Goal: Task Accomplishment & Management: Use online tool/utility

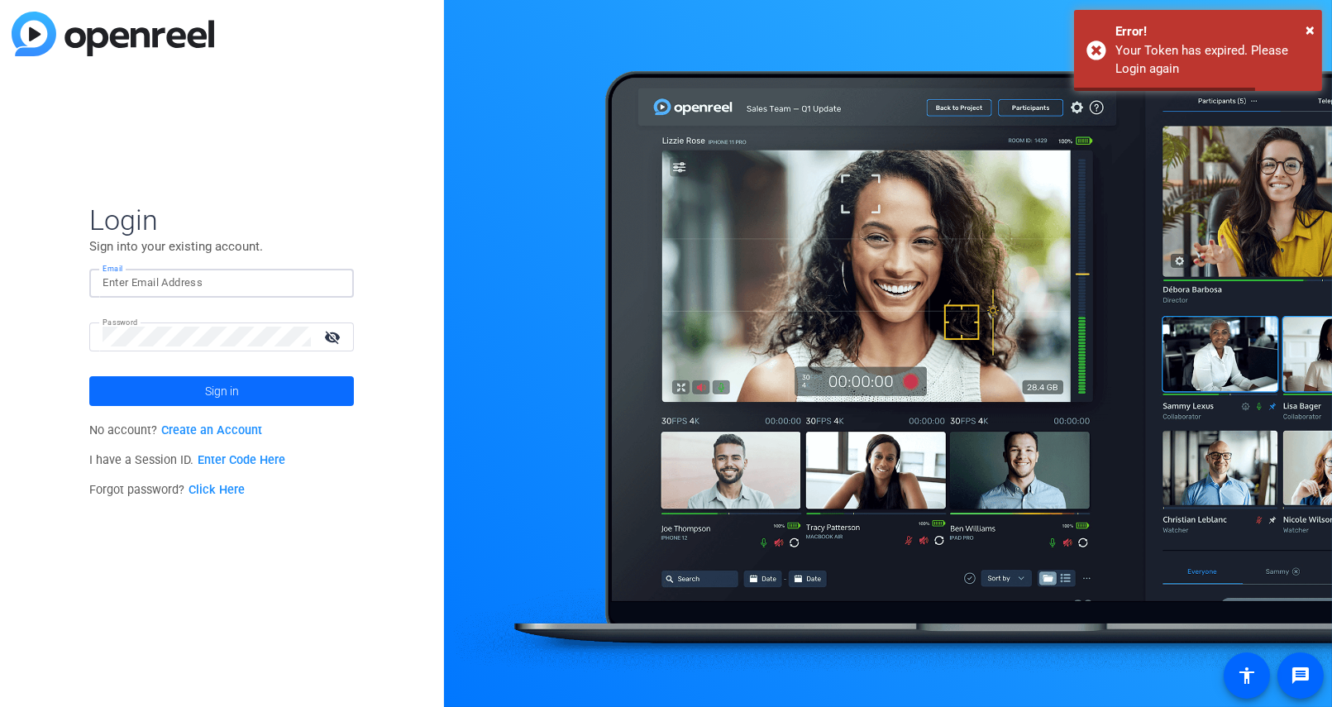
type input "[PERSON_NAME][EMAIL_ADDRESS][DOMAIN_NAME]"
click at [307, 393] on span at bounding box center [221, 391] width 265 height 40
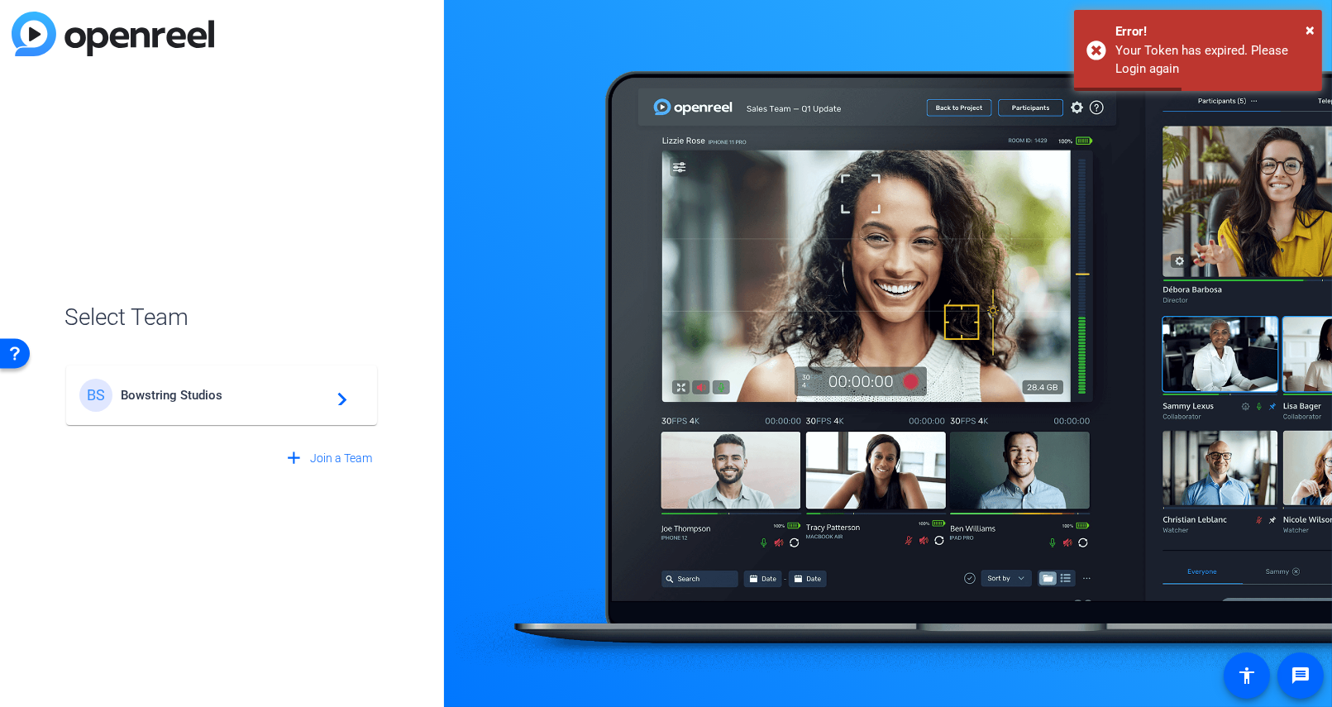
click at [205, 390] on span "Bowstring Studios" at bounding box center [224, 395] width 207 height 15
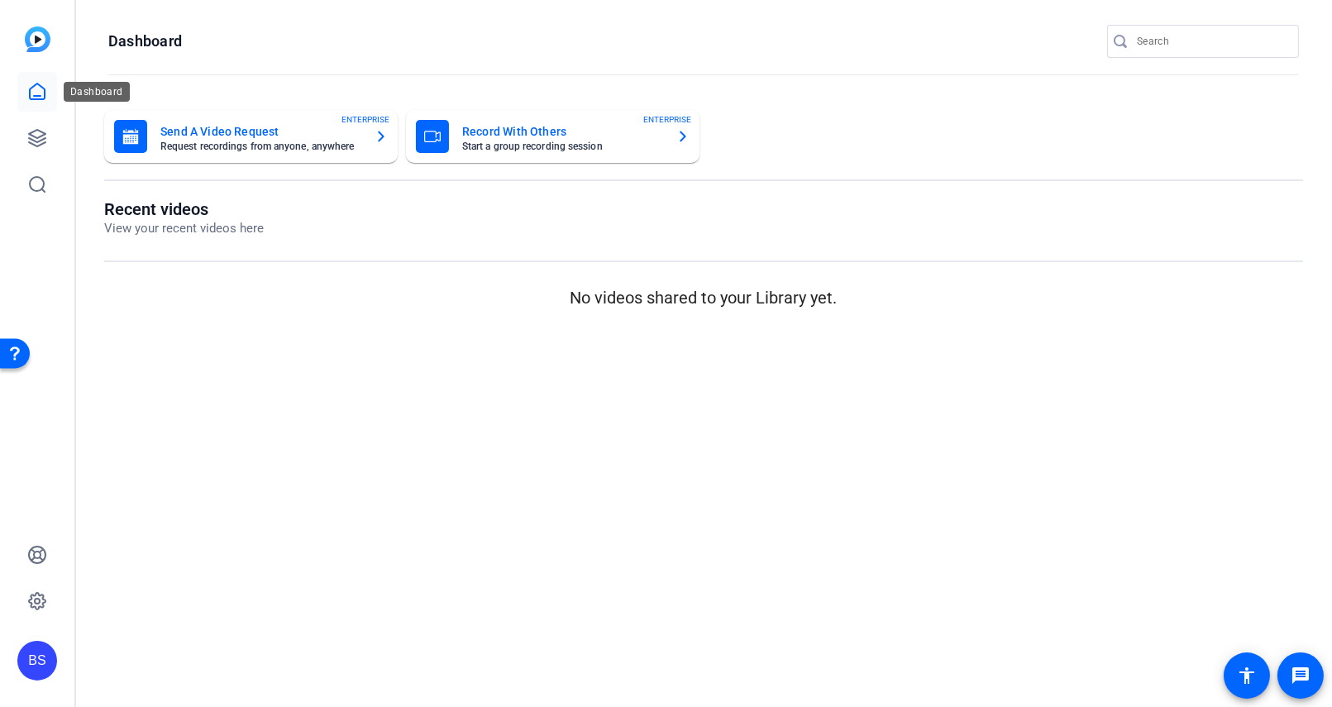
click at [36, 94] on icon at bounding box center [37, 92] width 20 height 20
click at [36, 136] on icon at bounding box center [37, 138] width 17 height 17
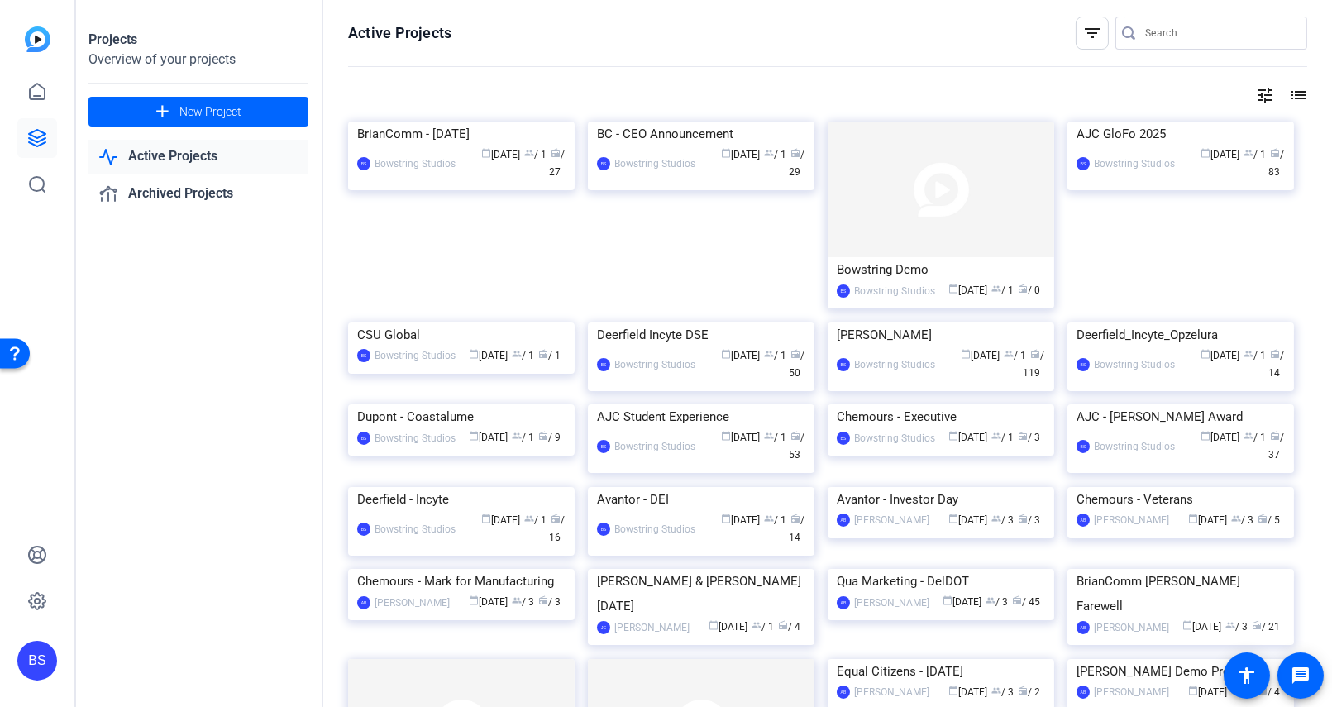
click at [879, 263] on div "Bowstring Demo" at bounding box center [940, 269] width 208 height 25
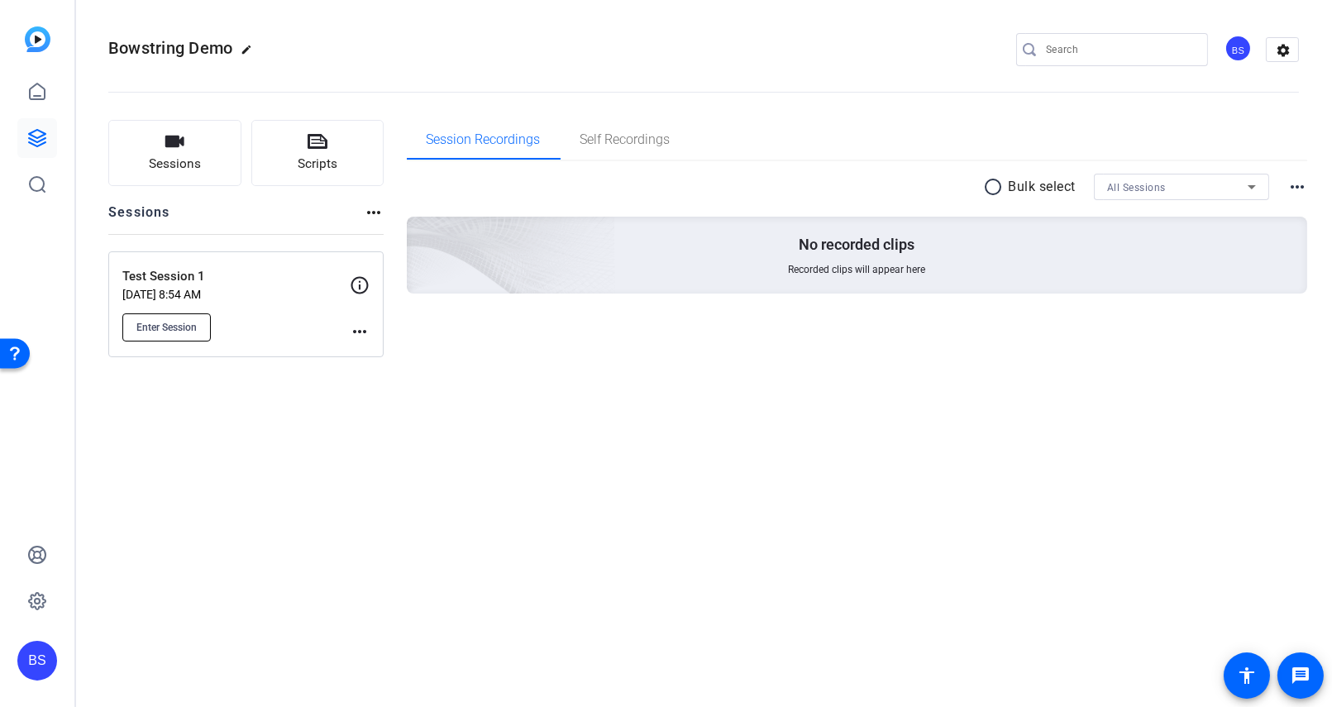
click at [190, 323] on span "Enter Session" at bounding box center [166, 327] width 60 height 13
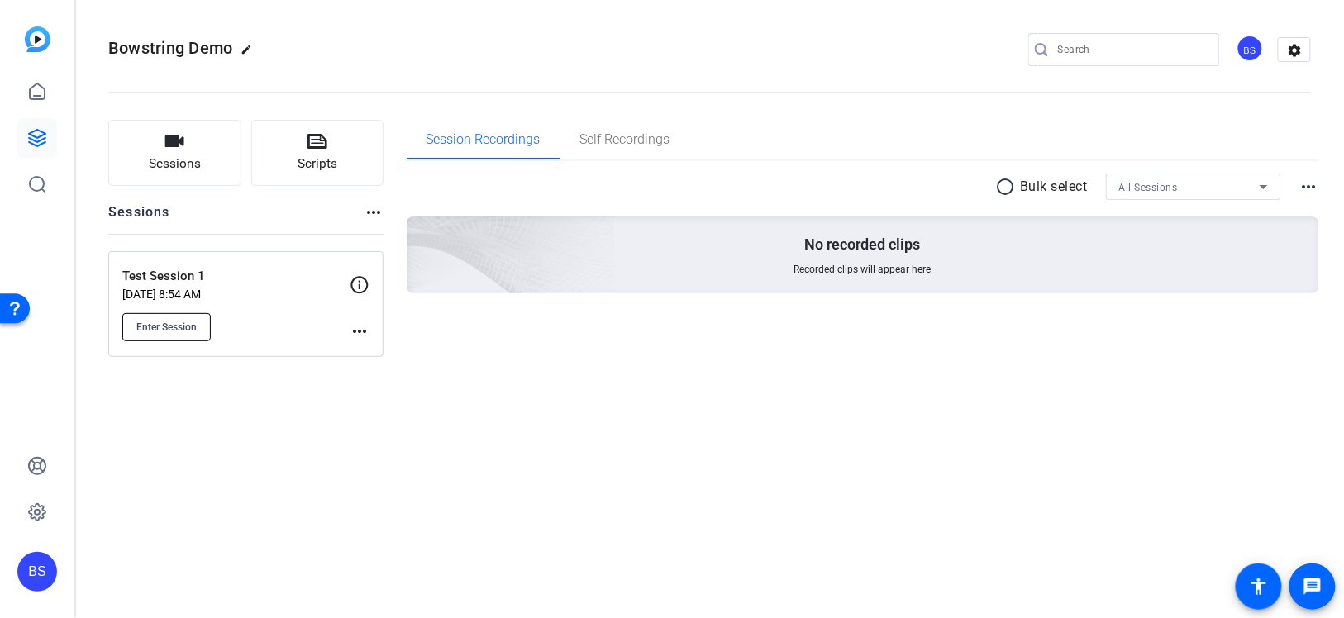
click at [180, 321] on span "Enter Session" at bounding box center [166, 327] width 60 height 13
click at [243, 280] on p "Test Session 1" at bounding box center [235, 276] width 227 height 19
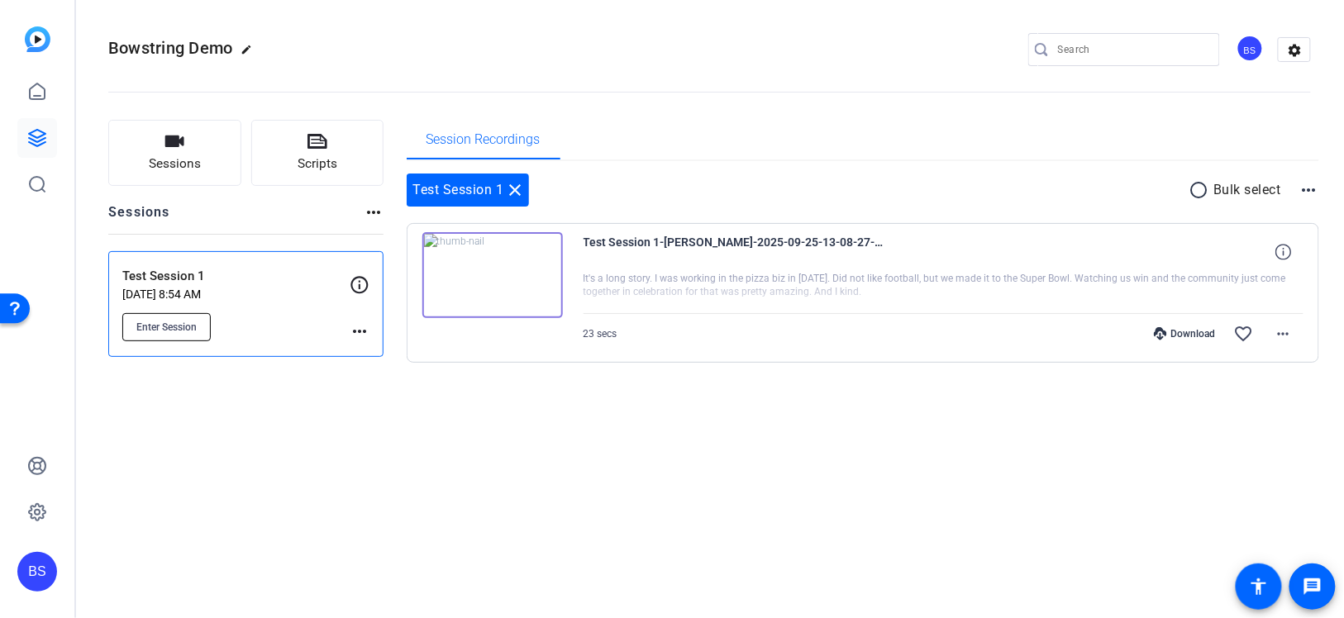
click at [181, 322] on span "Enter Session" at bounding box center [166, 327] width 60 height 13
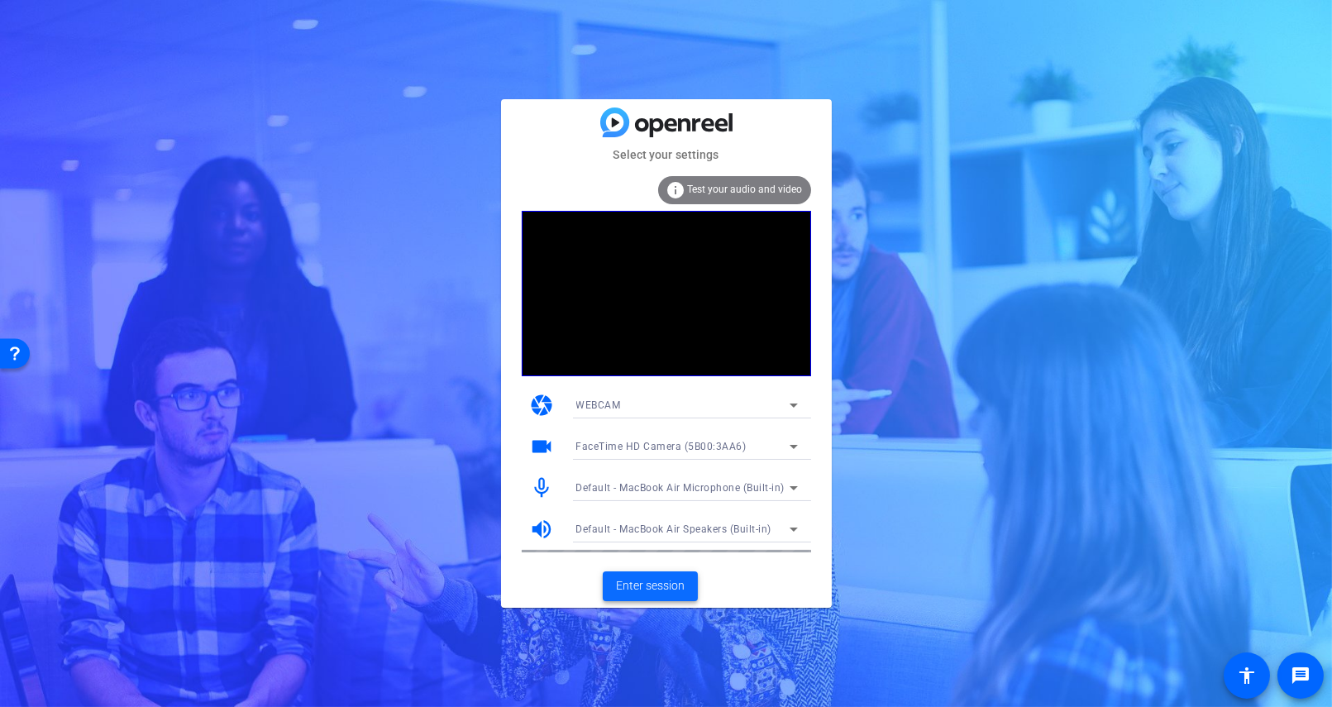
click at [646, 588] on span "Enter session" at bounding box center [650, 585] width 69 height 17
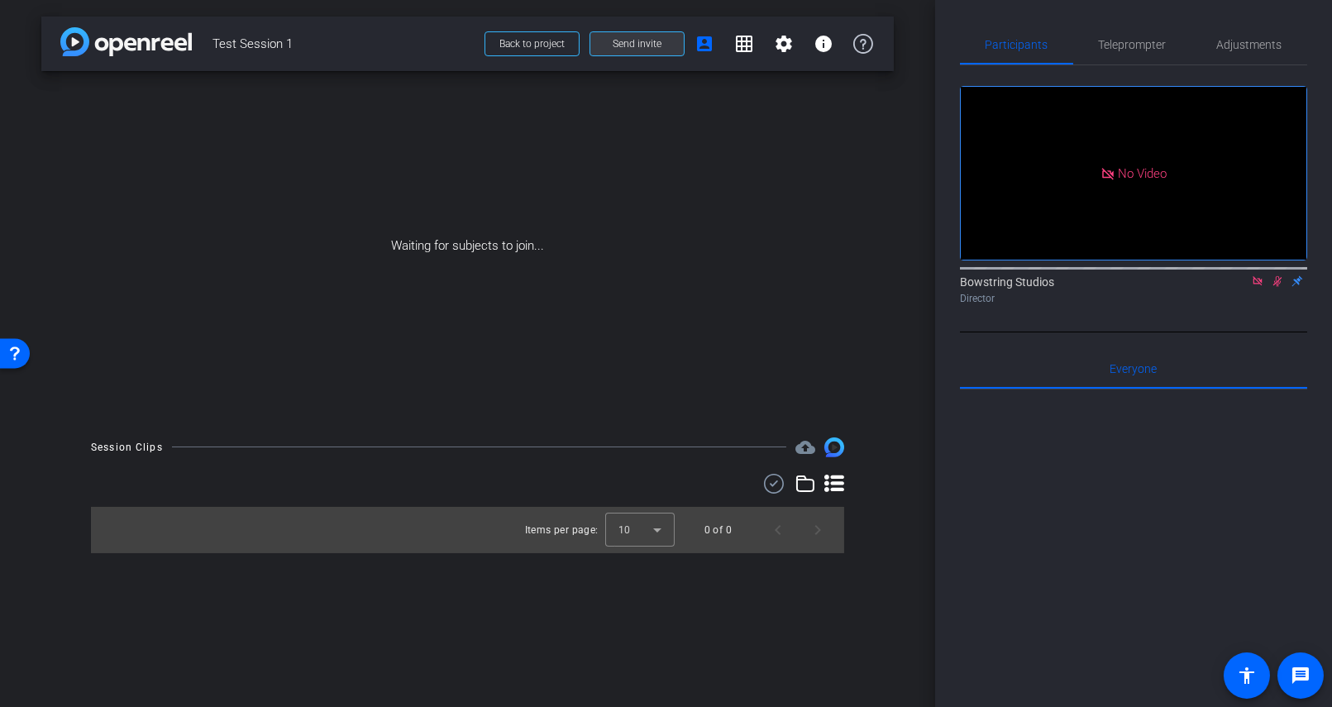
click at [652, 47] on span "Send invite" at bounding box center [636, 43] width 49 height 13
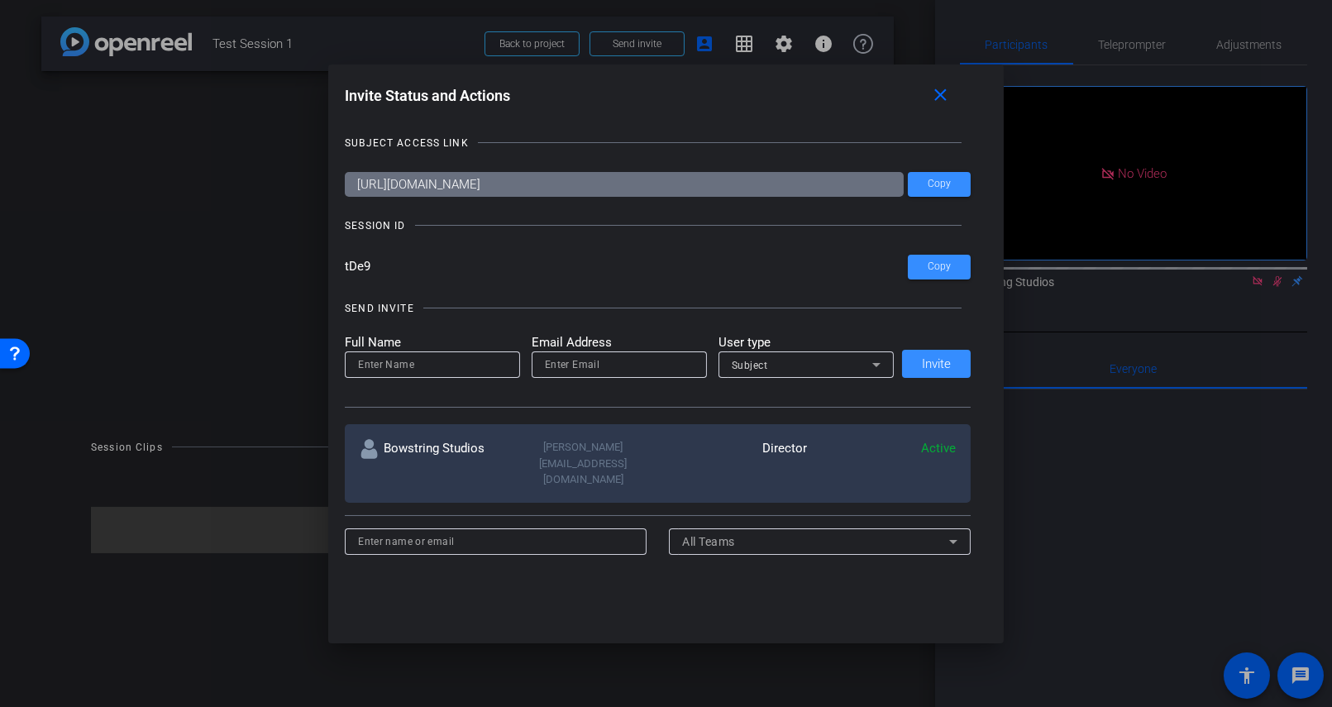
click at [625, 180] on input "https://capture.openreel.com/subject/MODE_OTP?otp=tDe9" at bounding box center [624, 184] width 559 height 25
click at [489, 183] on input "https://capture.openreel.com/subject/MODE_OTP?otp=tDe9" at bounding box center [624, 184] width 559 height 25
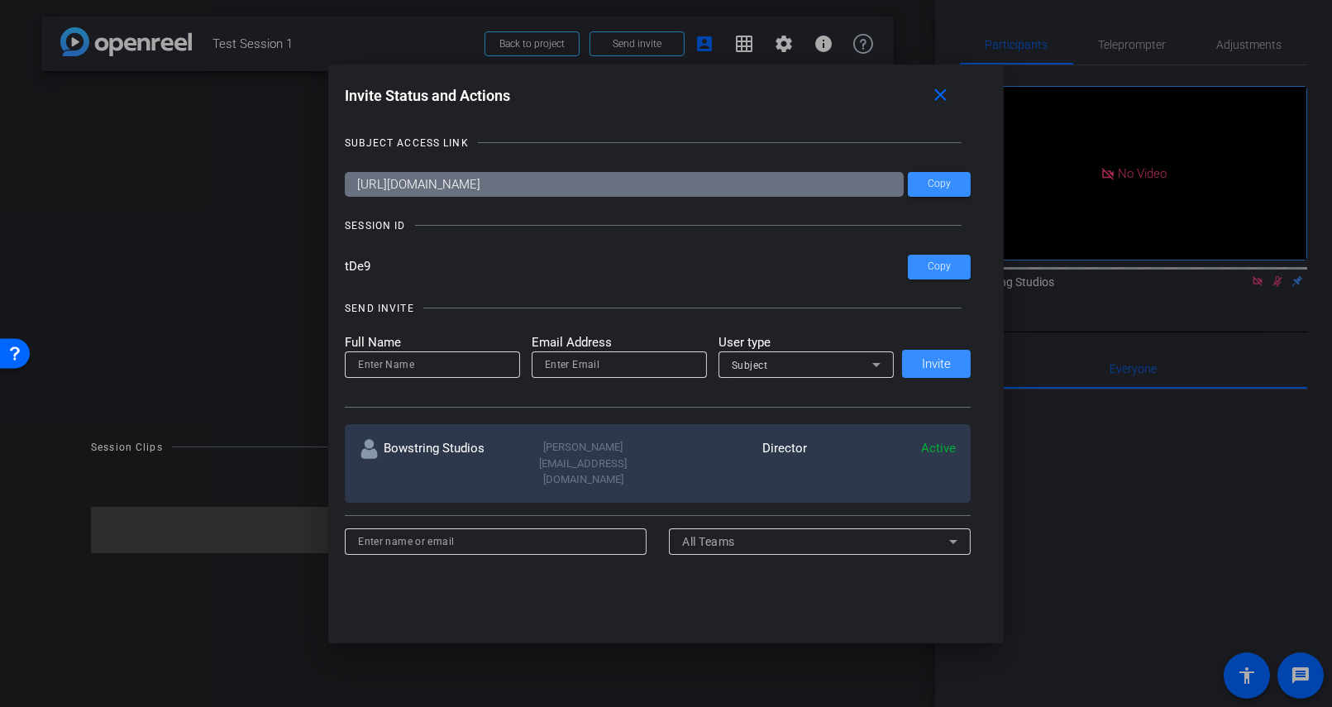
click at [489, 183] on input "https://capture.openreel.com/subject/MODE_OTP?otp=tDe9" at bounding box center [624, 184] width 559 height 25
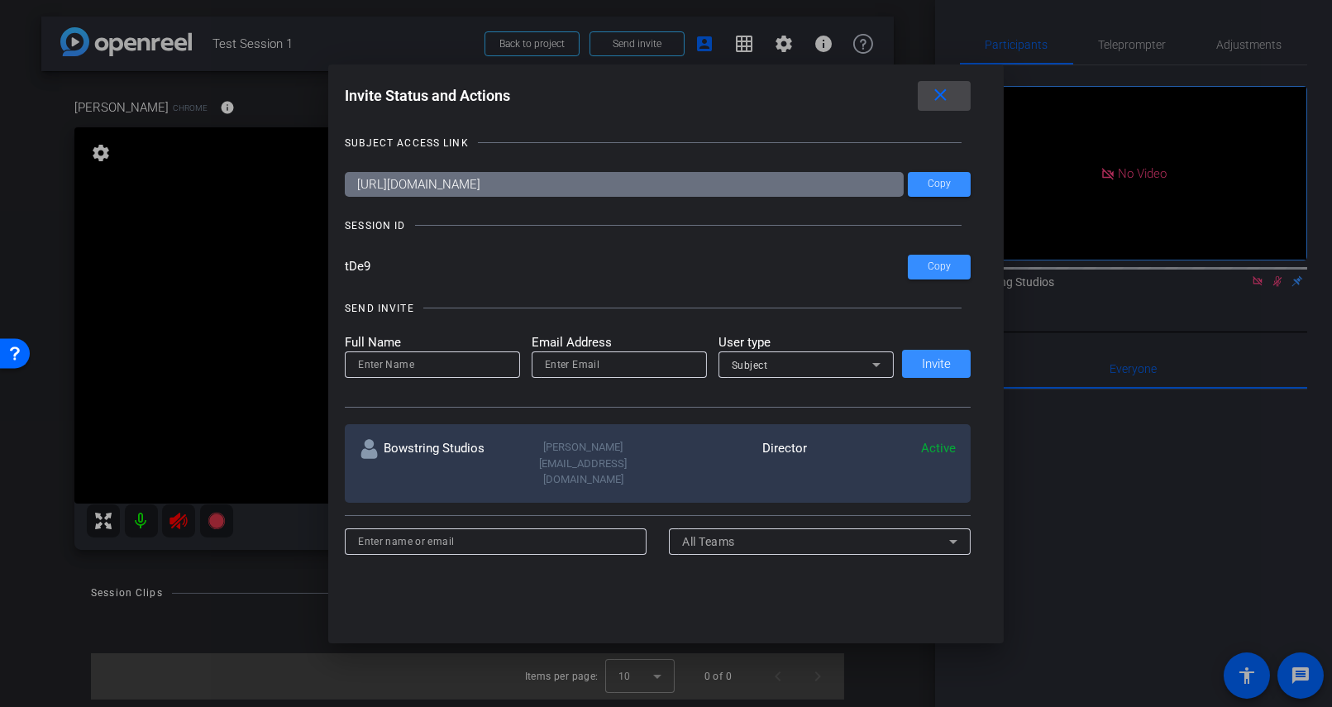
click at [938, 98] on mat-icon "close" at bounding box center [940, 95] width 21 height 21
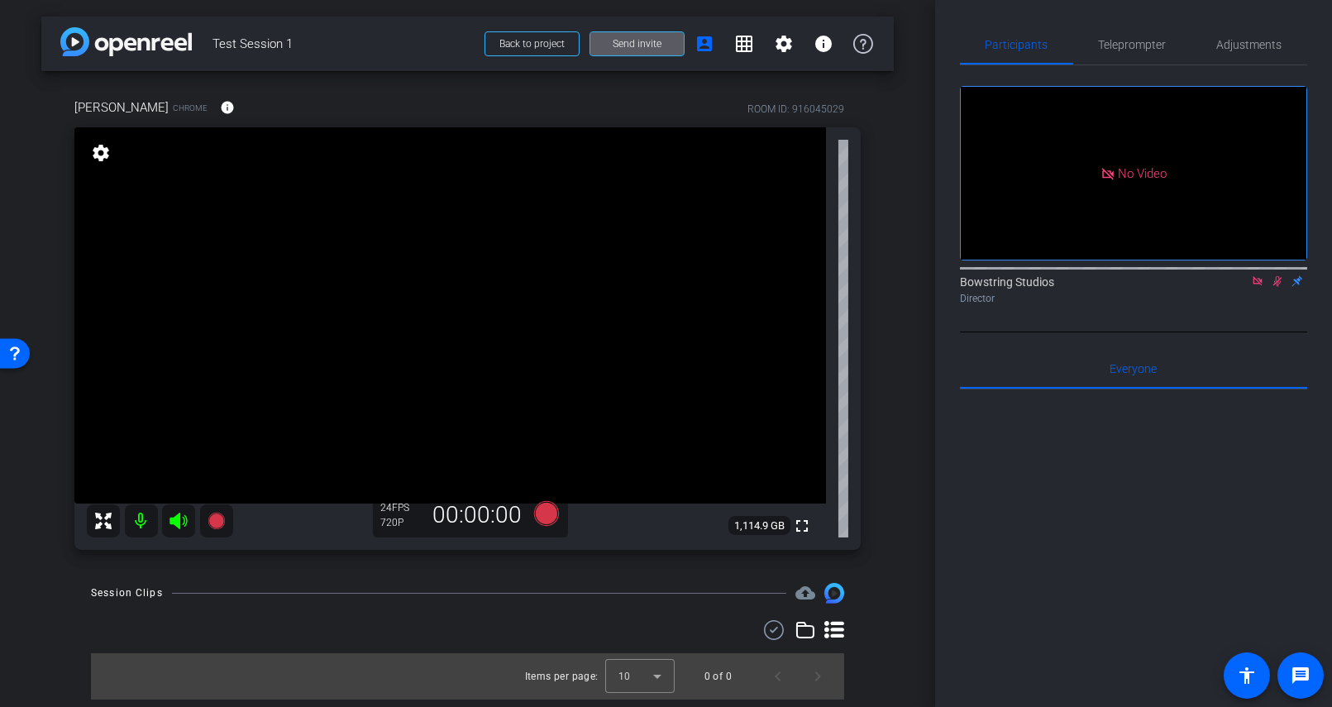
click at [1275, 287] on icon at bounding box center [1276, 281] width 13 height 12
click at [1261, 285] on icon at bounding box center [1256, 280] width 9 height 9
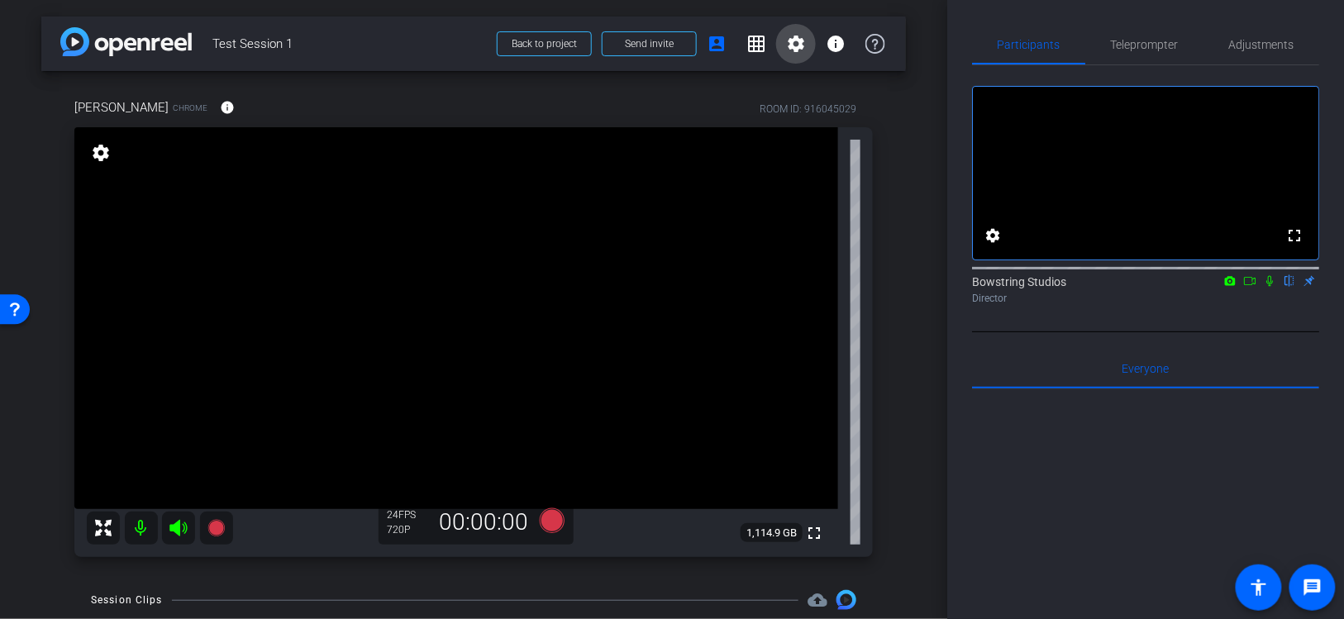
click at [790, 41] on mat-icon "settings" at bounding box center [796, 44] width 20 height 20
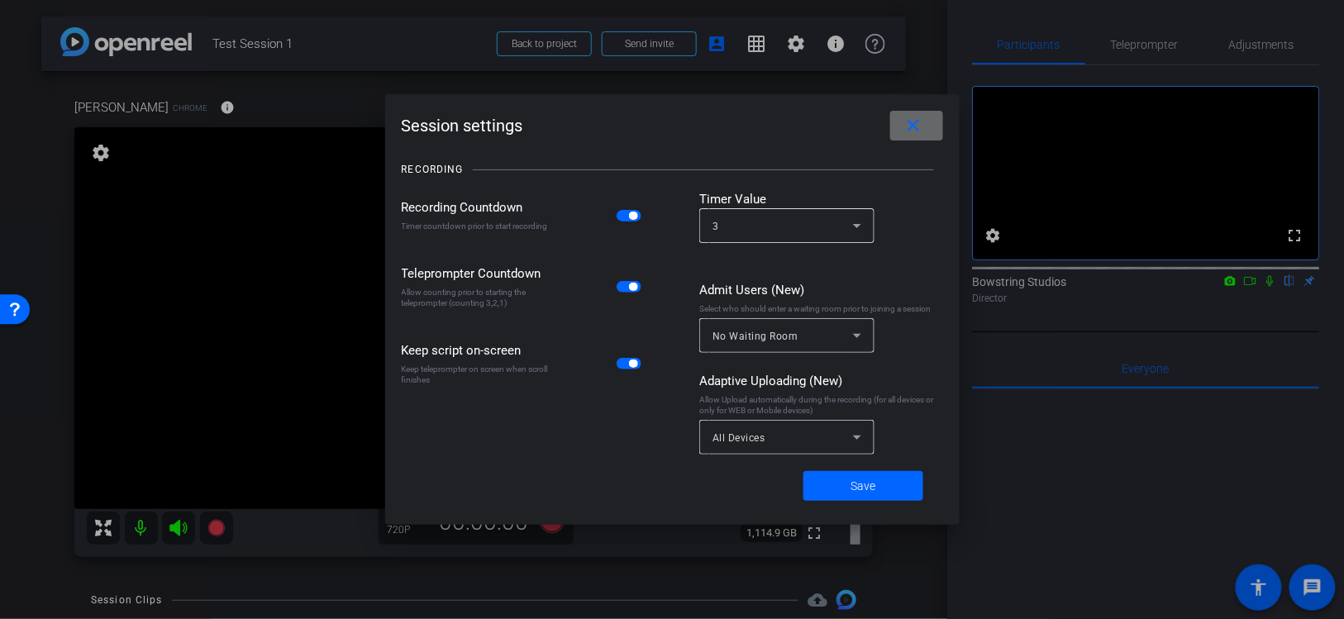
click at [913, 126] on mat-icon "close" at bounding box center [913, 126] width 21 height 21
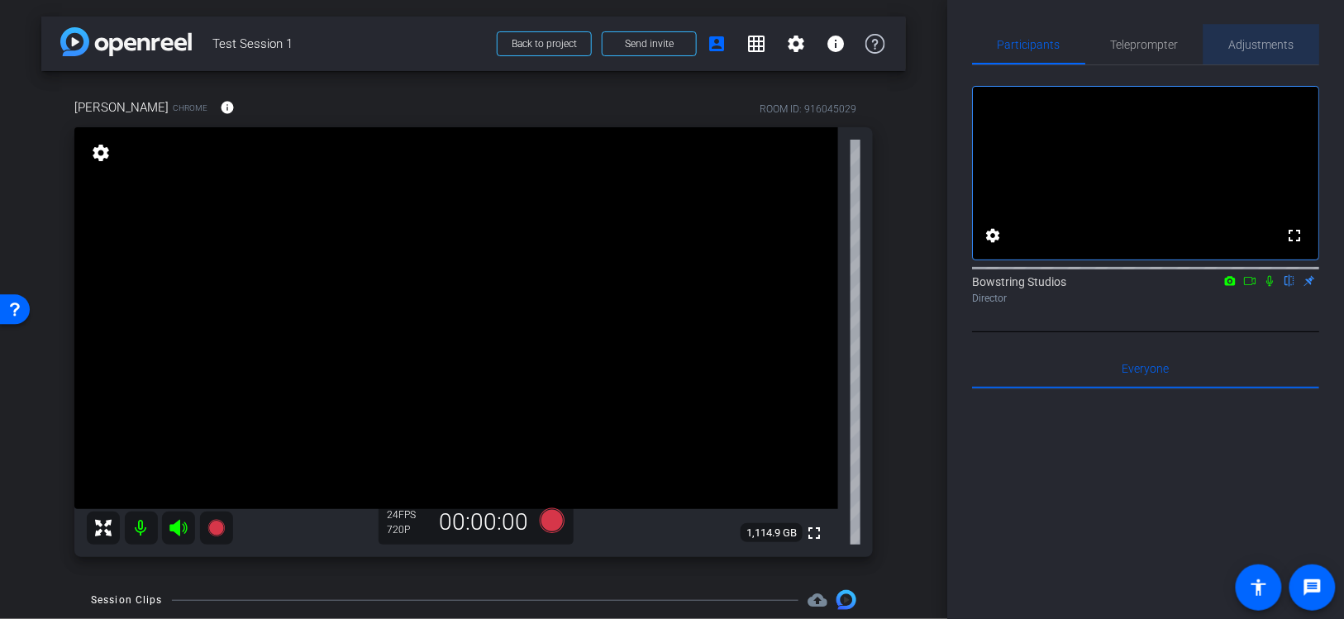
click at [1251, 44] on span "Adjustments" at bounding box center [1261, 45] width 65 height 12
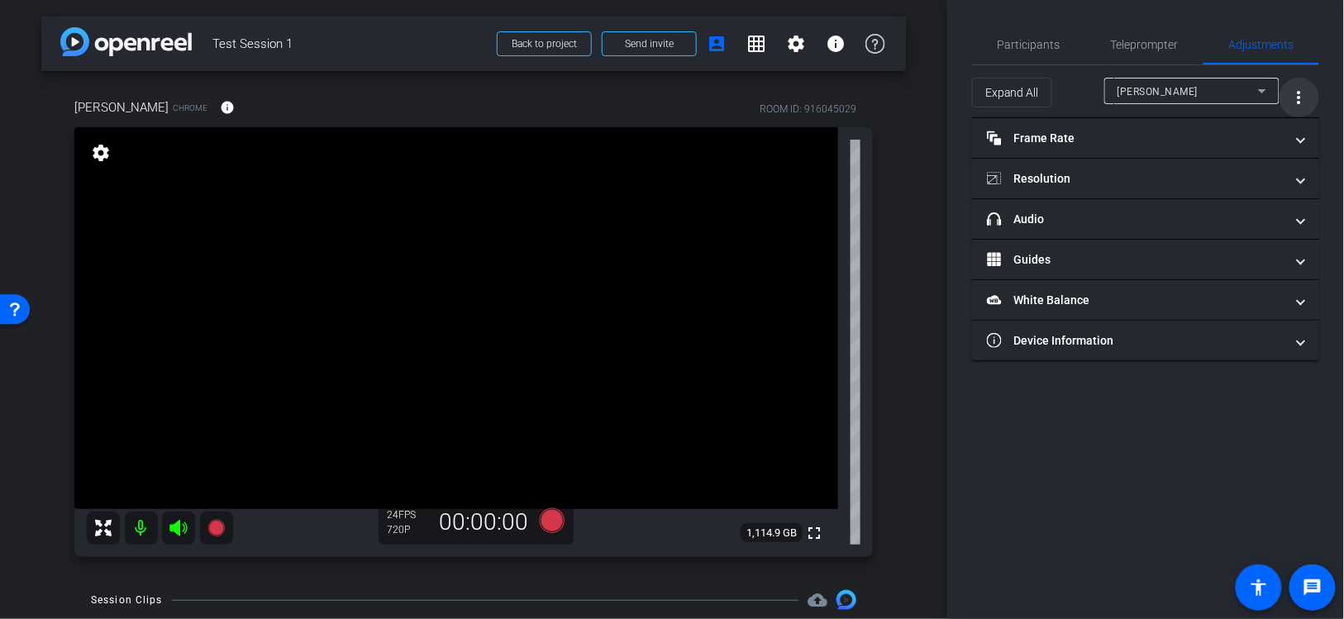
click at [1301, 97] on mat-icon "more_vert" at bounding box center [1299, 98] width 20 height 20
drag, startPoint x: 1274, startPoint y: 98, endPoint x: 1256, endPoint y: 97, distance: 18.2
click at [1270, 98] on div at bounding box center [672, 309] width 1344 height 619
click at [1253, 93] on icon at bounding box center [1262, 91] width 20 height 20
click at [1253, 93] on div at bounding box center [672, 309] width 1344 height 619
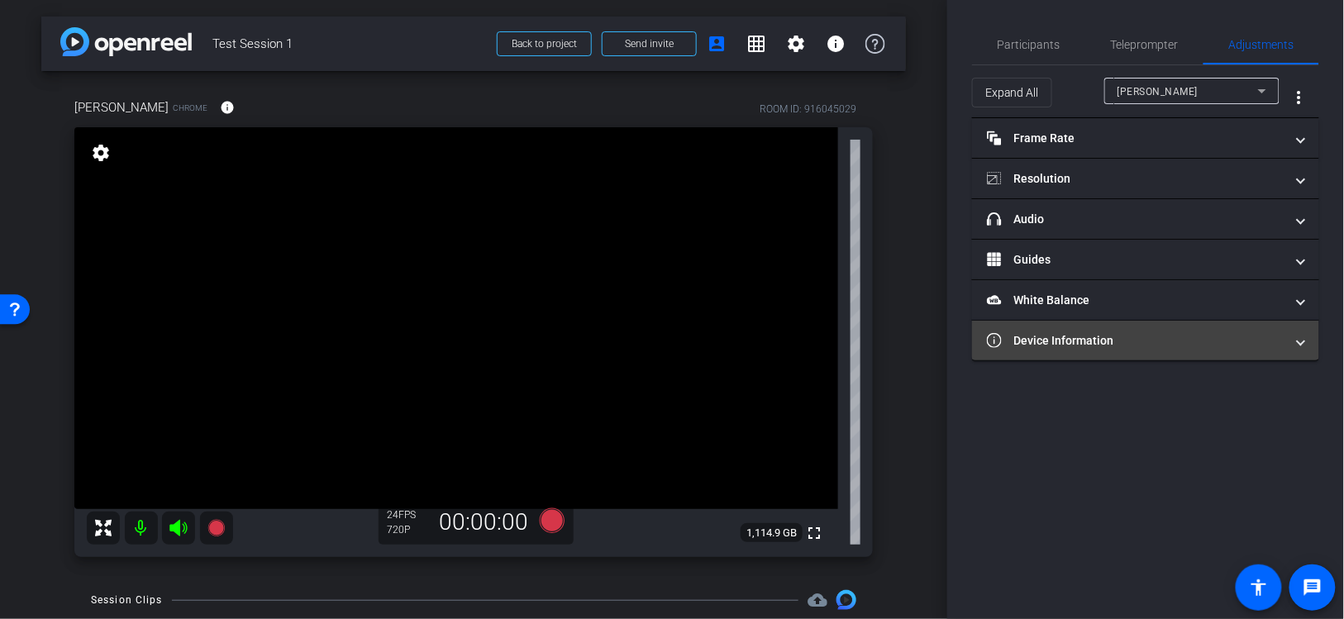
click at [1081, 332] on mat-panel-title "Device Information" at bounding box center [1136, 340] width 298 height 17
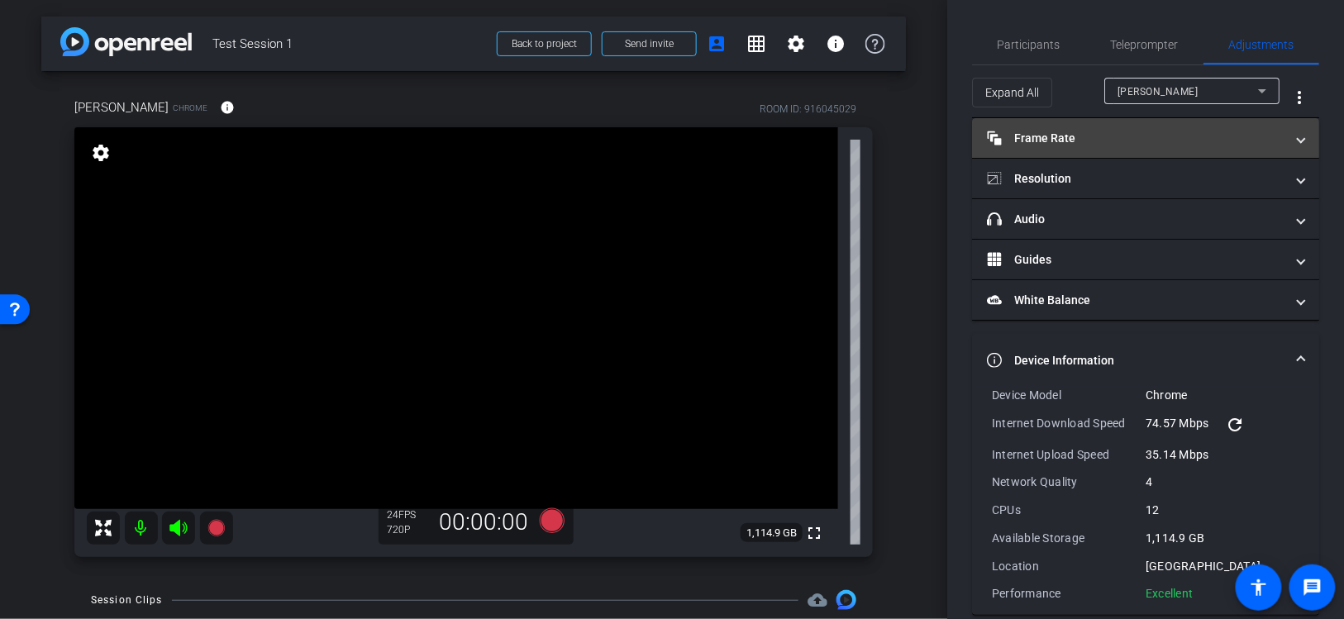
click at [1046, 131] on mat-panel-title "Frame Rate Frame Rate" at bounding box center [1136, 138] width 298 height 17
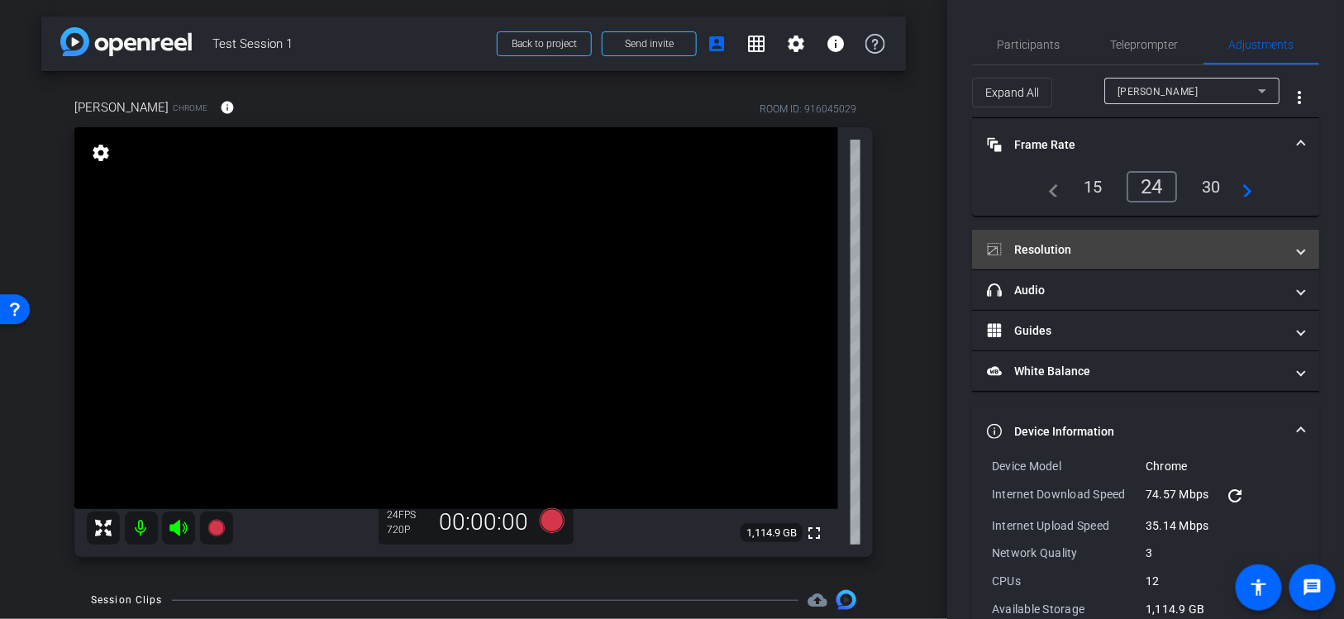
click at [1060, 242] on mat-panel-title "Resolution" at bounding box center [1136, 249] width 298 height 17
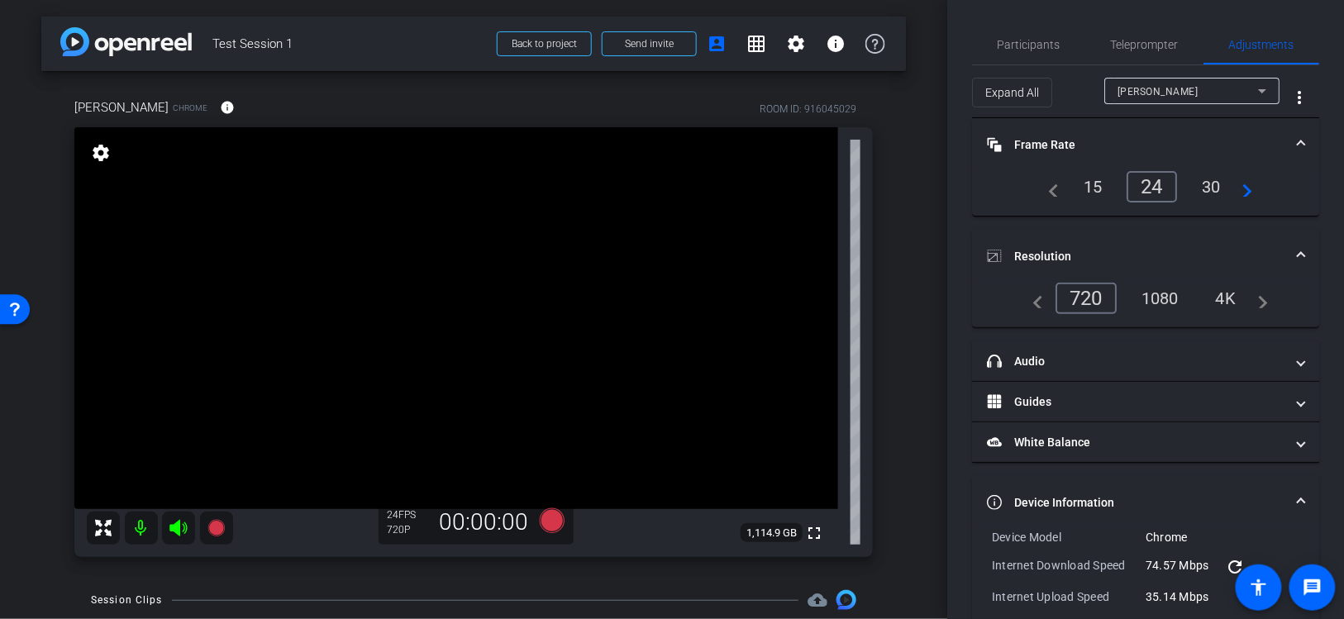
click at [1227, 290] on div "4K" at bounding box center [1225, 298] width 45 height 28
click at [1303, 101] on mat-icon "more_vert" at bounding box center [1299, 98] width 20 height 20
click at [1303, 101] on div at bounding box center [672, 309] width 1344 height 619
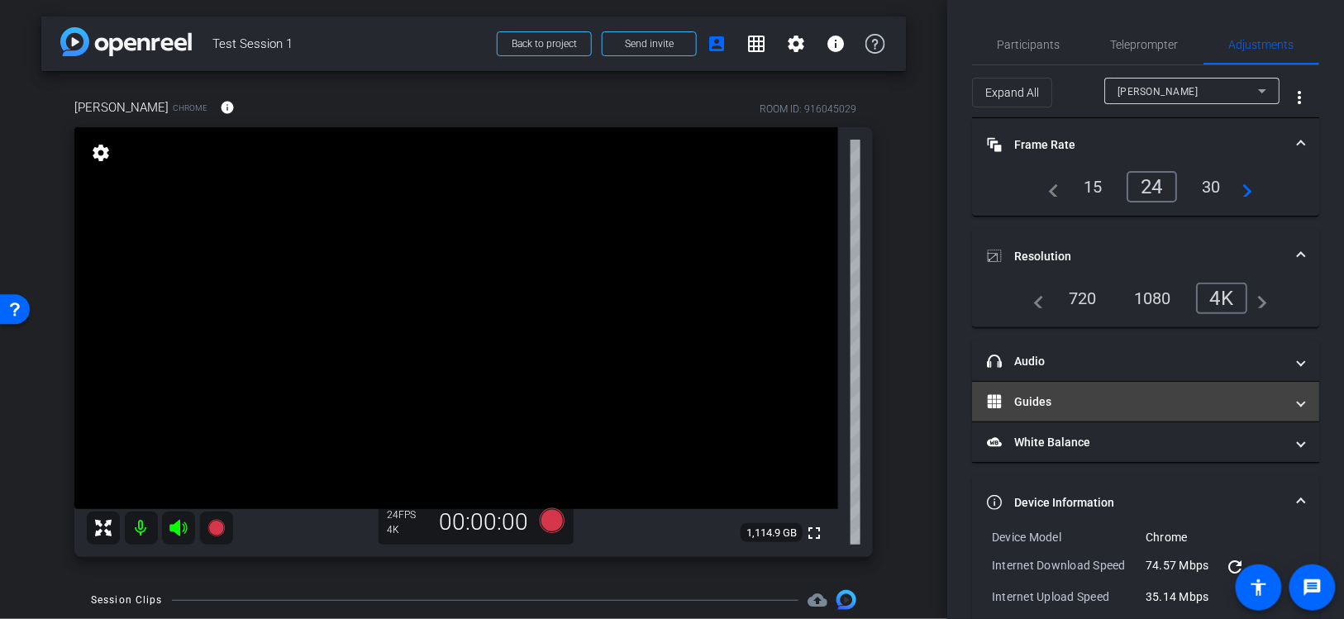
click at [1122, 393] on mat-panel-title "Guides" at bounding box center [1136, 401] width 298 height 17
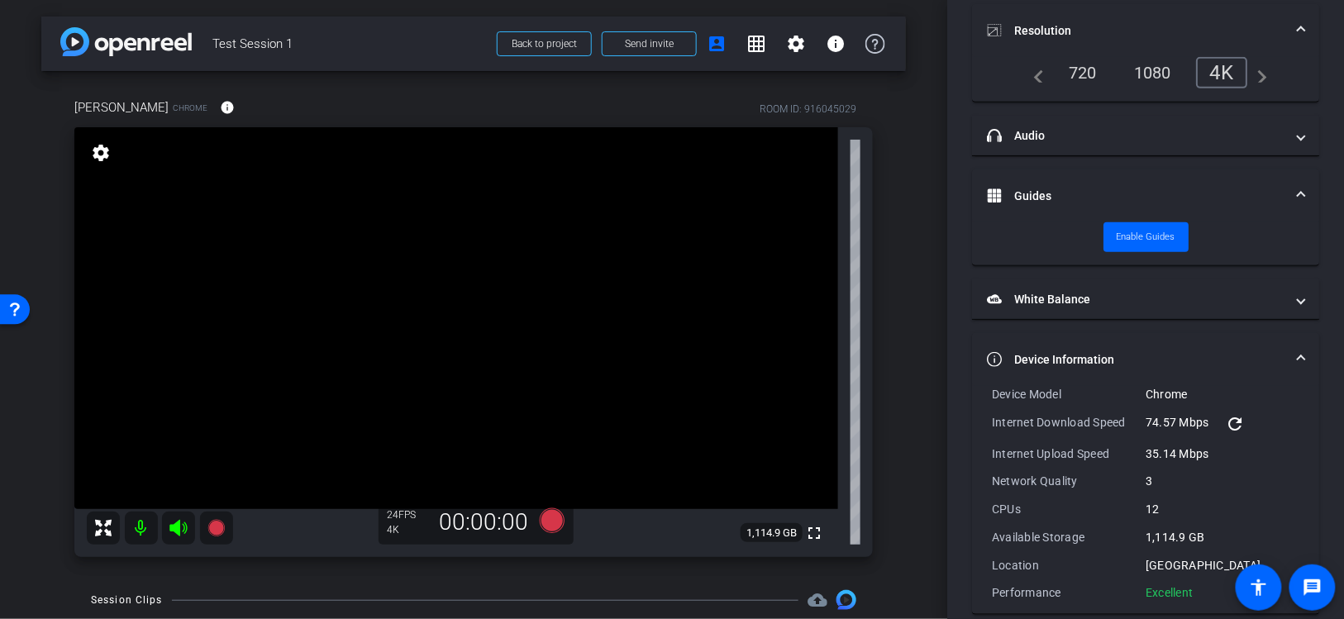
scroll to position [242, 0]
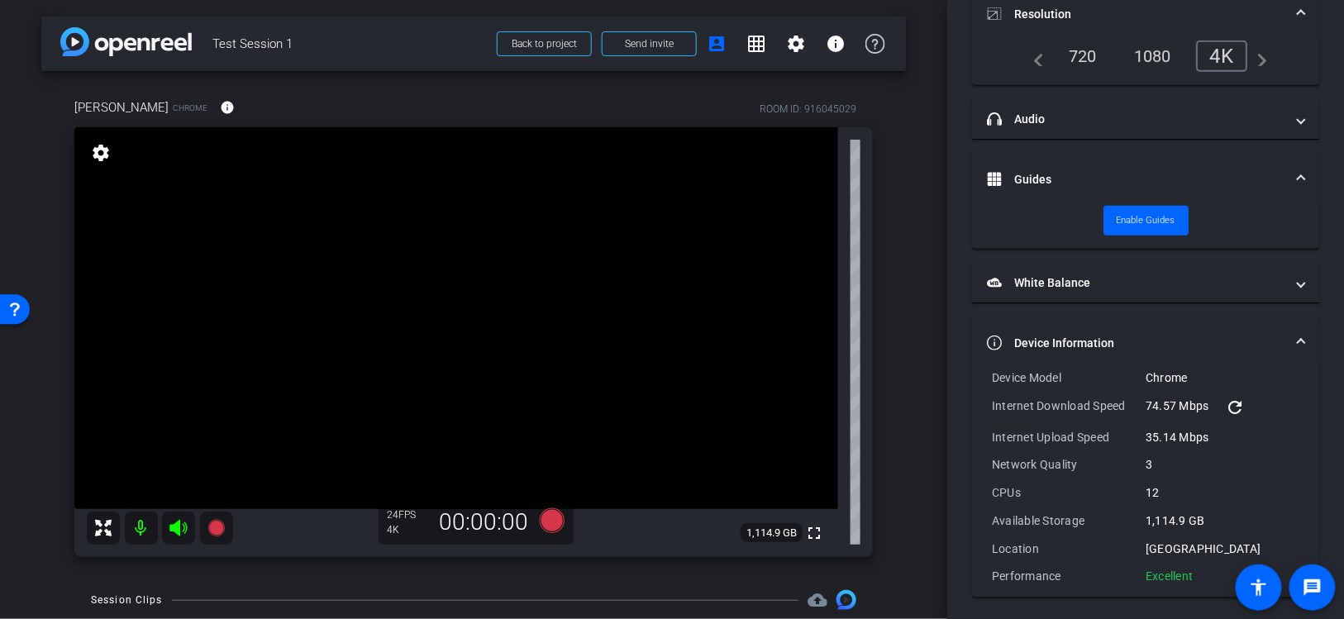
click at [500, 322] on video at bounding box center [456, 318] width 764 height 382
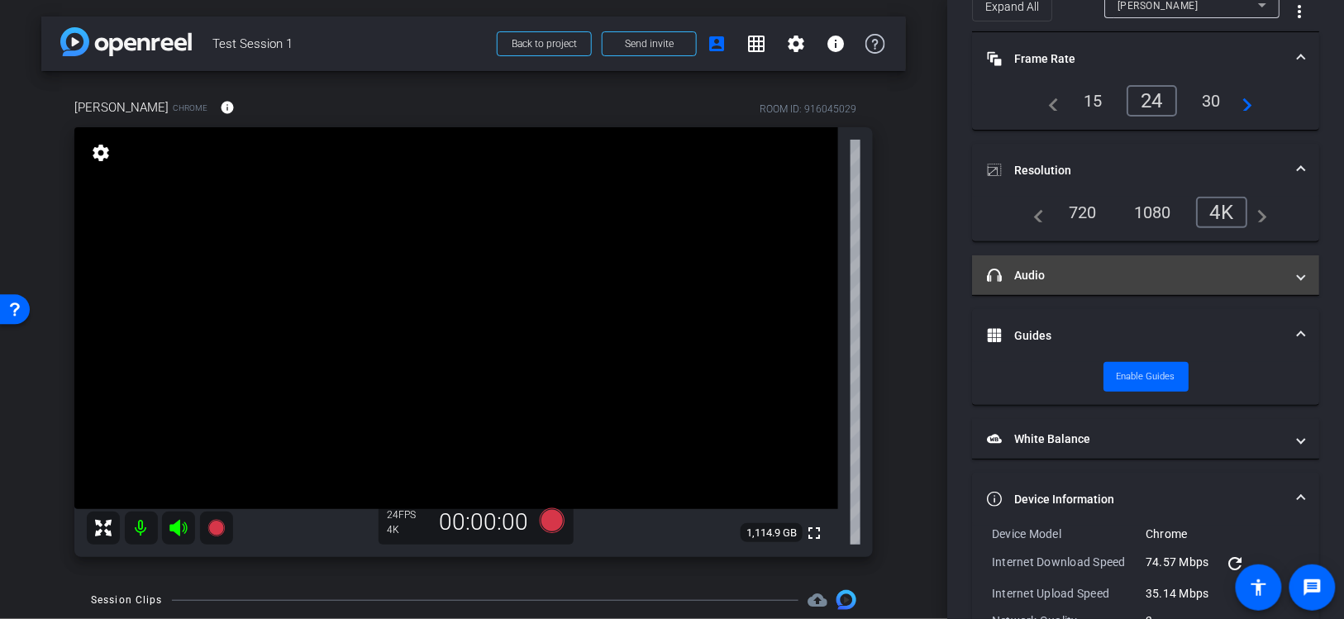
scroll to position [0, 0]
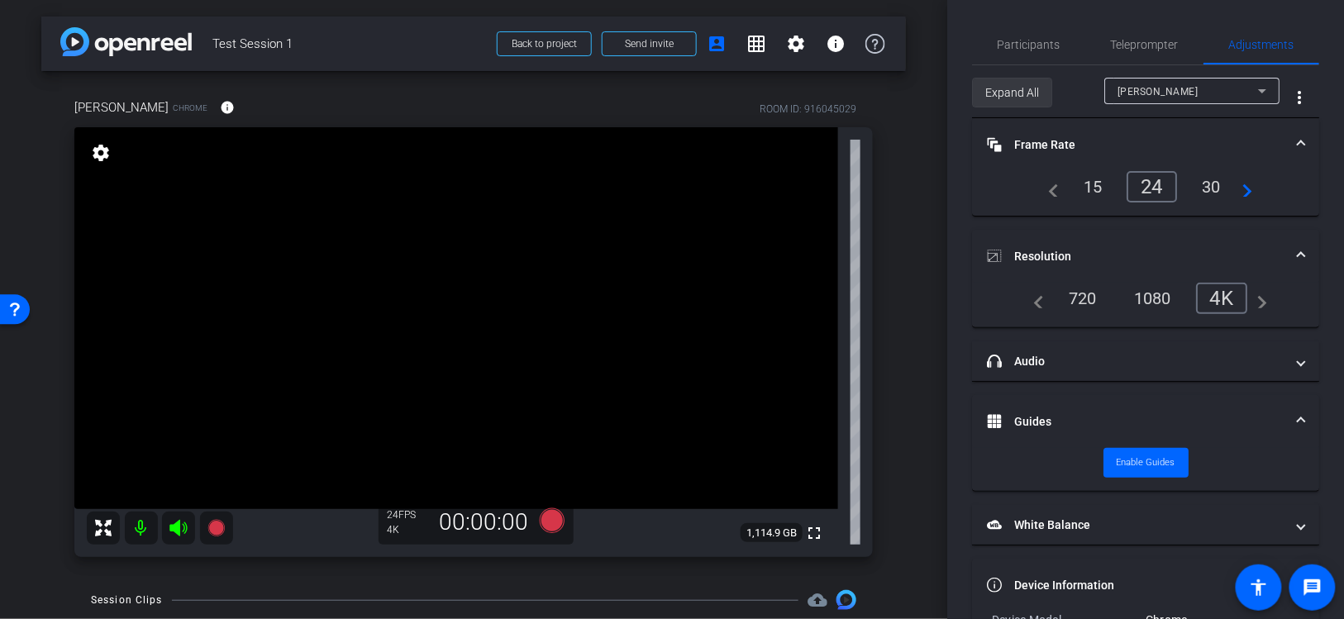
click at [1013, 101] on span "Expand All" at bounding box center [1012, 92] width 54 height 31
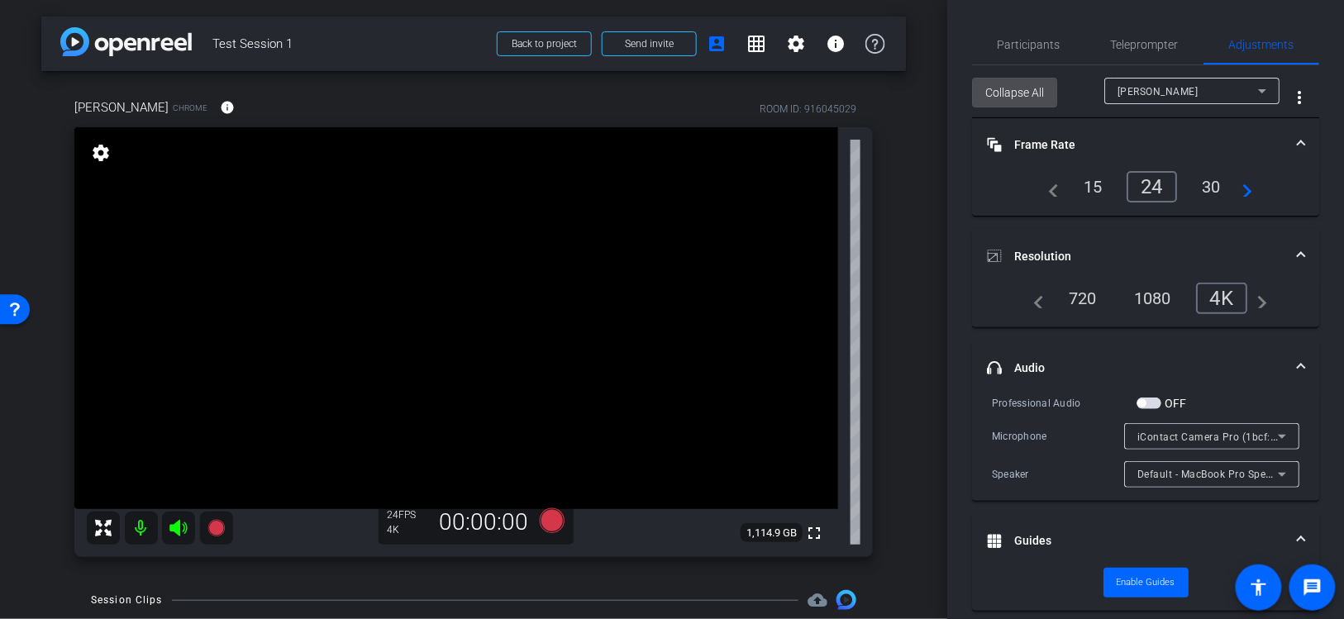
click at [1013, 101] on span "Collapse All" at bounding box center [1014, 92] width 59 height 31
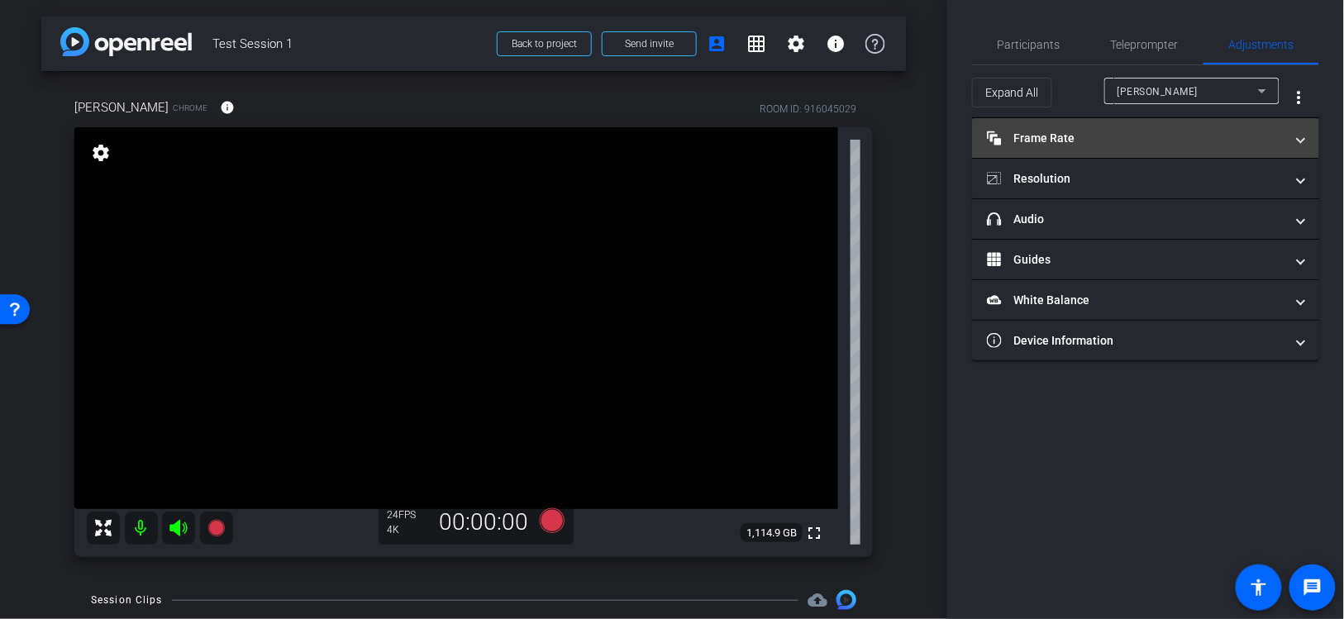
click at [1035, 131] on mat-panel-title "Frame Rate Frame Rate" at bounding box center [1136, 138] width 298 height 17
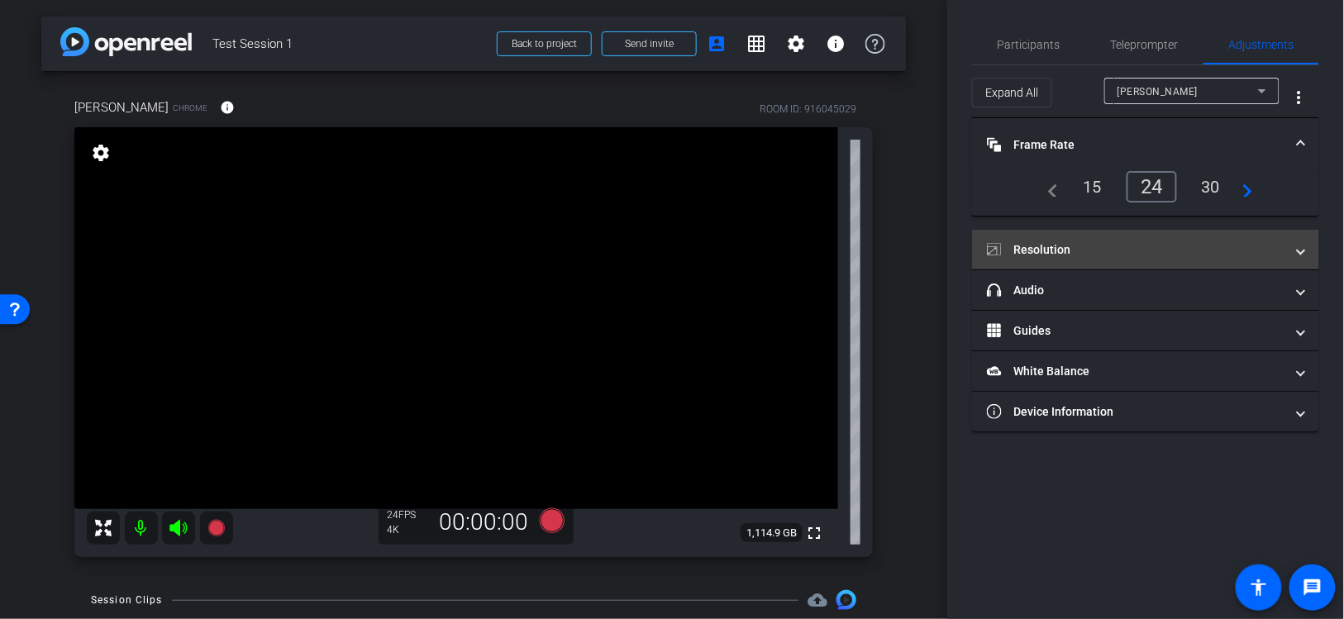
click at [1045, 257] on mat-expansion-panel-header "Resolution" at bounding box center [1145, 250] width 347 height 40
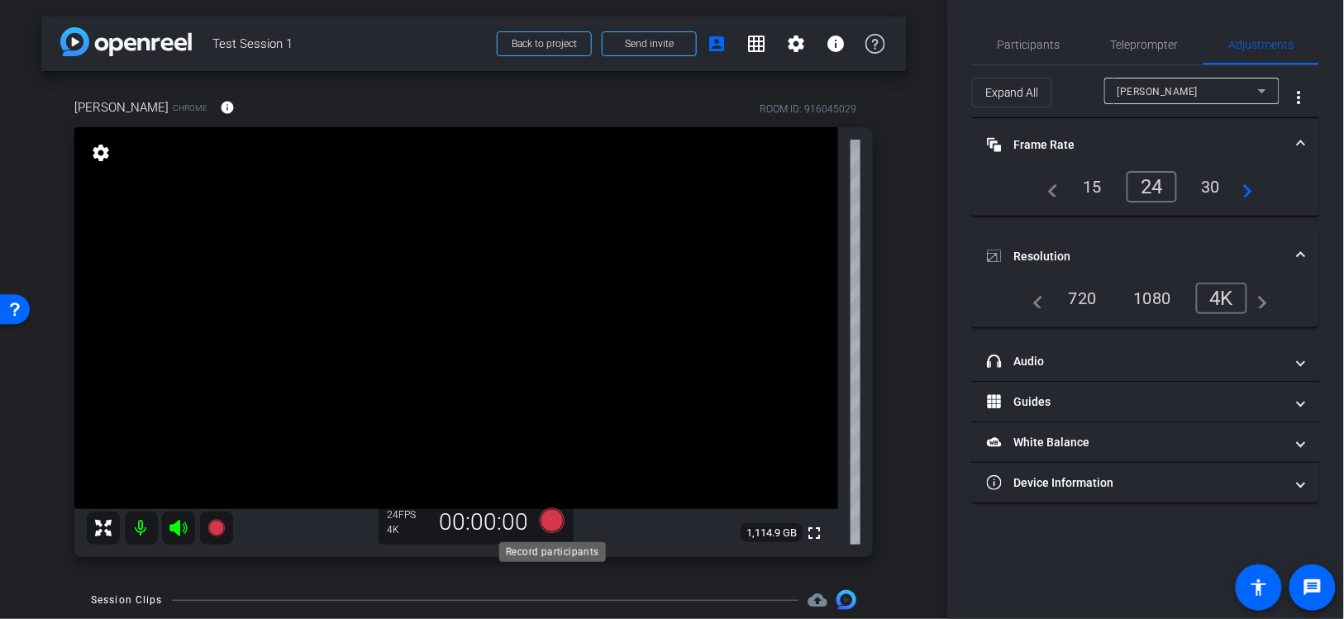
click at [554, 522] on icon at bounding box center [552, 520] width 25 height 25
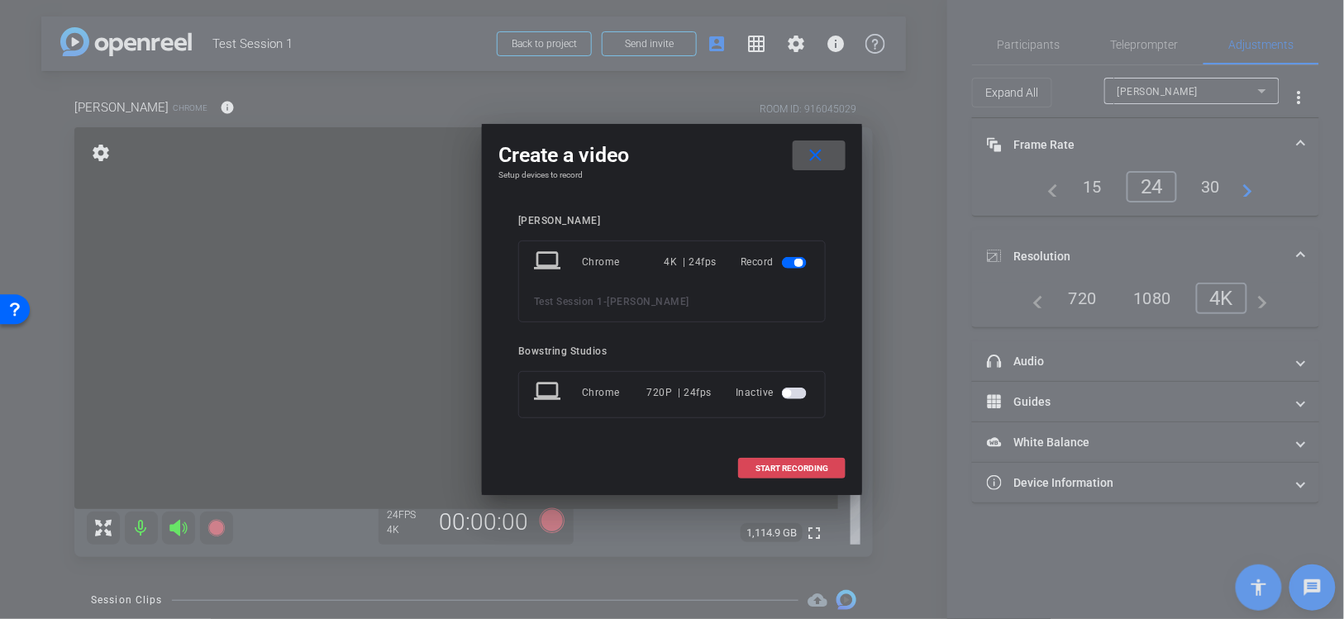
click at [789, 466] on span "START RECORDING" at bounding box center [791, 469] width 73 height 8
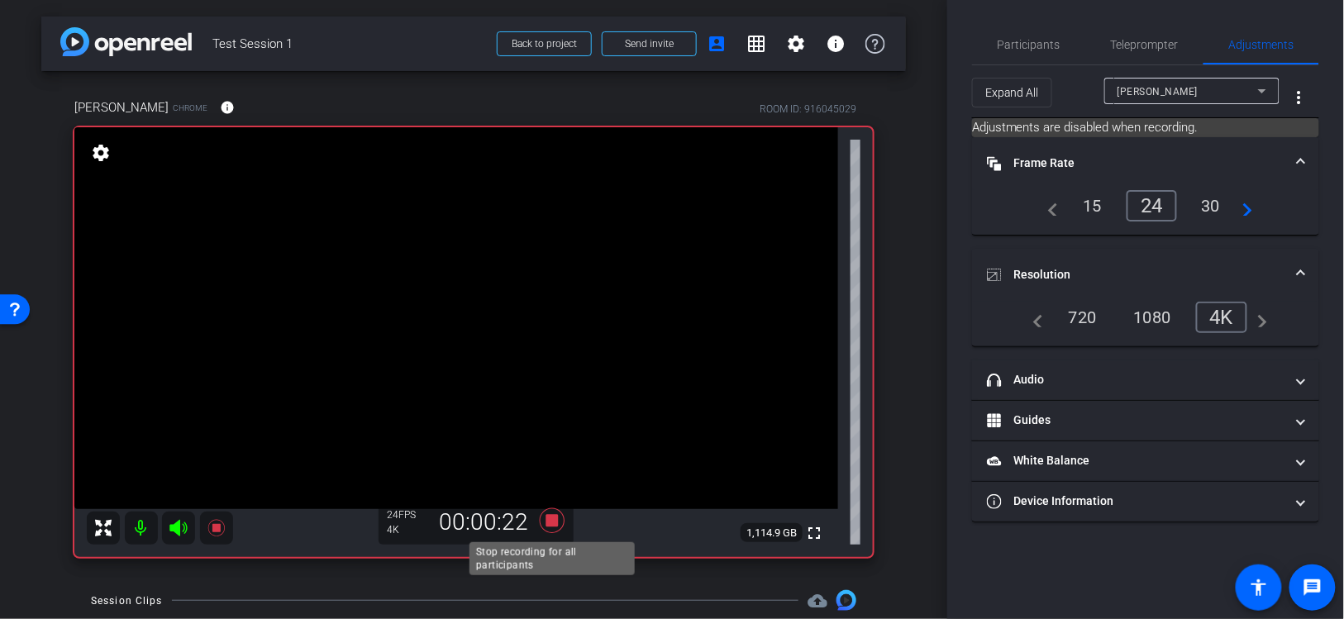
click at [550, 525] on icon at bounding box center [552, 520] width 25 height 25
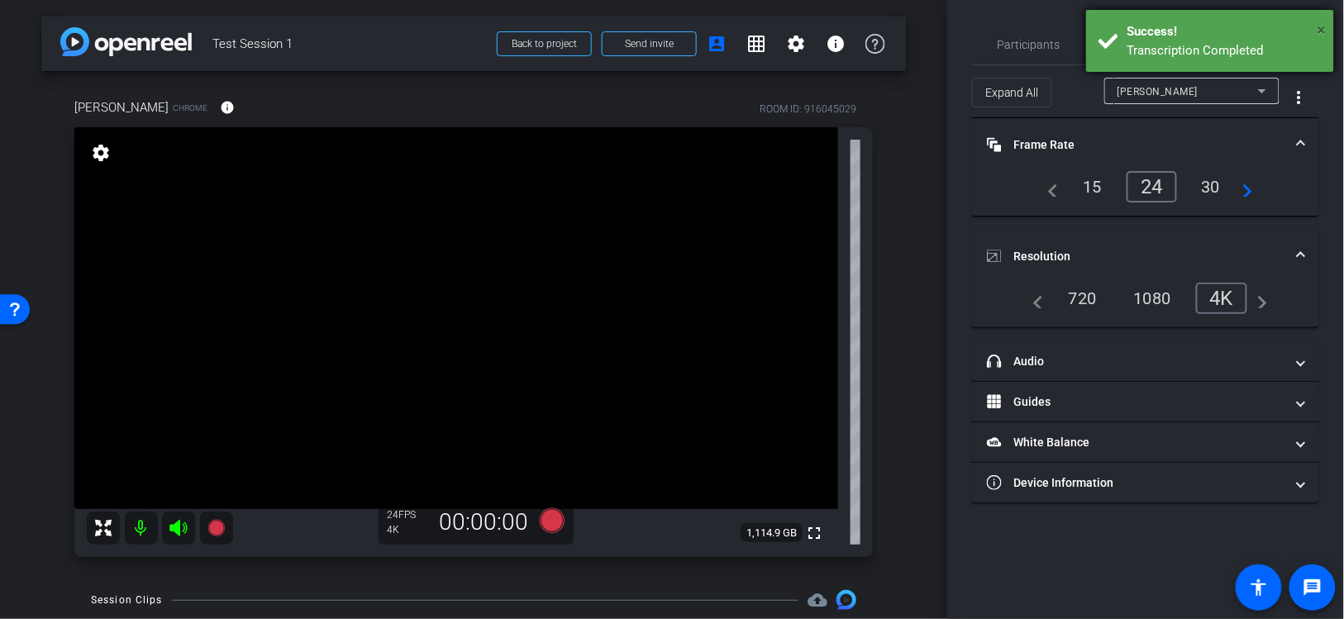
click at [1323, 26] on span "×" at bounding box center [1322, 30] width 9 height 20
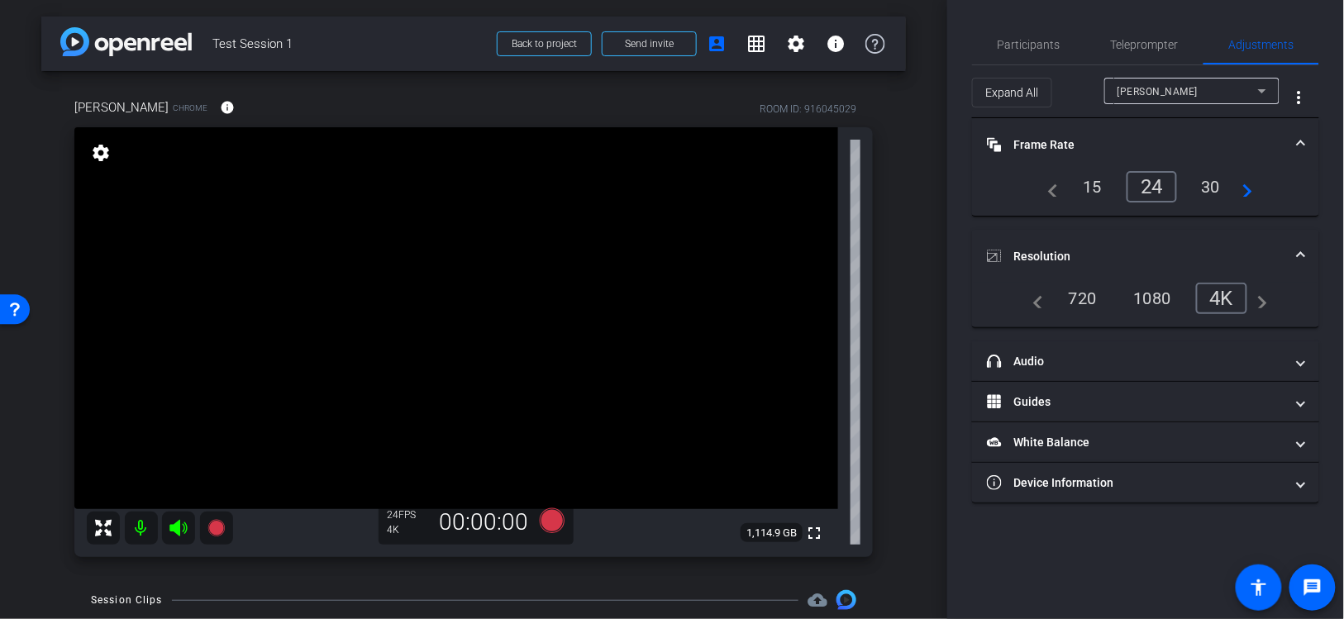
scroll to position [124, 0]
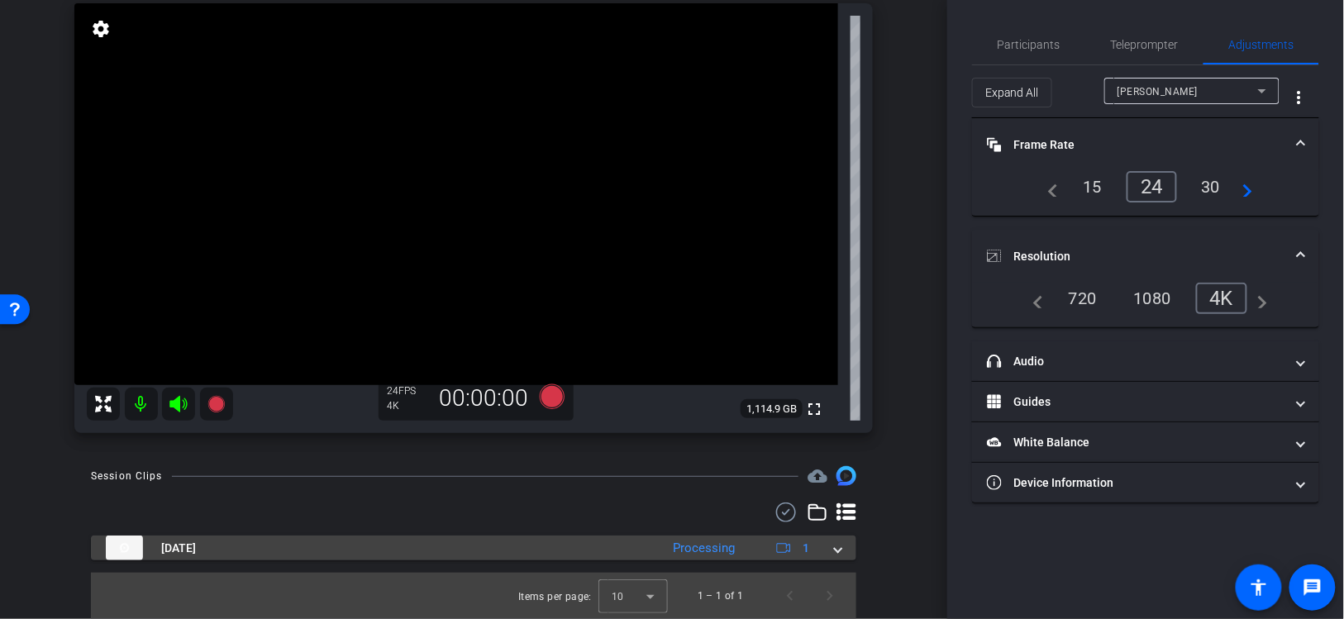
click at [838, 546] on span at bounding box center [838, 548] width 7 height 17
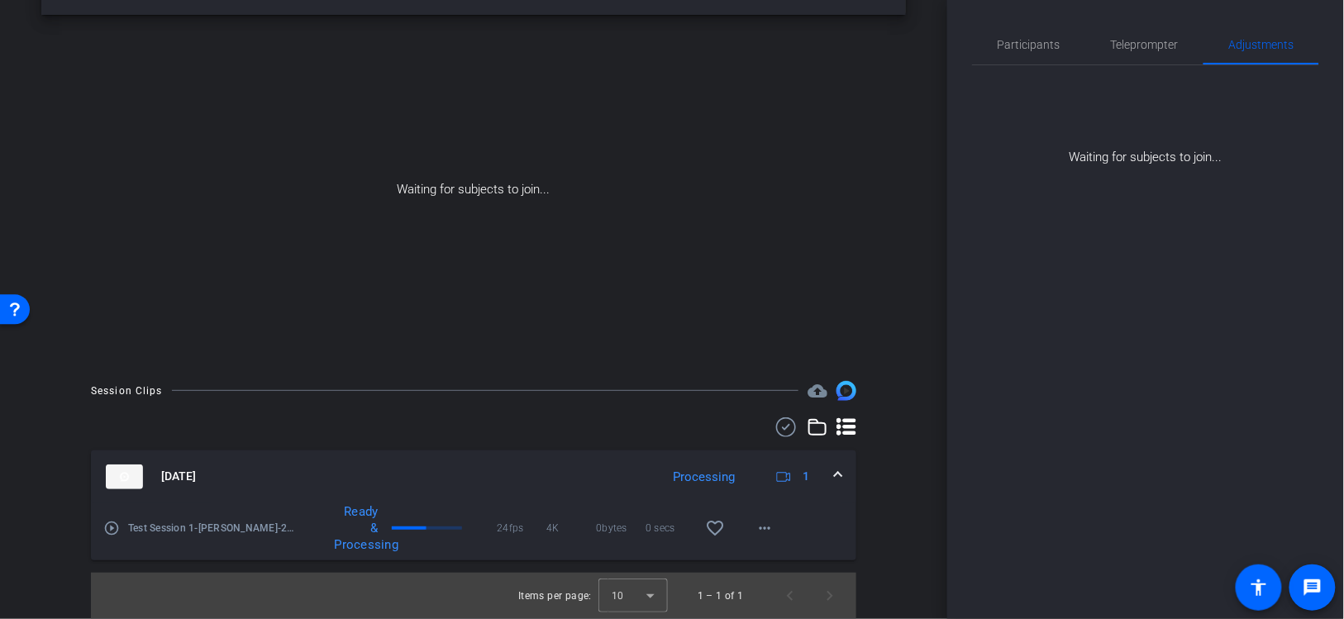
scroll to position [55, 0]
click at [772, 526] on mat-icon "more_horiz" at bounding box center [765, 529] width 20 height 20
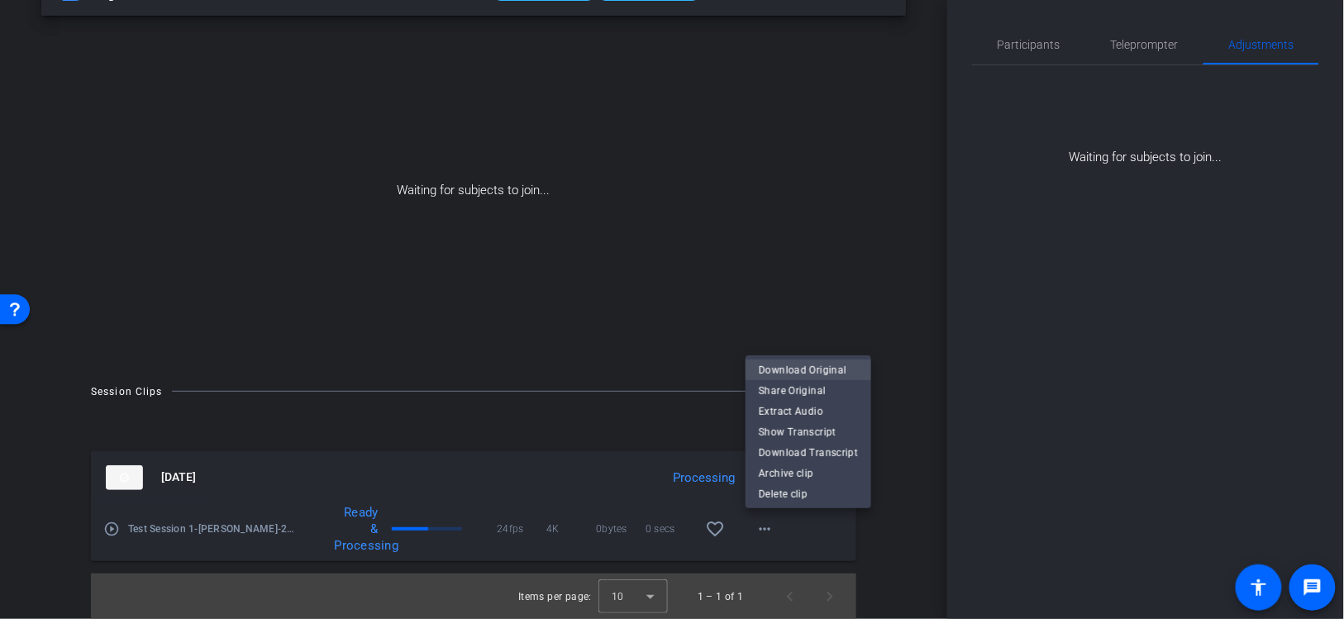
click at [796, 367] on span "Download Original" at bounding box center [808, 370] width 99 height 20
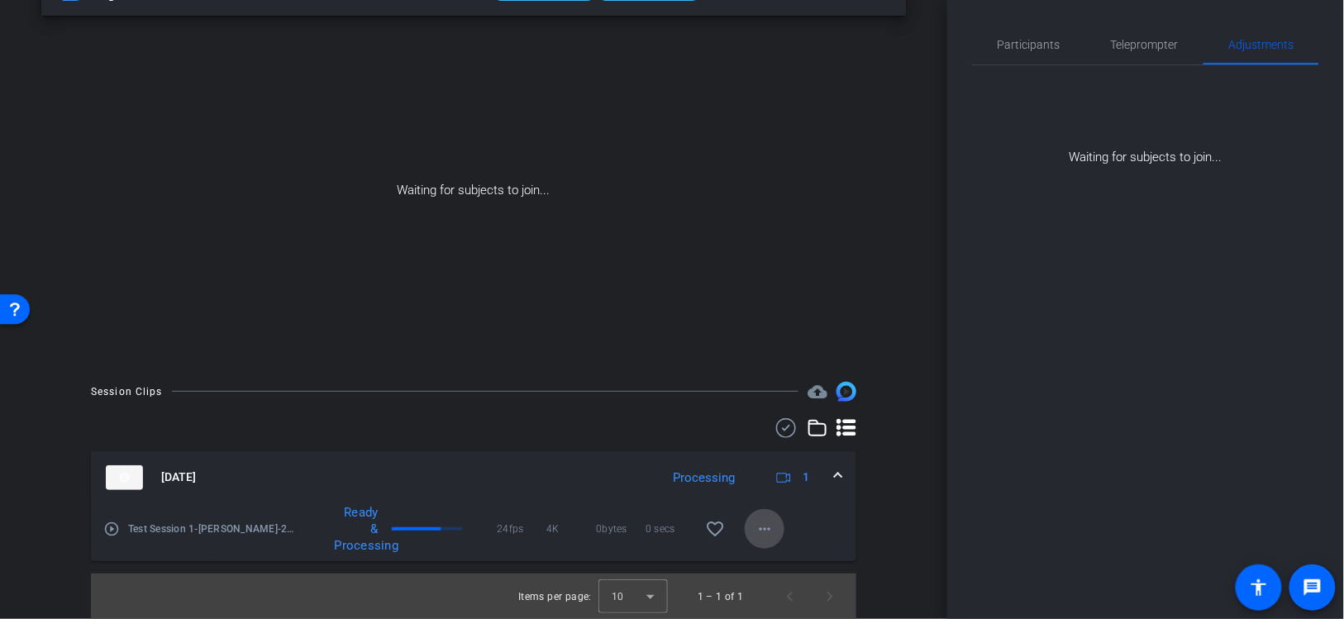
click at [752, 528] on span at bounding box center [765, 529] width 40 height 40
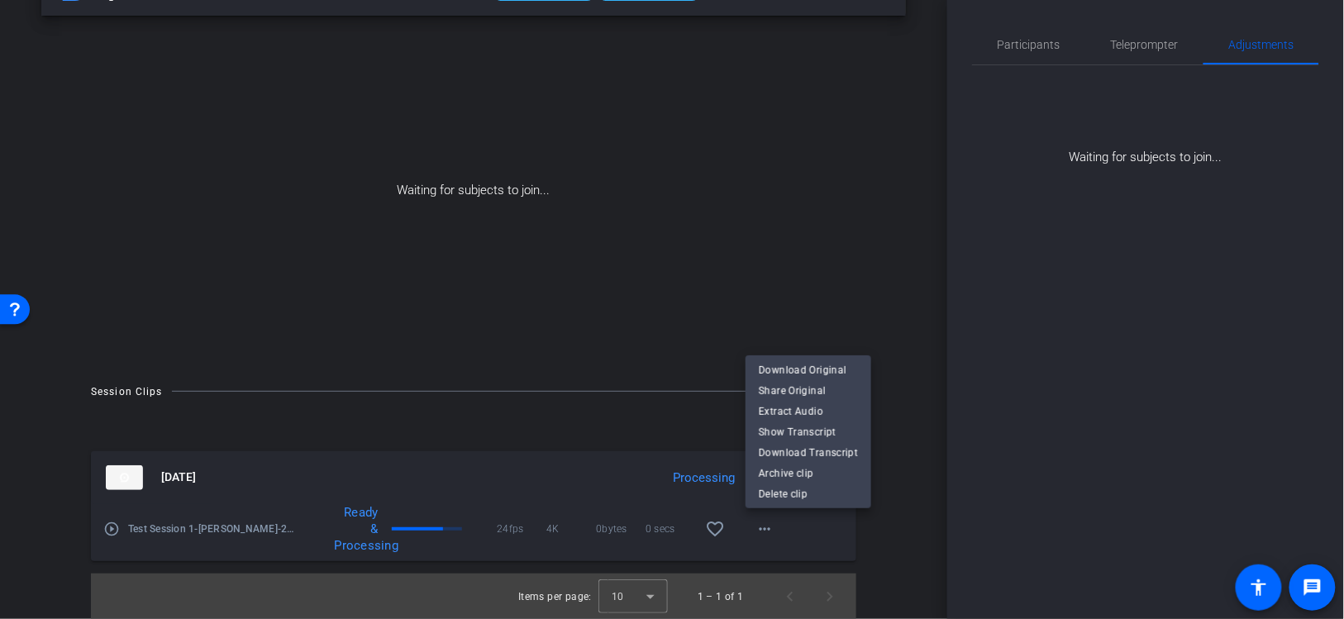
click at [897, 514] on div at bounding box center [672, 309] width 1344 height 619
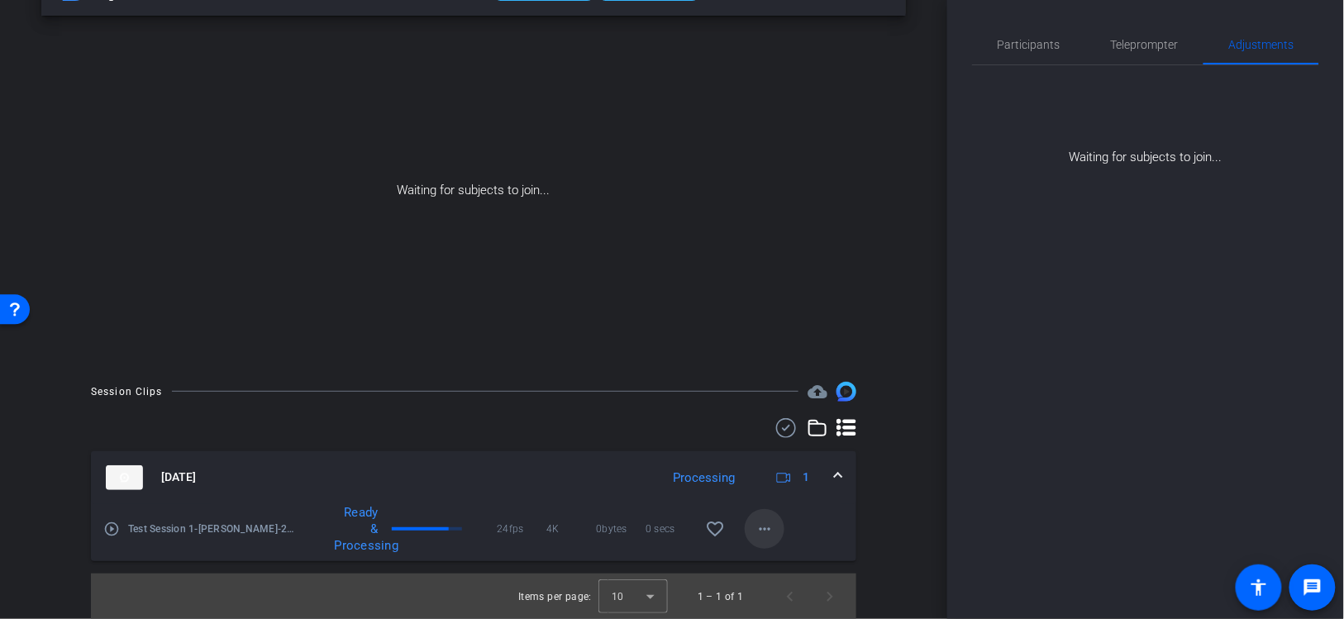
click at [765, 531] on mat-icon "more_horiz" at bounding box center [765, 529] width 20 height 20
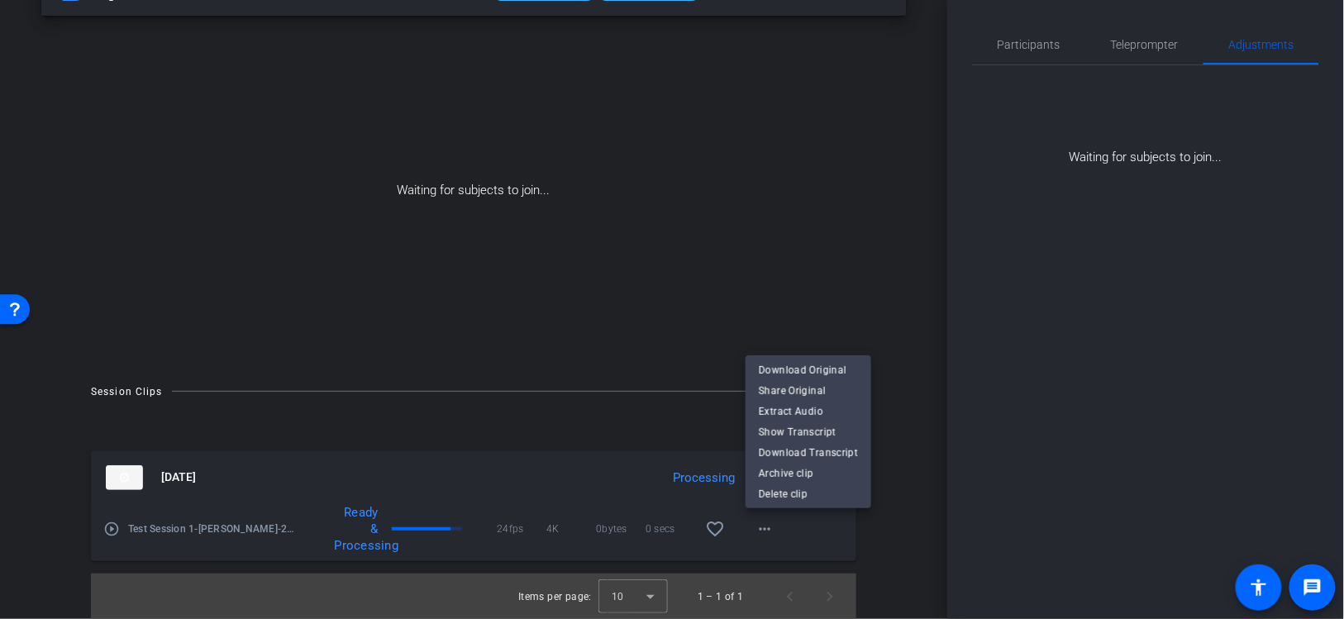
click at [949, 536] on div at bounding box center [672, 309] width 1344 height 619
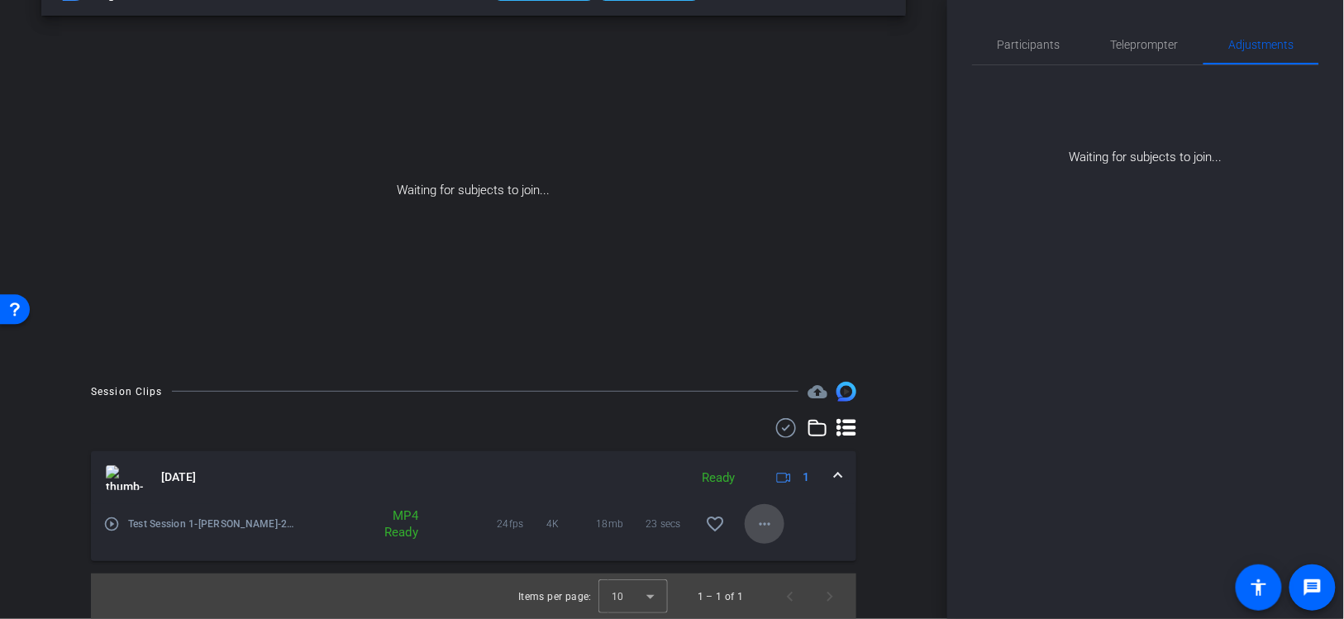
click at [769, 520] on mat-icon "more_horiz" at bounding box center [765, 524] width 20 height 20
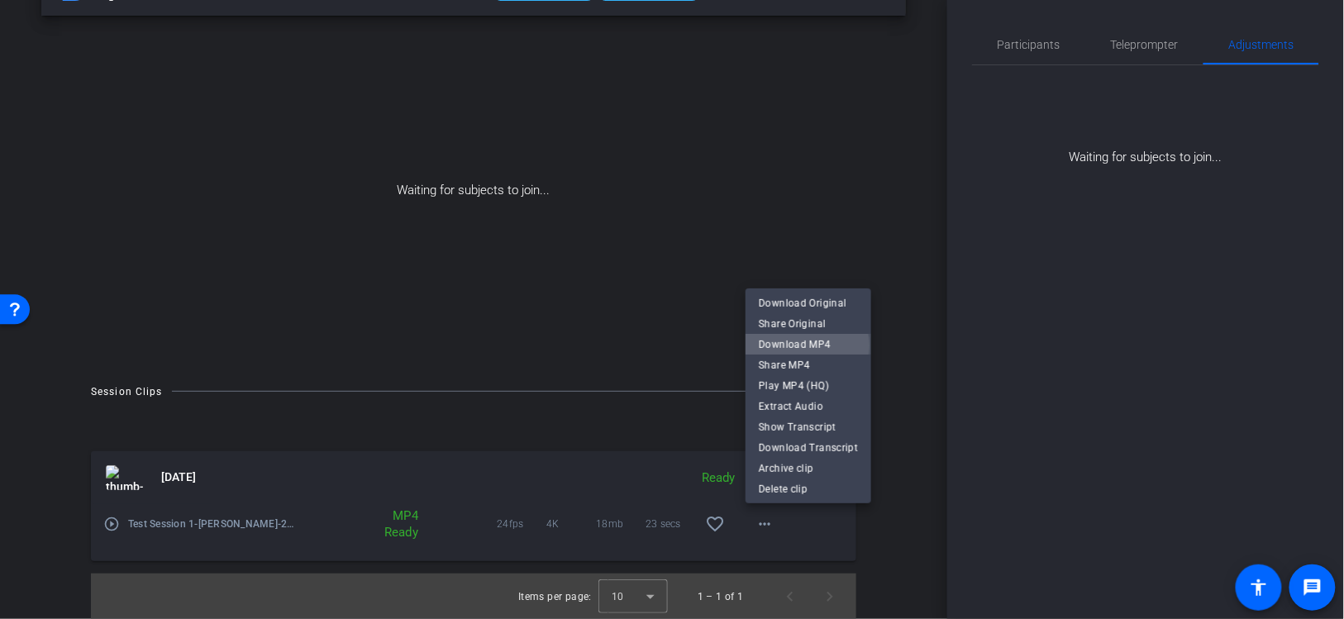
click at [796, 346] on span "Download MP4" at bounding box center [808, 344] width 99 height 20
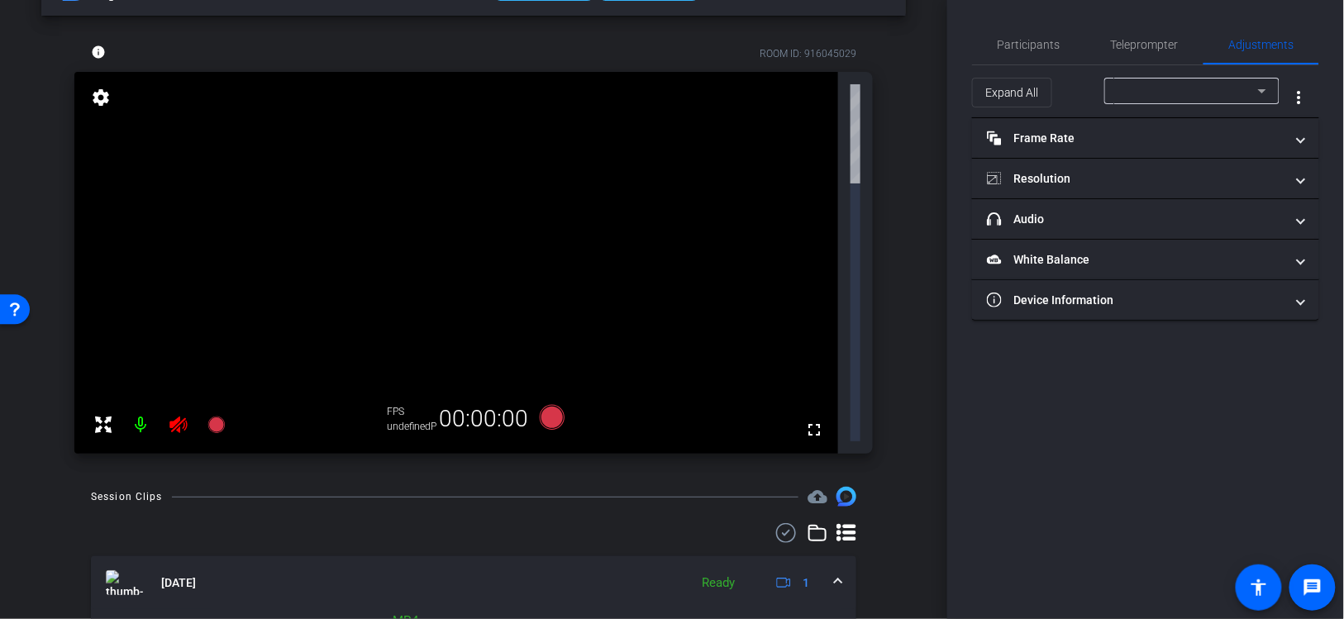
scroll to position [0, 0]
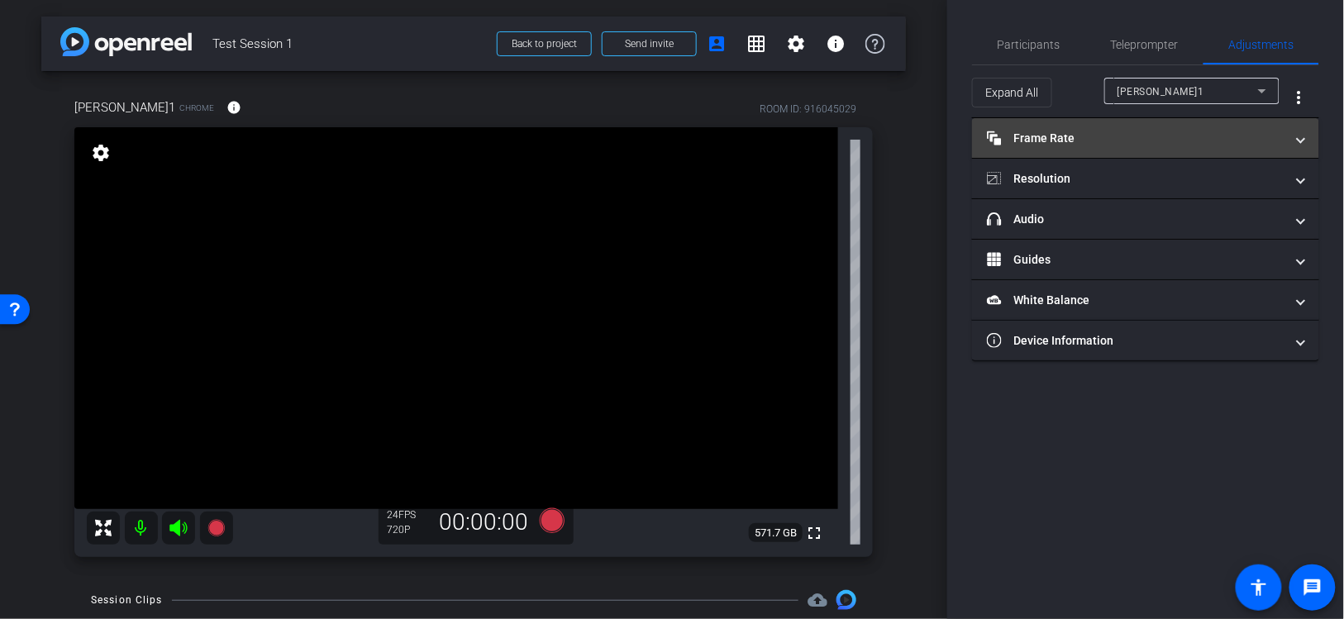
click at [1070, 136] on mat-panel-title "Frame Rate Frame Rate" at bounding box center [1136, 138] width 298 height 17
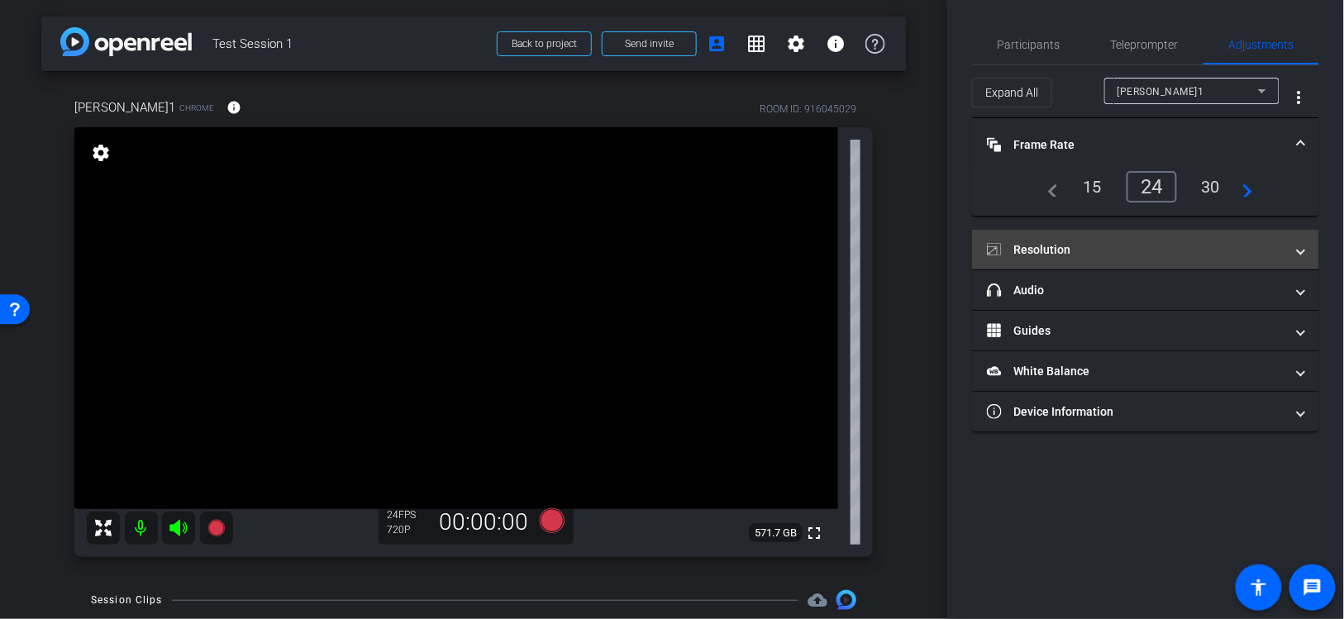
click at [1081, 245] on mat-panel-title "Resolution" at bounding box center [1136, 249] width 298 height 17
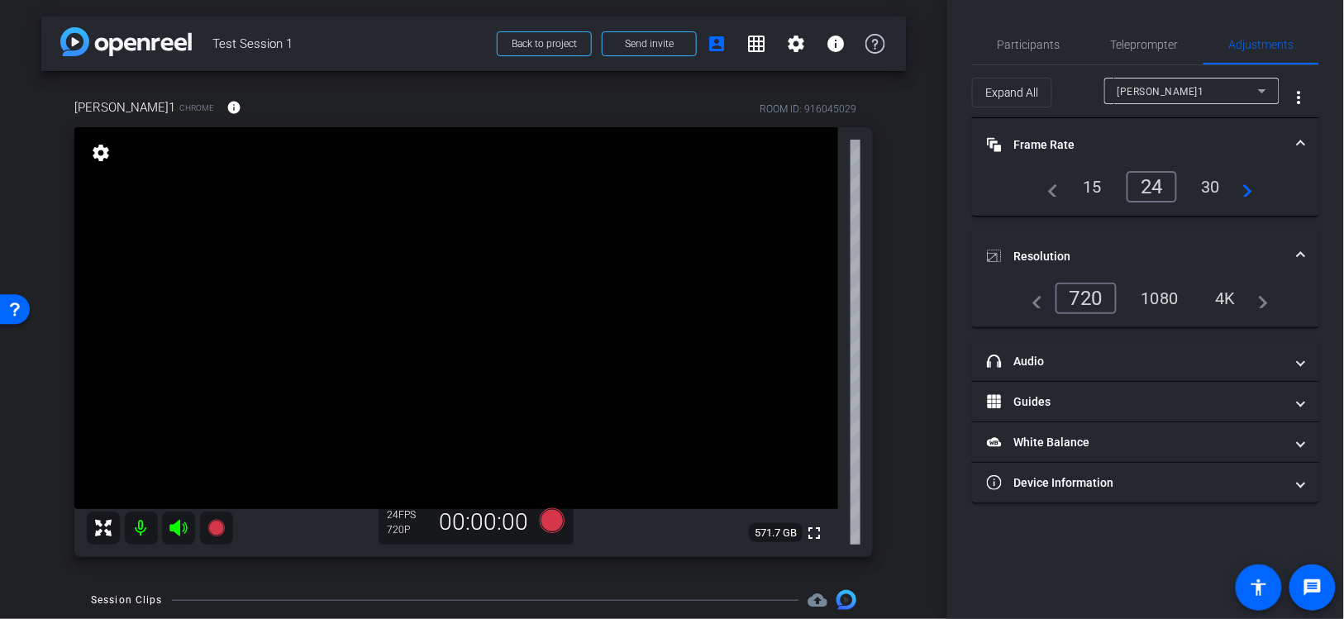
click at [1228, 296] on div "4K" at bounding box center [1225, 298] width 45 height 28
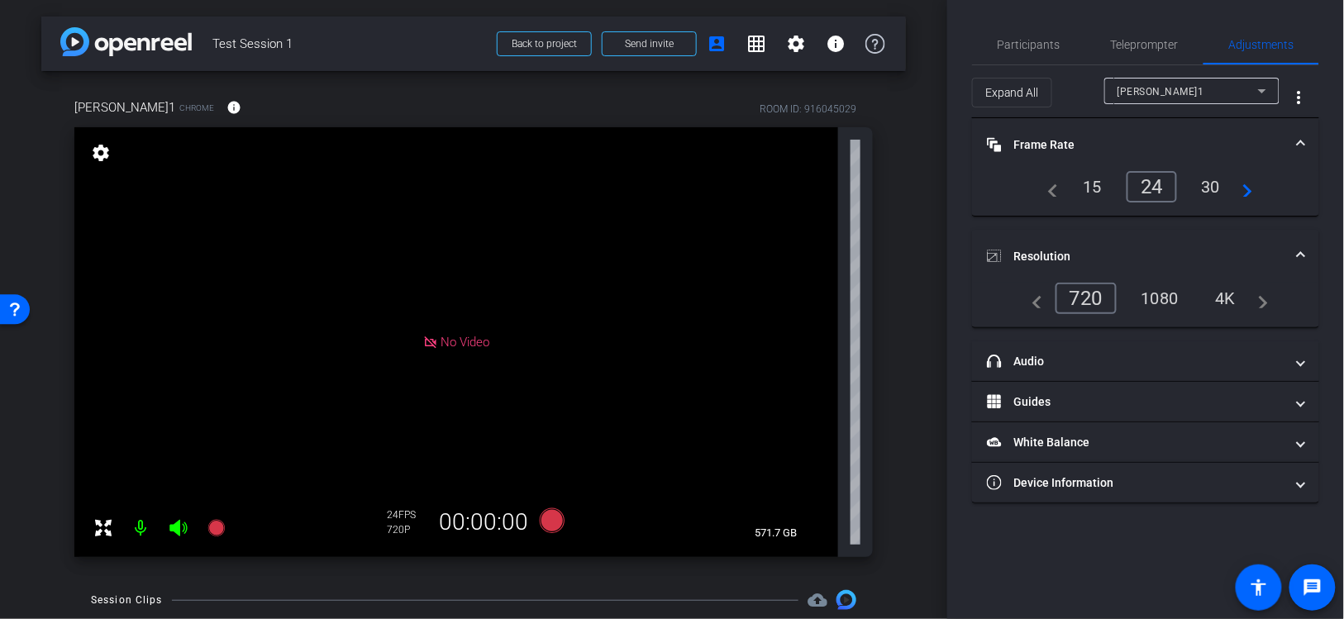
click at [1227, 293] on div "4K" at bounding box center [1225, 298] width 45 height 28
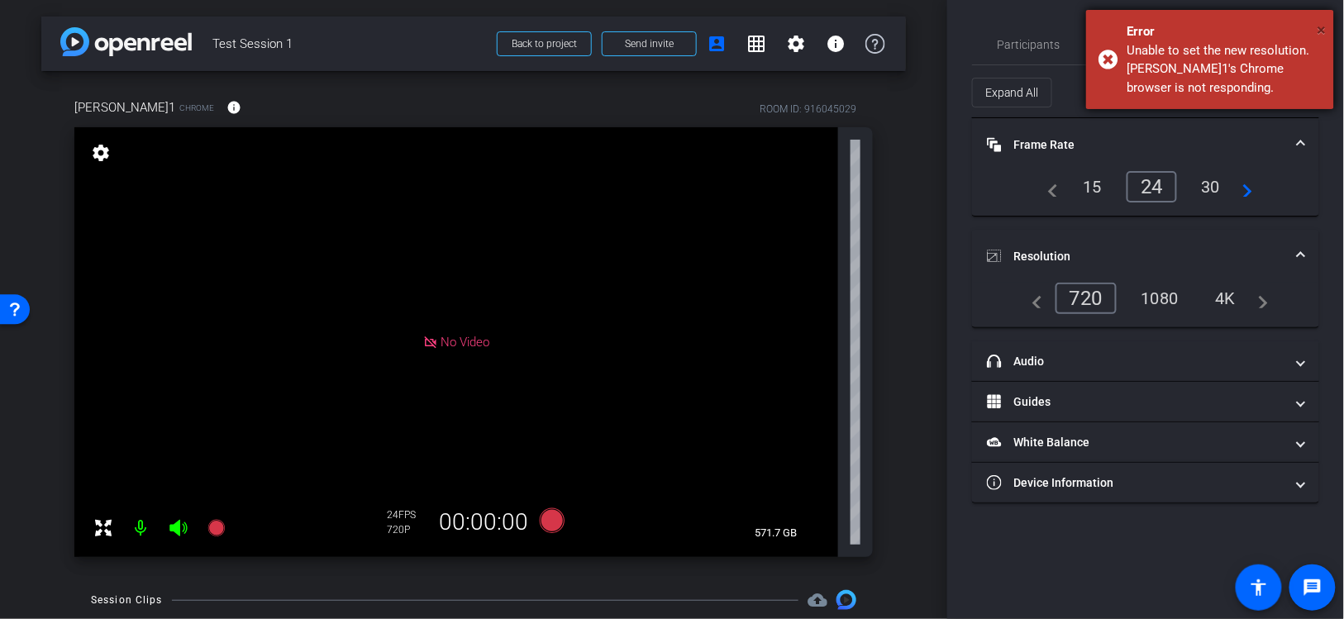
click at [1321, 27] on span "×" at bounding box center [1322, 30] width 9 height 20
click at [1323, 21] on span "×" at bounding box center [1322, 30] width 9 height 20
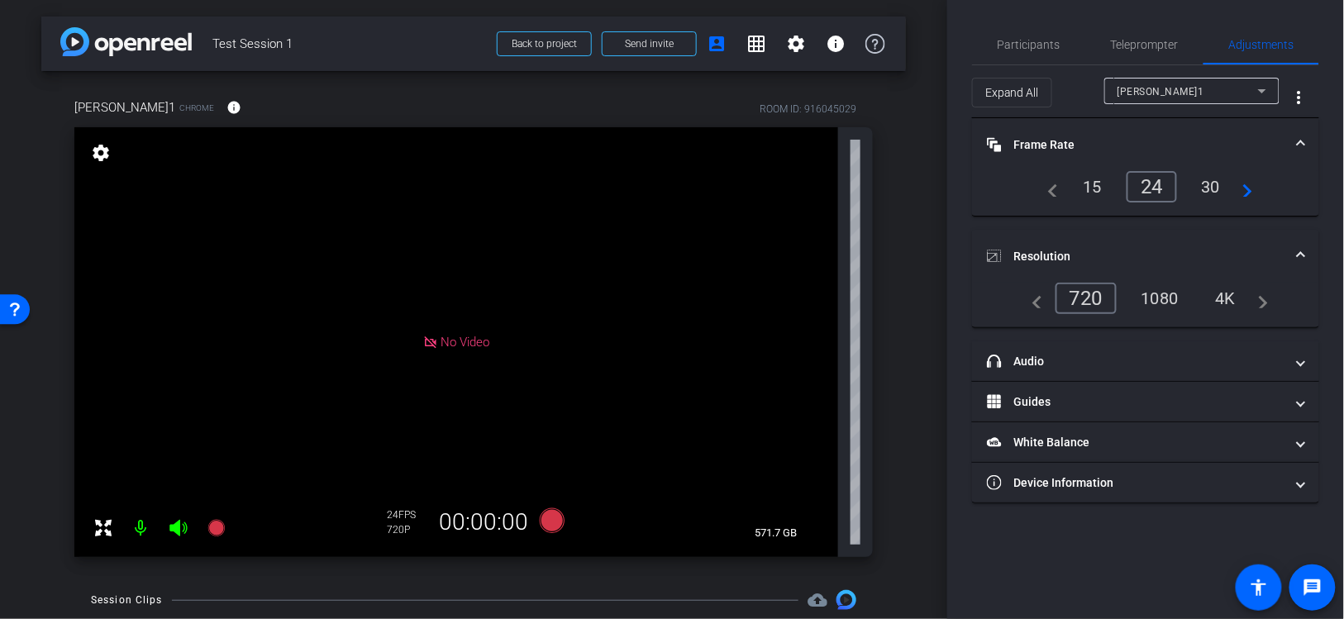
click at [1151, 298] on div "1080" at bounding box center [1160, 298] width 62 height 28
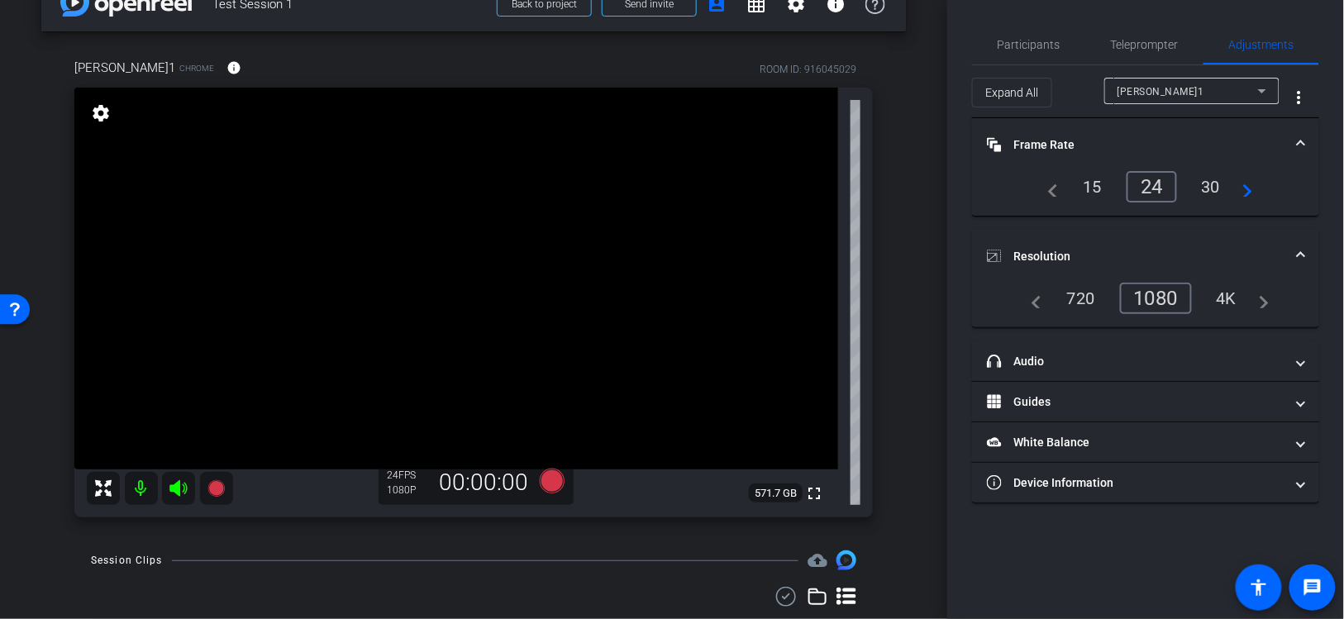
scroll to position [39, 0]
click at [470, 298] on video at bounding box center [456, 279] width 764 height 382
click at [1228, 299] on div "4K" at bounding box center [1226, 298] width 45 height 28
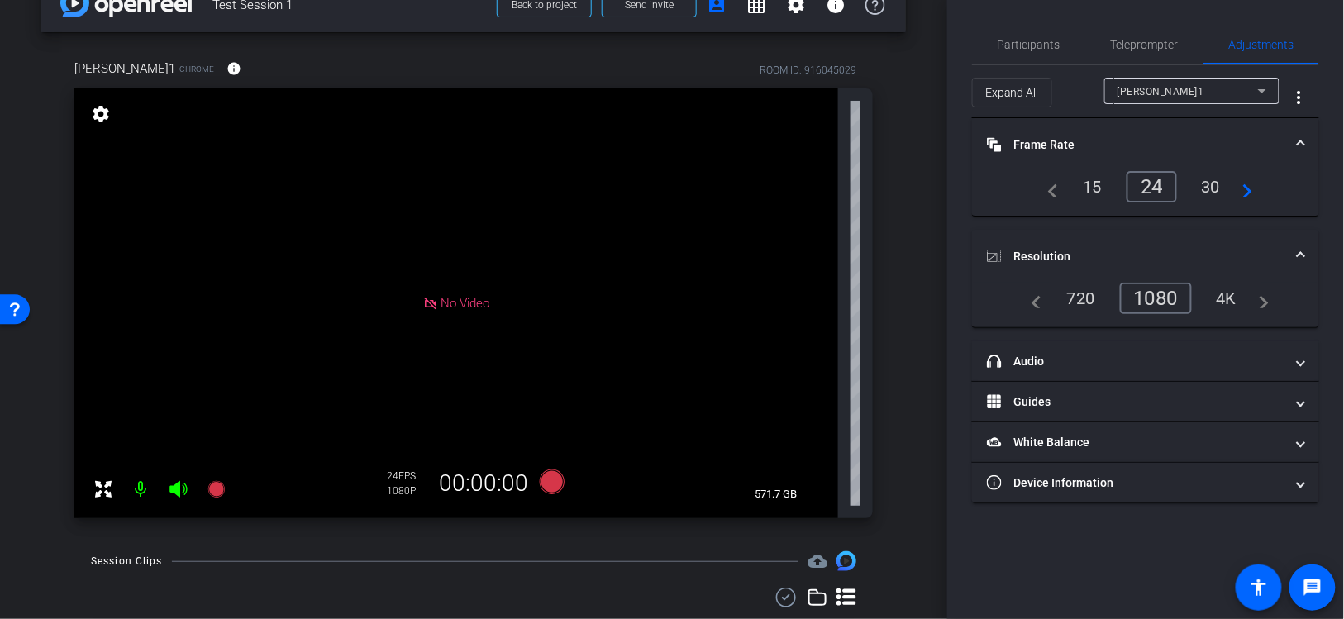
click at [1155, 296] on div "1080" at bounding box center [1156, 298] width 72 height 31
click at [1084, 292] on div "720" at bounding box center [1081, 298] width 53 height 28
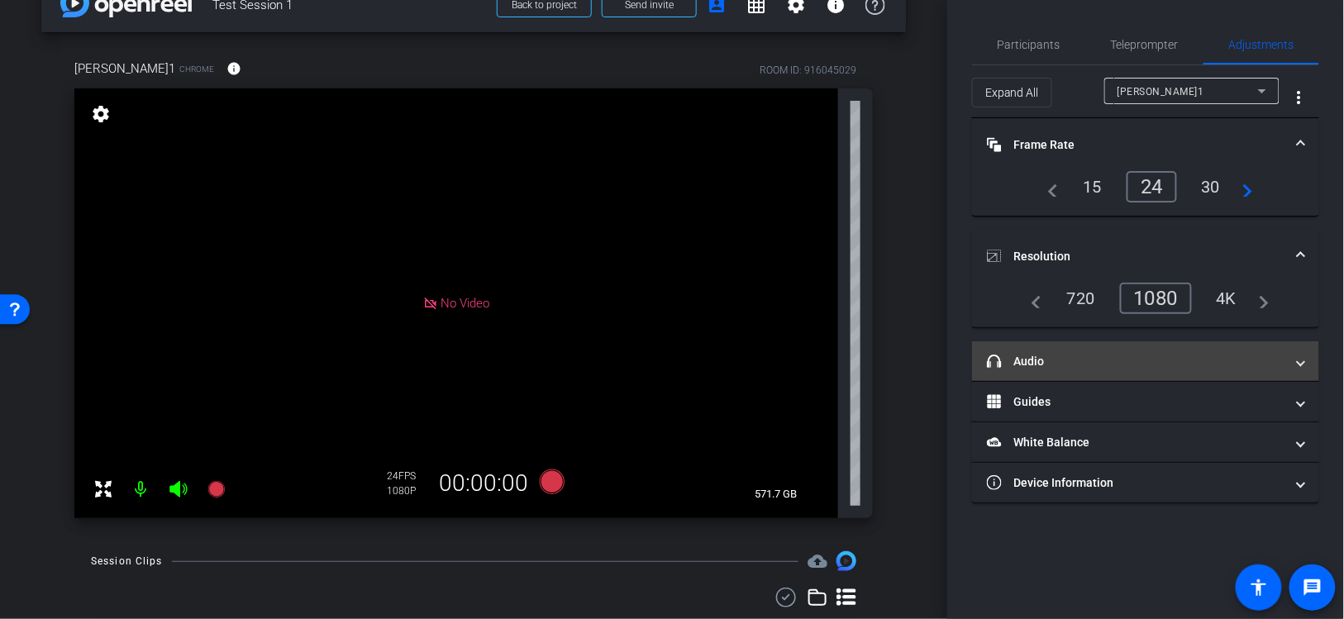
click at [1157, 353] on mat-panel-title "headphone icon Audio" at bounding box center [1136, 361] width 298 height 17
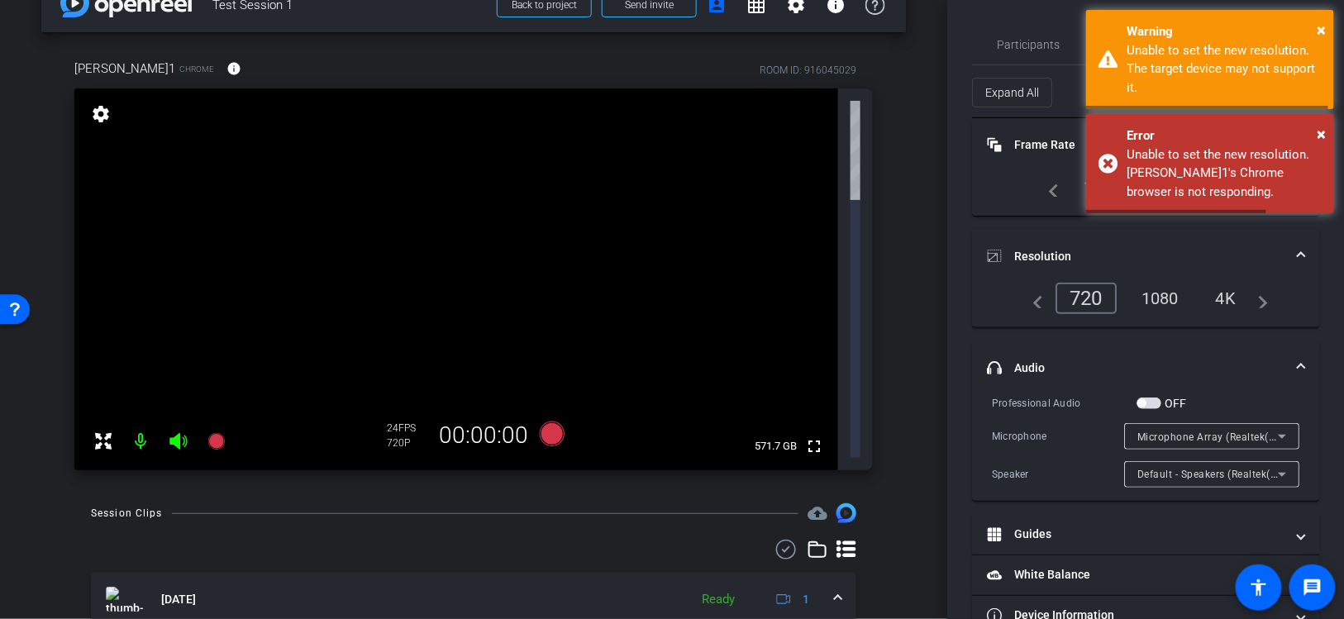
scroll to position [0, 0]
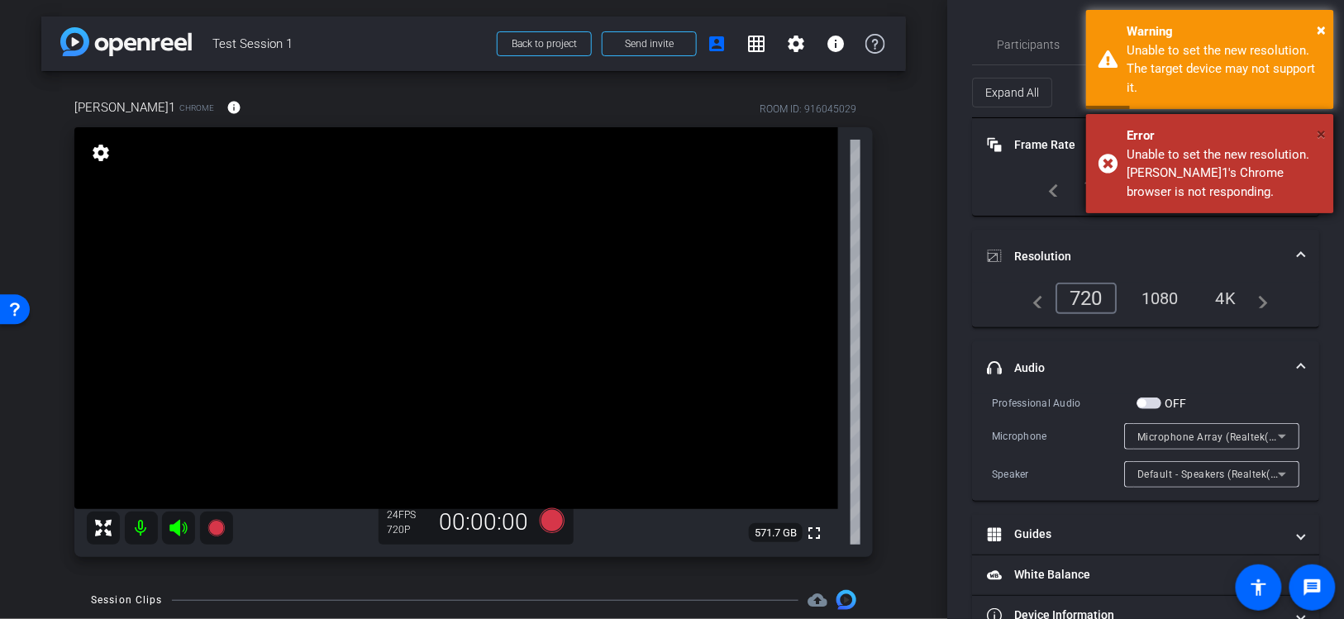
click at [1319, 130] on span "×" at bounding box center [1322, 134] width 9 height 20
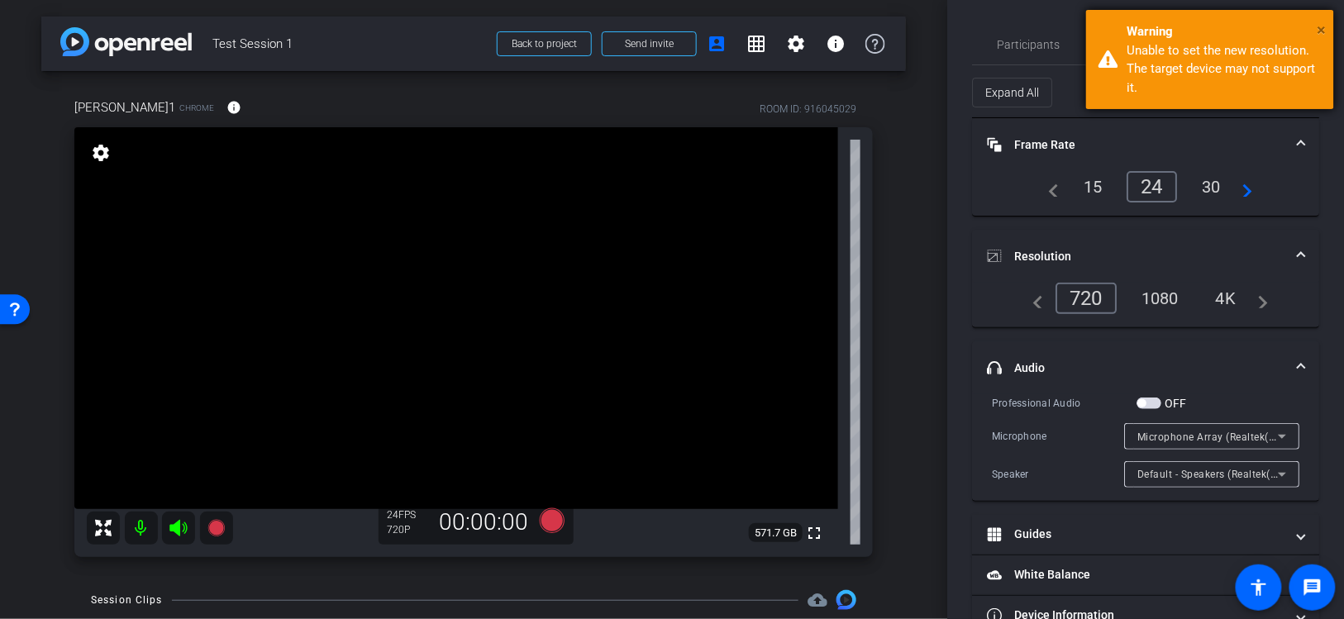
click at [1318, 20] on span "×" at bounding box center [1322, 30] width 9 height 20
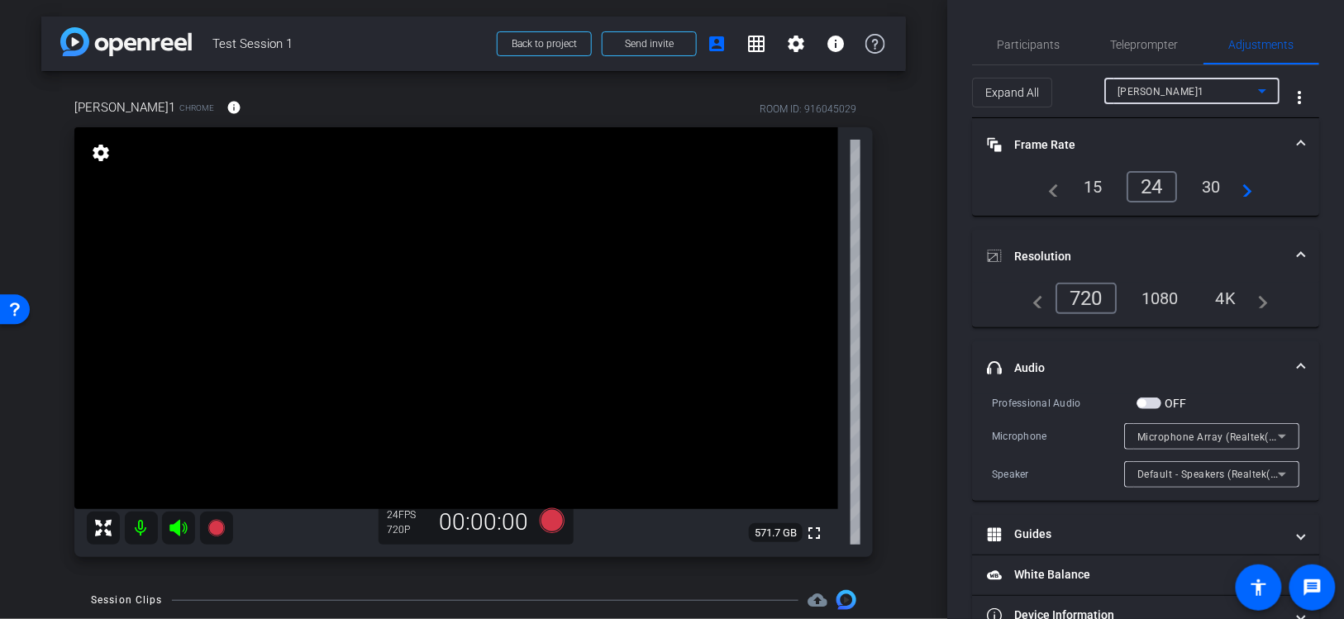
click at [1229, 93] on div "Tyler S.1" at bounding box center [1188, 91] width 141 height 21
click at [1306, 95] on div at bounding box center [672, 309] width 1344 height 619
click at [1301, 95] on mat-icon "more_vert" at bounding box center [1299, 98] width 20 height 20
click at [970, 183] on div at bounding box center [672, 309] width 1344 height 619
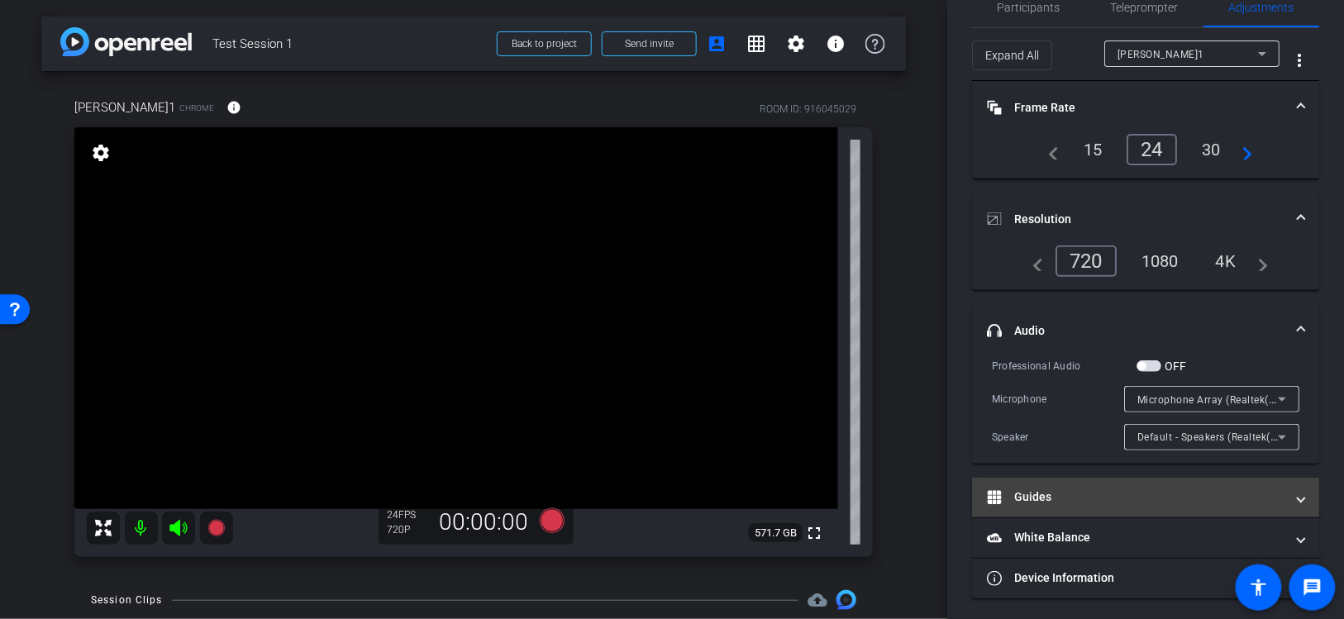
click at [1011, 498] on mat-panel-title "Guides" at bounding box center [1136, 497] width 298 height 17
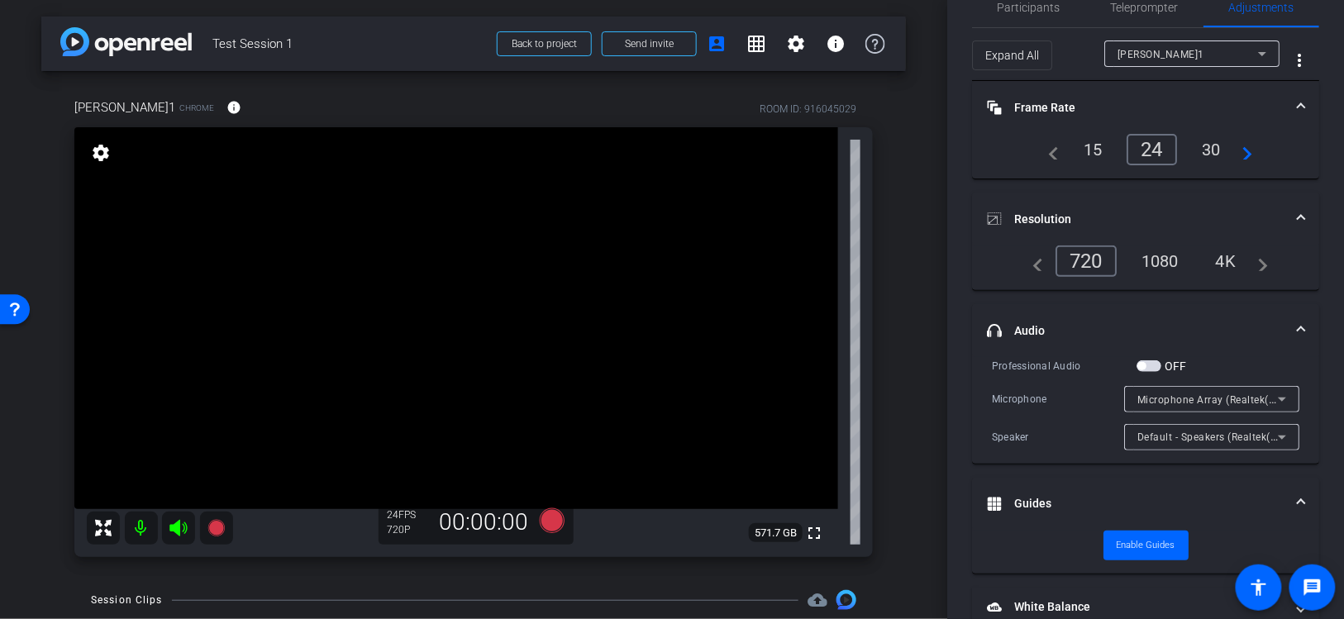
scroll to position [107, 0]
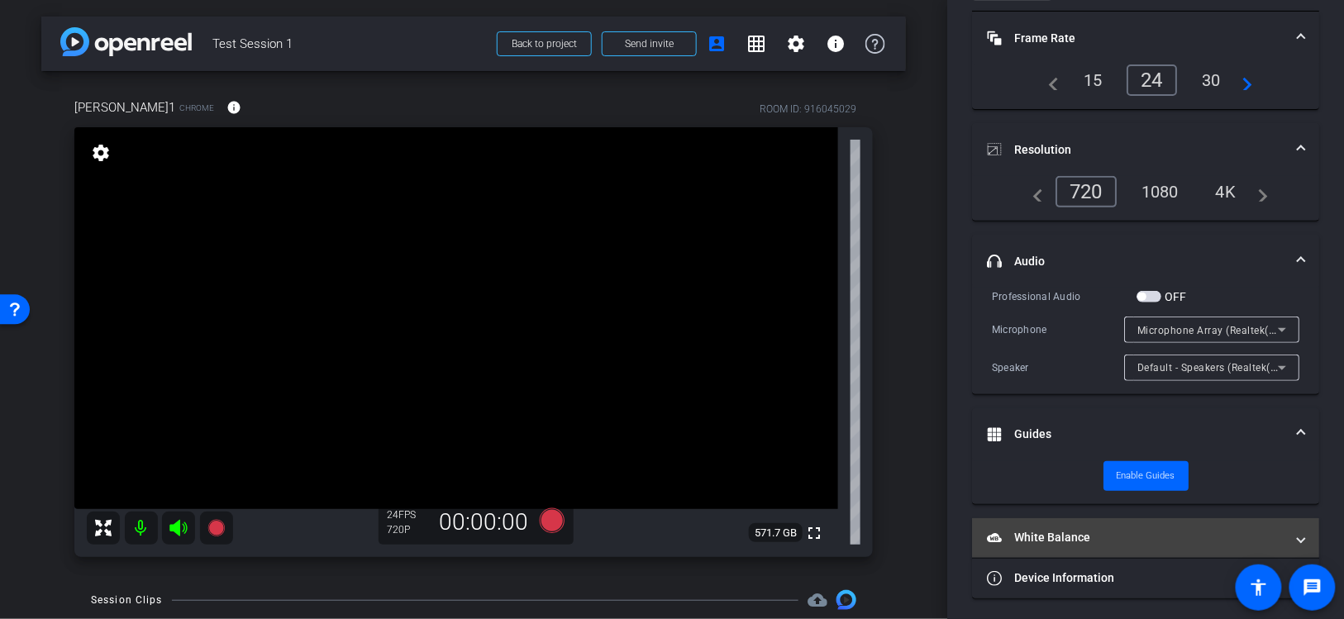
click at [1051, 535] on mat-panel-title "White Balance White Balance" at bounding box center [1136, 537] width 298 height 17
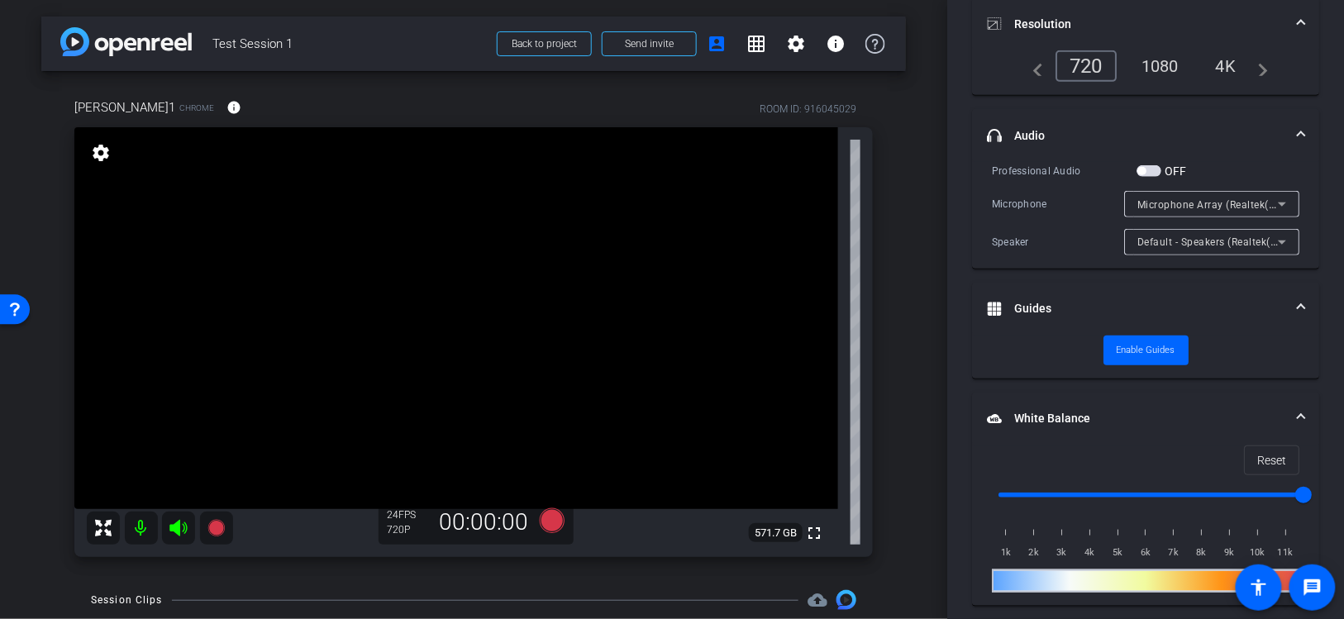
scroll to position [293, 0]
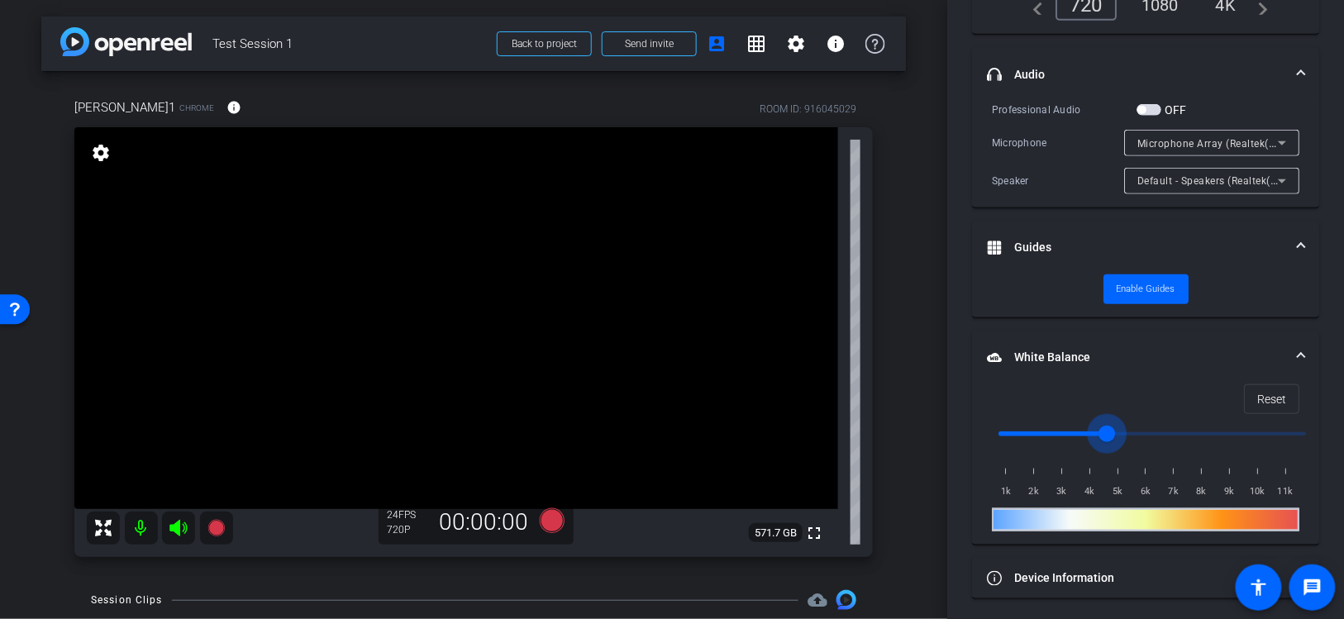
click at [1103, 422] on input "range" at bounding box center [1152, 434] width 342 height 36
click at [1203, 426] on input "range" at bounding box center [1152, 434] width 342 height 36
type input "8500"
click at [1234, 425] on input "range" at bounding box center [1152, 434] width 342 height 36
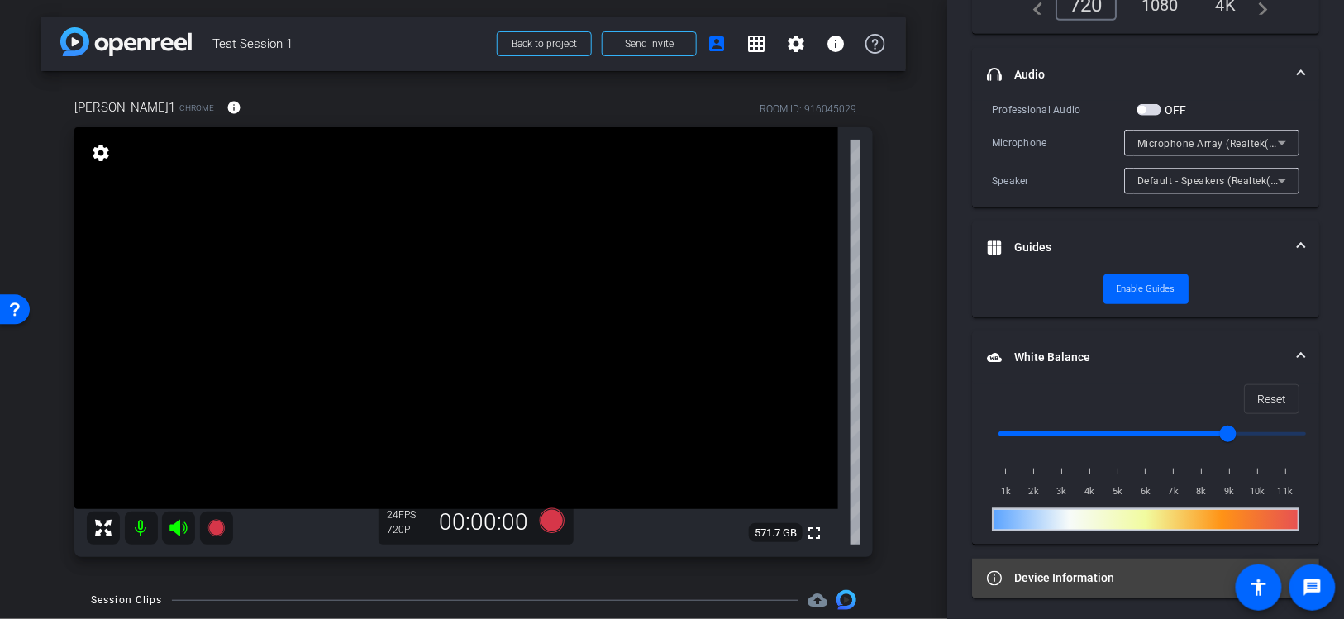
click at [1082, 570] on mat-panel-title "Device Information" at bounding box center [1136, 578] width 298 height 17
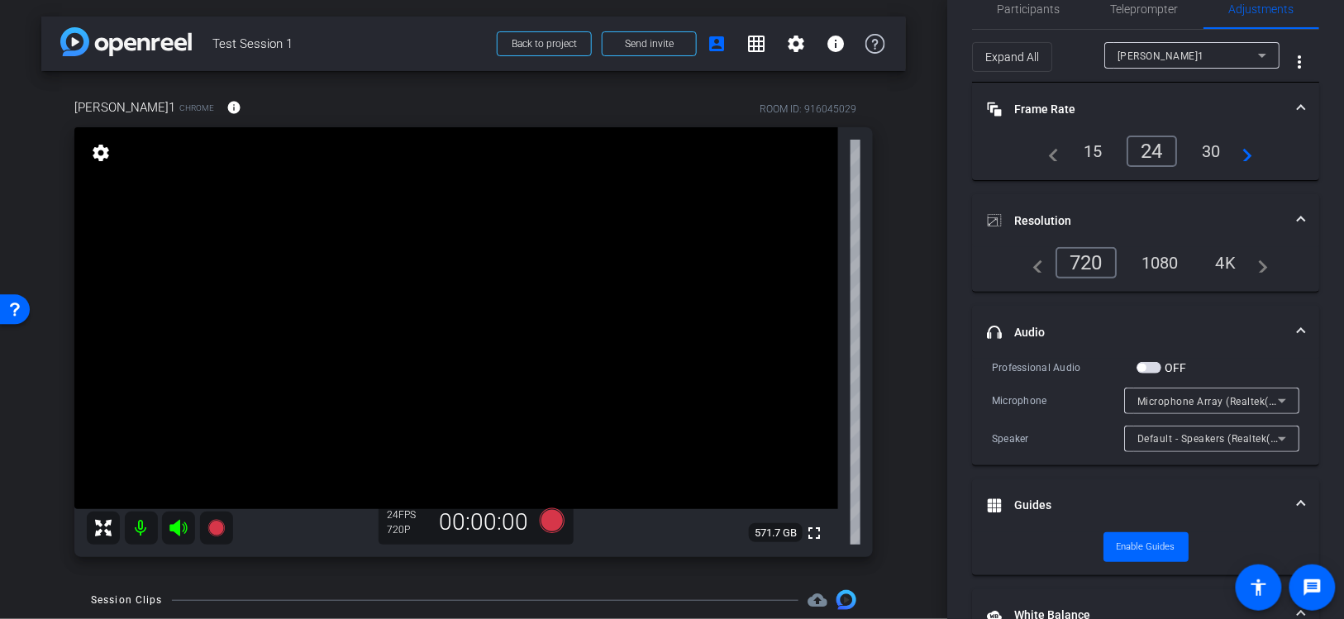
scroll to position [0, 0]
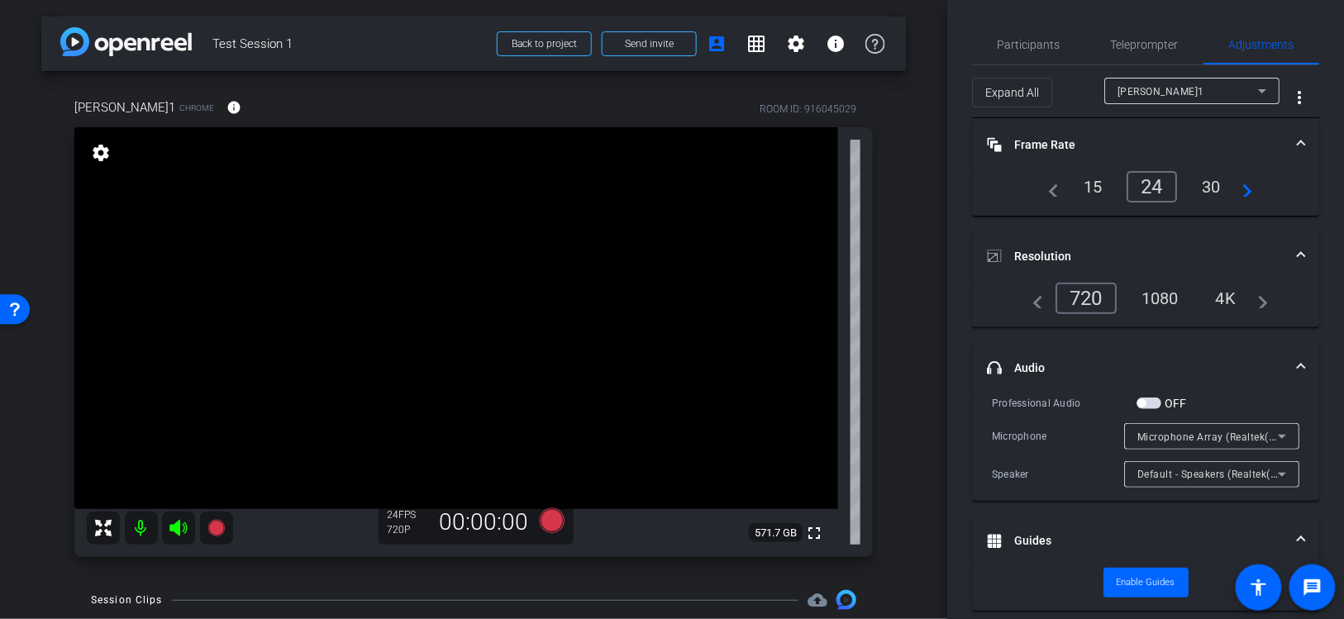
click at [1158, 298] on div "1080" at bounding box center [1160, 298] width 62 height 28
click at [1228, 292] on div "4K" at bounding box center [1226, 298] width 45 height 28
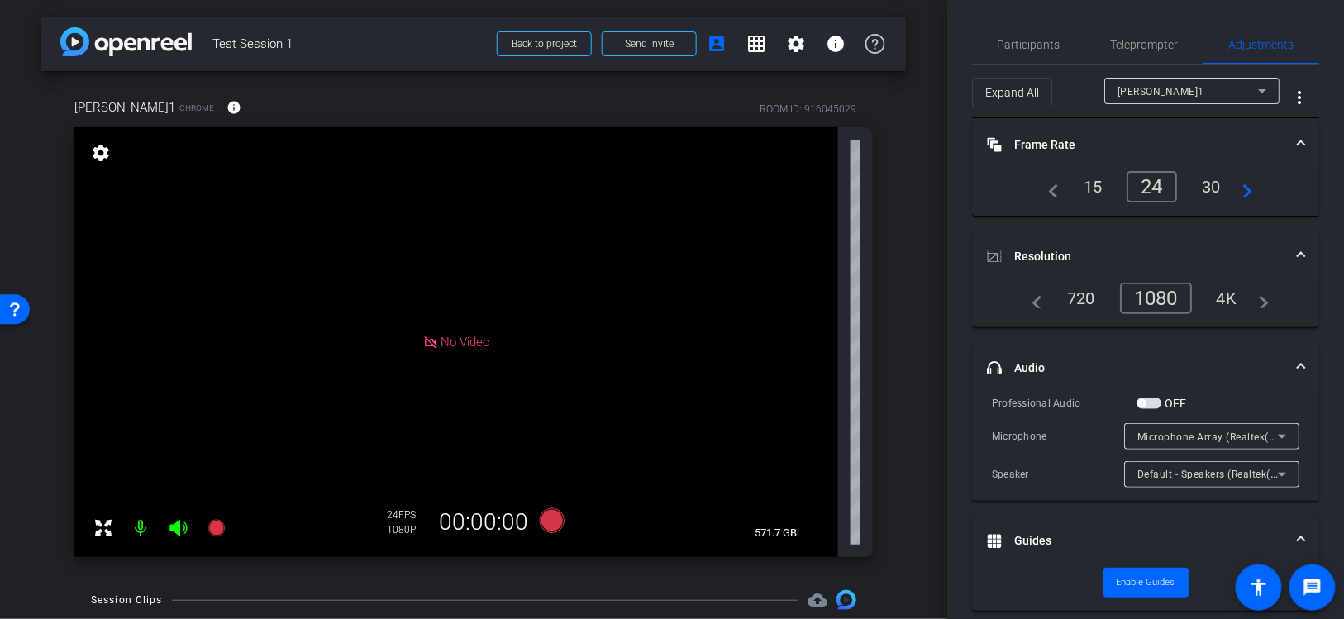
click at [1144, 295] on div "1080" at bounding box center [1156, 298] width 72 height 31
click at [1074, 293] on div "720" at bounding box center [1081, 295] width 53 height 28
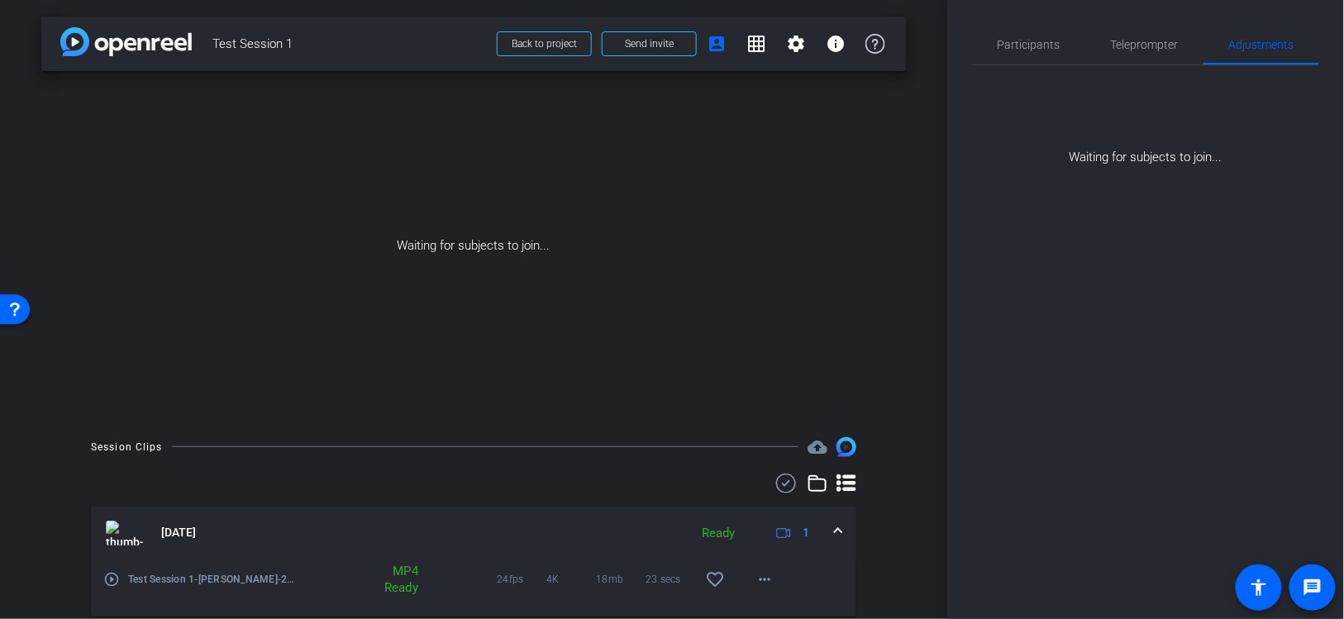
scroll to position [0, 0]
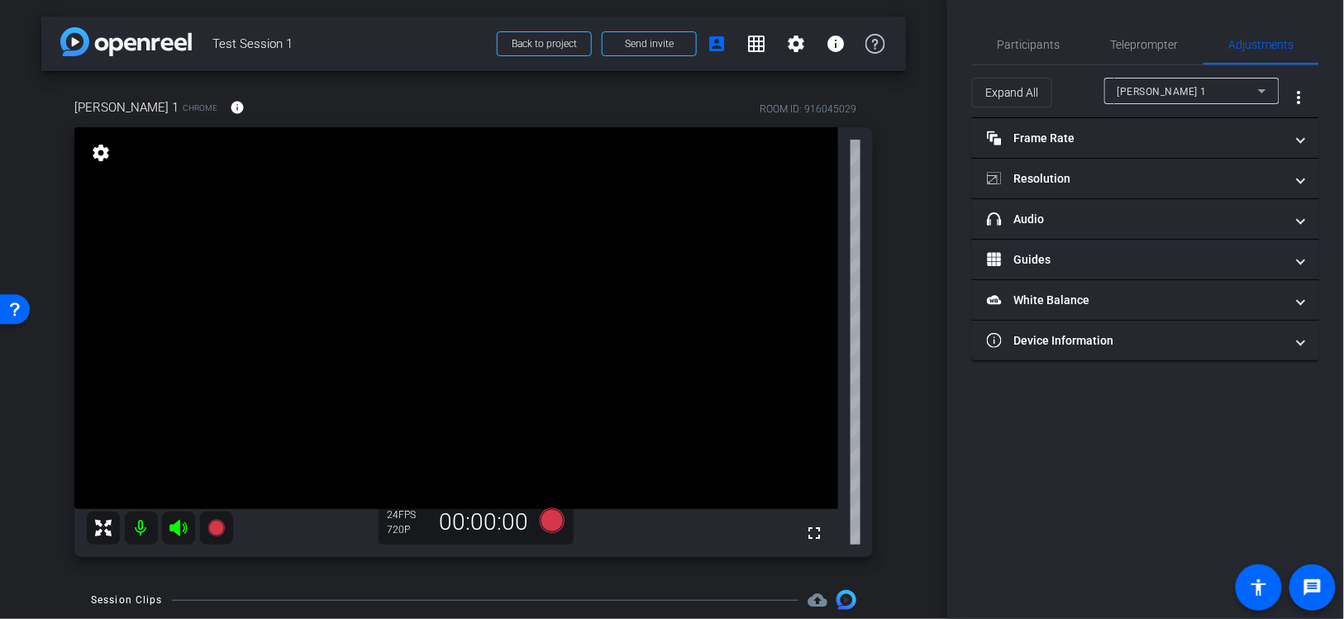
type input "11000"
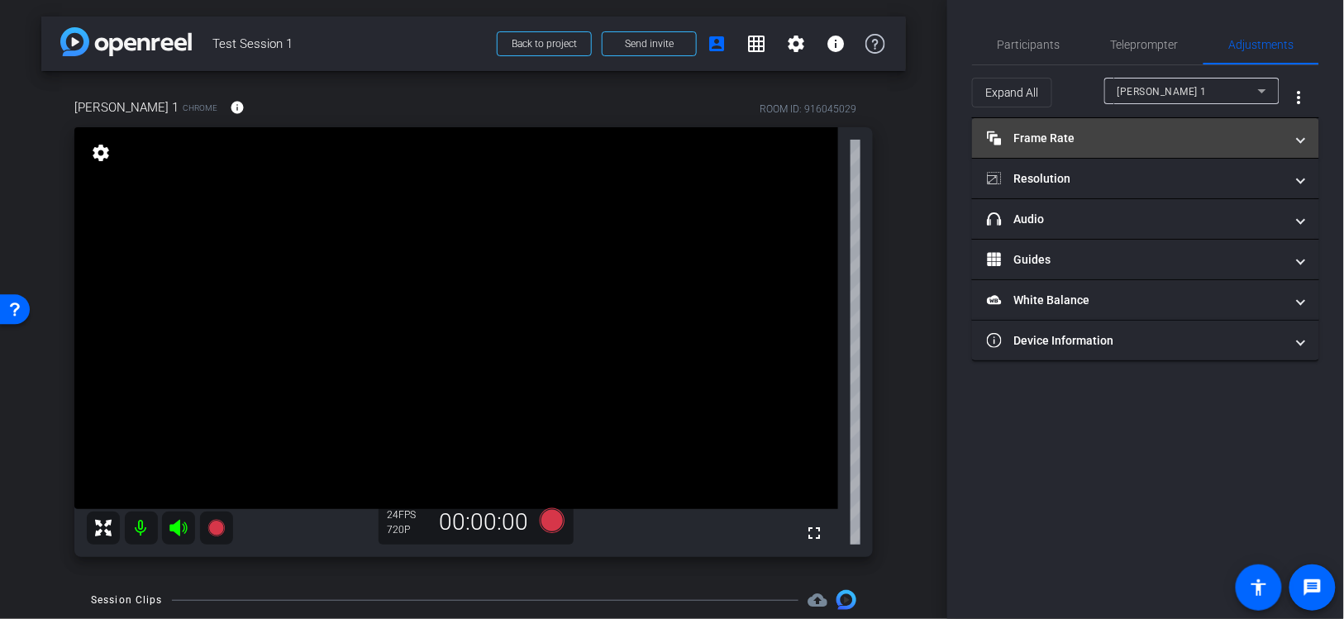
click at [1060, 135] on mat-panel-title "Frame Rate Frame Rate" at bounding box center [1136, 138] width 298 height 17
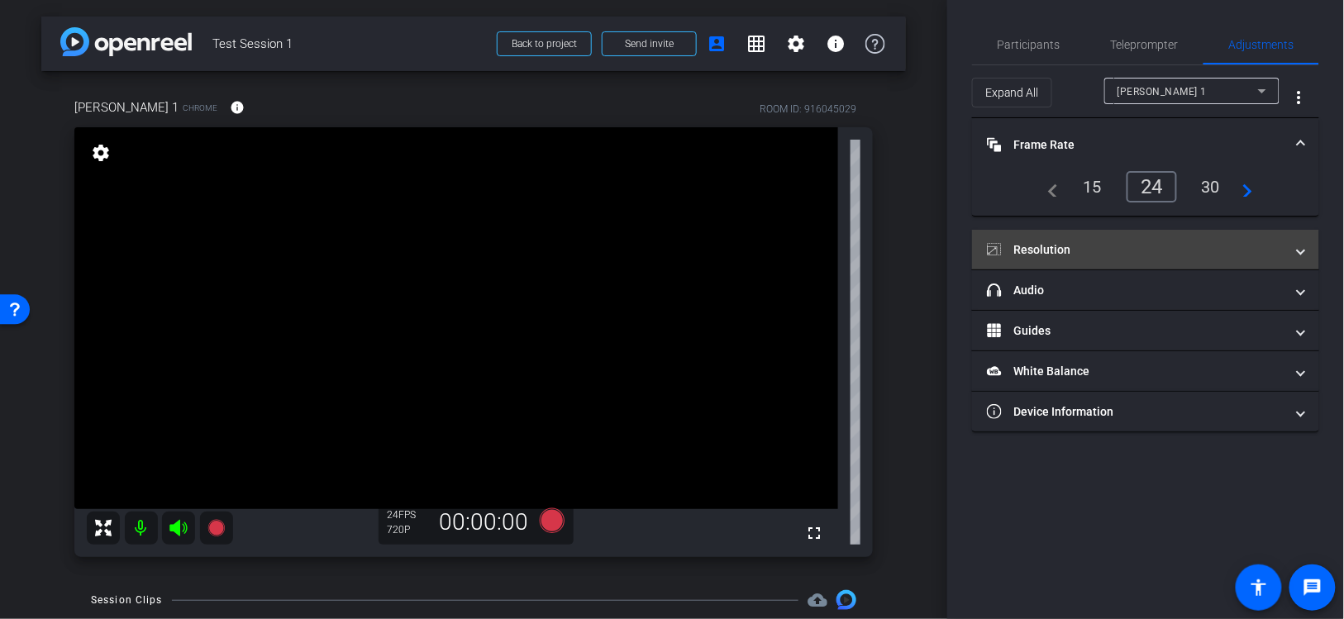
click at [1065, 244] on mat-panel-title "Resolution" at bounding box center [1136, 249] width 298 height 17
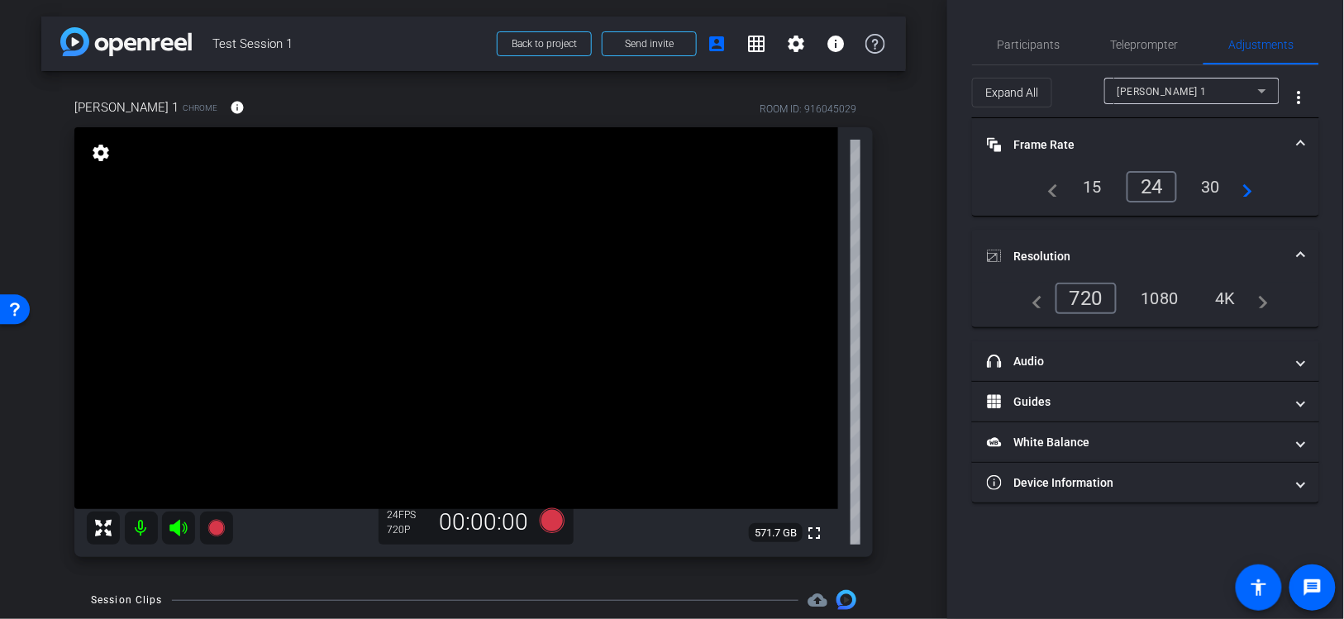
click at [1225, 289] on div "4K" at bounding box center [1225, 298] width 45 height 28
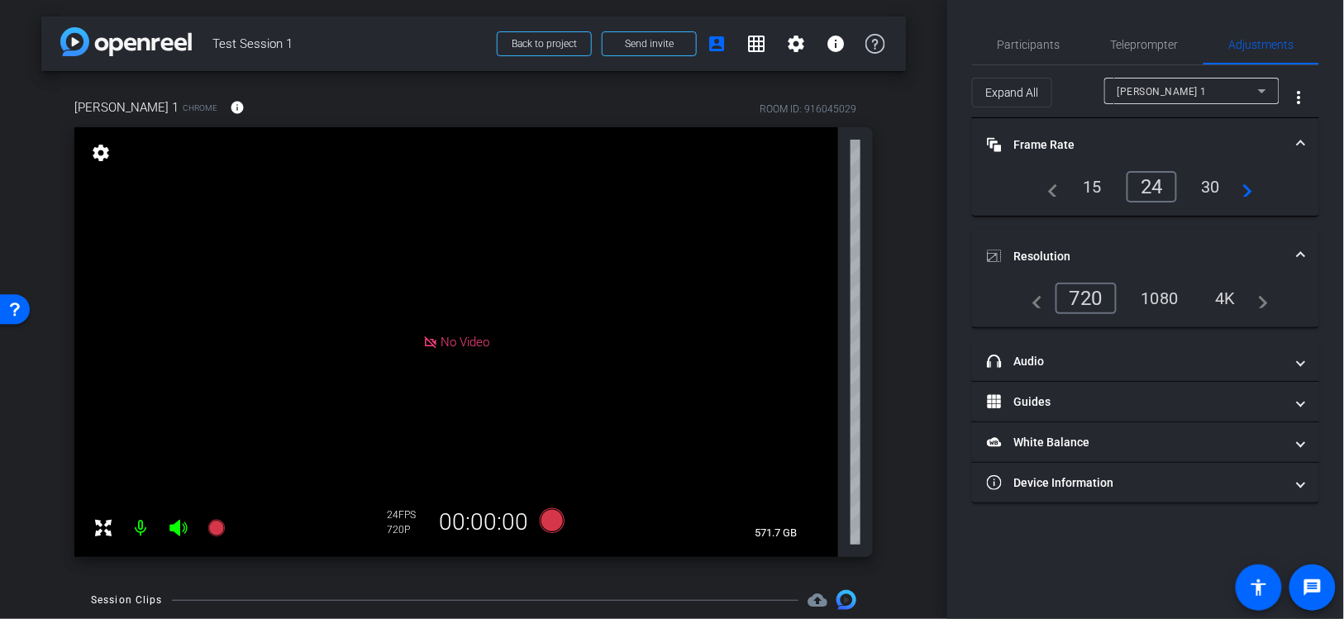
click at [102, 156] on mat-icon "settings" at bounding box center [100, 153] width 23 height 20
click at [102, 150] on mat-icon "settings" at bounding box center [100, 153] width 23 height 20
click at [909, 260] on div "arrow_back Test Session 1 Back to project Send invite account_box grid_on setti…" at bounding box center [473, 309] width 947 height 619
click at [1155, 297] on div "1080" at bounding box center [1160, 298] width 62 height 28
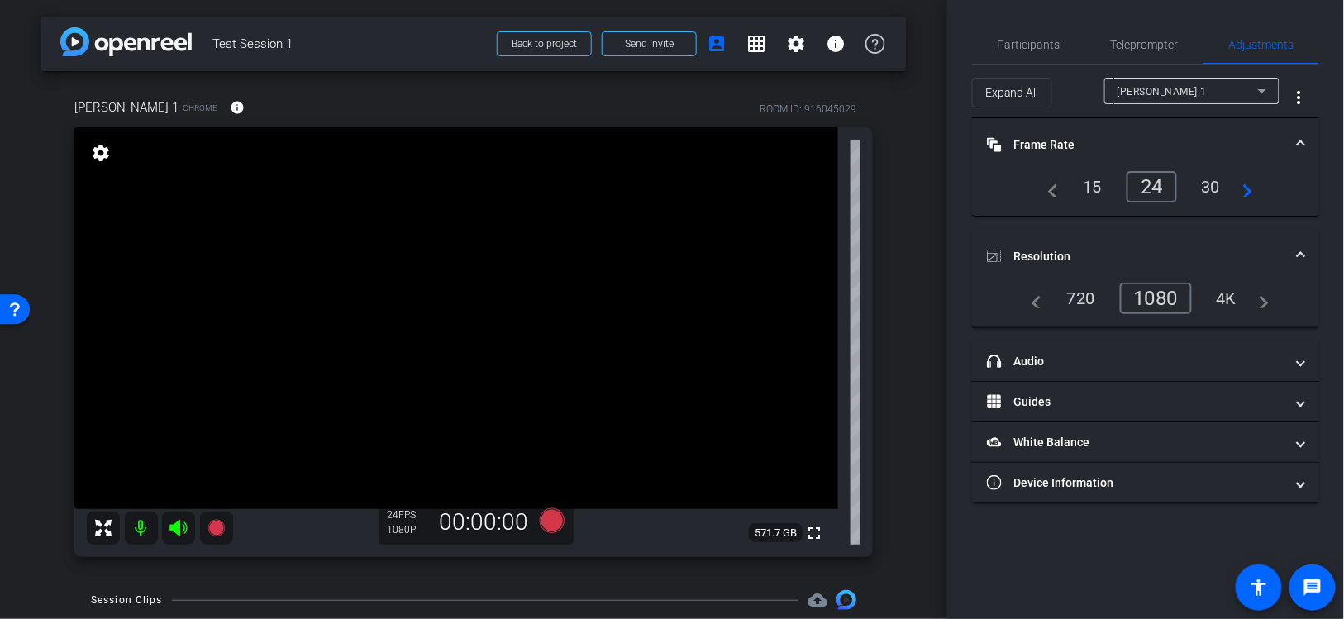
click at [1208, 187] on div "30" at bounding box center [1211, 187] width 44 height 28
click at [1230, 295] on div "4K" at bounding box center [1226, 298] width 45 height 28
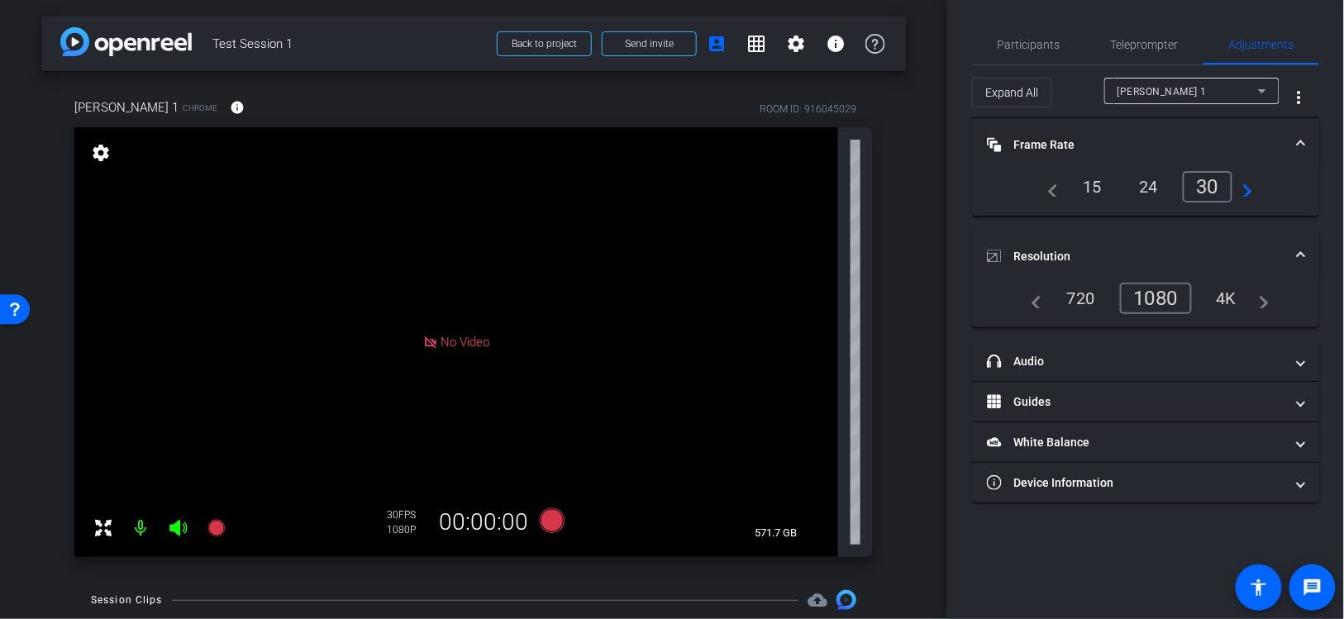
click at [1259, 88] on icon at bounding box center [1262, 91] width 20 height 20
click at [1259, 88] on div at bounding box center [672, 309] width 1344 height 619
click at [1304, 93] on mat-icon "more_vert" at bounding box center [1299, 98] width 20 height 20
click at [1303, 93] on div at bounding box center [672, 309] width 1344 height 619
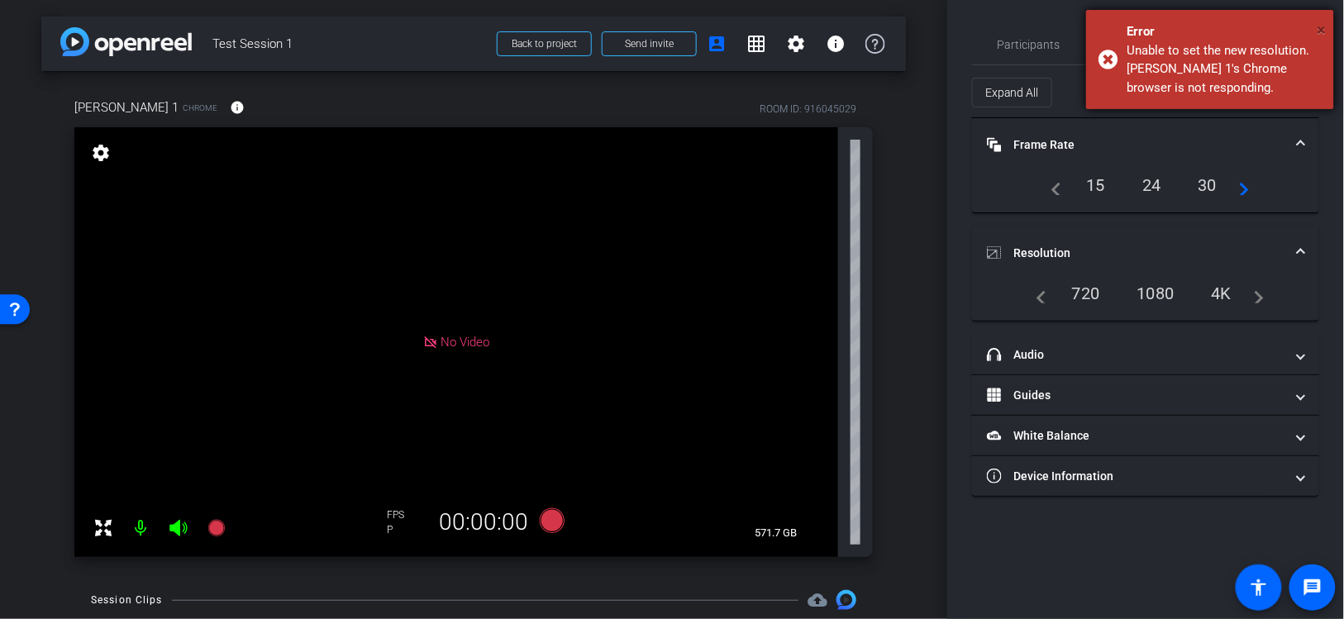
click at [1319, 24] on span "×" at bounding box center [1322, 30] width 9 height 20
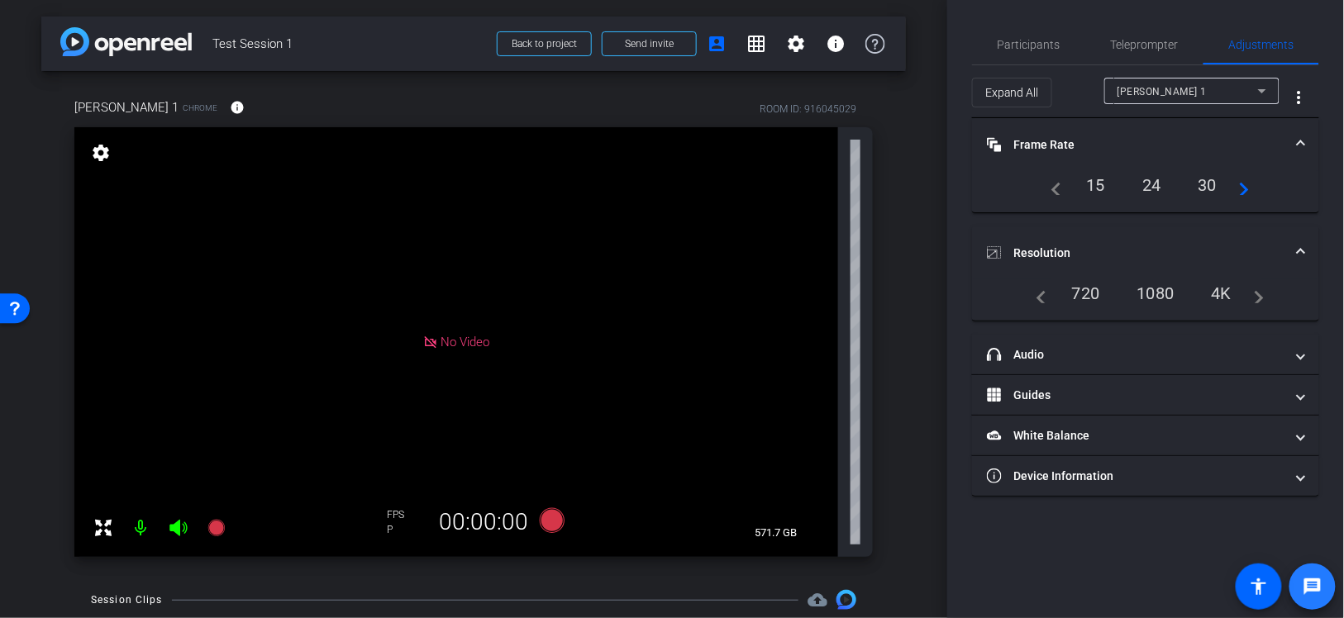
click at [1321, 588] on mat-icon "message" at bounding box center [1313, 587] width 20 height 20
click at [1145, 284] on div "1080" at bounding box center [1156, 293] width 62 height 28
click at [1160, 287] on div "1080" at bounding box center [1156, 293] width 62 height 28
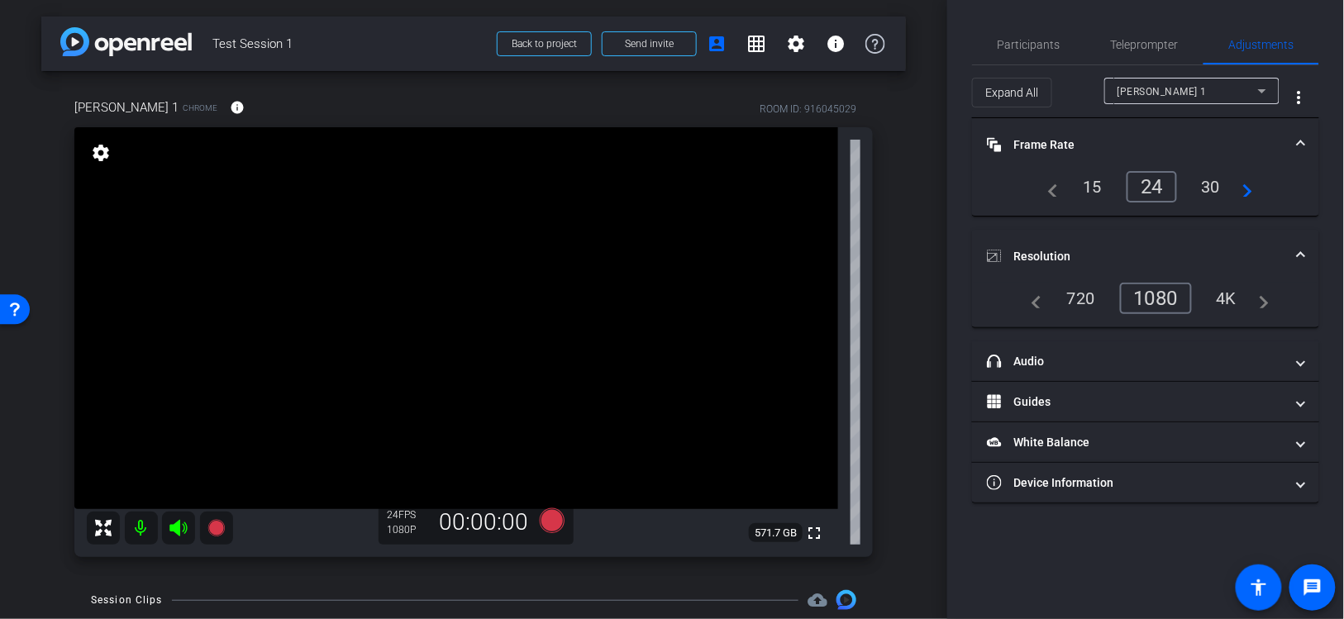
click at [1243, 189] on mat-icon "navigate_next" at bounding box center [1242, 187] width 20 height 20
click at [1216, 187] on div "60" at bounding box center [1211, 187] width 44 height 28
click at [1088, 297] on div "720" at bounding box center [1081, 298] width 53 height 28
click at [1161, 298] on div "1080" at bounding box center [1160, 298] width 62 height 28
click at [1226, 298] on div "4K" at bounding box center [1226, 298] width 45 height 28
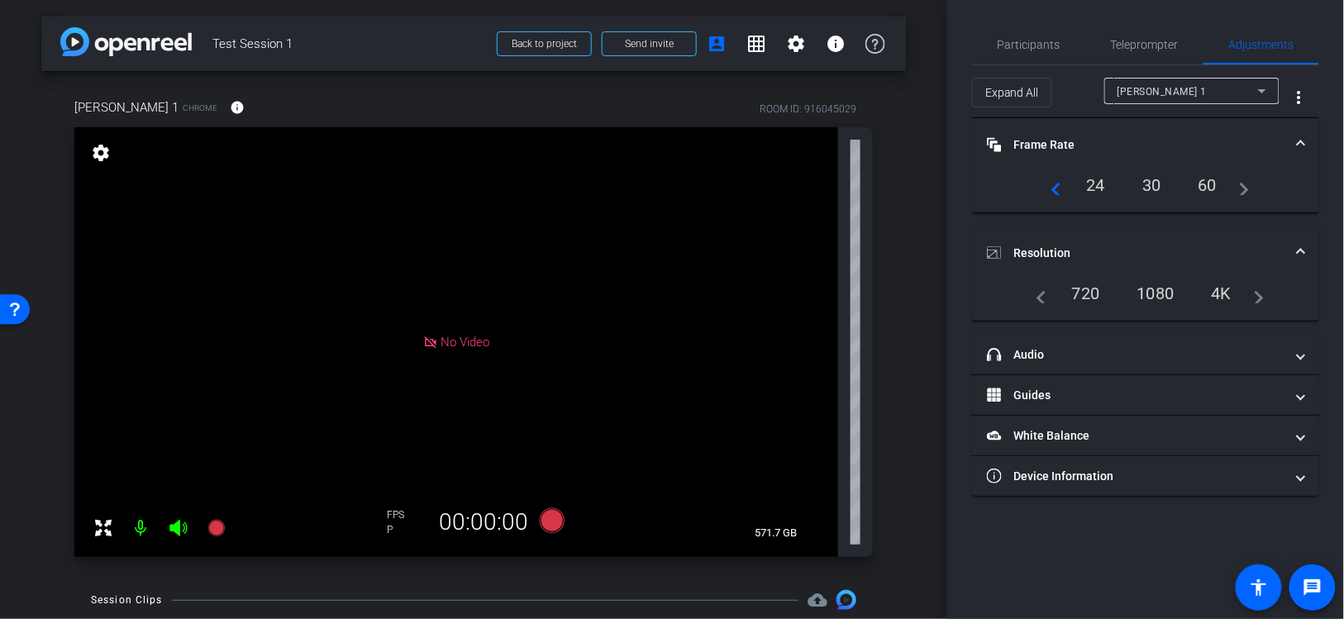
click at [1157, 293] on div "1080" at bounding box center [1156, 293] width 62 height 28
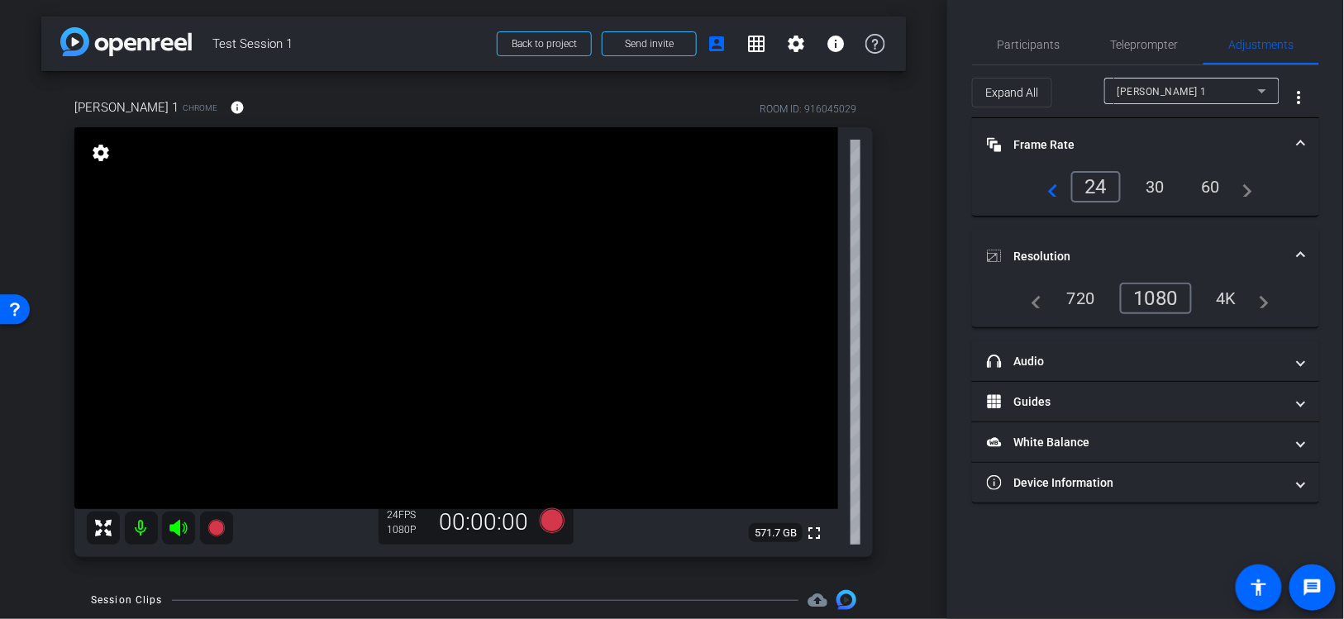
click at [1095, 184] on div "24" at bounding box center [1096, 186] width 50 height 31
click at [1057, 193] on mat-icon "navigate_before" at bounding box center [1049, 187] width 20 height 20
click at [1226, 297] on div "4K" at bounding box center [1226, 298] width 45 height 28
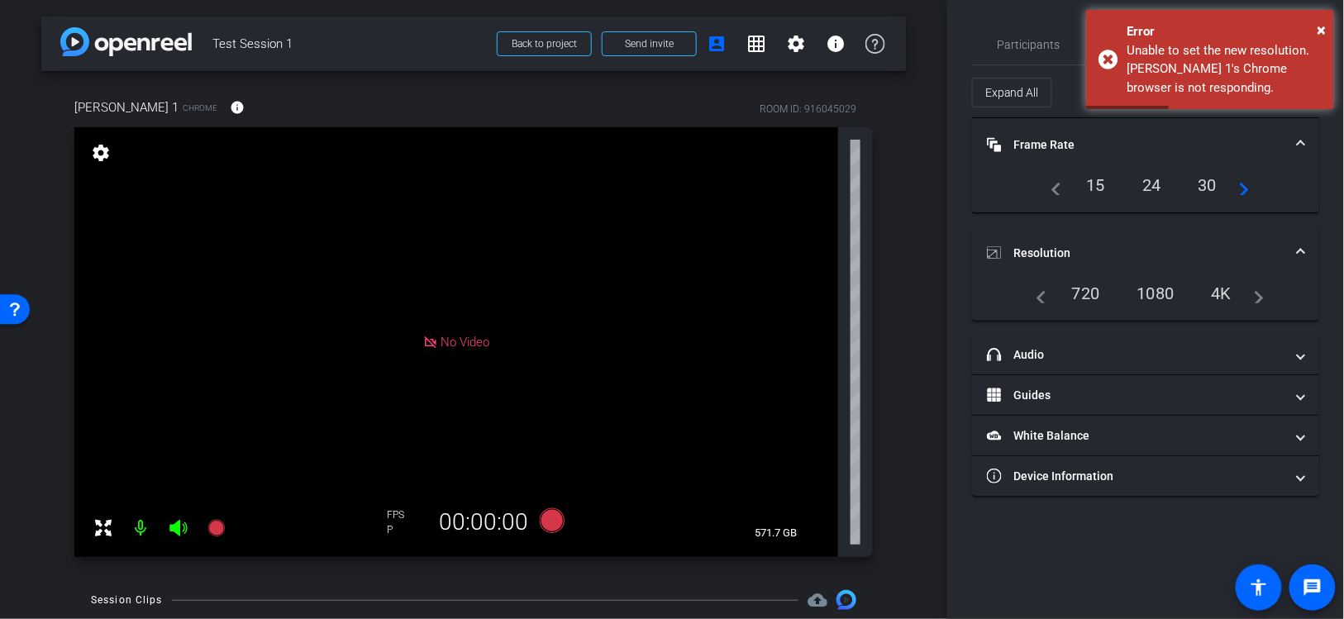
click at [1159, 290] on div "1080" at bounding box center [1156, 293] width 62 height 28
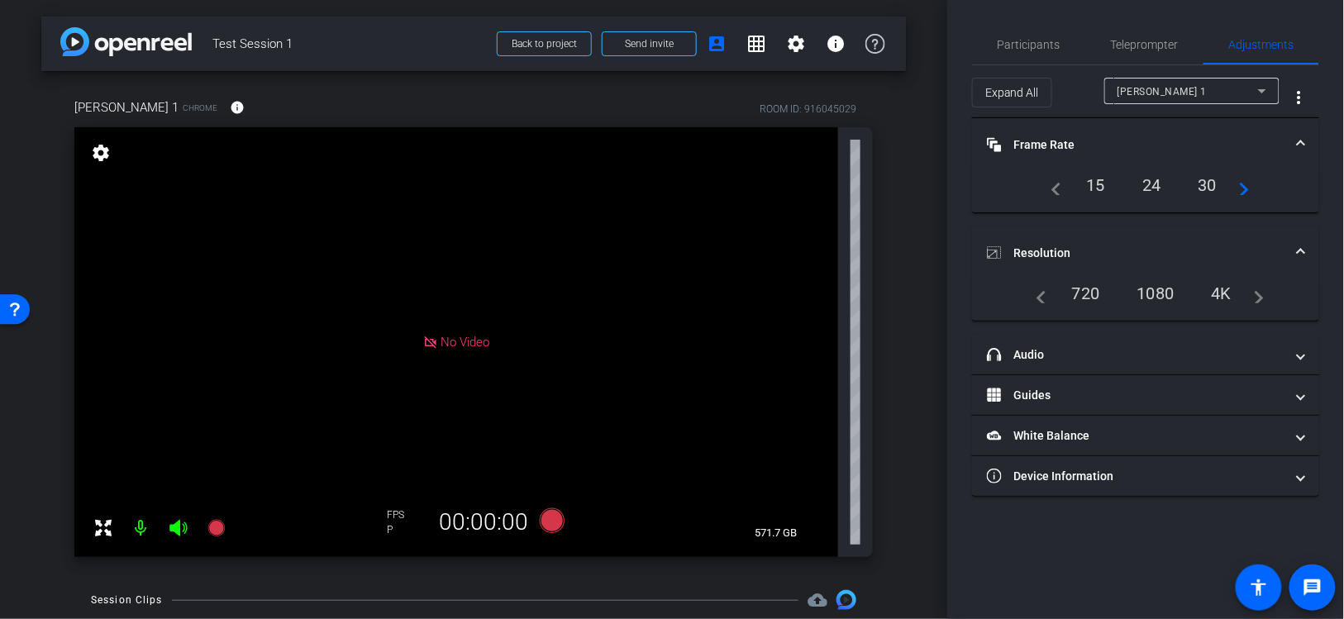
click at [1153, 186] on div "24" at bounding box center [1152, 185] width 44 height 28
click at [1153, 287] on div "1080" at bounding box center [1156, 293] width 62 height 28
click at [388, 519] on span "FPS" at bounding box center [395, 515] width 17 height 12
click at [1159, 180] on div "24" at bounding box center [1152, 185] width 44 height 28
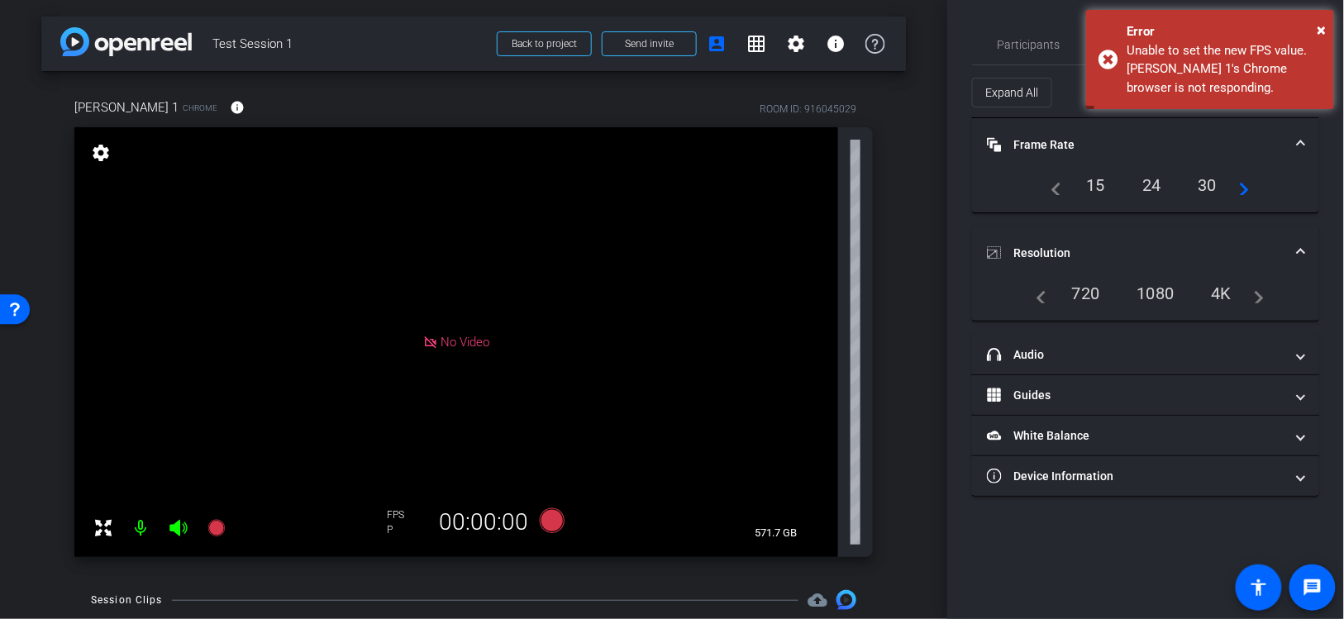
click at [1153, 189] on div "24" at bounding box center [1152, 185] width 44 height 28
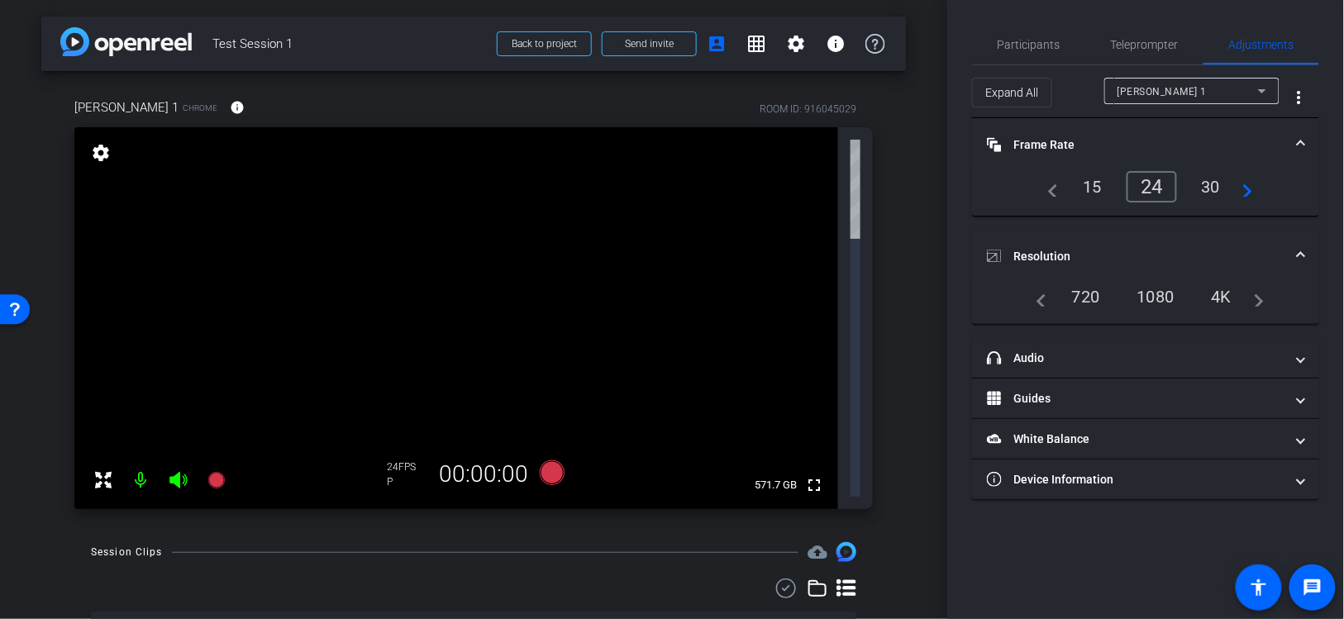
click at [1146, 288] on div "1080" at bounding box center [1156, 297] width 62 height 28
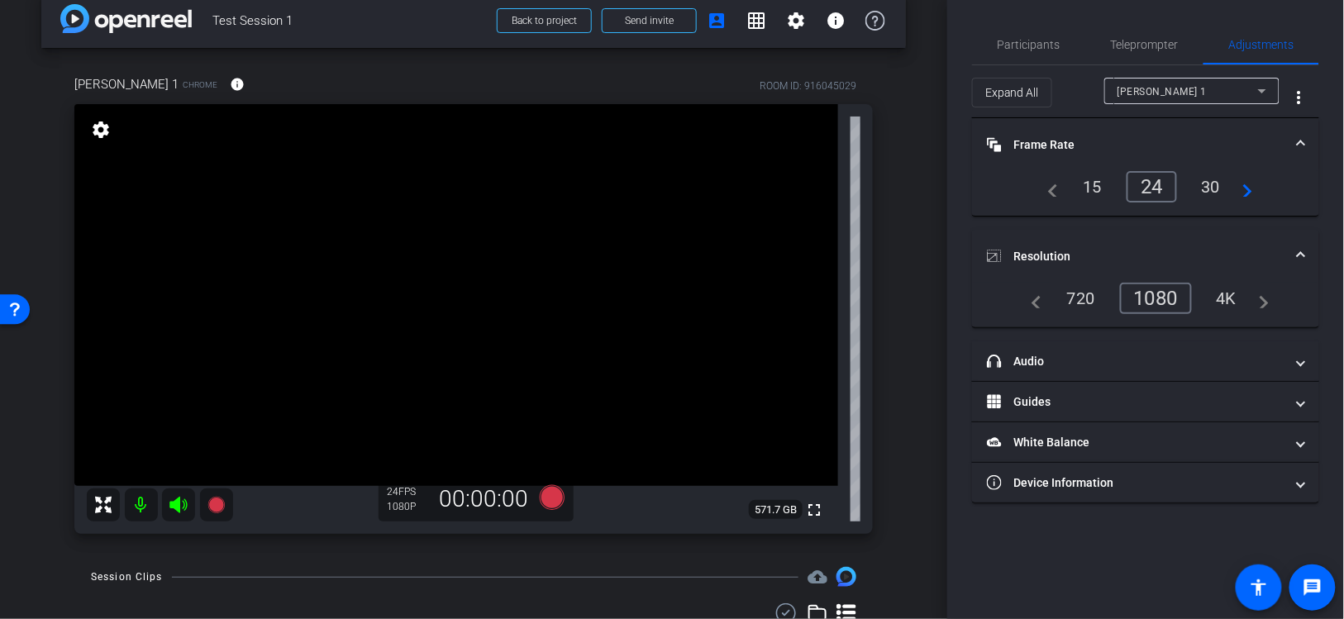
scroll to position [21, 0]
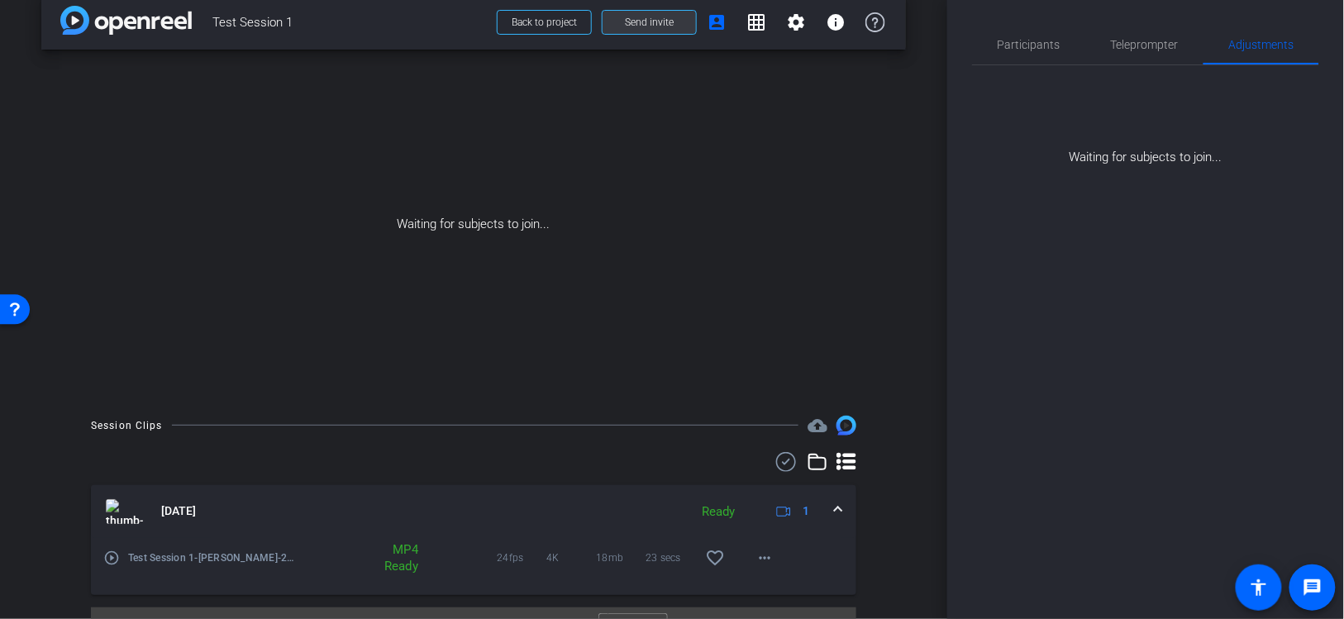
click at [647, 22] on span "Send invite" at bounding box center [649, 22] width 49 height 13
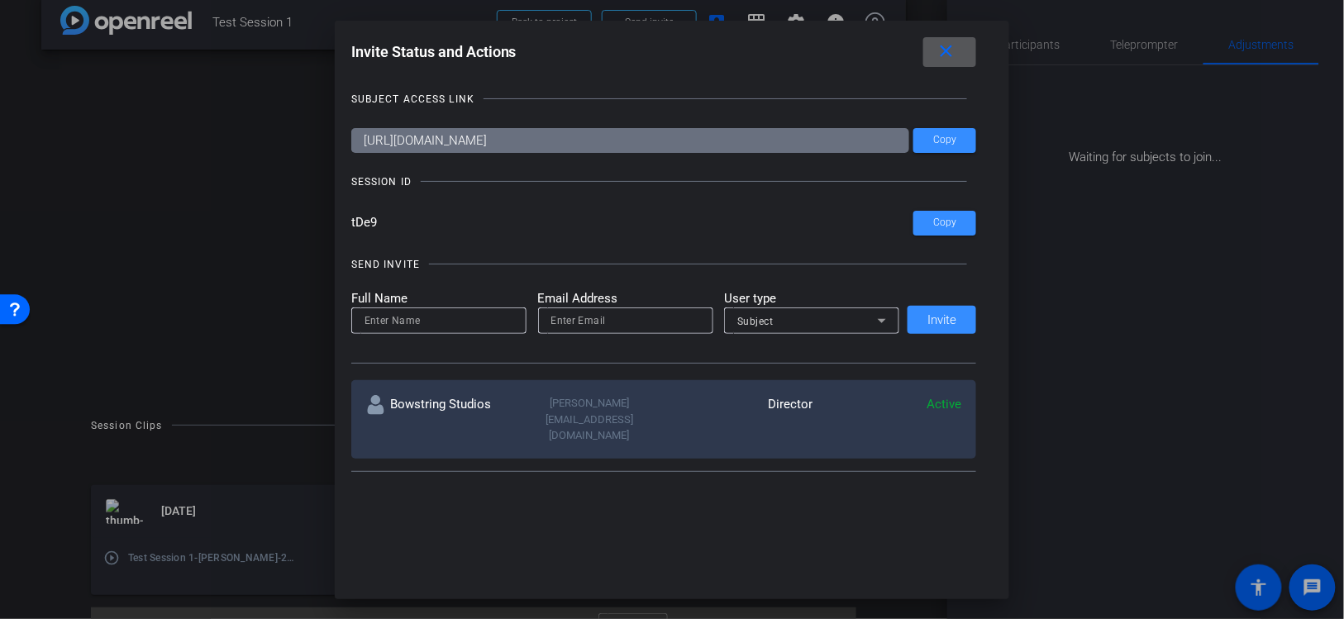
click at [530, 139] on input "https://capture.openreel.com/subject/MODE_OTP?otp=tDe9" at bounding box center [630, 140] width 559 height 25
drag, startPoint x: 1096, startPoint y: 454, endPoint x: 1109, endPoint y: 427, distance: 30.3
click at [1096, 454] on div at bounding box center [672, 309] width 1344 height 619
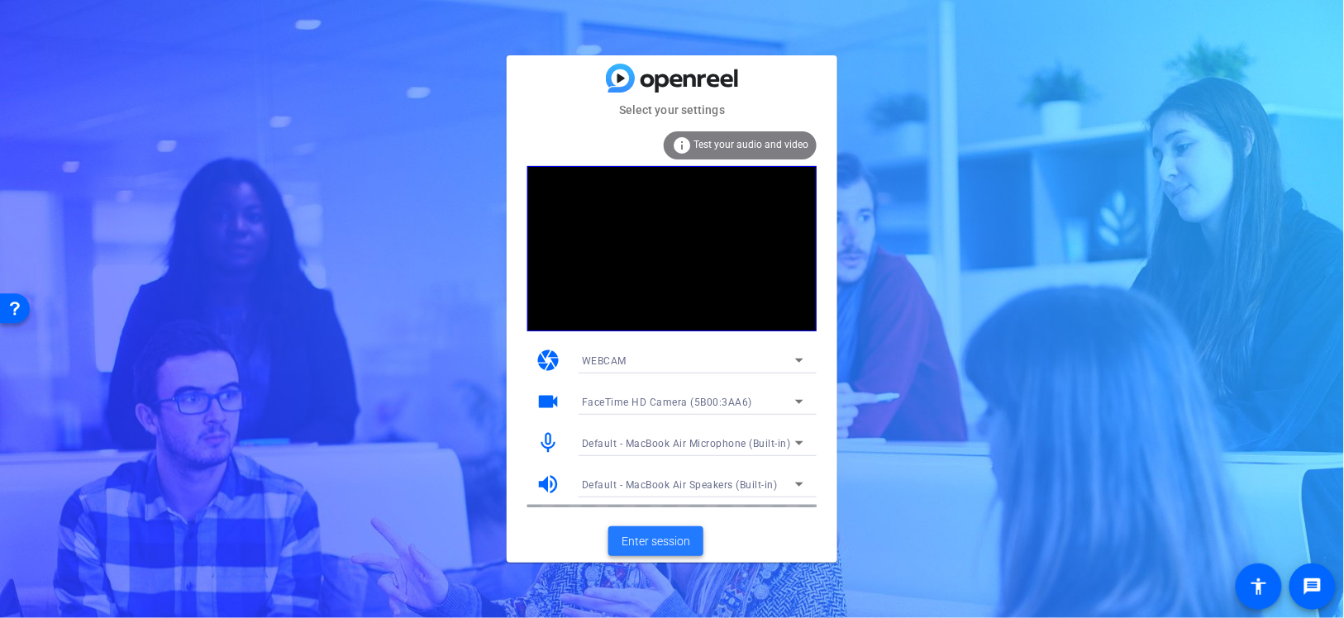
click at [653, 541] on span "Enter session" at bounding box center [656, 541] width 69 height 17
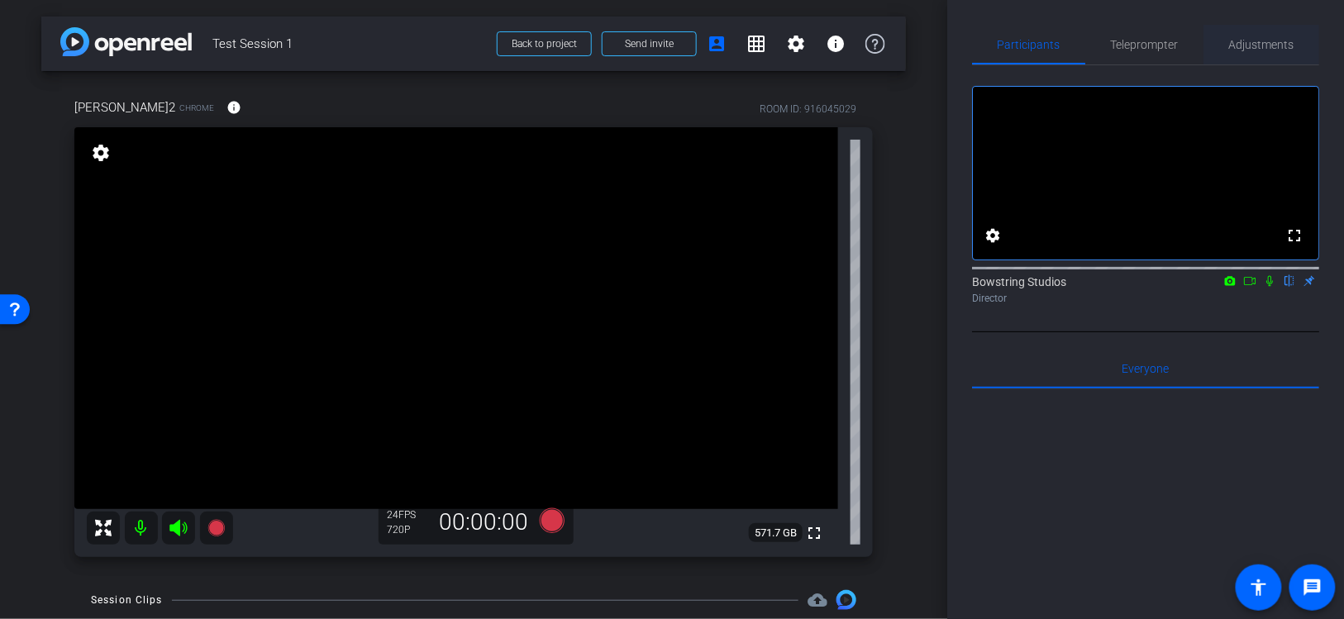
click at [1259, 48] on span "Adjustments" at bounding box center [1261, 45] width 65 height 12
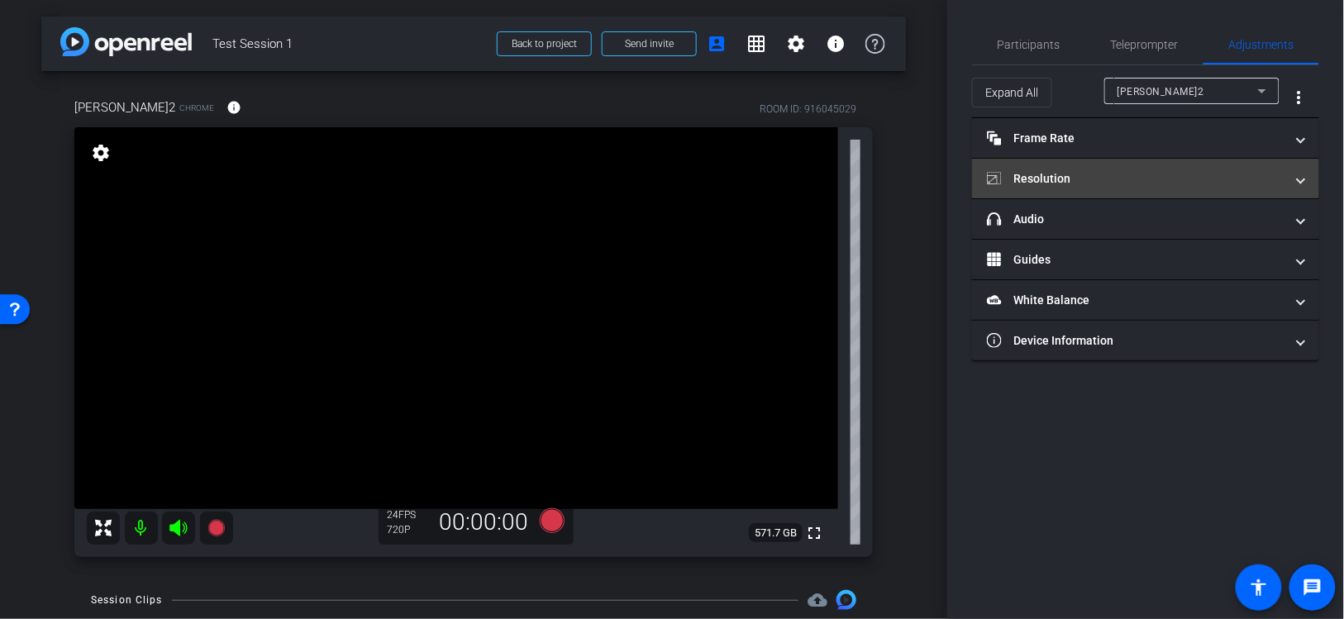
click at [1099, 174] on mat-panel-title "Resolution" at bounding box center [1136, 178] width 298 height 17
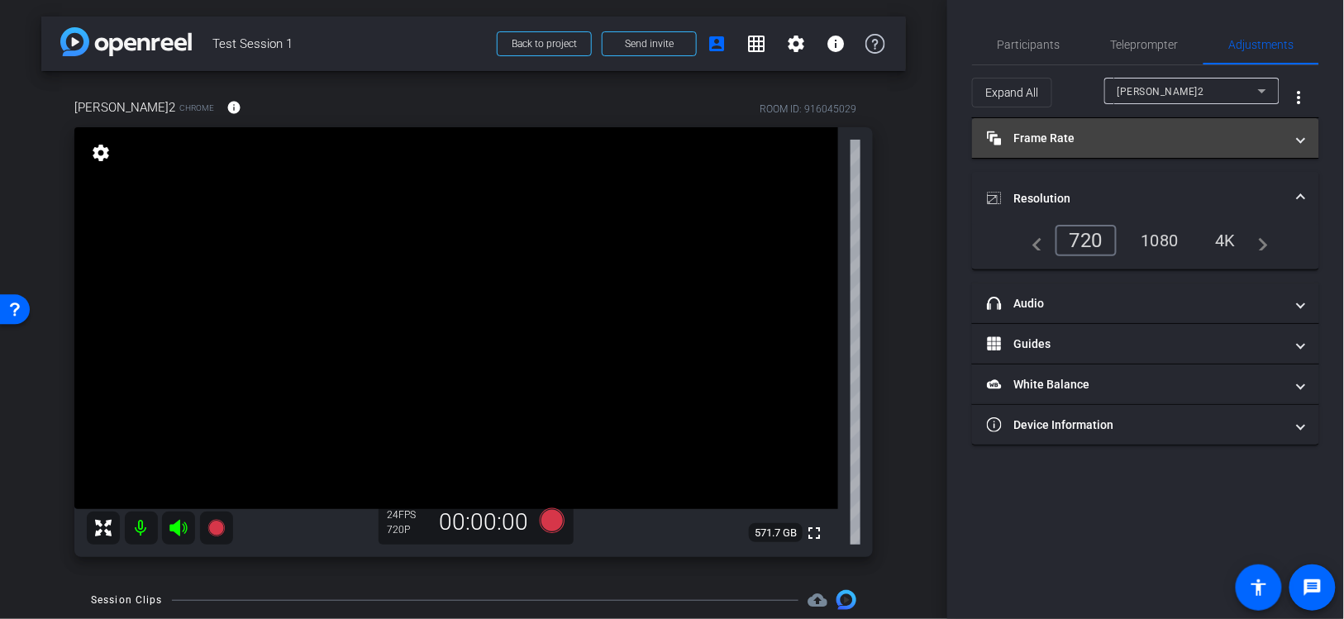
click at [1061, 149] on mat-expansion-panel-header "Frame Rate Frame Rate" at bounding box center [1145, 138] width 347 height 40
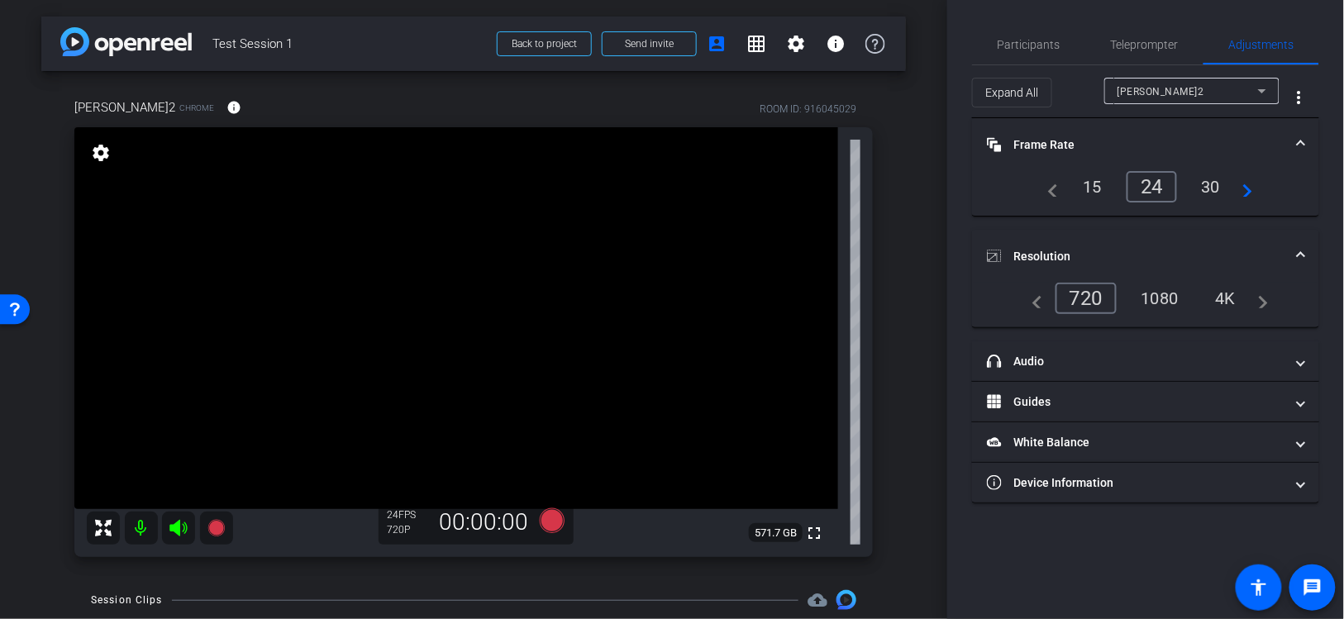
click at [1214, 181] on div "30" at bounding box center [1211, 187] width 44 height 28
click at [1154, 289] on div "1080" at bounding box center [1160, 298] width 62 height 28
click at [1216, 291] on div "4K" at bounding box center [1226, 298] width 45 height 28
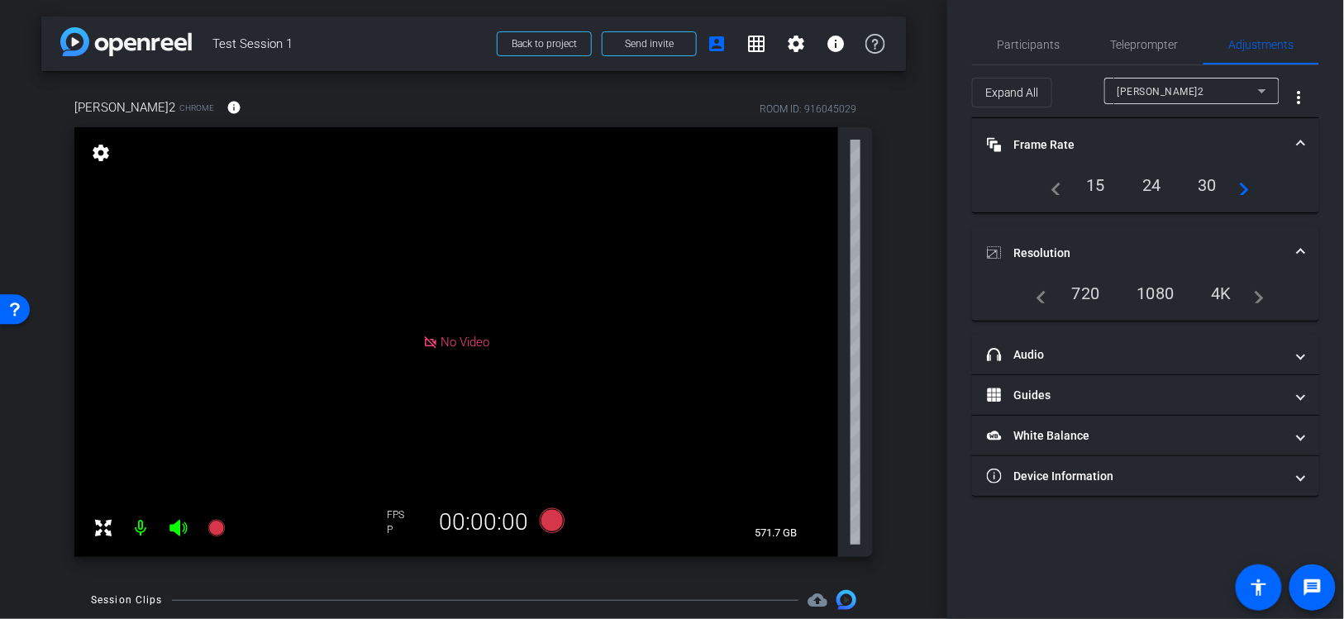
click at [1147, 290] on div "1080" at bounding box center [1156, 293] width 62 height 28
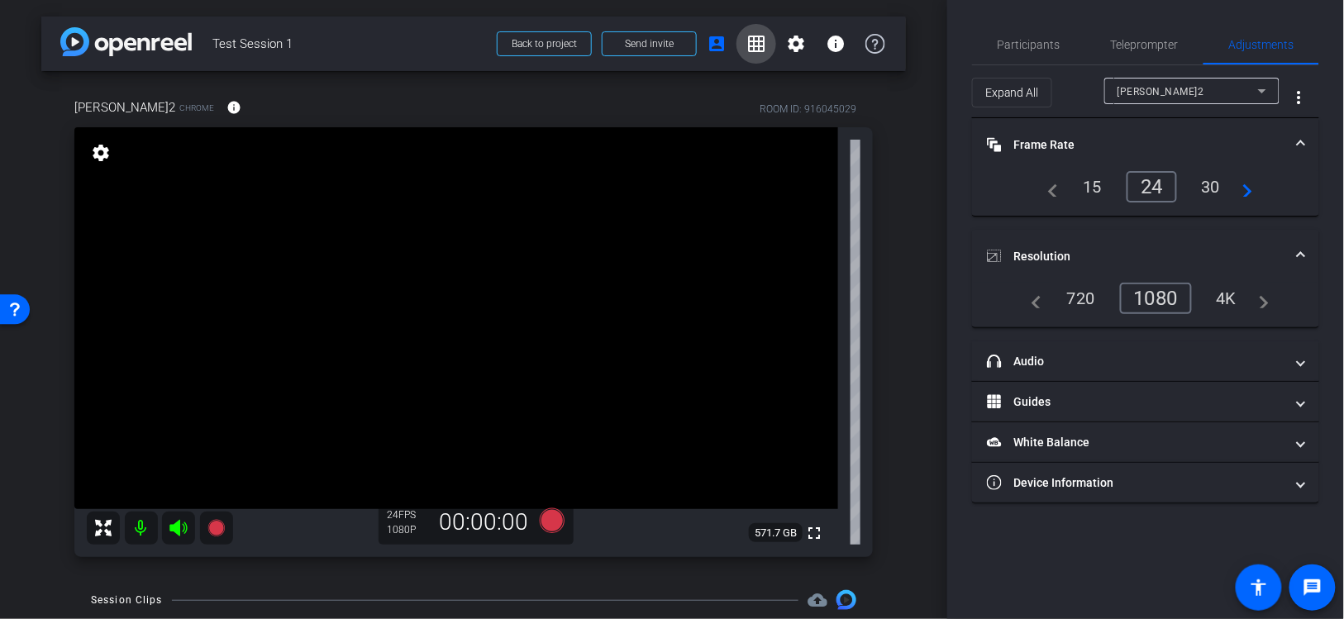
click at [767, 41] on span at bounding box center [756, 44] width 40 height 40
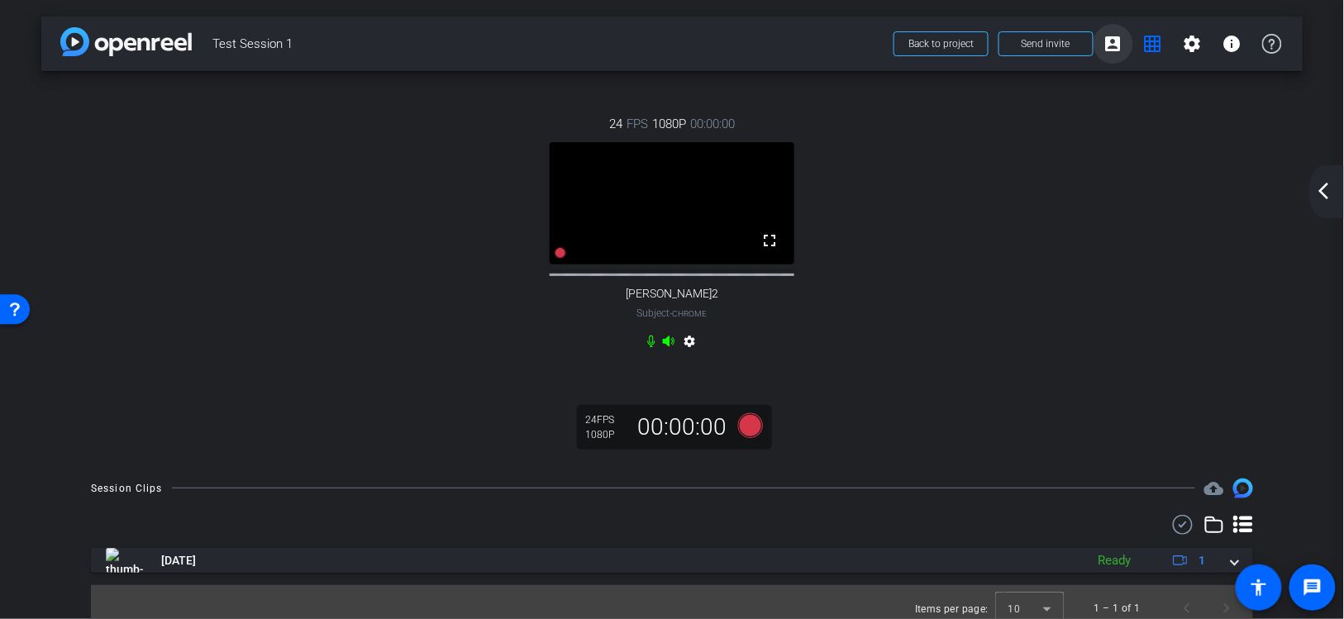
click at [1112, 41] on mat-icon "account_box" at bounding box center [1113, 44] width 20 height 20
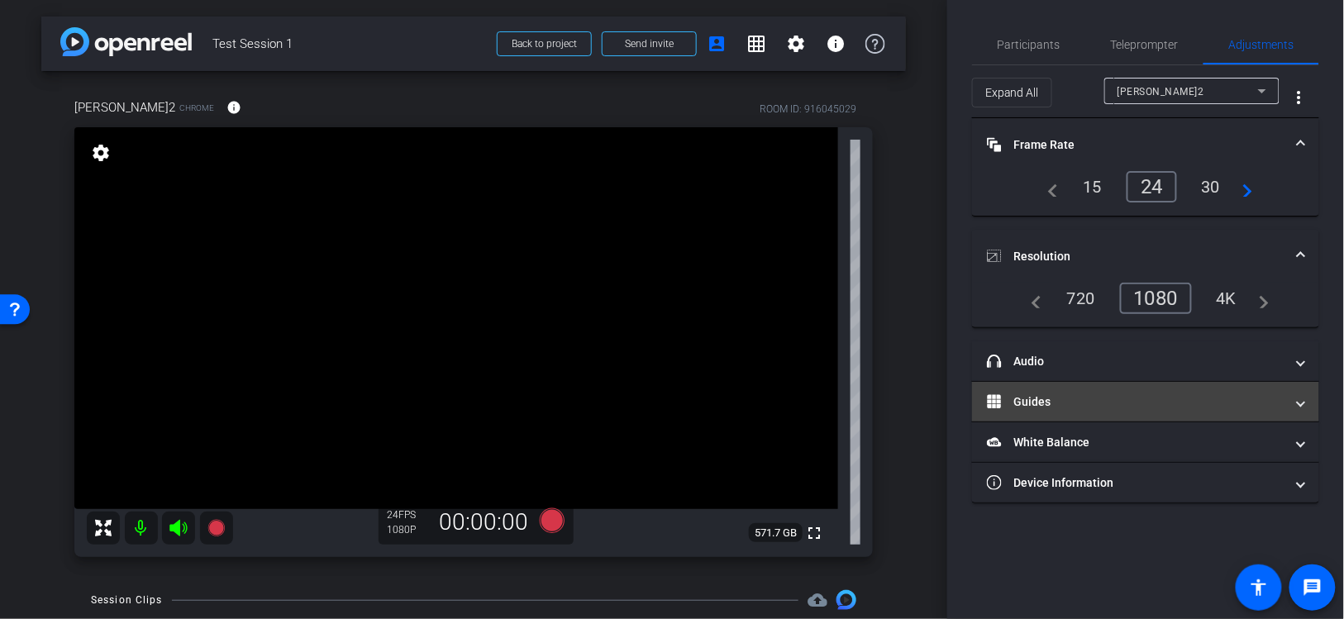
click at [1010, 395] on mat-panel-title "Guides" at bounding box center [1136, 401] width 298 height 17
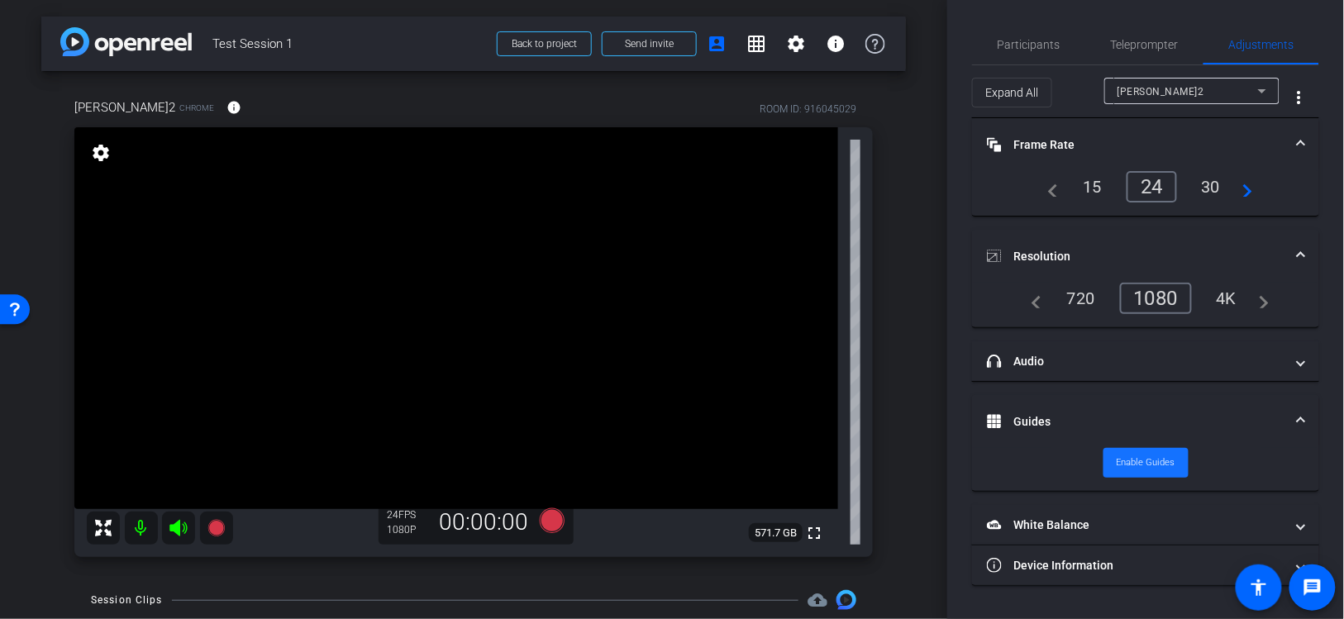
click at [1147, 460] on span "Enable Guides" at bounding box center [1146, 462] width 59 height 25
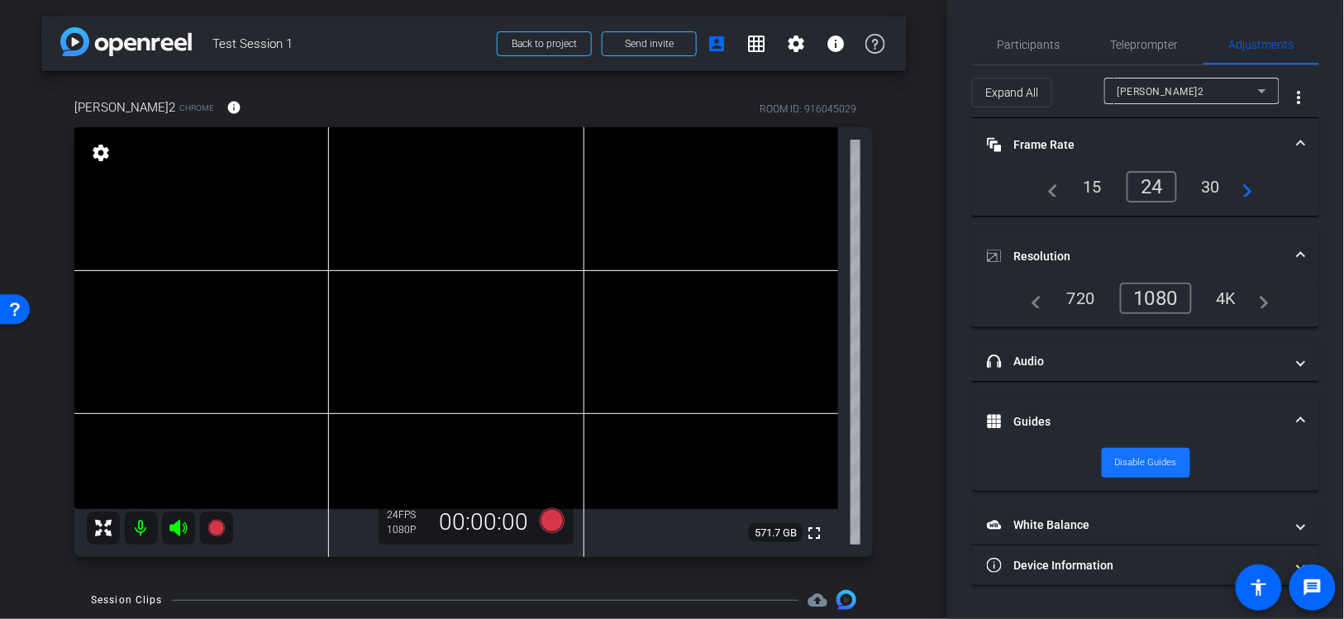
click at [1147, 460] on span "Disable Guides" at bounding box center [1146, 462] width 62 height 25
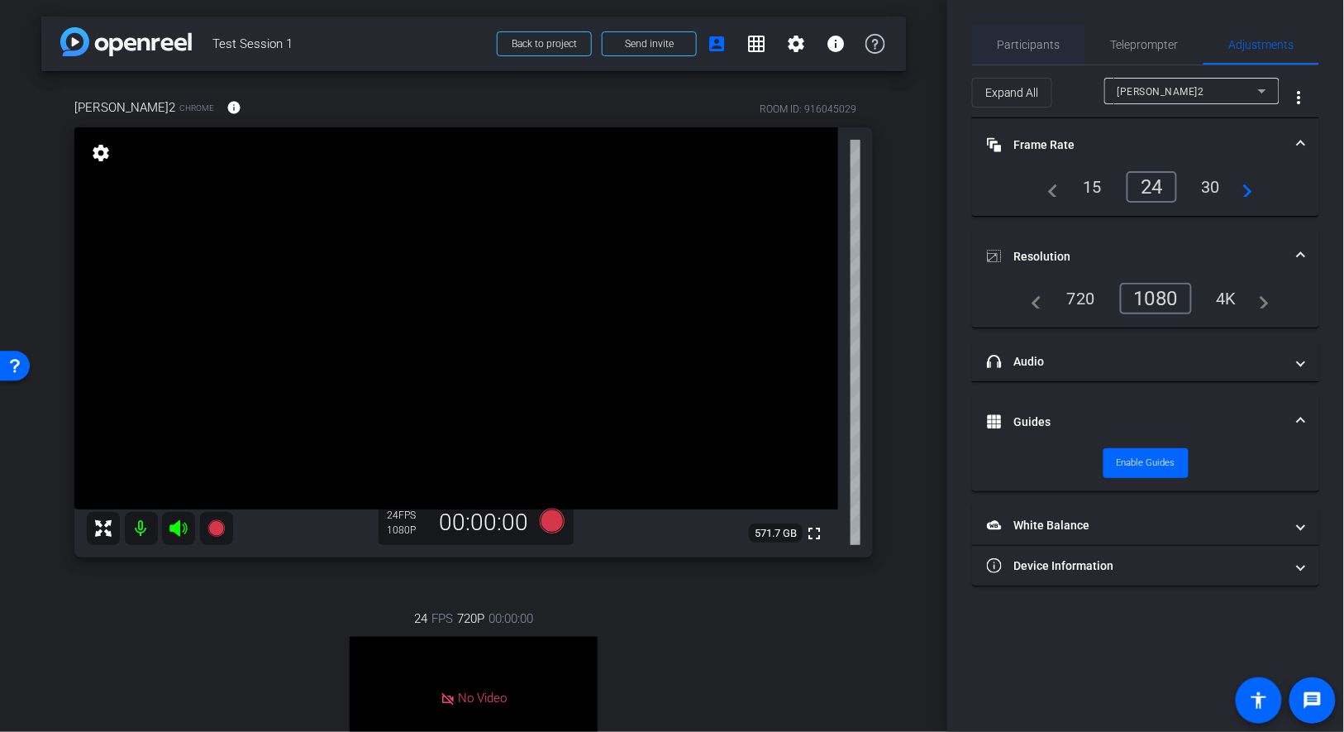
click at [1045, 43] on span "Participants" at bounding box center [1029, 45] width 63 height 12
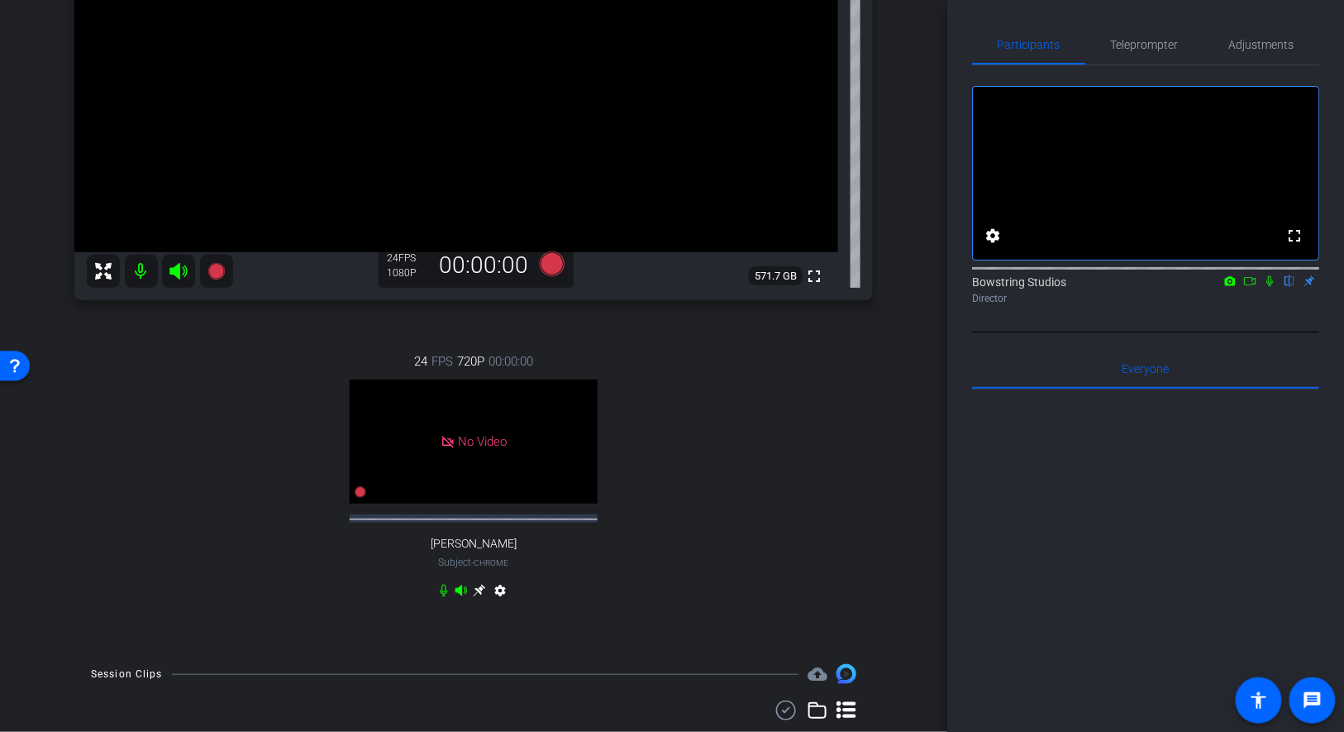
scroll to position [255, 0]
click at [1256, 42] on span "Adjustments" at bounding box center [1261, 45] width 65 height 12
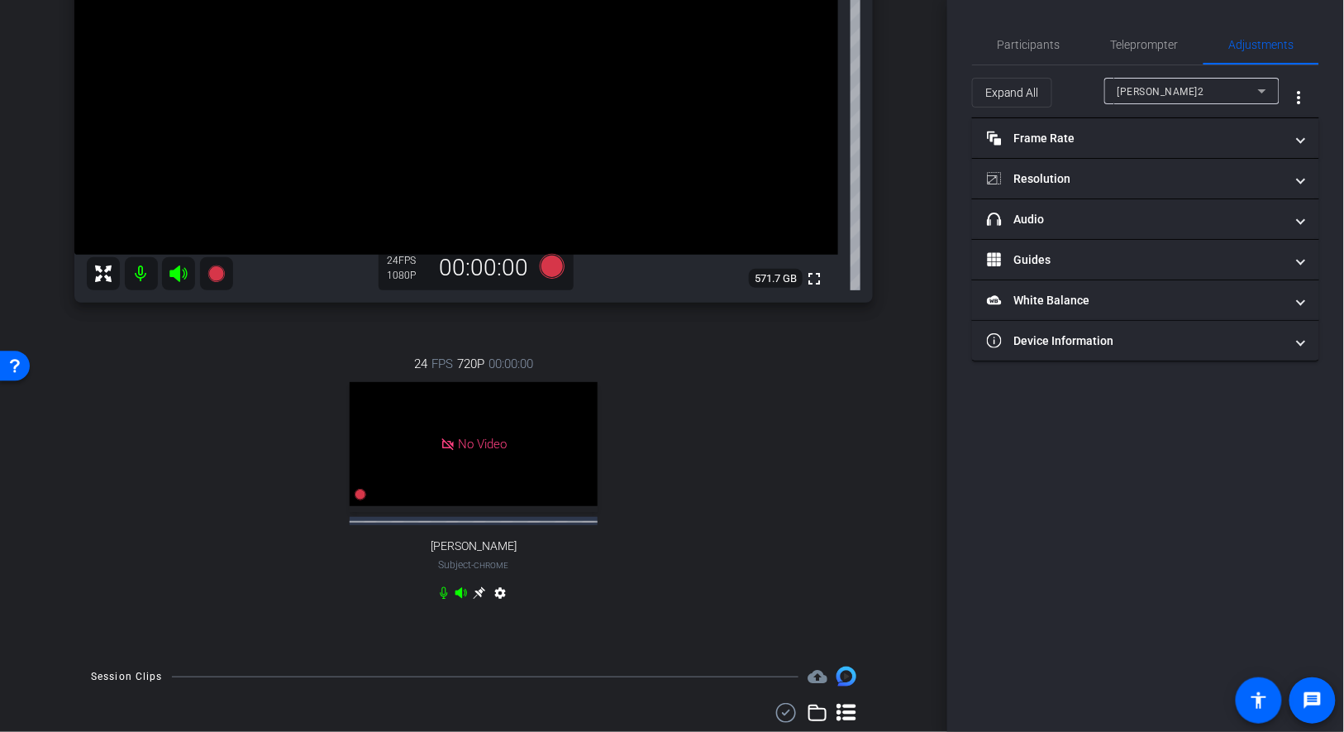
click at [1221, 90] on div "Tyler S.2" at bounding box center [1188, 91] width 141 height 21
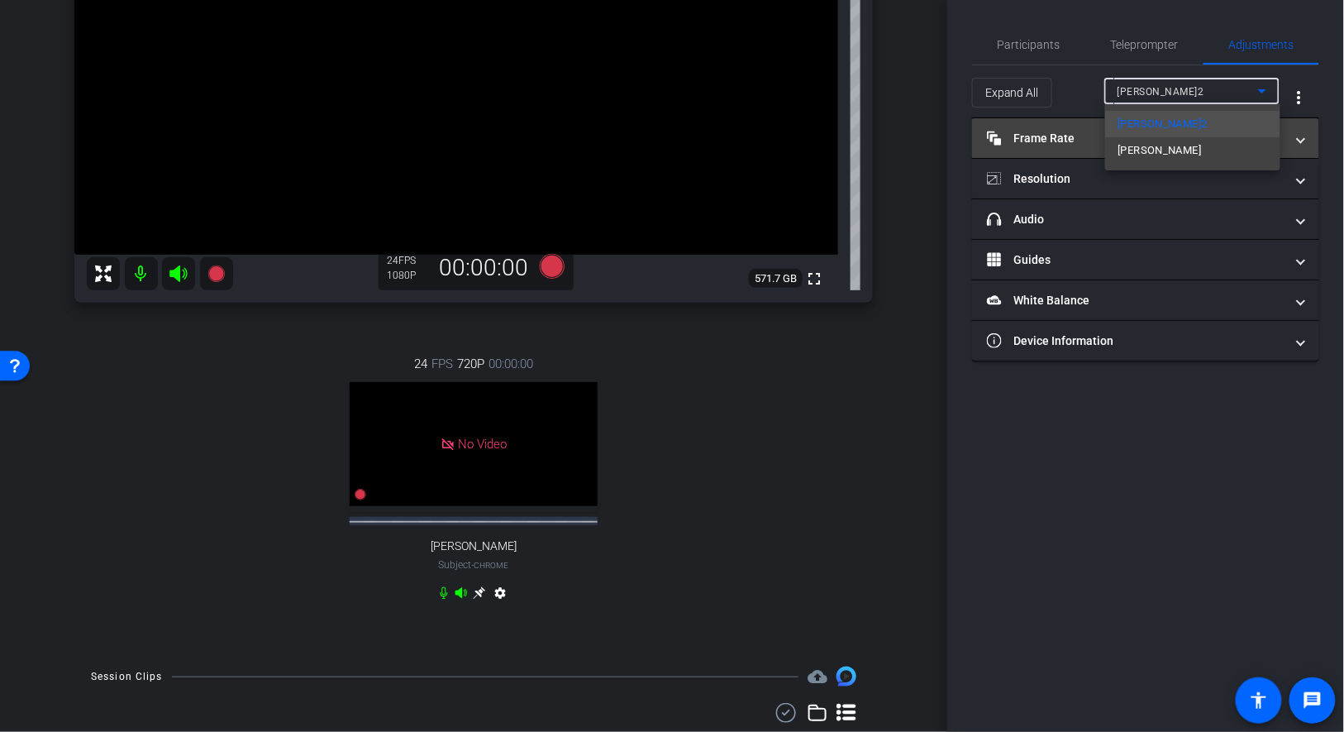
click at [1174, 147] on mat-option "Zoe" at bounding box center [1192, 150] width 175 height 26
click at [1039, 133] on mat-panel-title "Frame Rate Frame Rate" at bounding box center [1136, 138] width 298 height 17
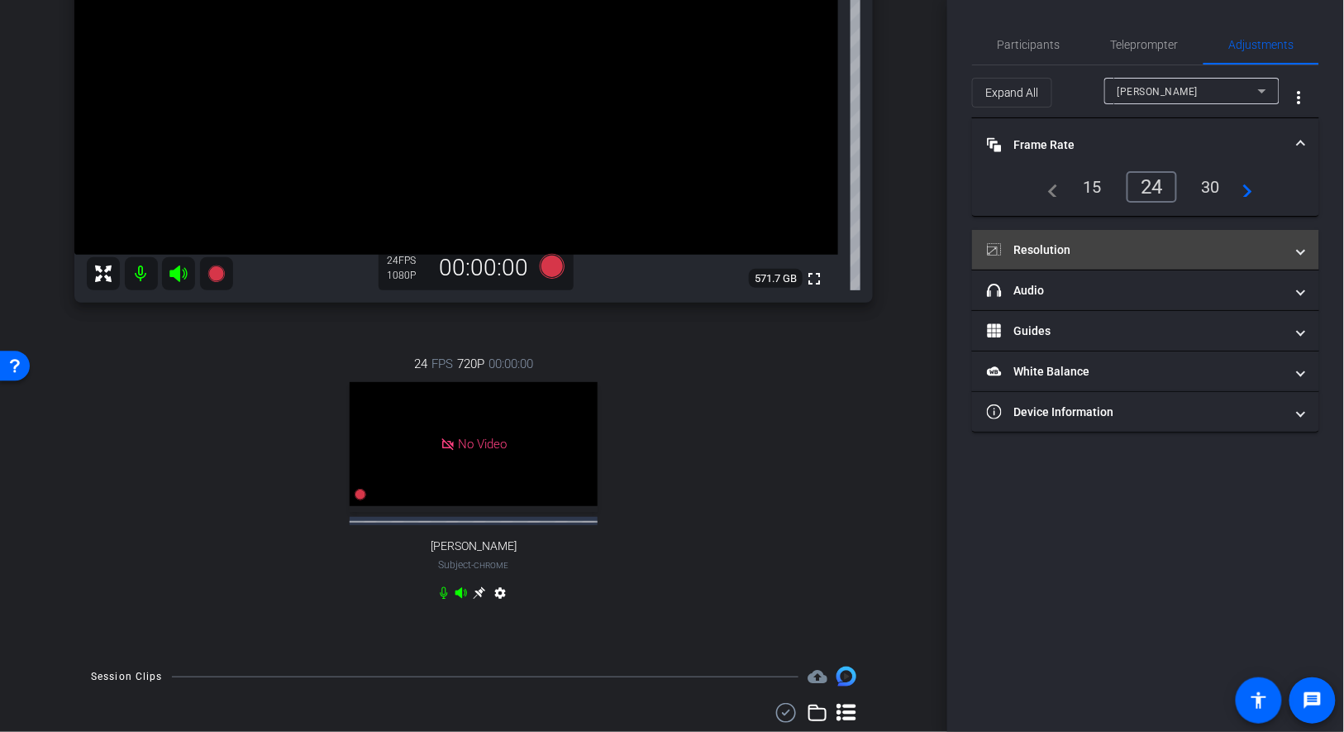
click at [1051, 243] on mat-panel-title "Resolution" at bounding box center [1136, 249] width 298 height 17
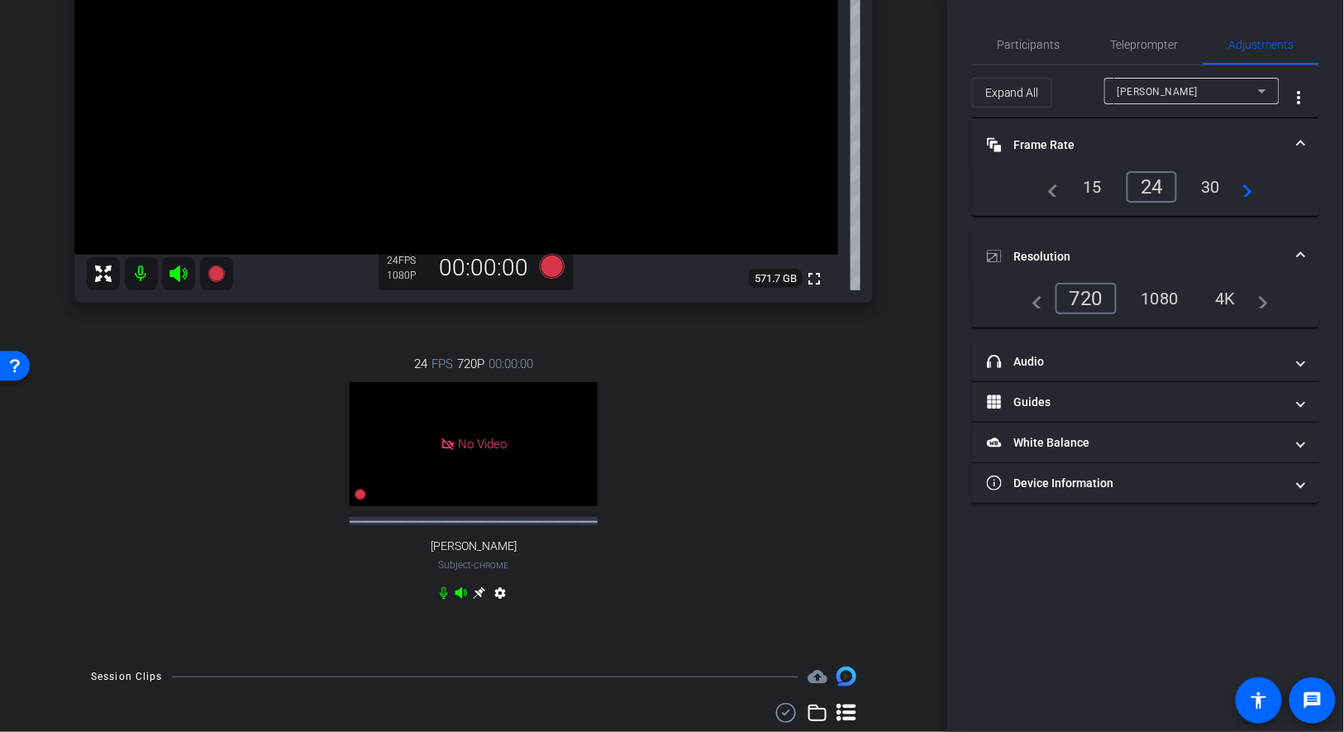
click at [390, 465] on div "No Video" at bounding box center [474, 444] width 248 height 124
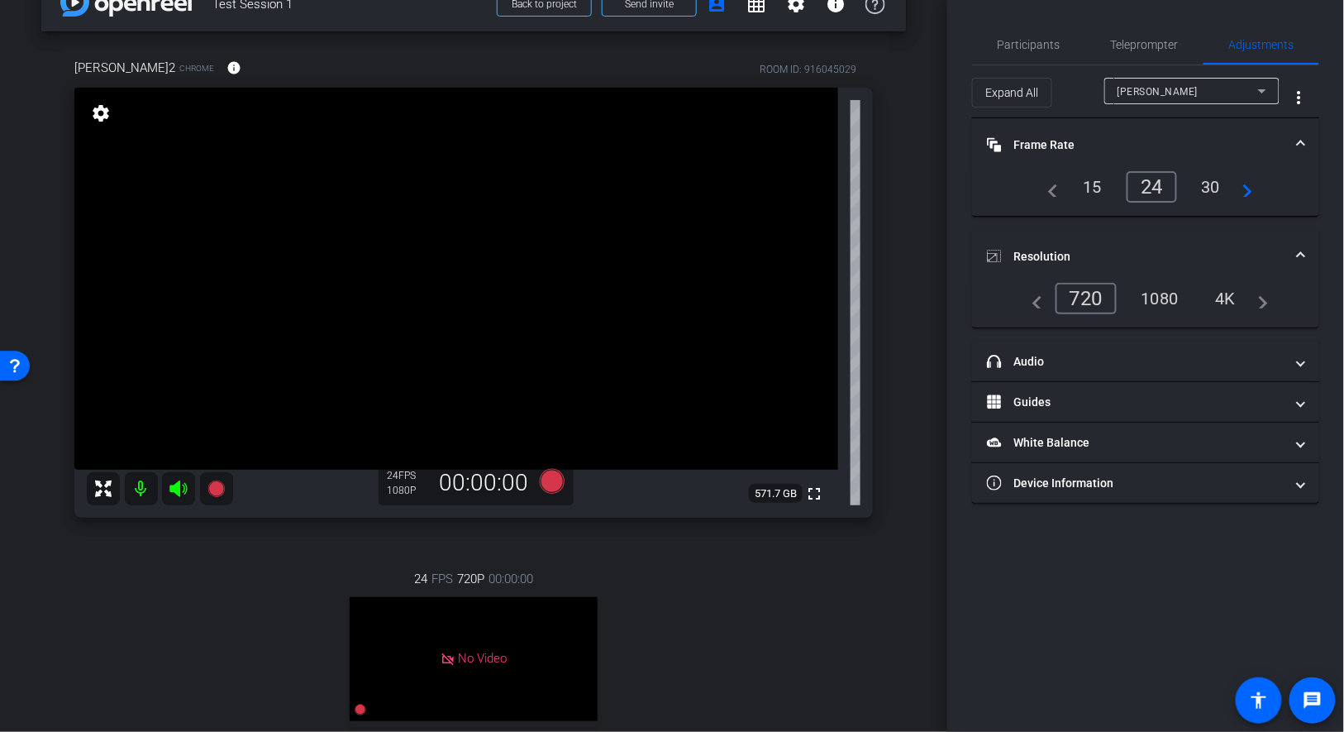
scroll to position [0, 0]
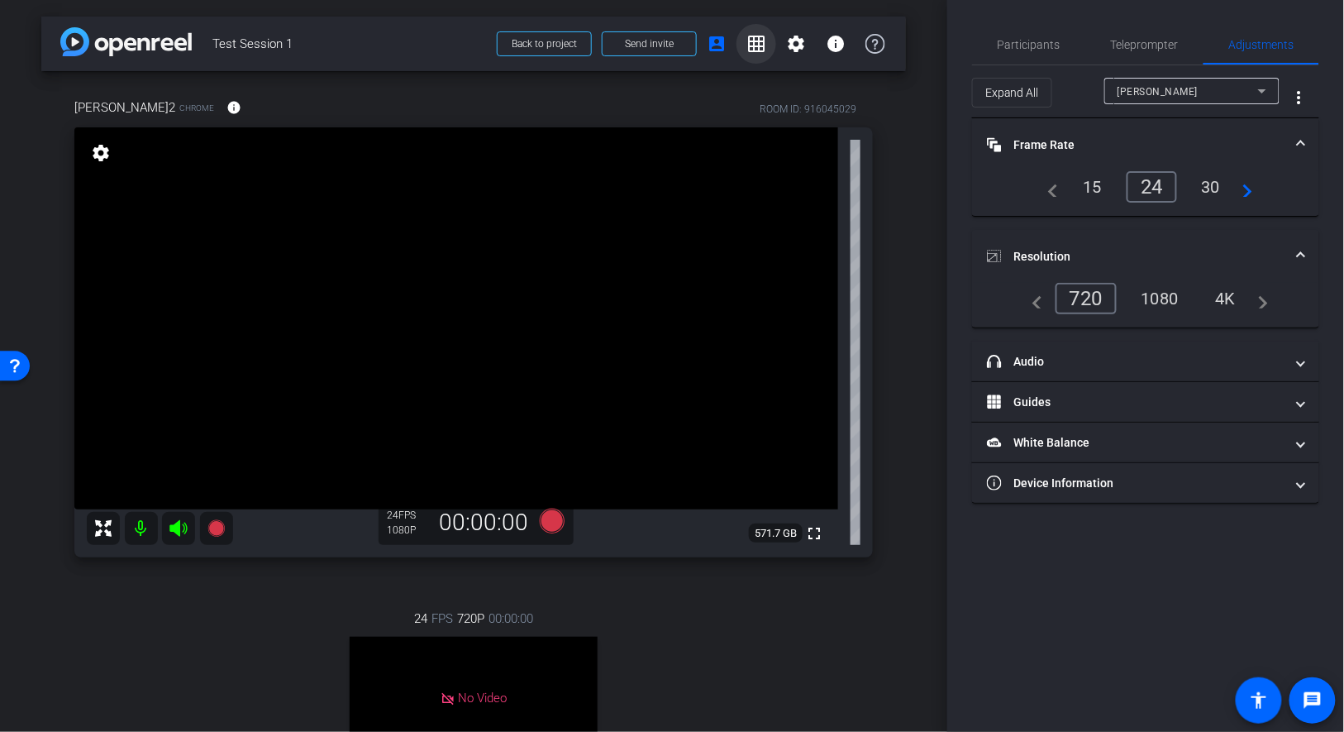
click at [760, 41] on mat-icon "grid_on" at bounding box center [756, 44] width 20 height 20
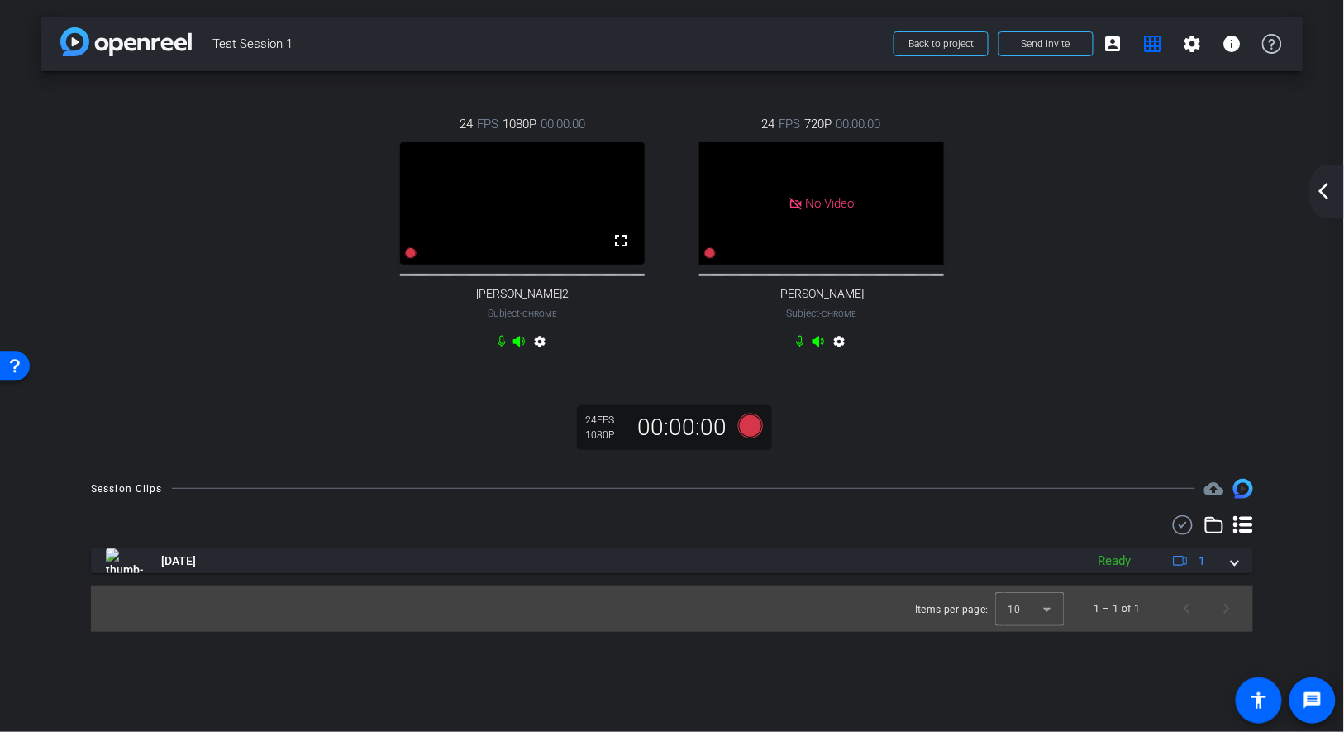
click at [843, 355] on mat-icon "settings" at bounding box center [839, 345] width 20 height 20
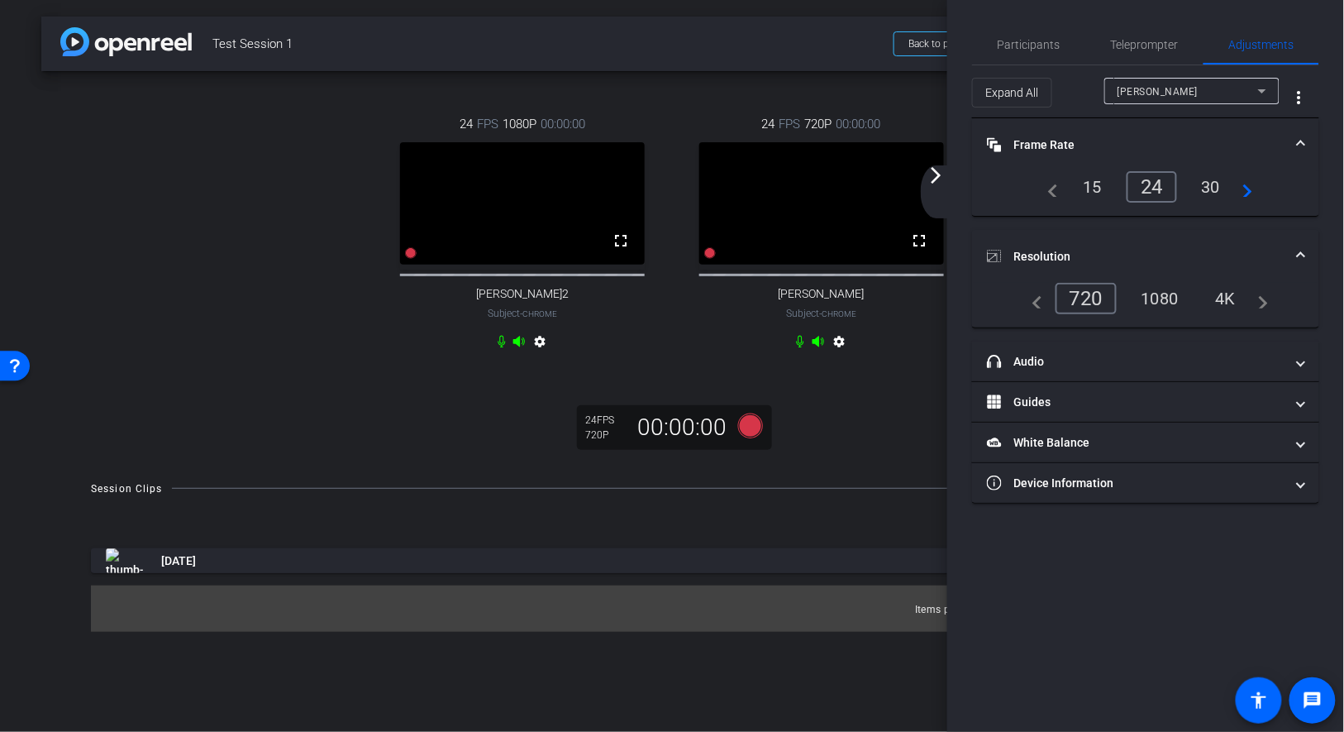
click at [1227, 294] on div "4K" at bounding box center [1225, 298] width 45 height 28
click at [411, 432] on div "24 FPS 1080P 00:00:00 fullscreen Tyler S.2 Subject - Chrome settings 24 FPS 4K …" at bounding box center [671, 266] width 1261 height 391
click at [465, 419] on div "24 FPS 1080P 00:00:00 fullscreen Tyler S.2 Subject - Chrome settings 24 FPS 4K …" at bounding box center [671, 266] width 1261 height 391
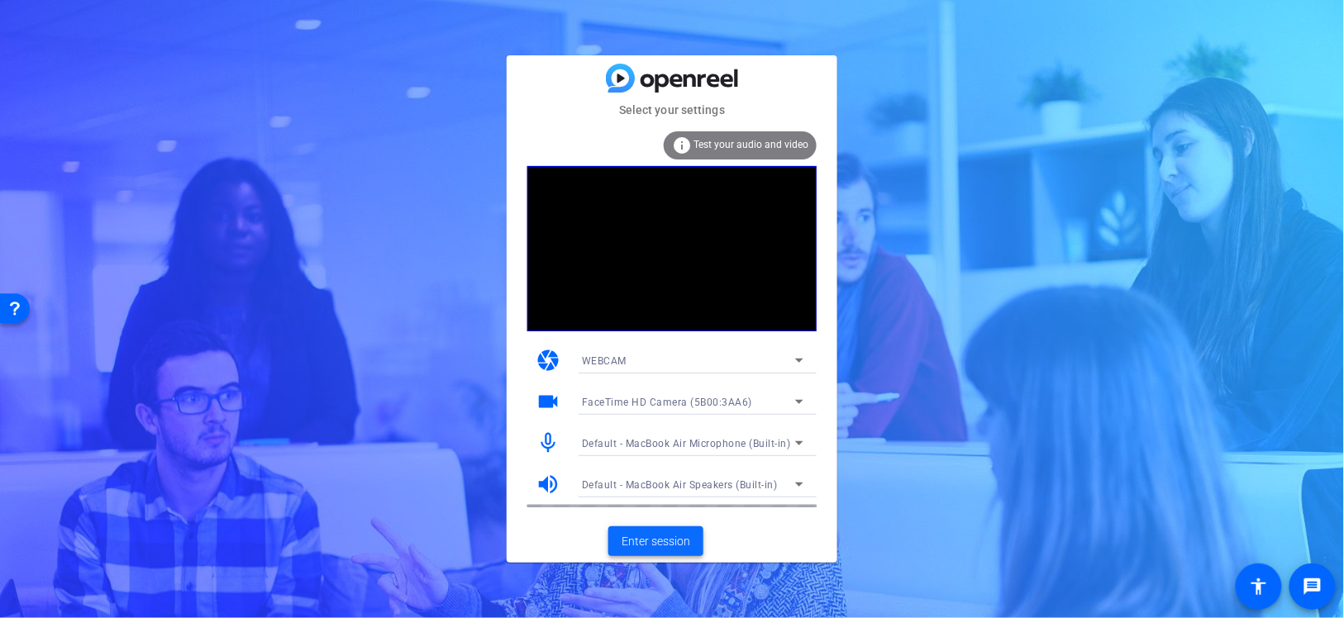
click at [662, 543] on span "Enter session" at bounding box center [656, 541] width 69 height 17
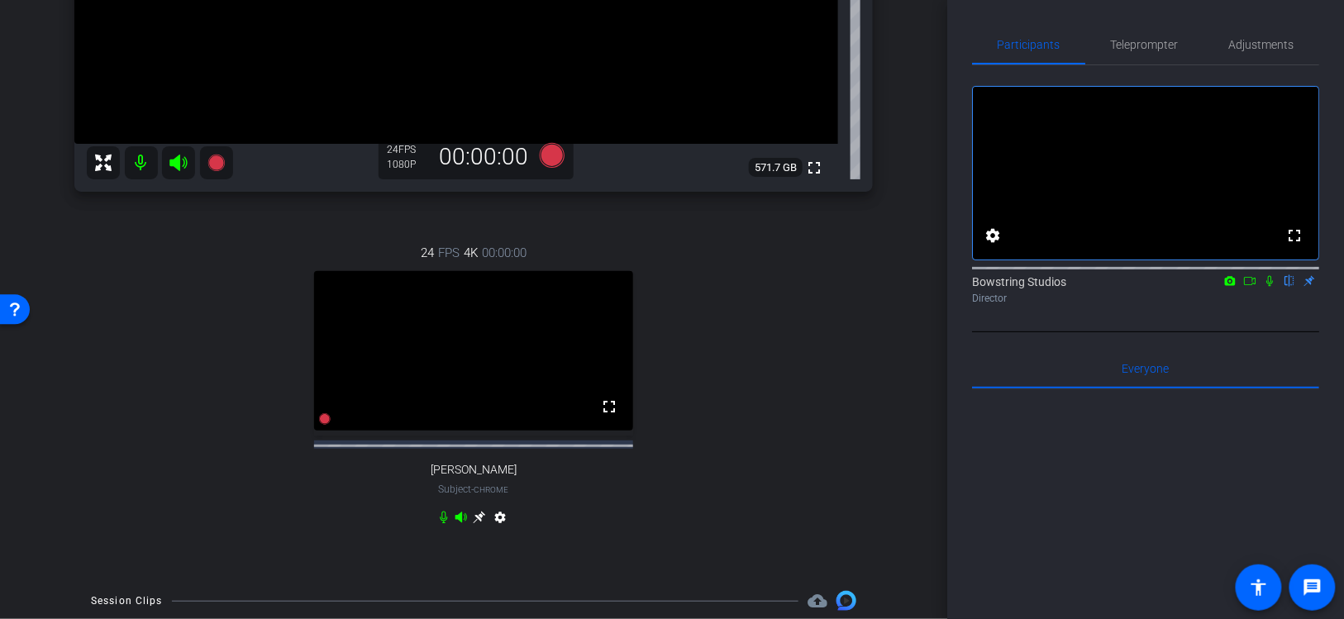
scroll to position [360, 0]
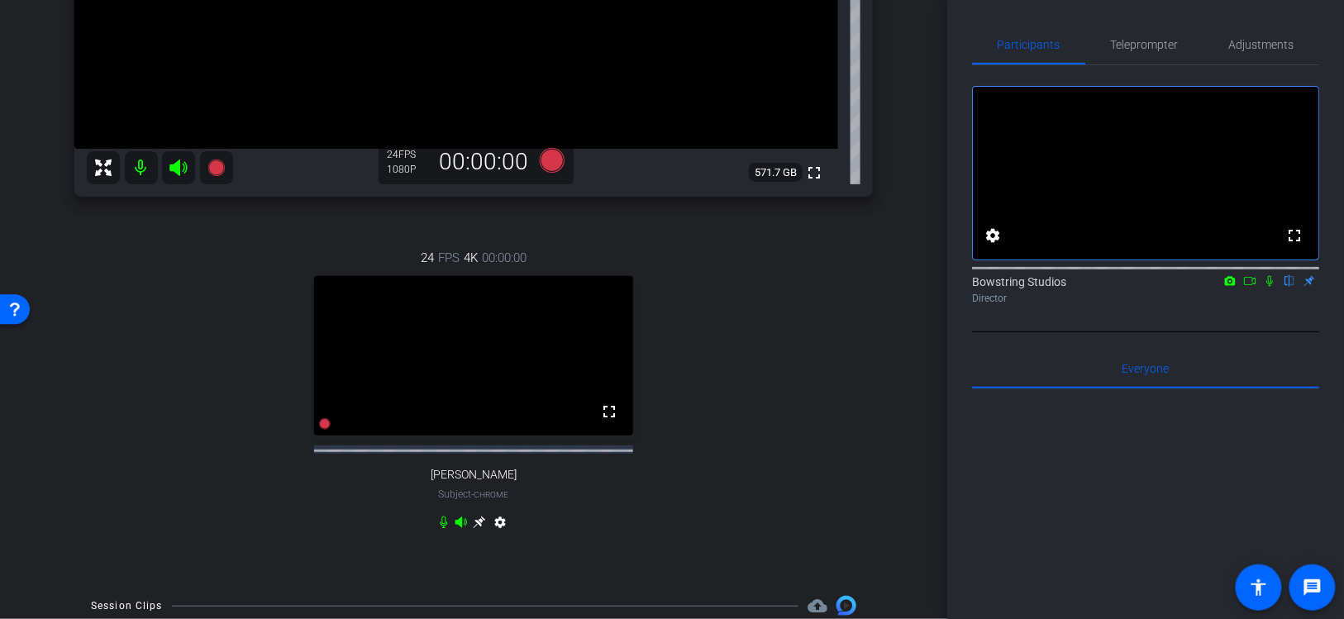
click at [479, 529] on icon at bounding box center [479, 523] width 12 height 12
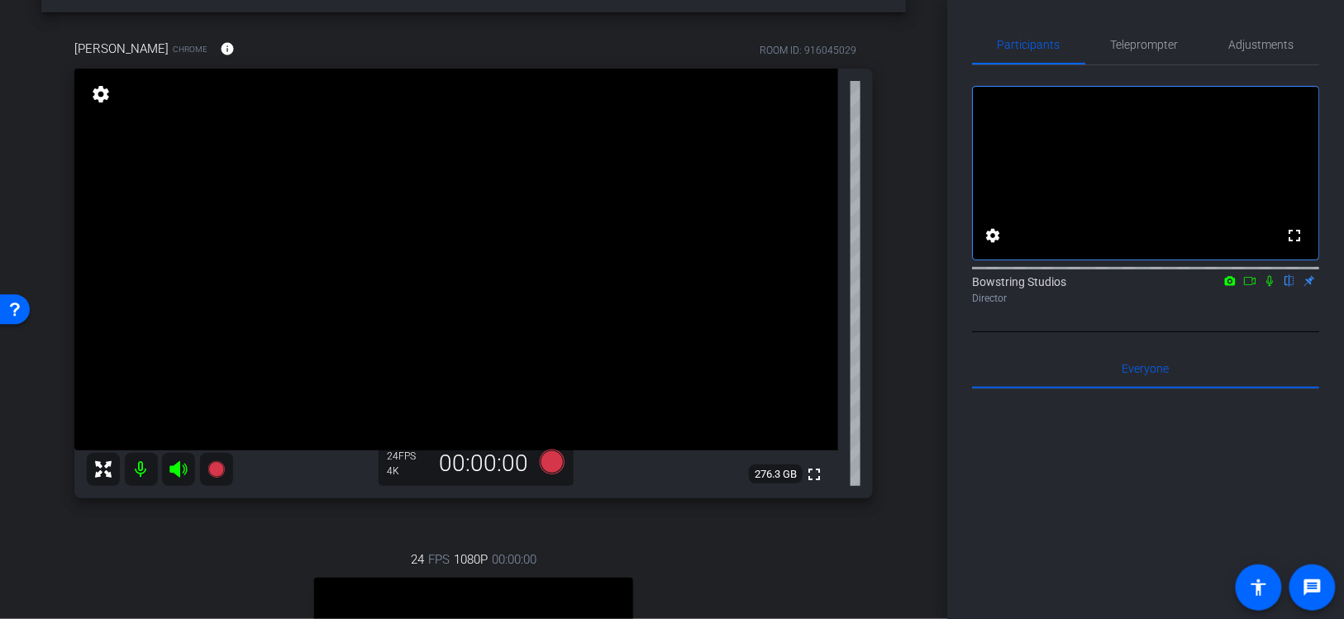
scroll to position [55, 0]
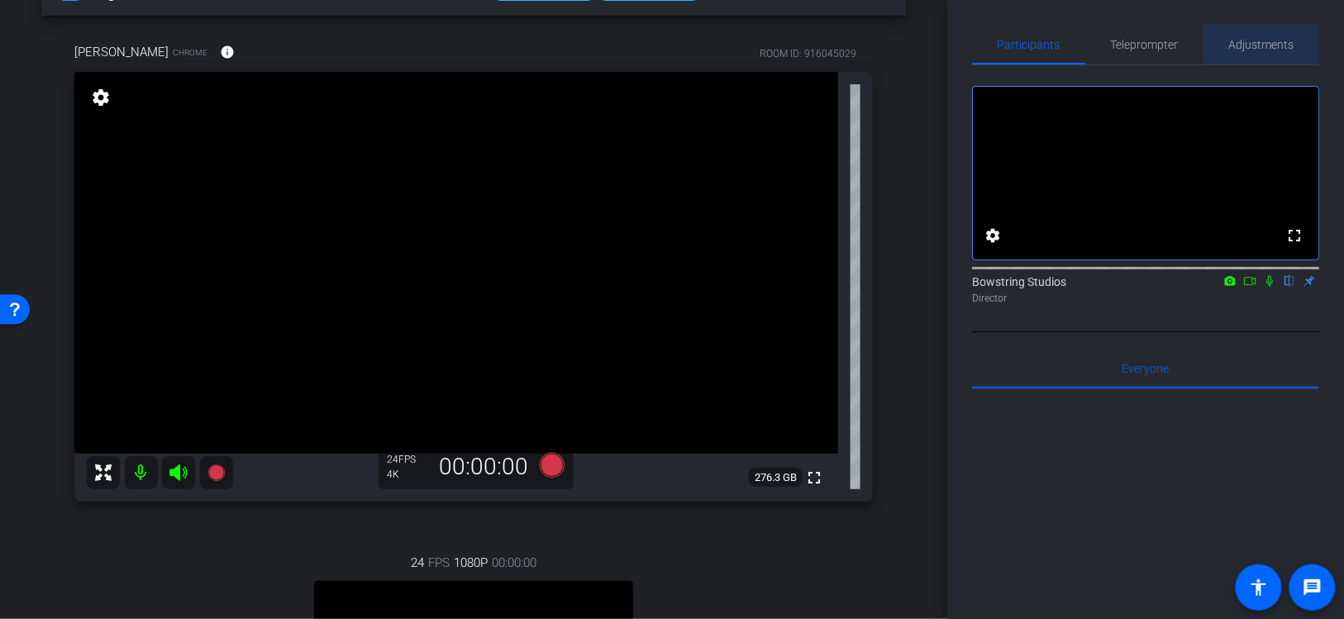
click at [1283, 40] on span "Adjustments" at bounding box center [1261, 45] width 65 height 12
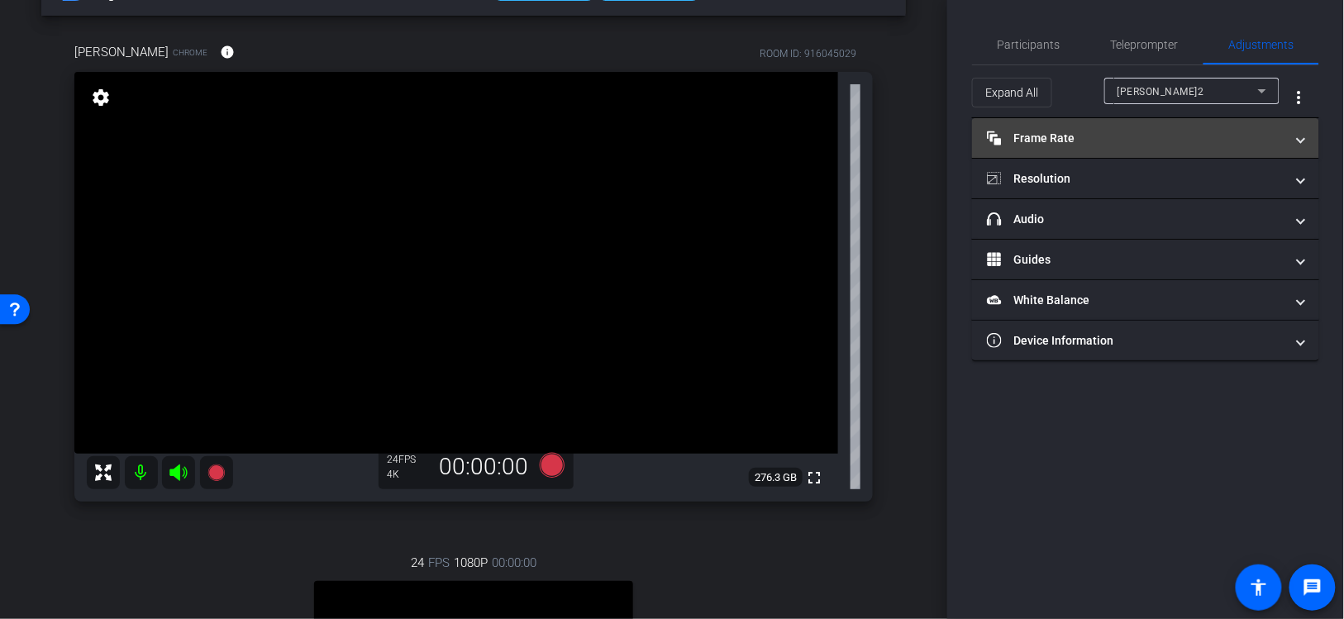
click at [1096, 136] on mat-panel-title "Frame Rate Frame Rate" at bounding box center [1136, 138] width 298 height 17
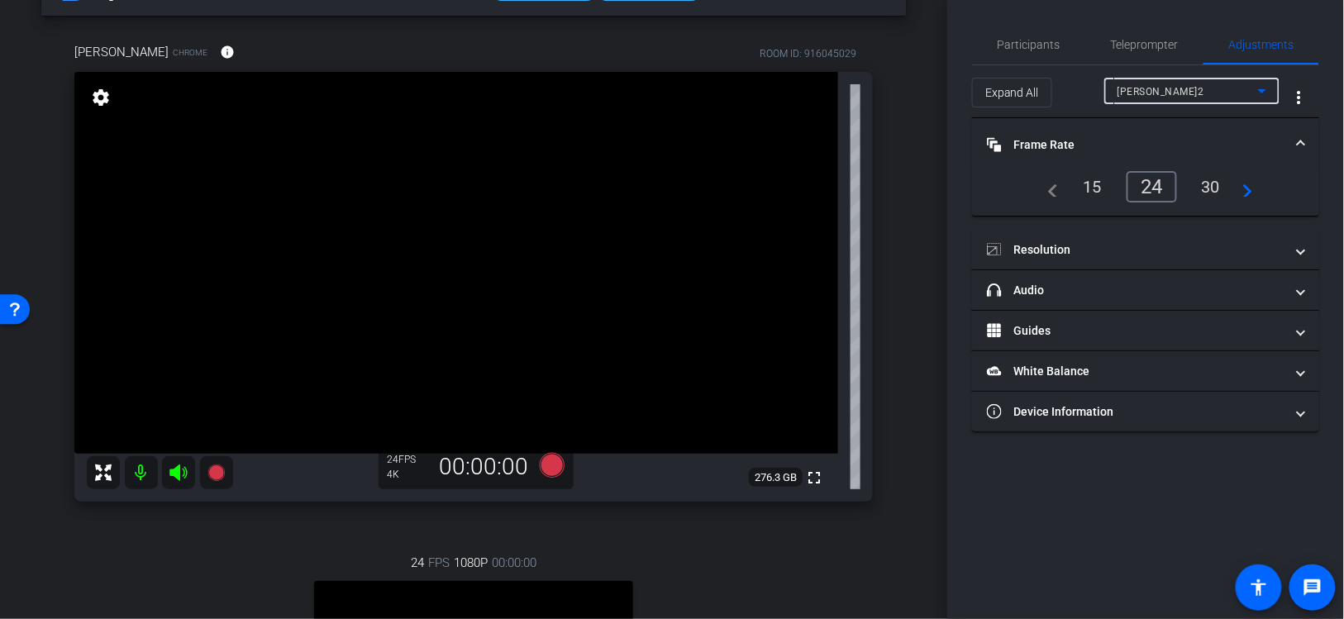
click at [1167, 88] on div "[PERSON_NAME]2" at bounding box center [1188, 91] width 141 height 21
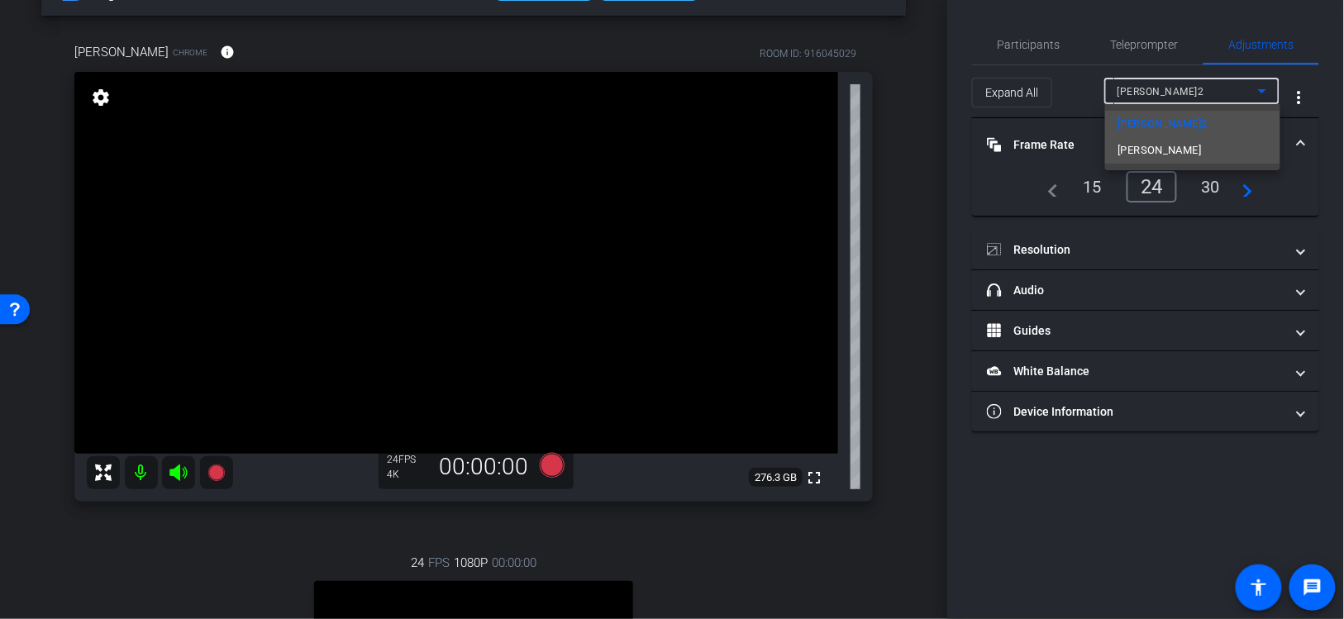
click at [1140, 154] on mat-option "Zoe" at bounding box center [1192, 150] width 175 height 26
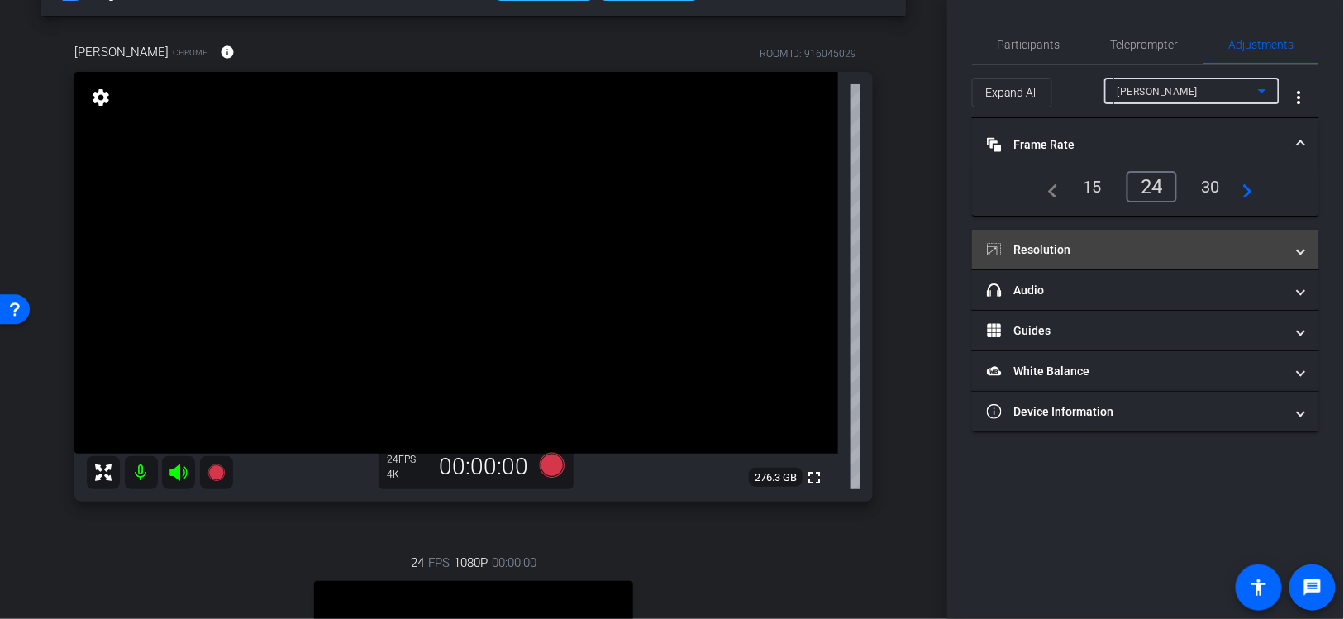
click at [1075, 241] on mat-panel-title "Resolution" at bounding box center [1136, 249] width 298 height 17
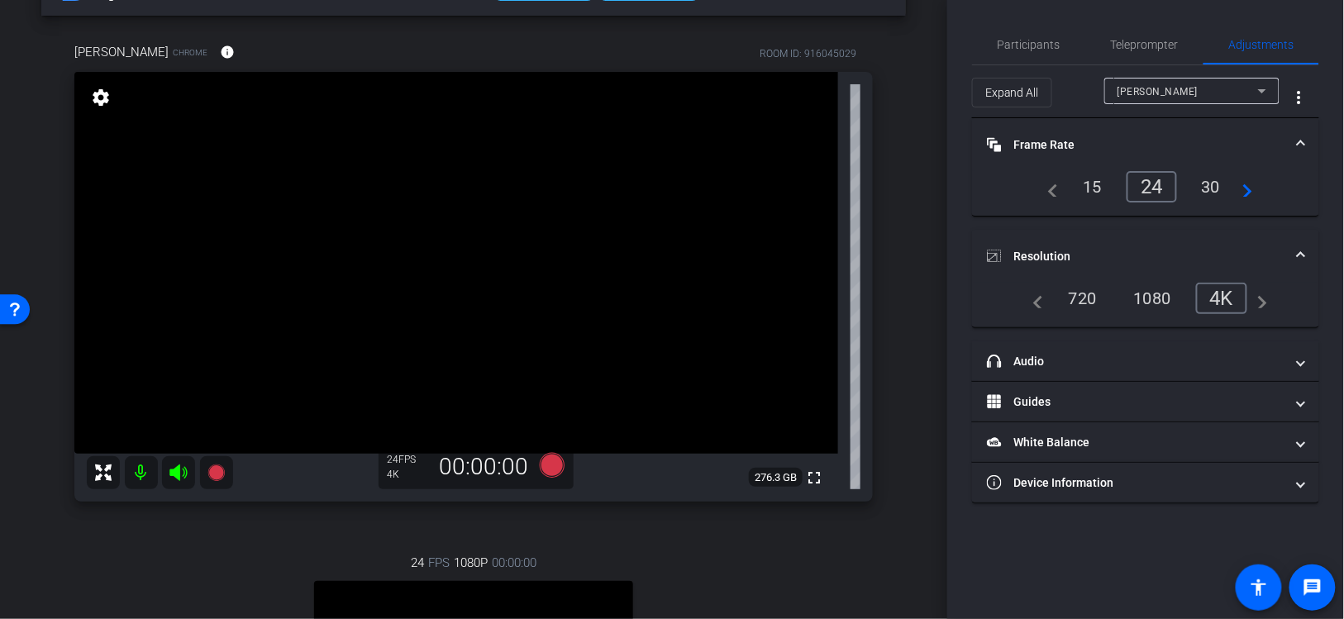
click at [387, 206] on video at bounding box center [456, 263] width 764 height 382
click at [559, 463] on icon at bounding box center [552, 465] width 25 height 25
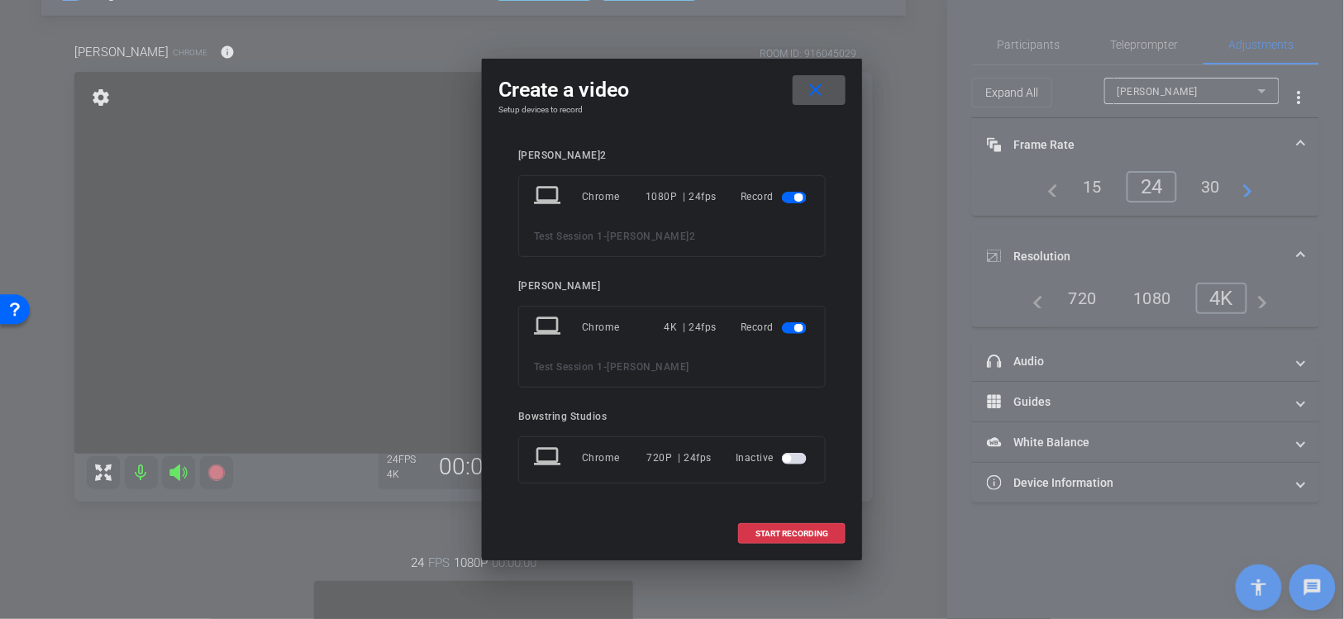
click at [788, 198] on span "button" at bounding box center [794, 198] width 25 height 12
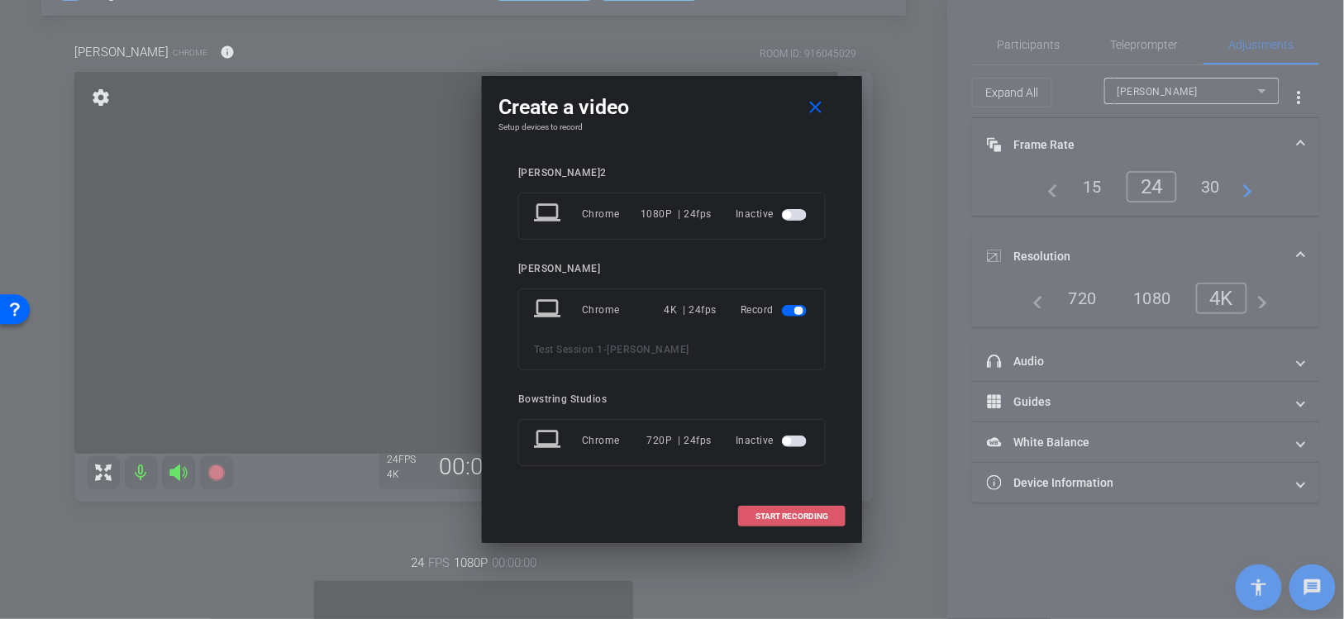
click at [792, 513] on span "START RECORDING" at bounding box center [791, 516] width 73 height 8
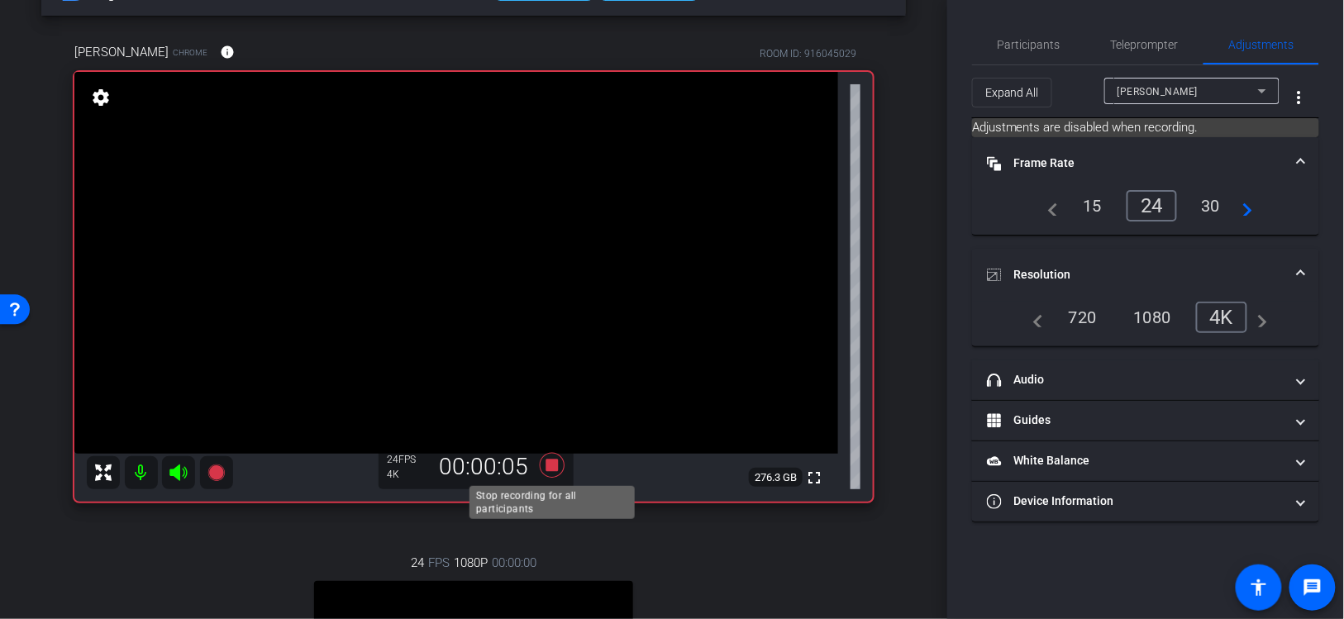
click at [554, 463] on icon at bounding box center [552, 465] width 25 height 25
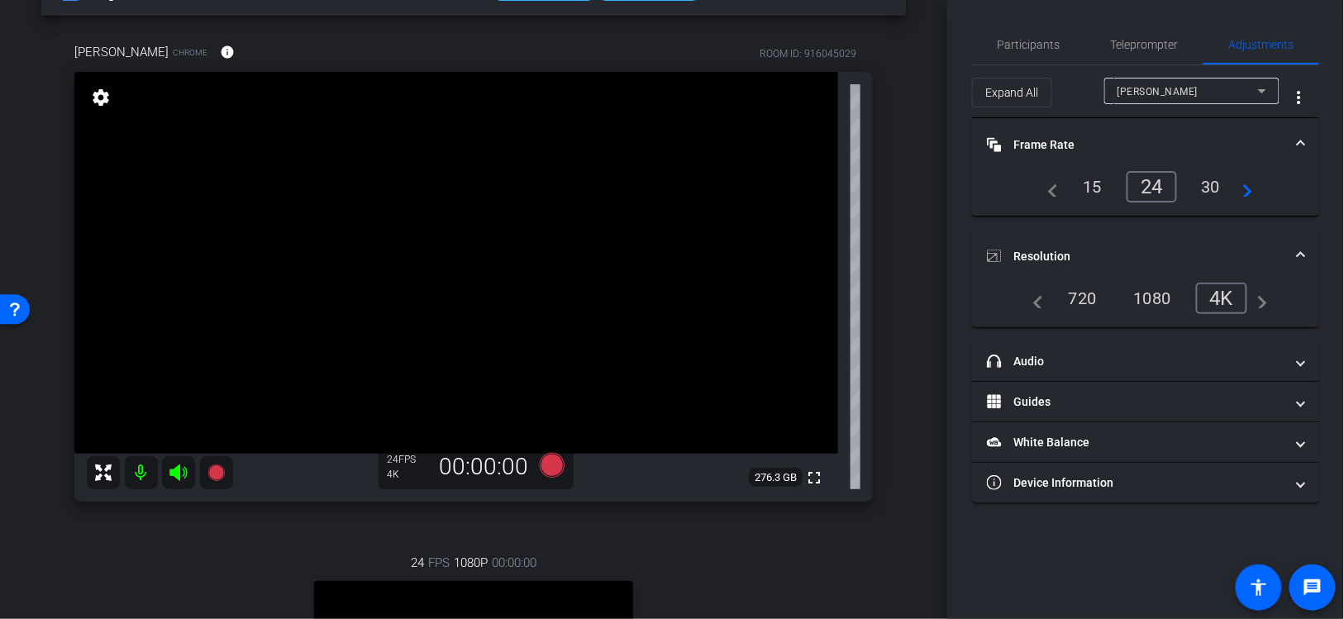
click at [1153, 292] on div "1080" at bounding box center [1153, 298] width 62 height 28
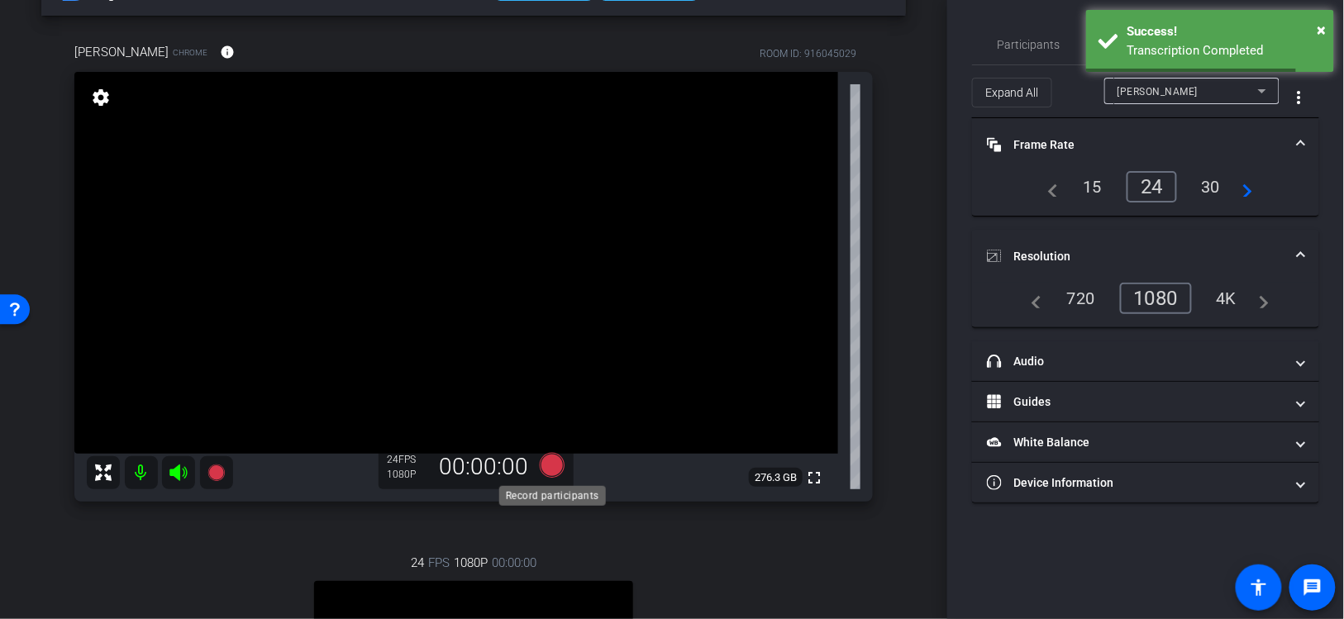
click at [554, 465] on icon at bounding box center [552, 465] width 25 height 25
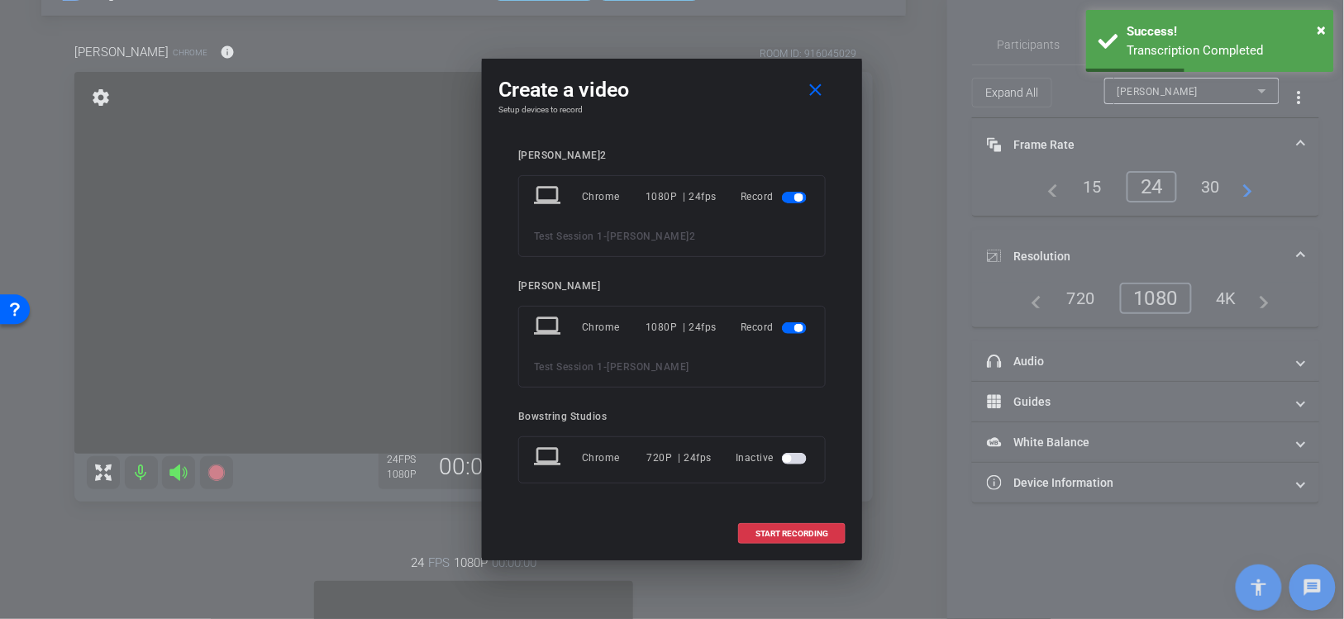
drag, startPoint x: 786, startPoint y: 530, endPoint x: 614, endPoint y: 351, distance: 247.9
click at [614, 351] on div "Create a video close Setup devices to record Tyler S.2 laptop Chrome 1080P | 24…" at bounding box center [672, 310] width 380 height 502
click at [790, 202] on span "button" at bounding box center [794, 198] width 25 height 12
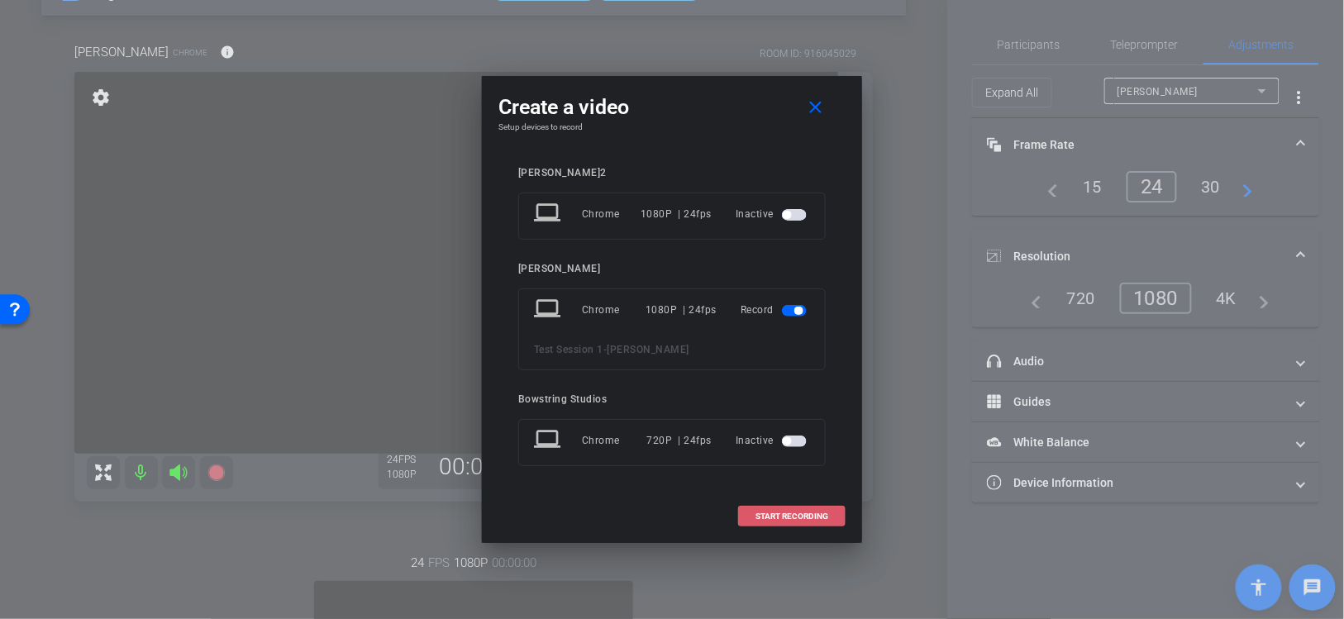
click at [785, 508] on span at bounding box center [792, 517] width 106 height 40
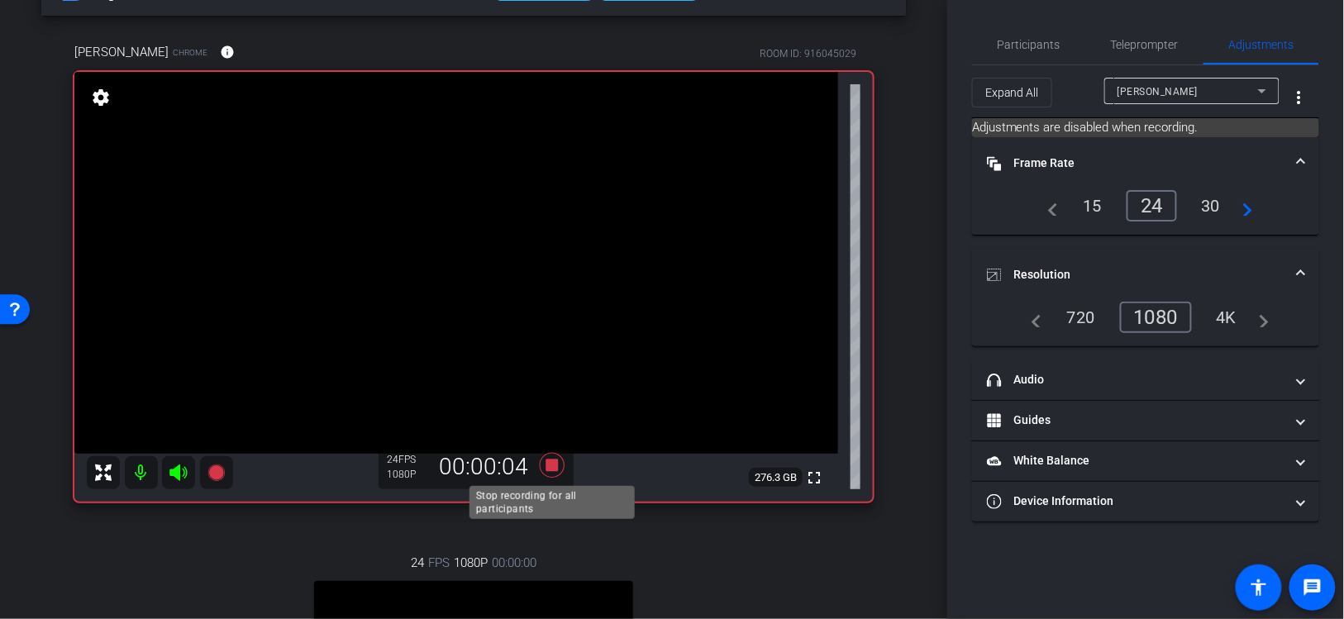
click at [554, 467] on icon at bounding box center [552, 465] width 25 height 25
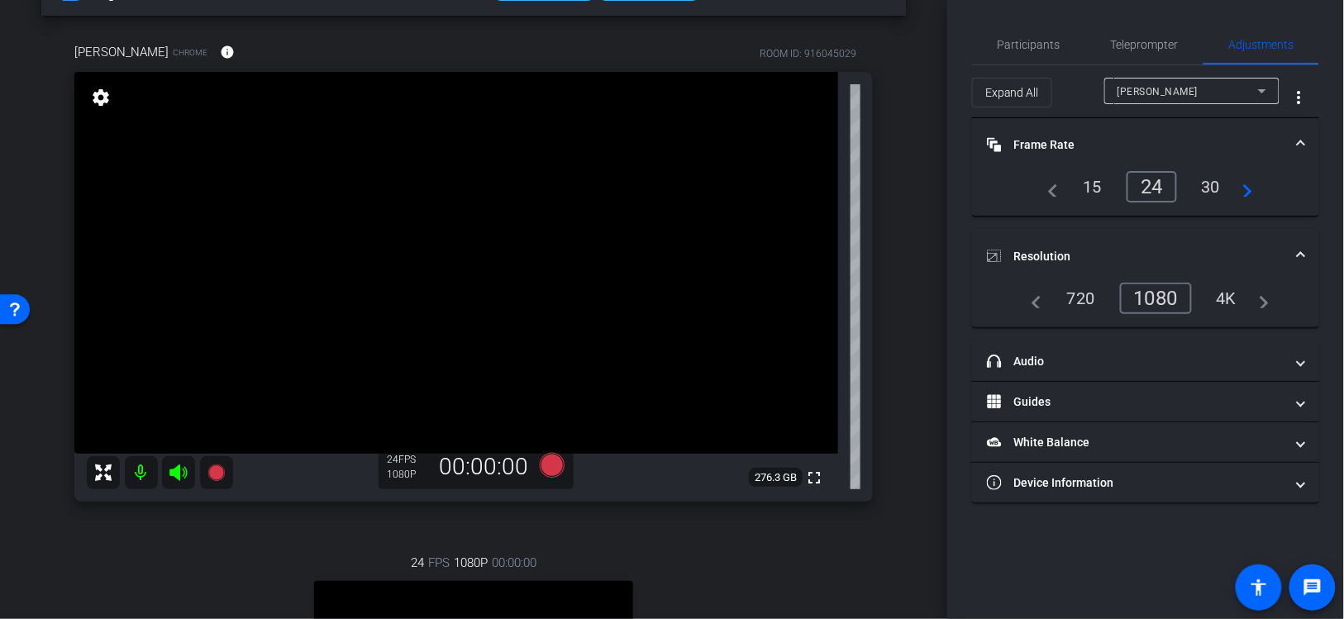
click at [1161, 96] on div "Zoe" at bounding box center [1188, 91] width 141 height 21
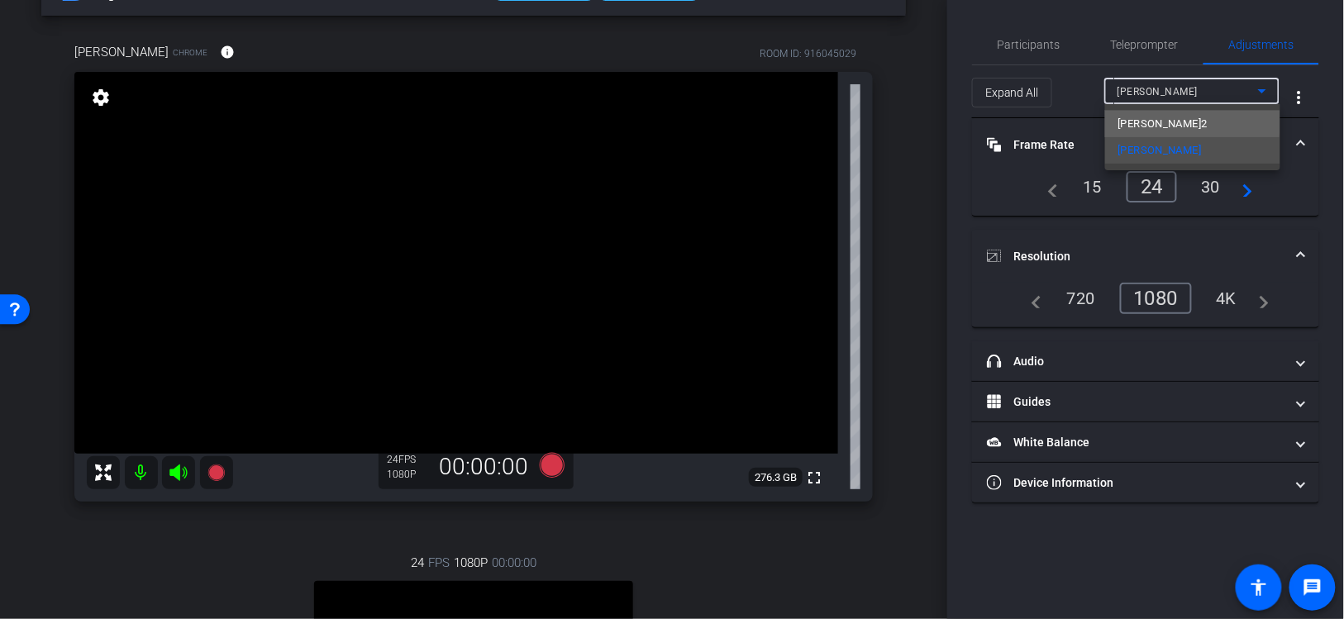
click at [1147, 119] on span "Tyler S.2" at bounding box center [1162, 124] width 89 height 20
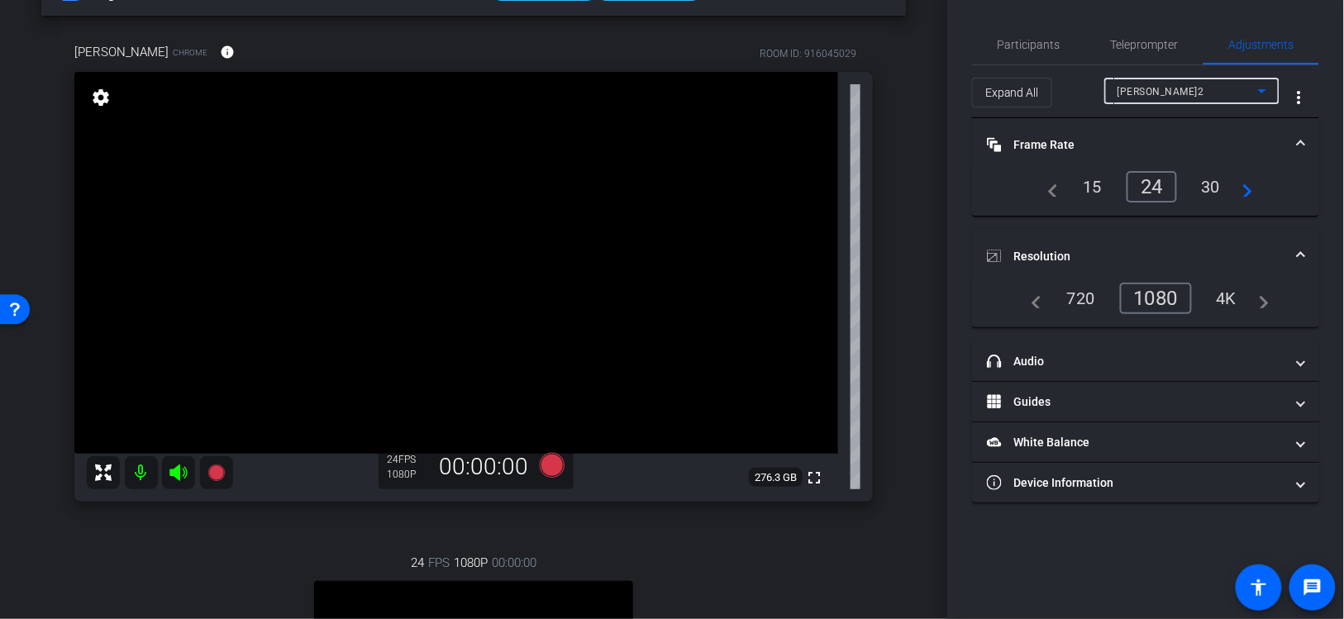
click at [1222, 295] on div "4K" at bounding box center [1226, 298] width 45 height 28
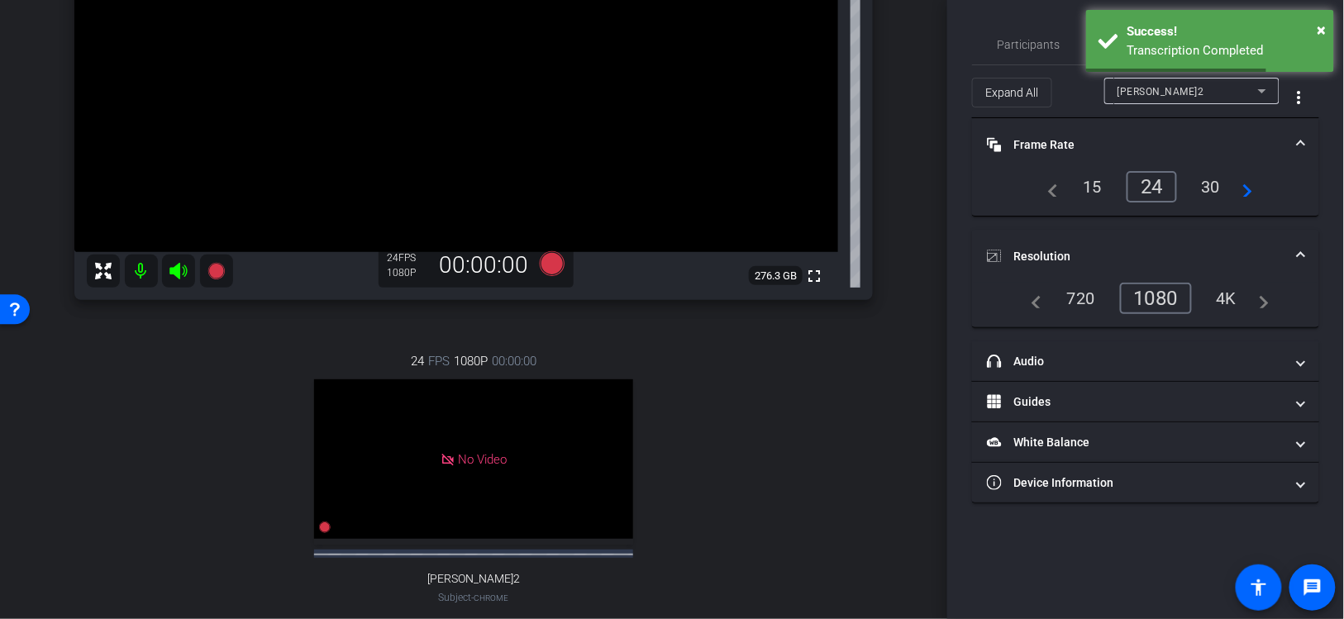
scroll to position [259, 0]
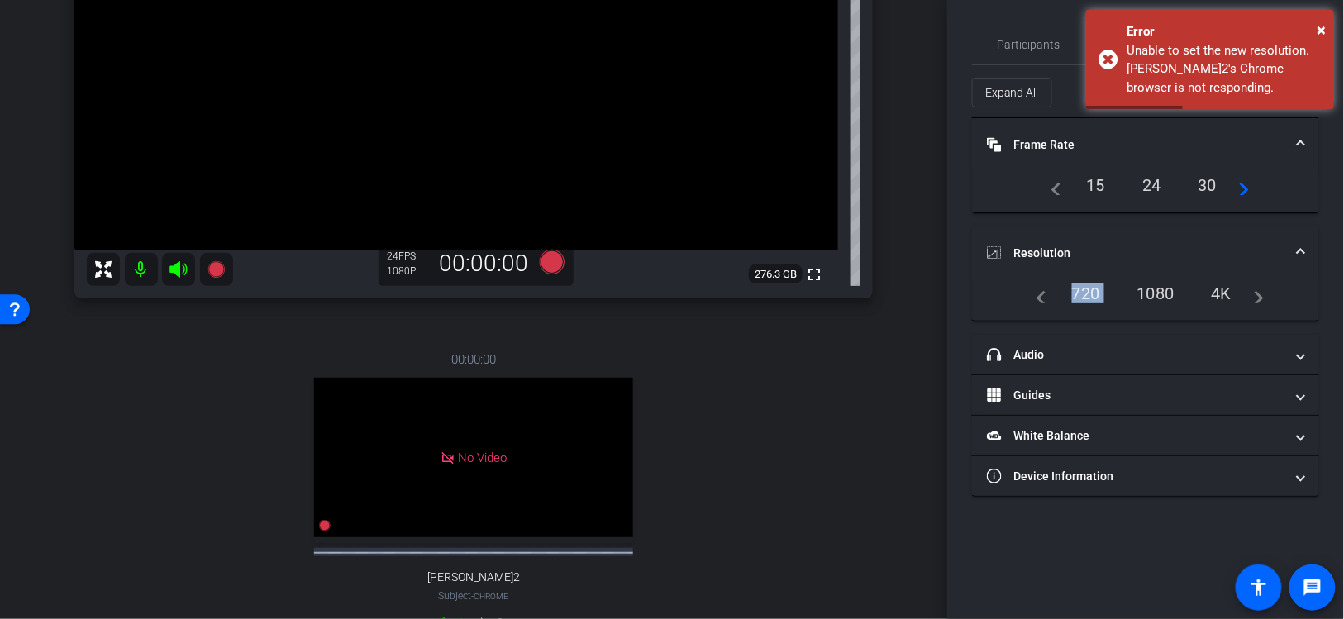
click at [1161, 279] on mat-expansion-panel "Resolution navigate_before 720 1080 4K navigate_next" at bounding box center [1145, 273] width 347 height 95
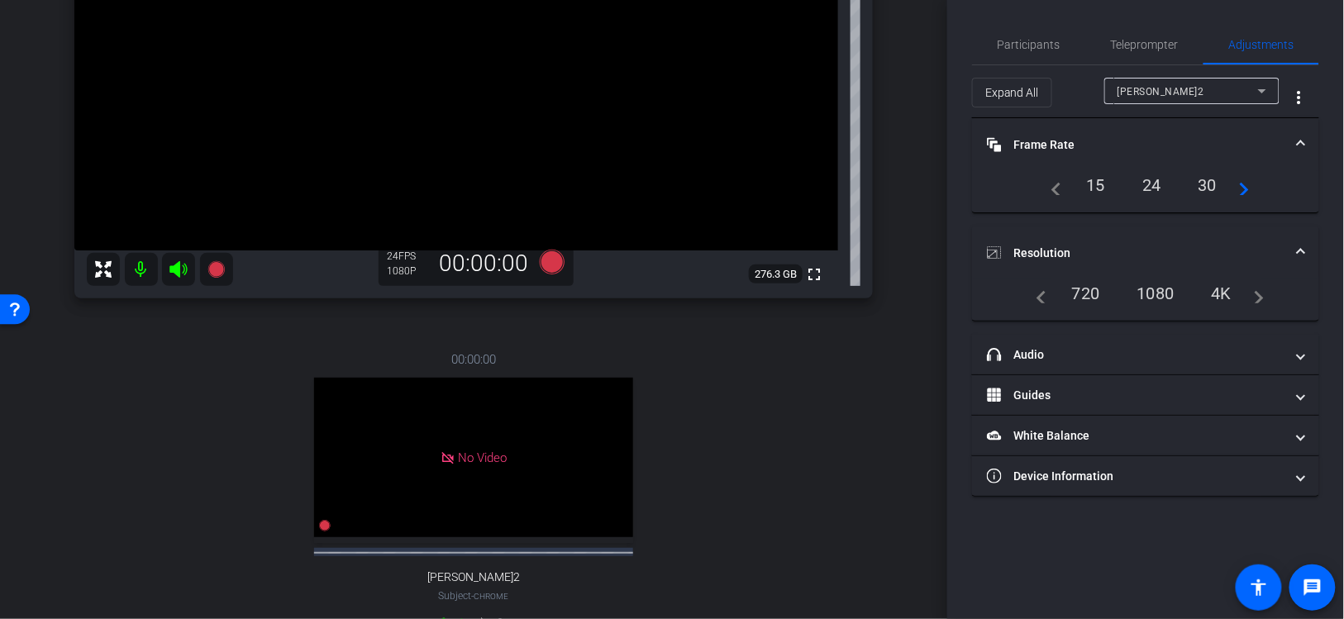
click at [1156, 291] on div "1080" at bounding box center [1156, 293] width 62 height 28
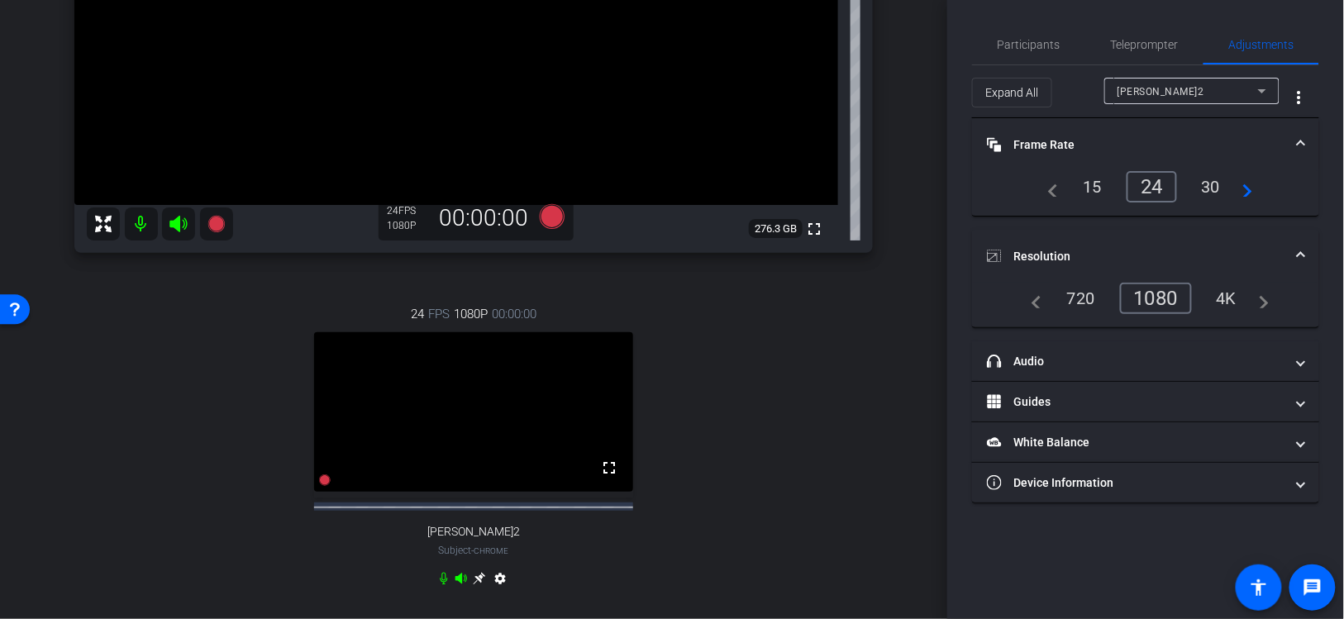
scroll to position [307, 0]
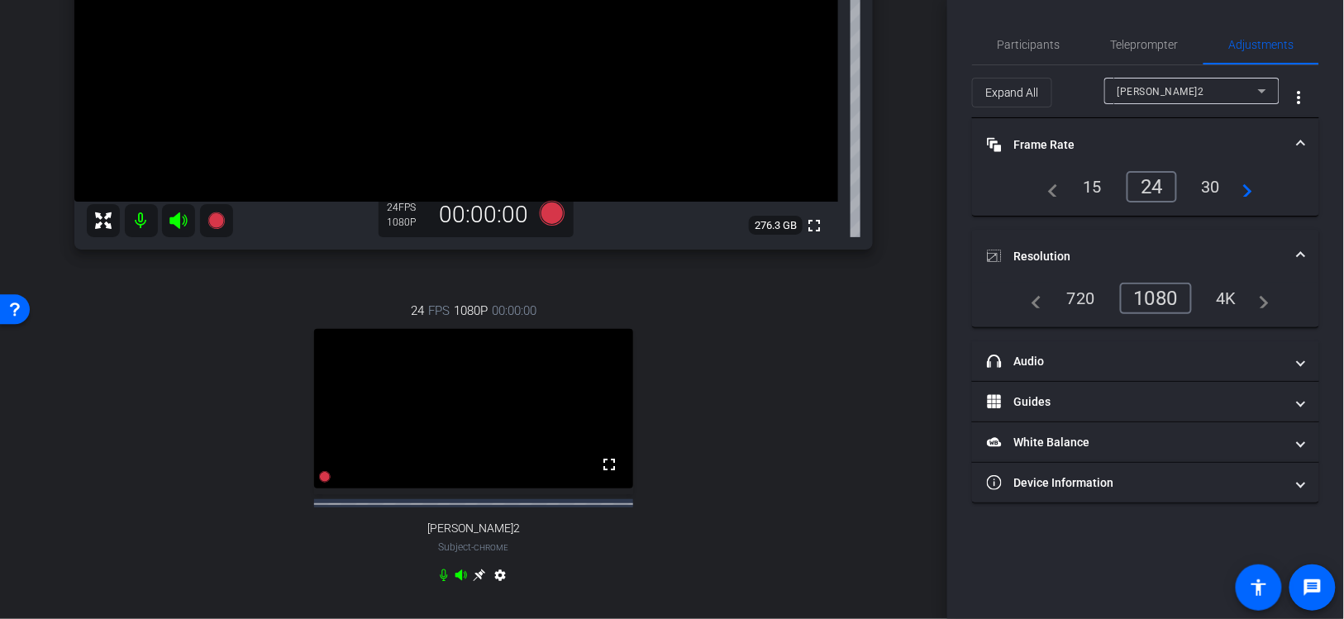
click at [480, 582] on icon at bounding box center [479, 576] width 12 height 12
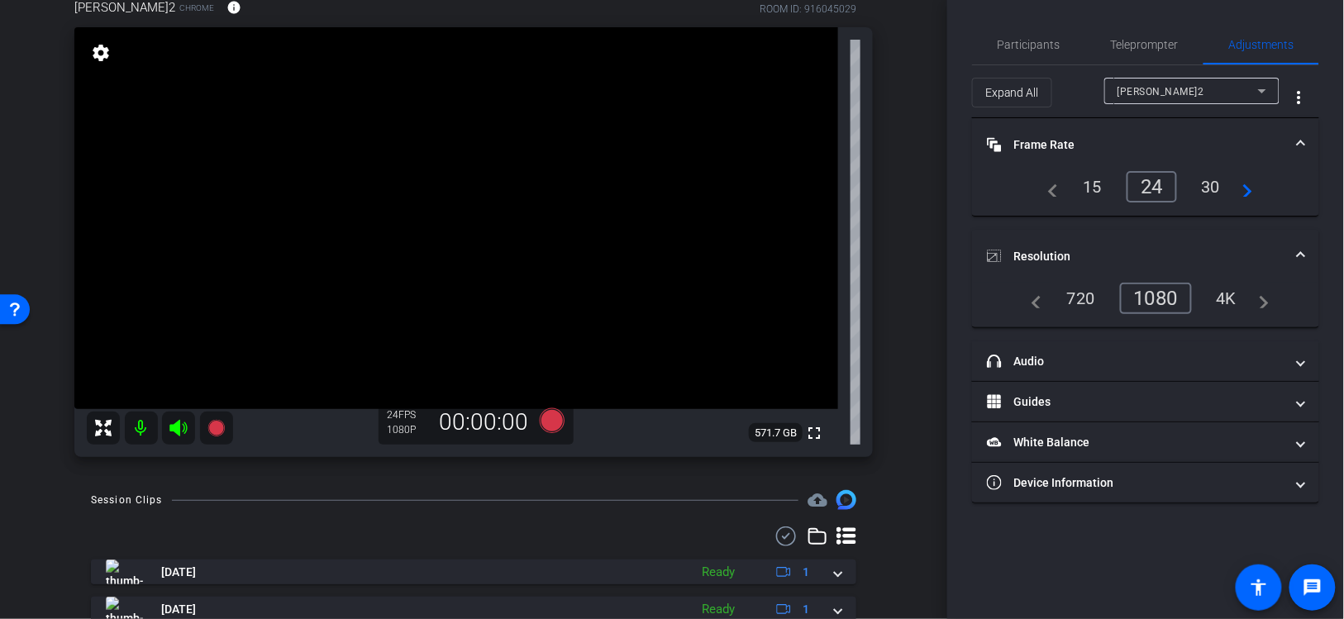
scroll to position [198, 0]
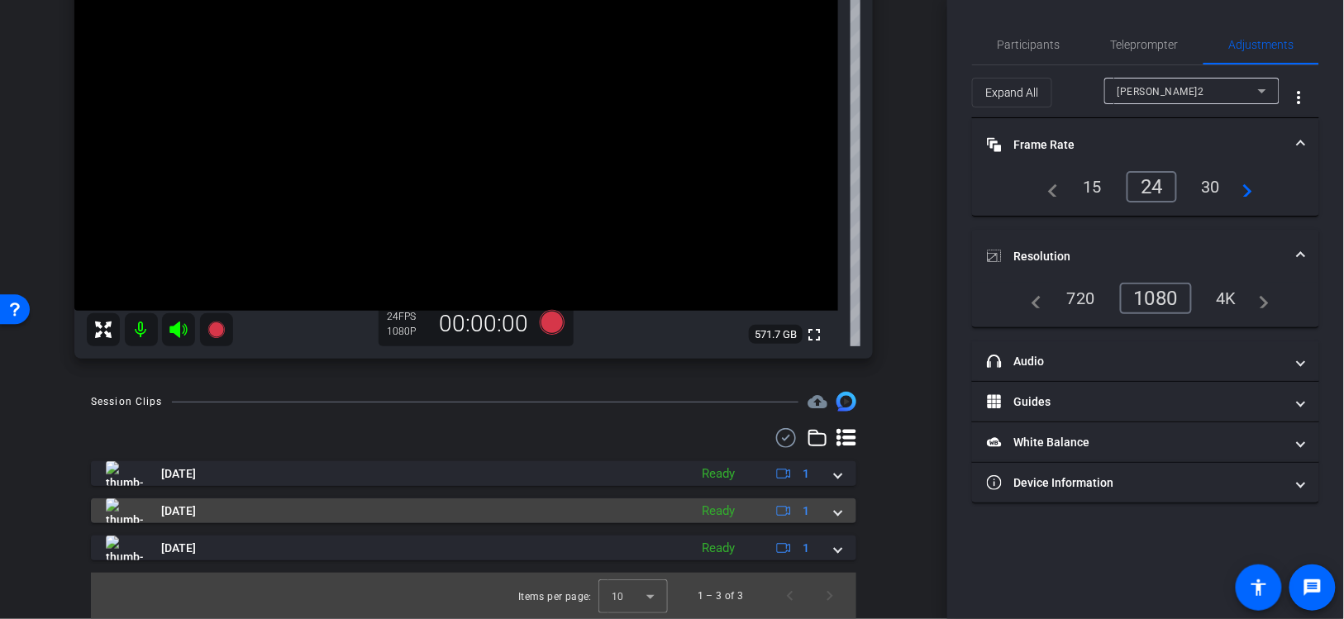
click at [840, 509] on span at bounding box center [838, 511] width 7 height 17
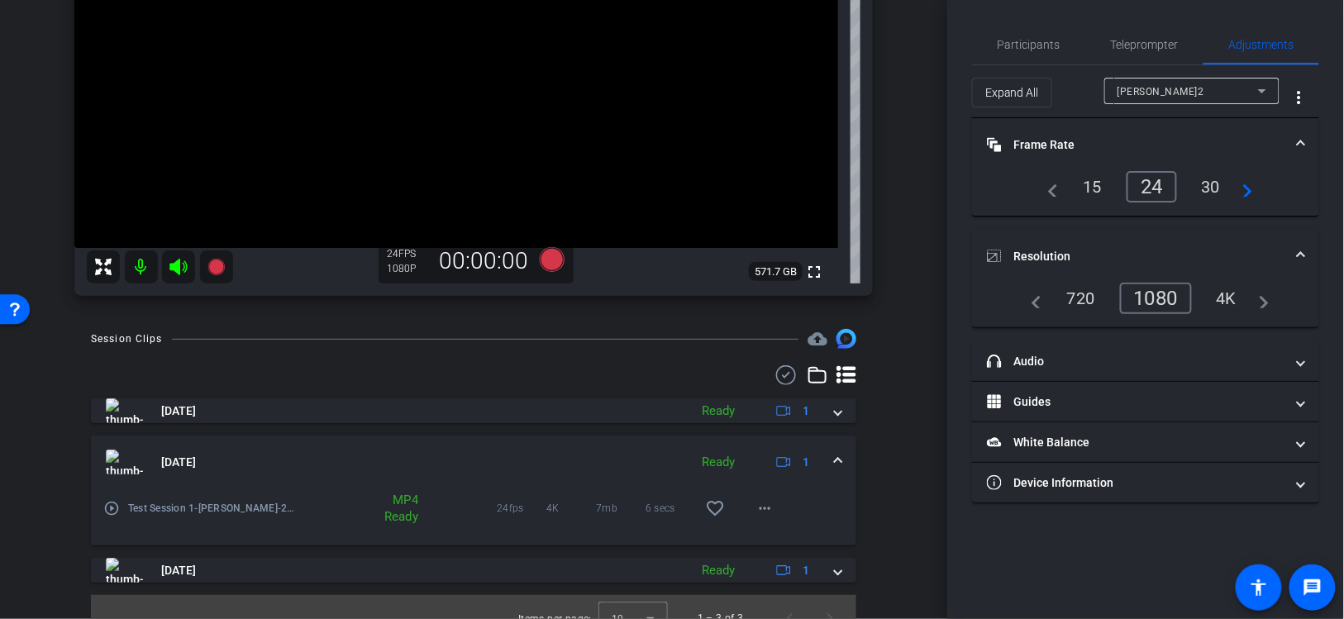
scroll to position [284, 0]
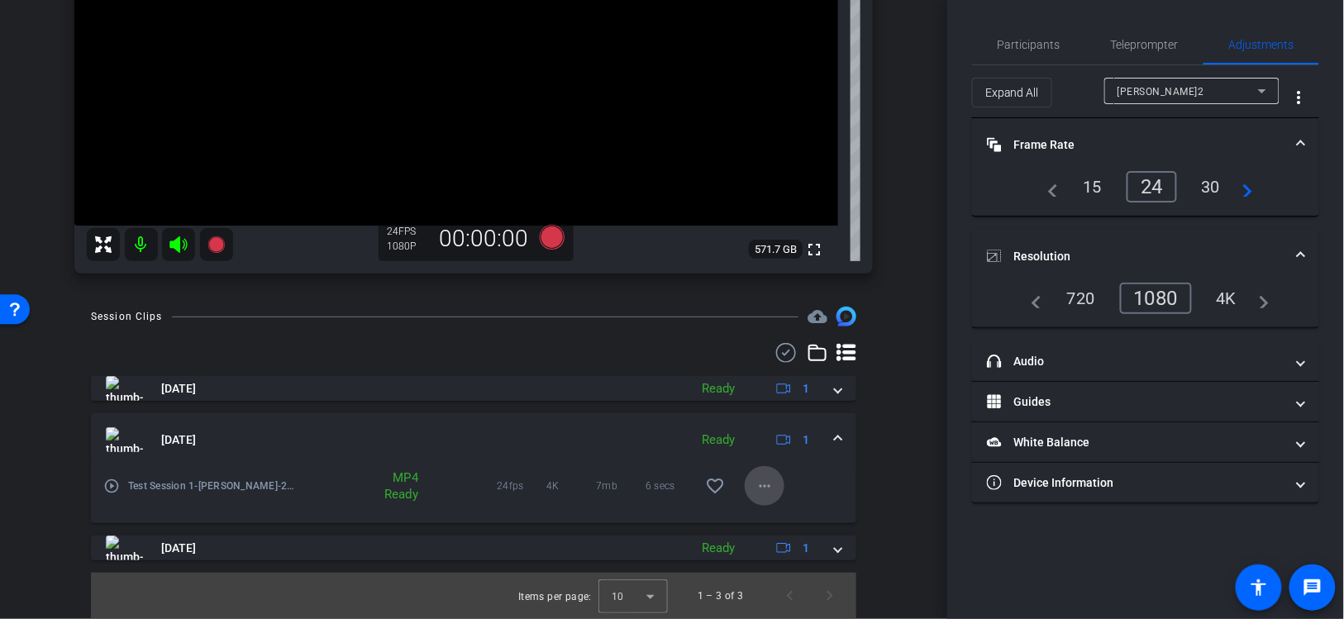
click at [759, 487] on mat-icon "more_horiz" at bounding box center [765, 486] width 20 height 20
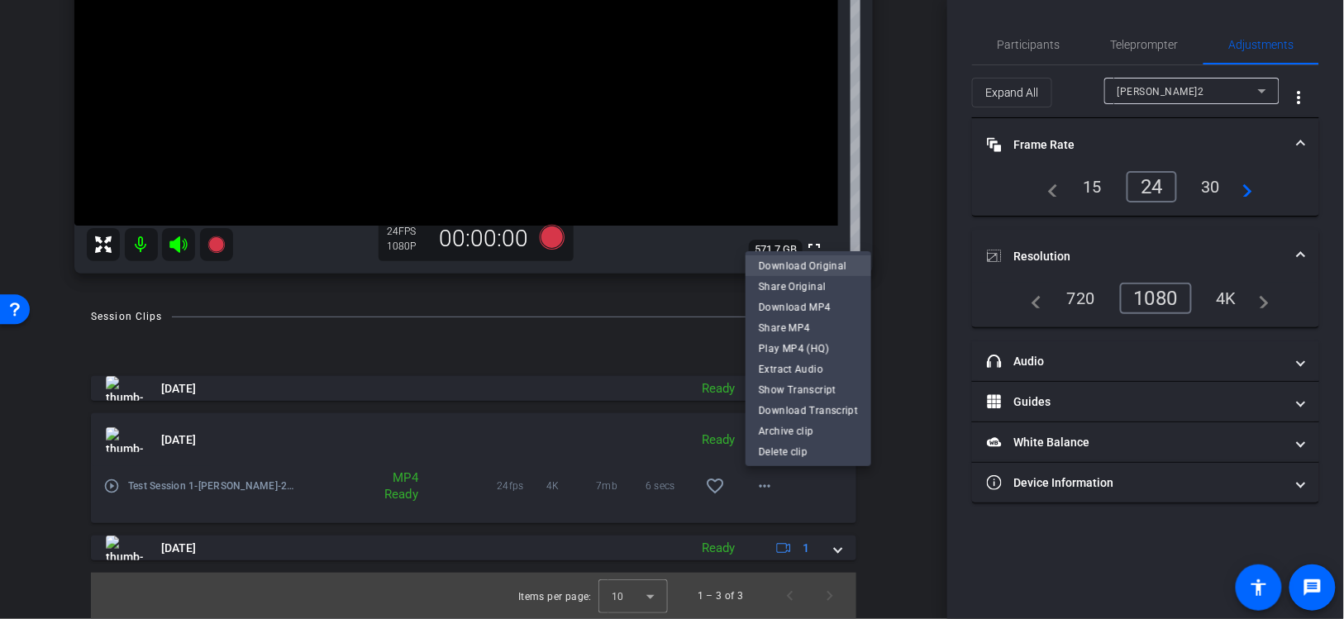
click at [803, 269] on span "Download Original" at bounding box center [808, 266] width 99 height 20
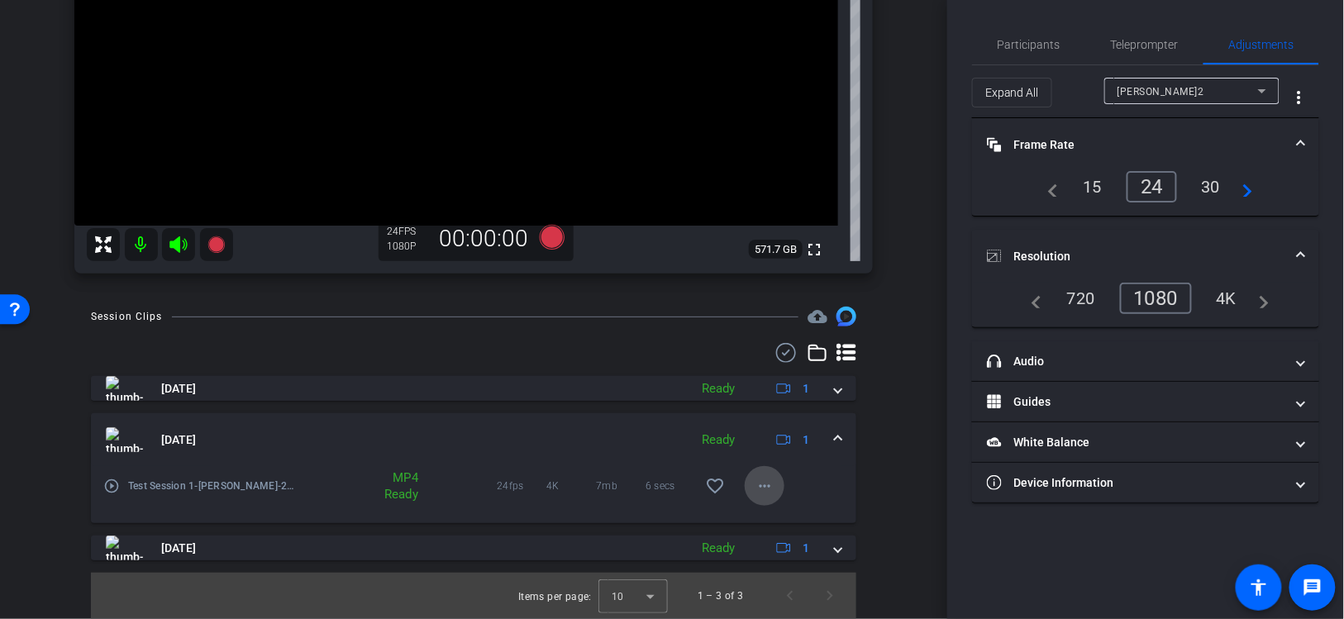
click at [764, 487] on mat-icon "more_horiz" at bounding box center [765, 486] width 20 height 20
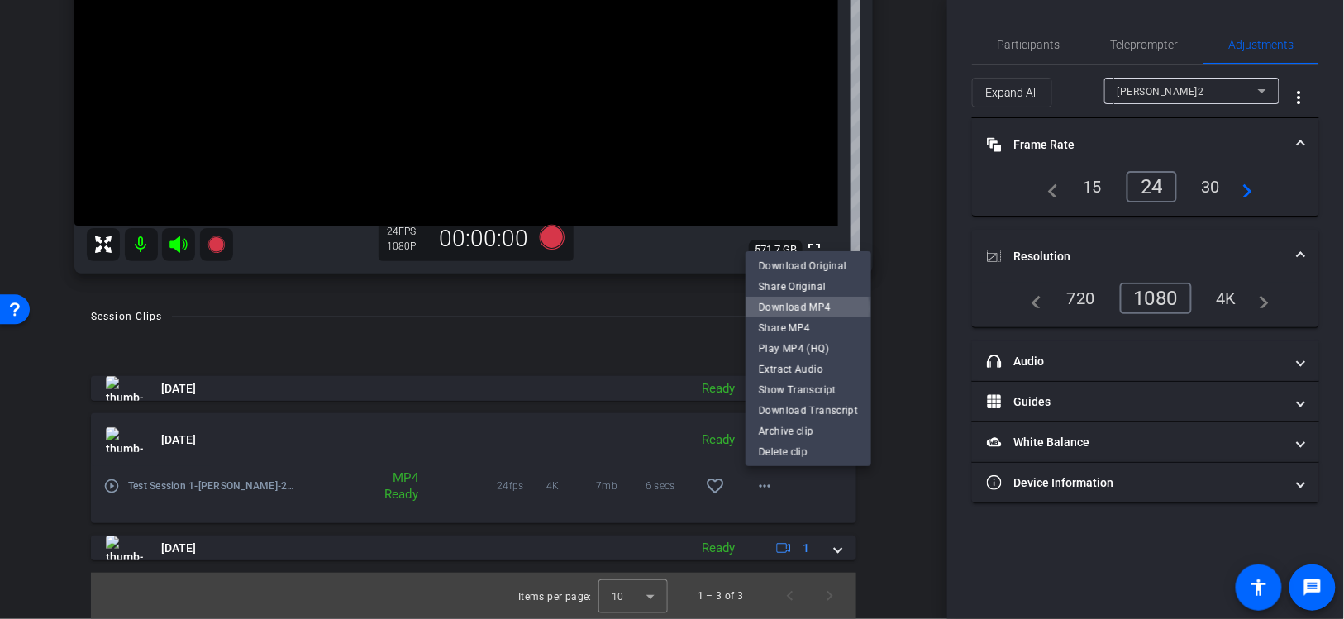
click at [794, 309] on span "Download MP4" at bounding box center [808, 308] width 99 height 20
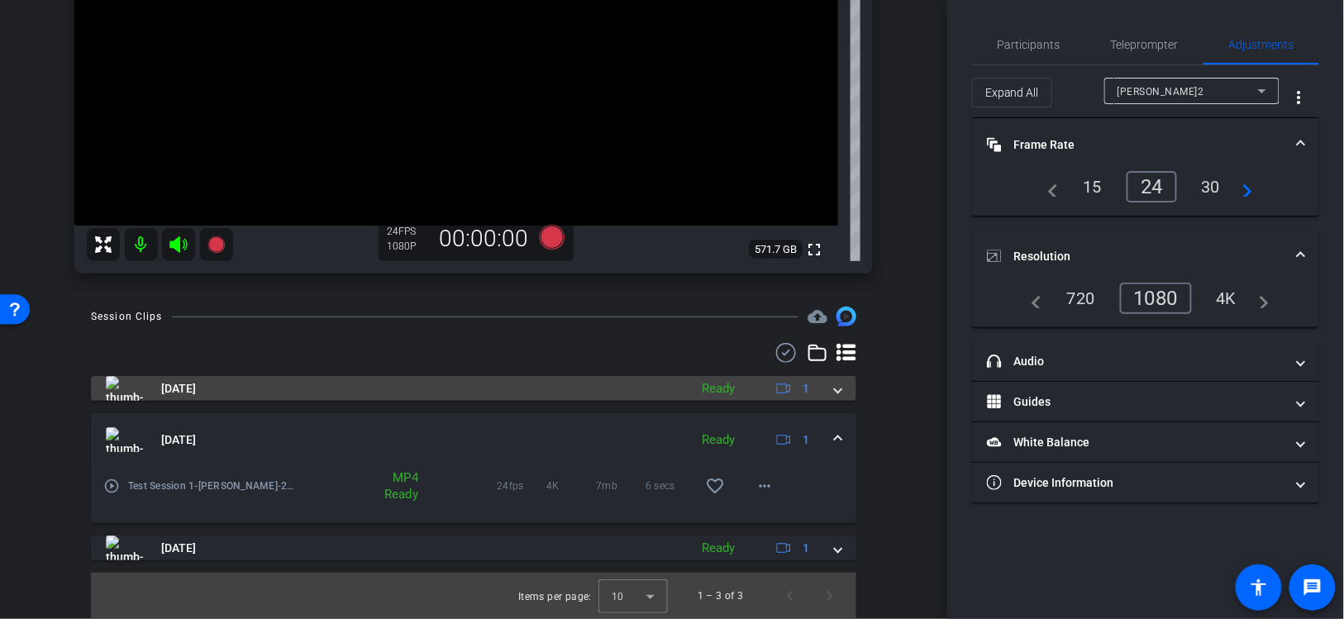
click at [835, 391] on div "Sep 25, 2025 Ready 1" at bounding box center [470, 388] width 729 height 25
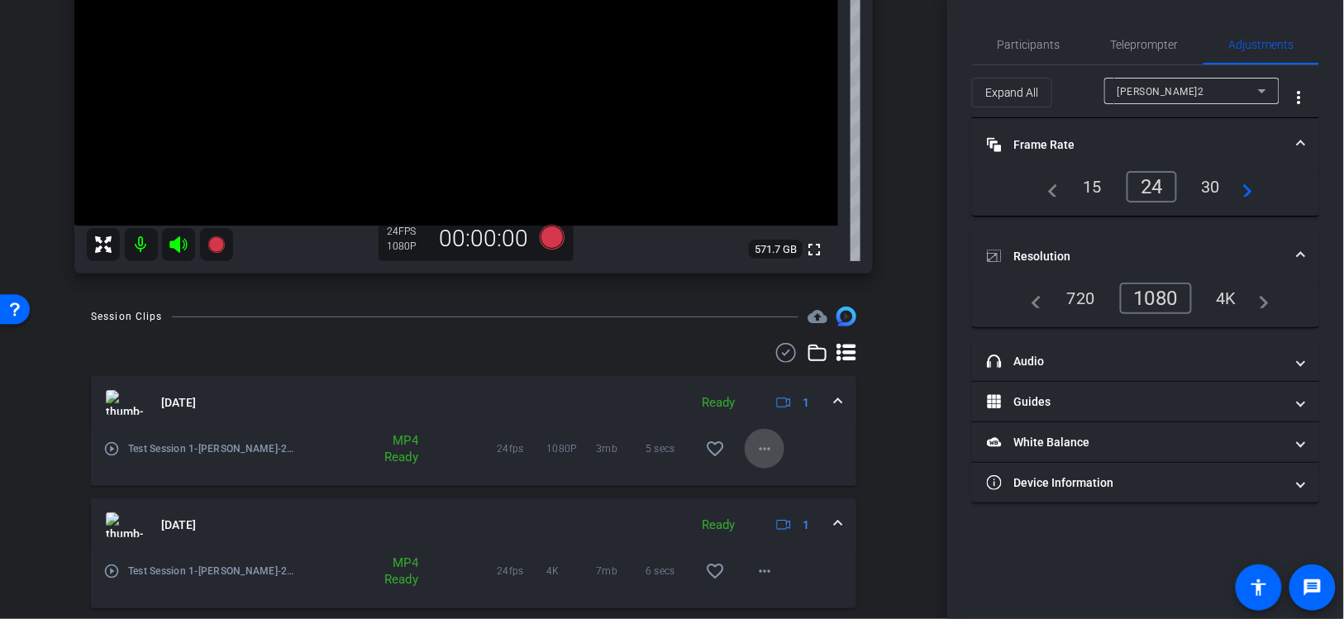
click at [762, 446] on mat-icon "more_horiz" at bounding box center [765, 449] width 20 height 20
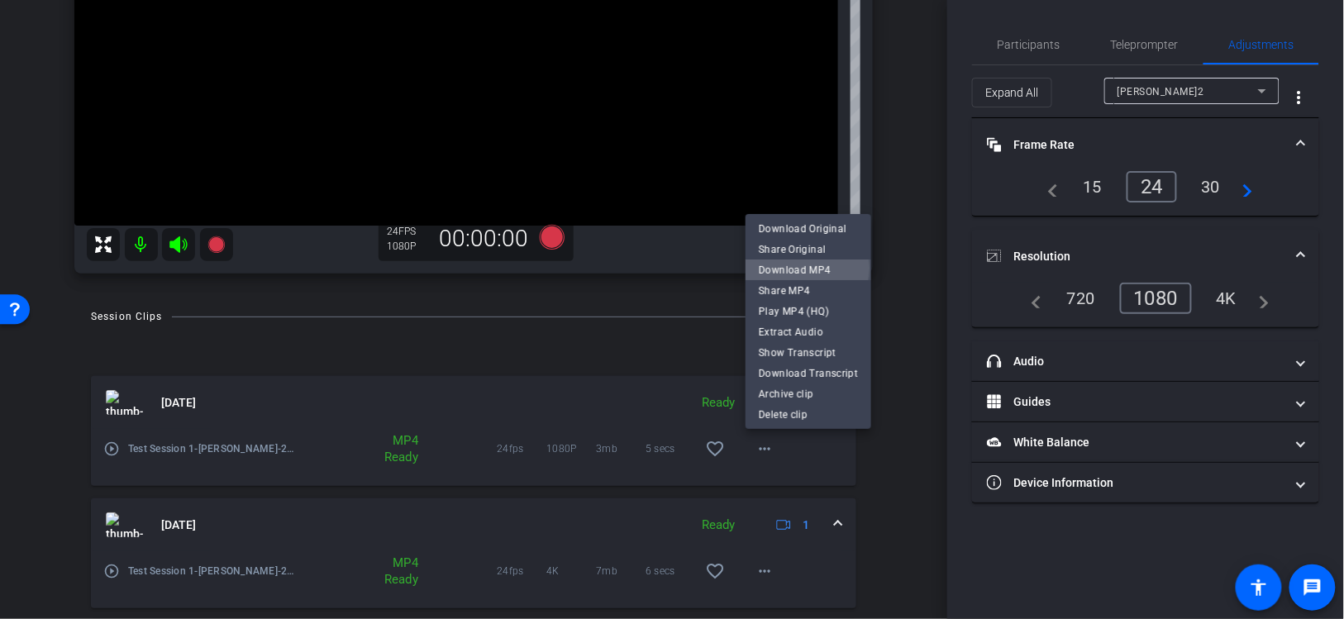
click at [787, 268] on span "Download MP4" at bounding box center [808, 270] width 99 height 20
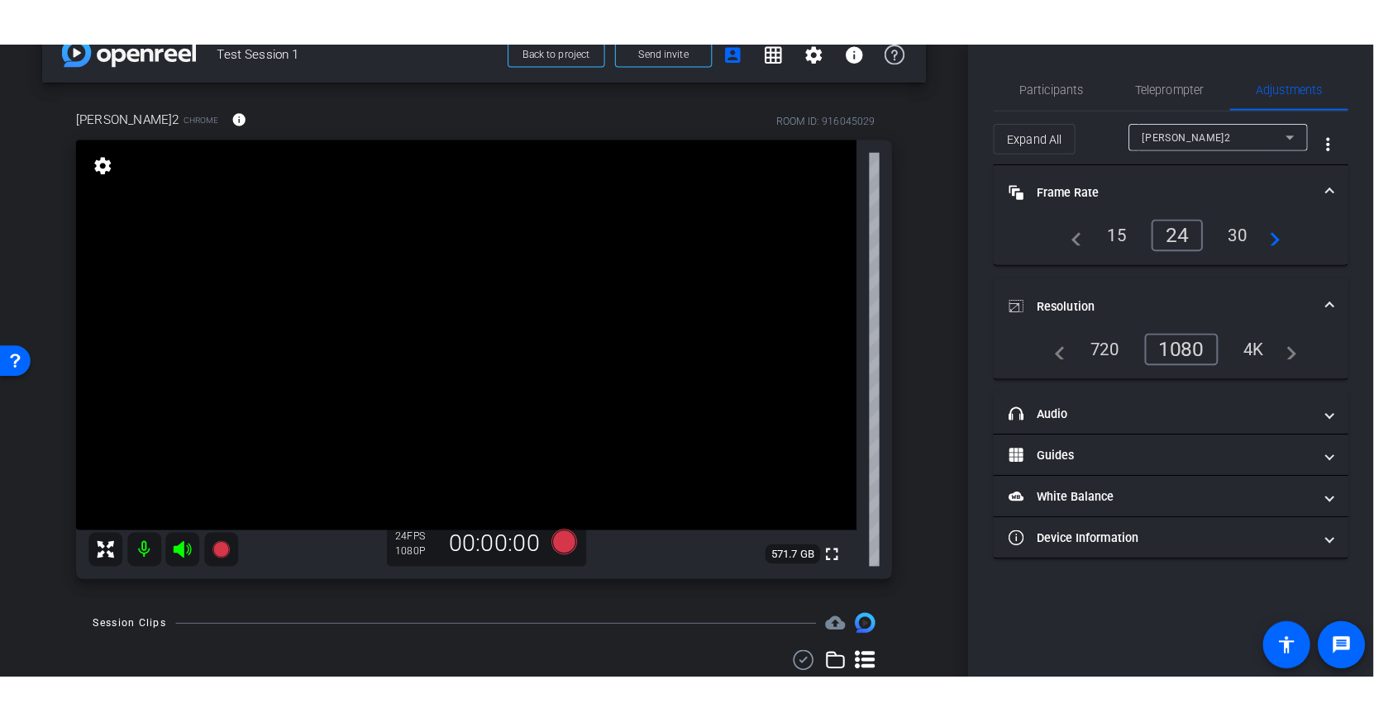
scroll to position [15, 0]
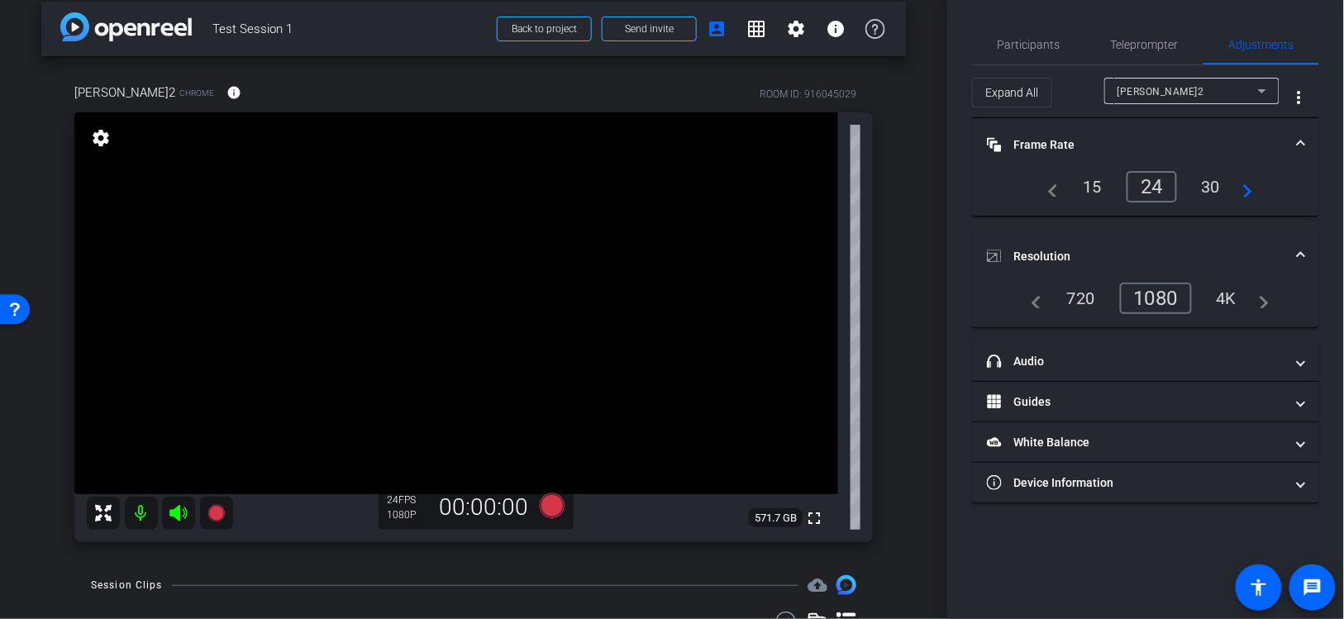
click at [1202, 186] on div "30" at bounding box center [1211, 187] width 44 height 28
click at [1233, 293] on div "4K" at bounding box center [1226, 298] width 45 height 28
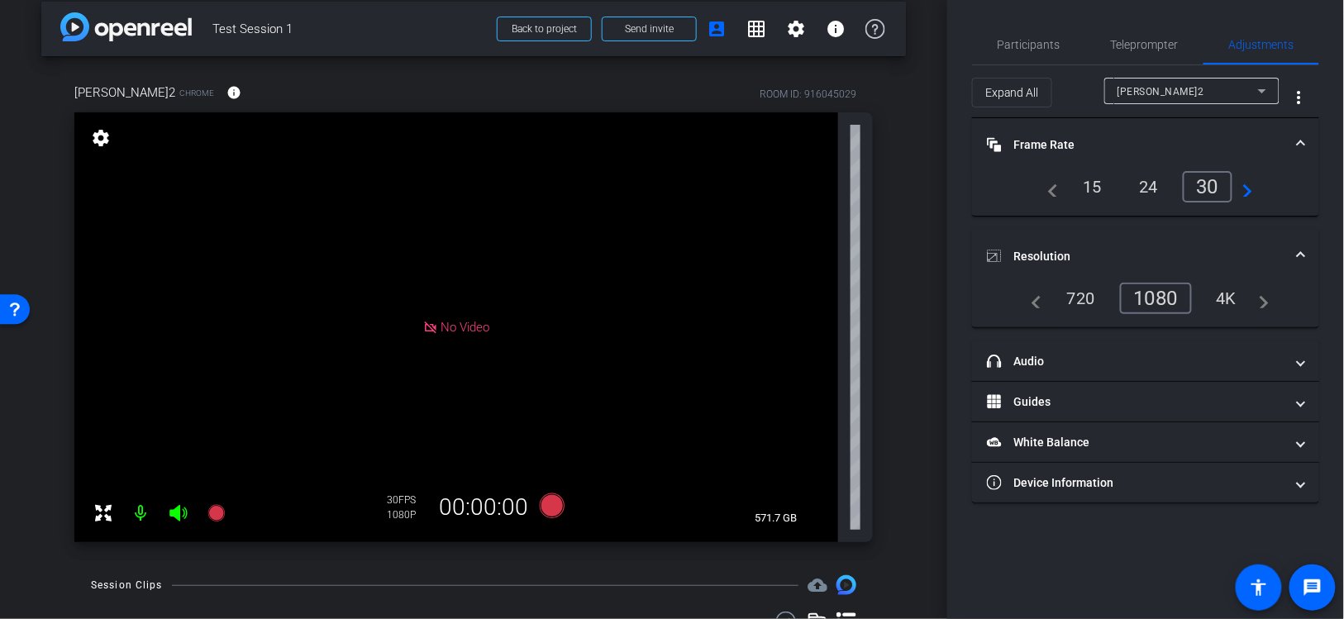
click at [1247, 193] on mat-icon "navigate_next" at bounding box center [1242, 187] width 20 height 20
click at [1211, 186] on div "60" at bounding box center [1211, 187] width 44 height 28
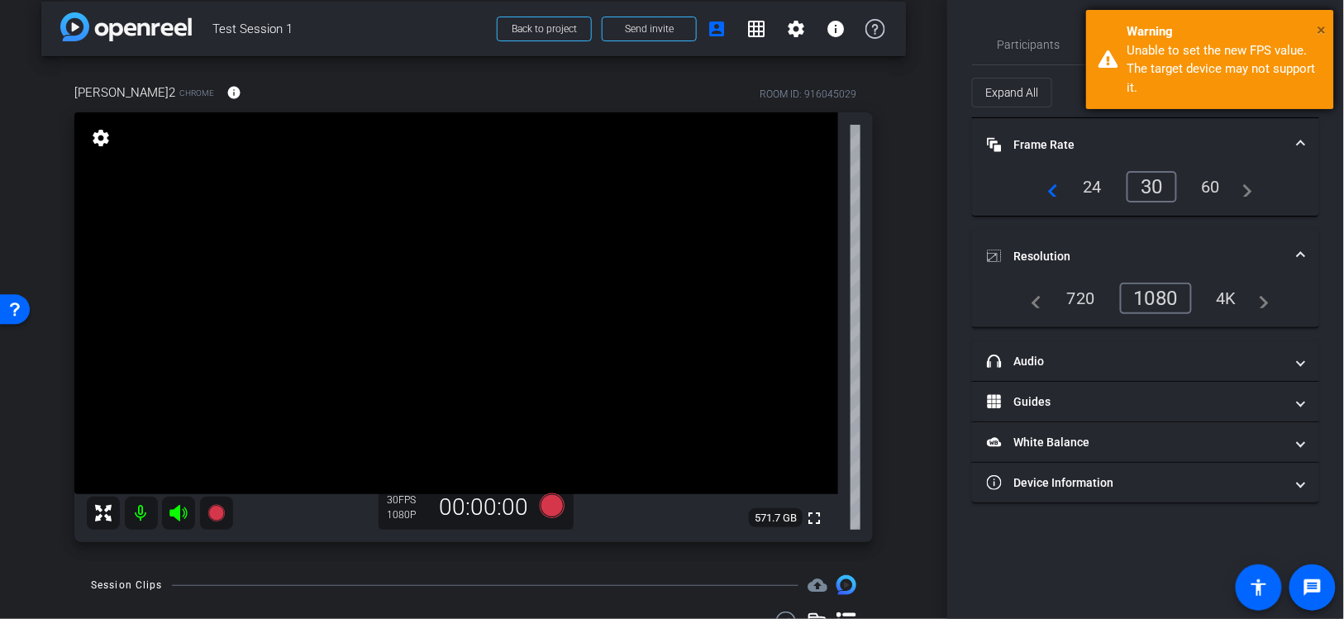
click at [1320, 25] on span "×" at bounding box center [1322, 30] width 9 height 20
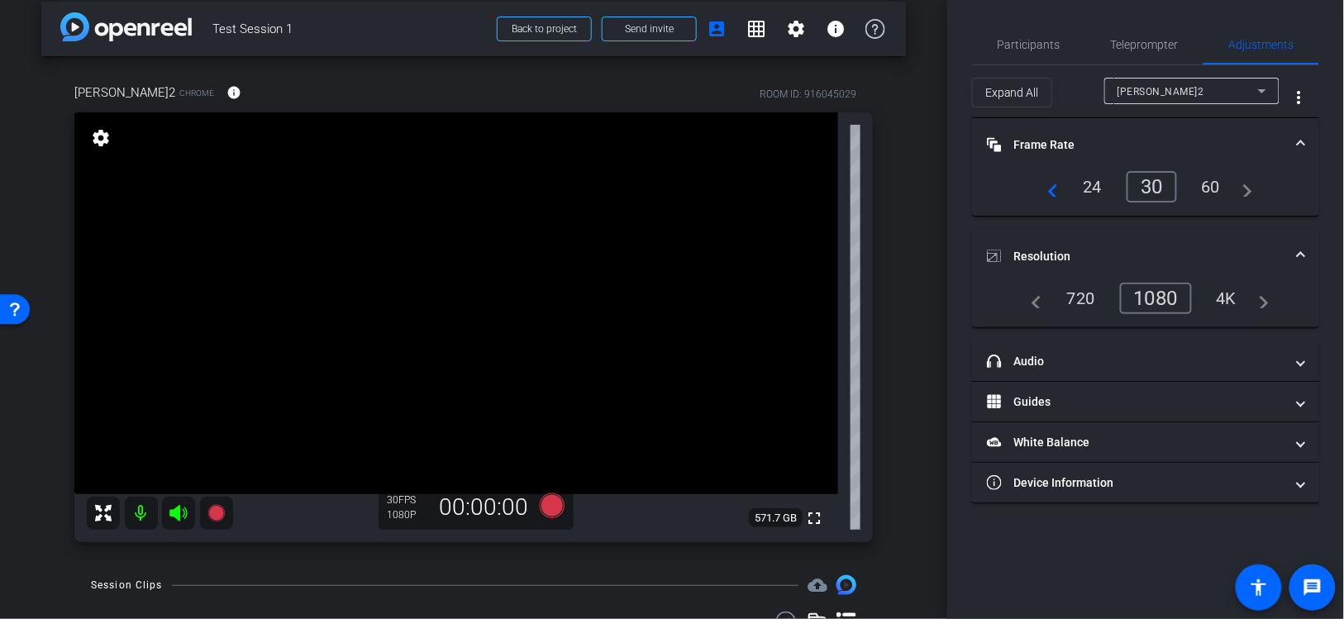
click at [1212, 186] on div "60" at bounding box center [1211, 187] width 44 height 28
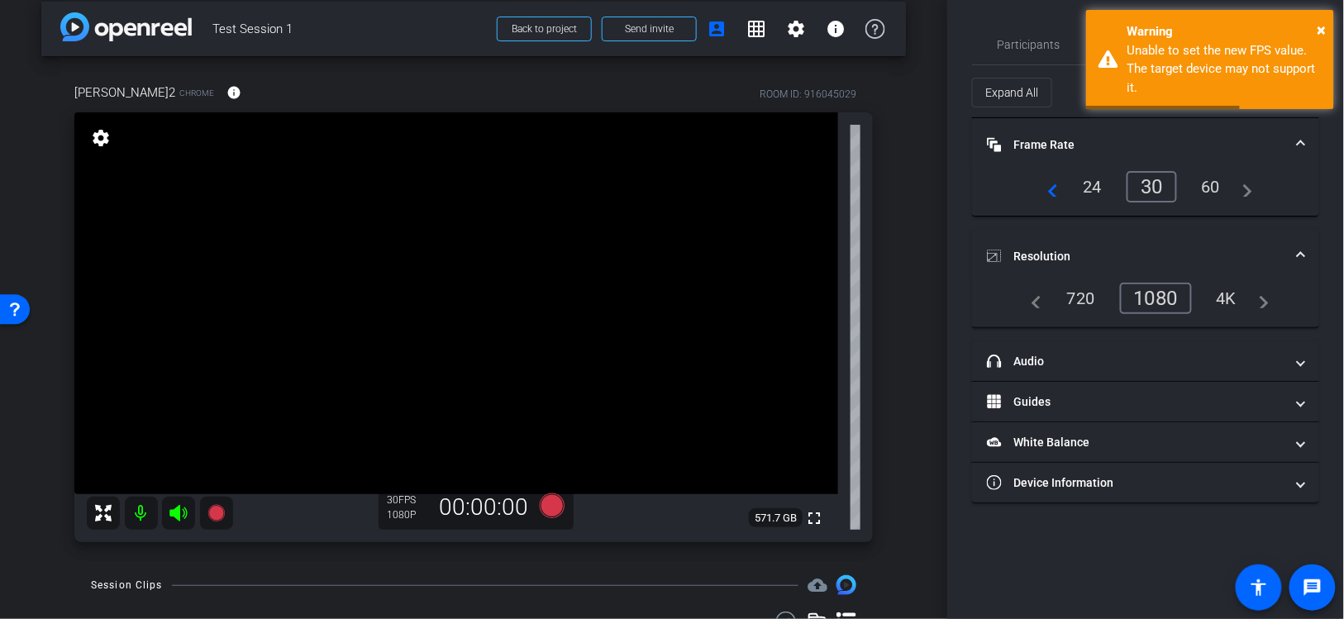
click at [1052, 193] on mat-icon "navigate_before" at bounding box center [1049, 187] width 20 height 20
click at [1094, 190] on div "15" at bounding box center [1093, 187] width 44 height 28
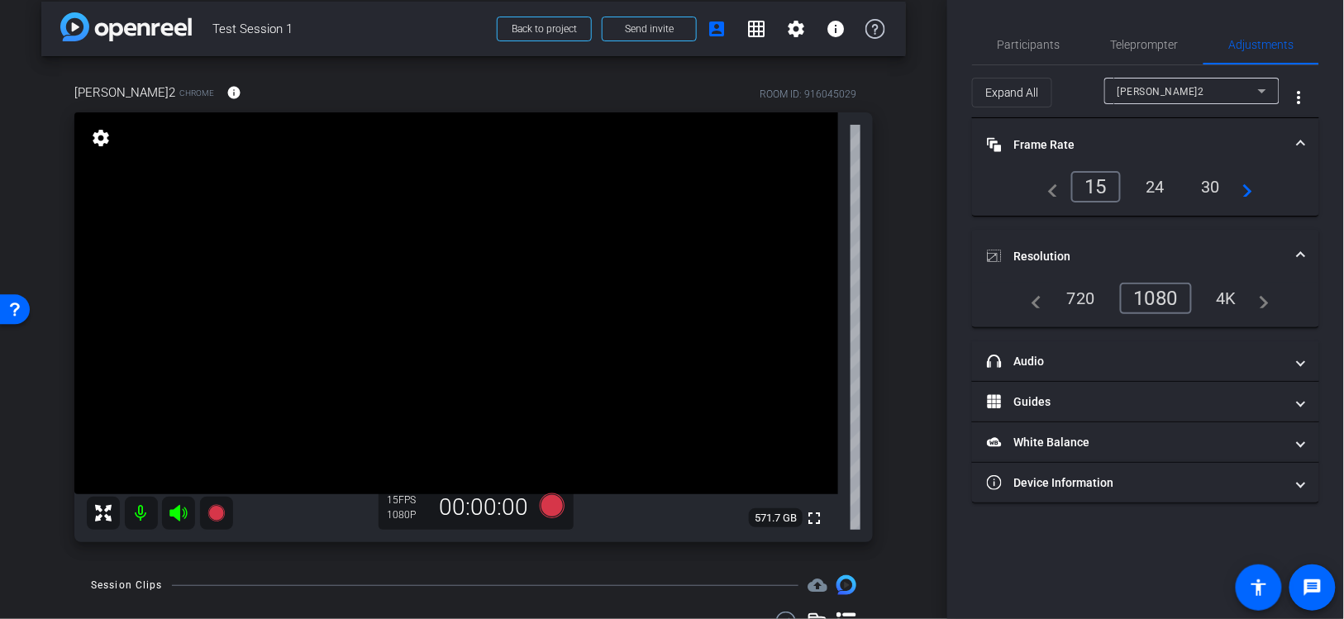
click at [1155, 187] on div "24" at bounding box center [1155, 187] width 44 height 28
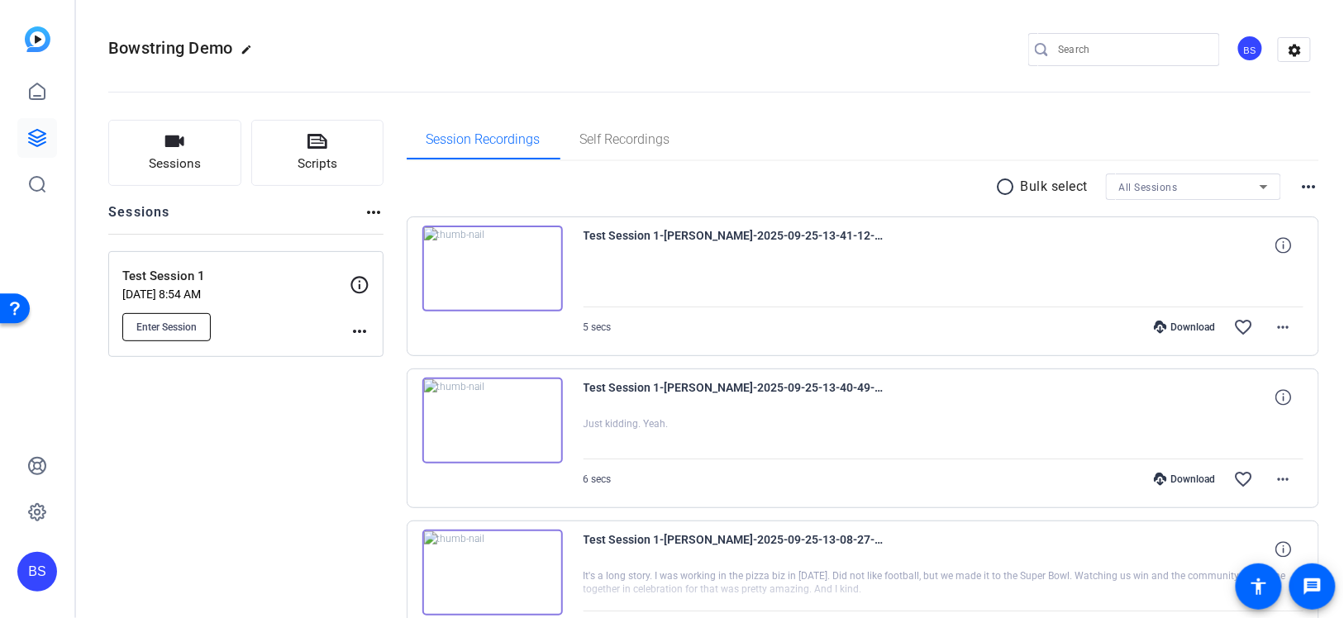
click at [178, 323] on span "Enter Session" at bounding box center [166, 327] width 60 height 13
click at [37, 139] on icon at bounding box center [37, 138] width 20 height 20
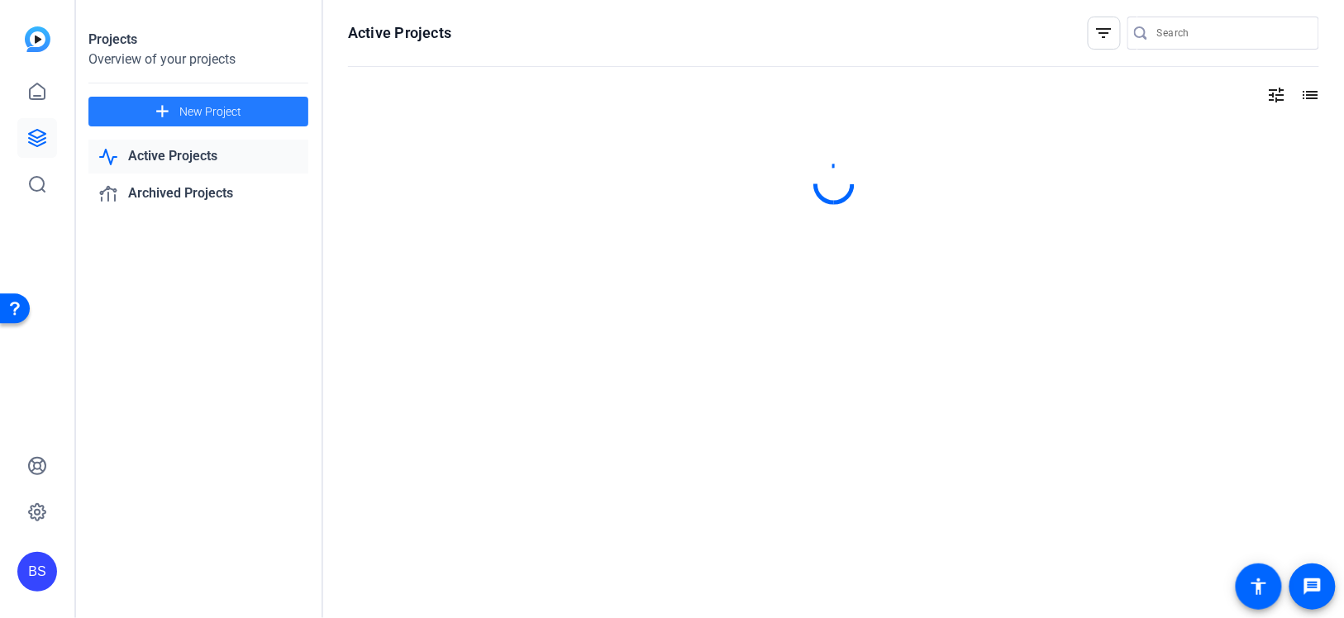
click at [209, 105] on span "New Project" at bounding box center [210, 111] width 62 height 17
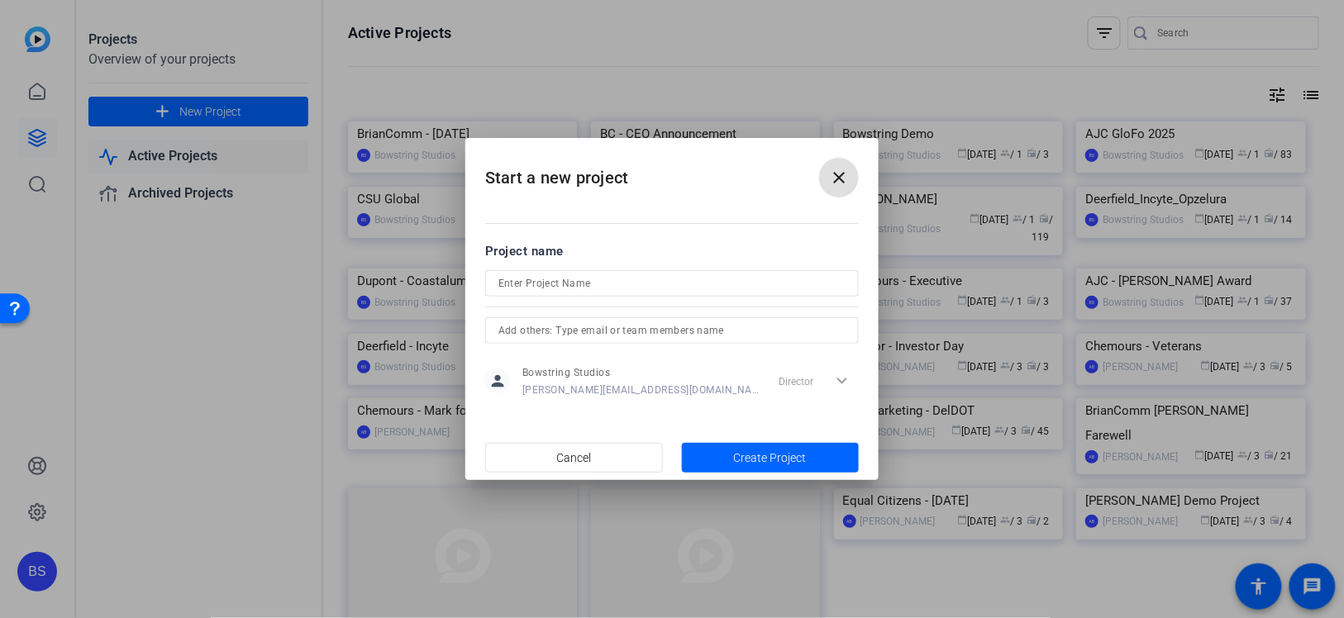
click at [522, 282] on input at bounding box center [671, 284] width 347 height 20
type input "4K test"
click at [759, 453] on span "Create Project" at bounding box center [770, 458] width 73 height 17
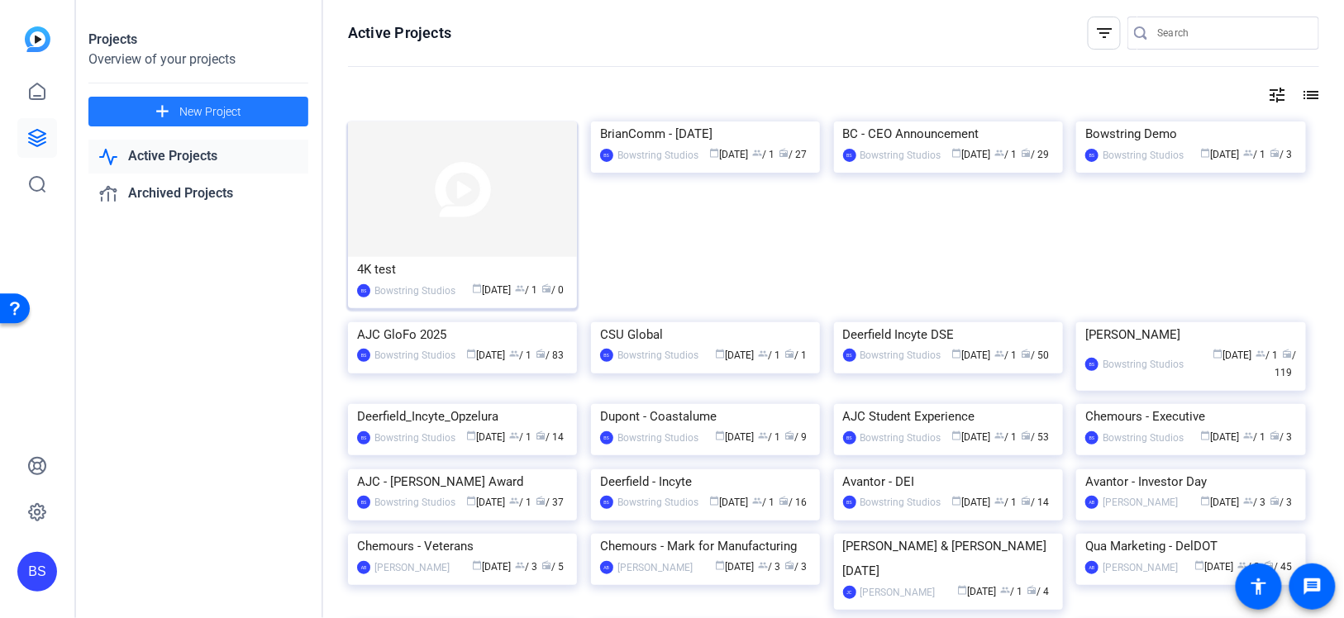
click at [403, 269] on div "4K test" at bounding box center [462, 269] width 211 height 25
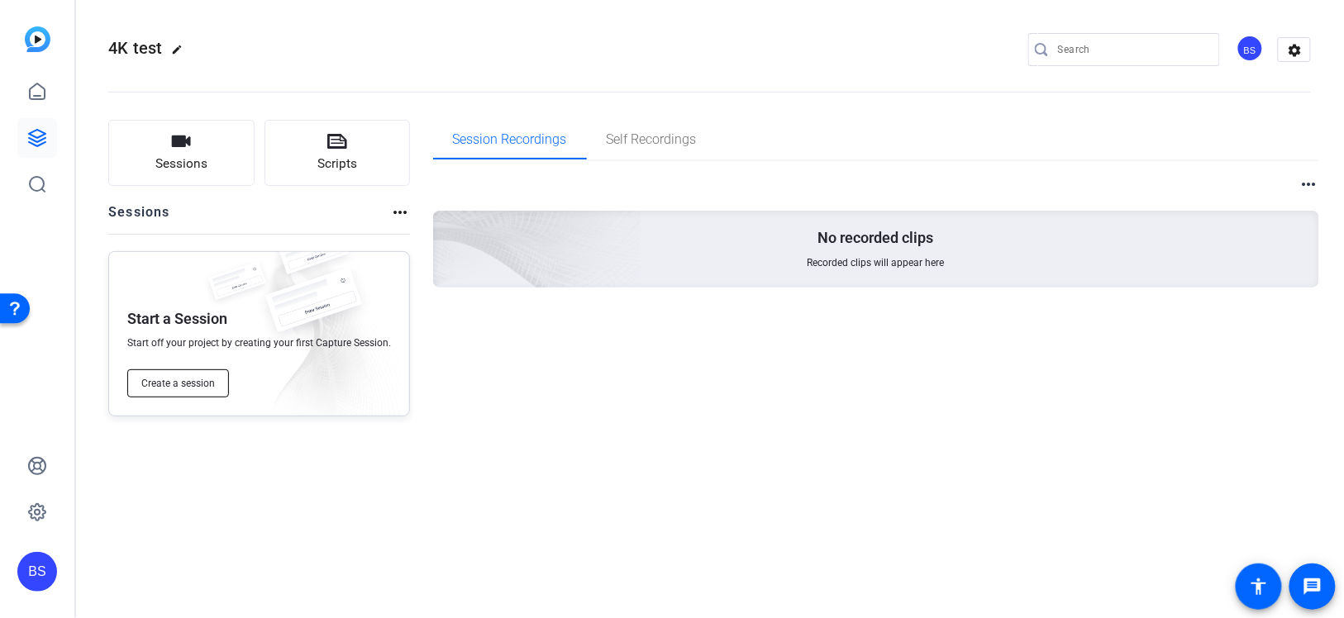
click at [191, 377] on span "Create a session" at bounding box center [178, 383] width 74 height 13
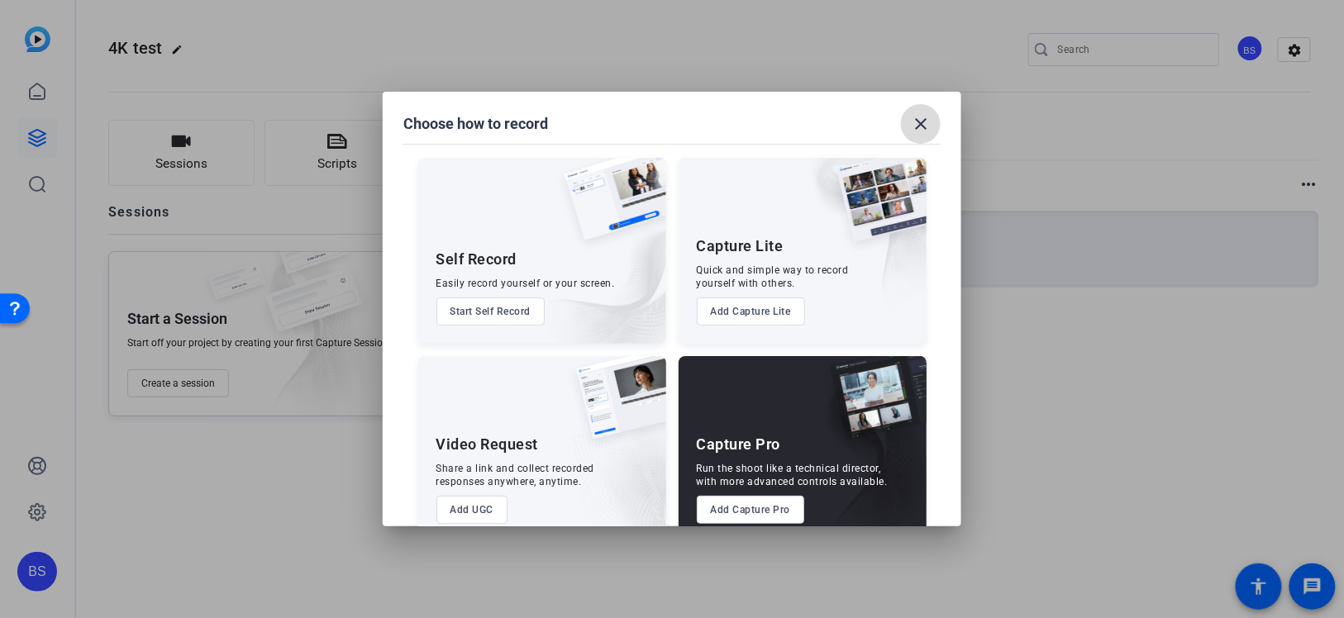
click at [913, 109] on span at bounding box center [921, 124] width 40 height 40
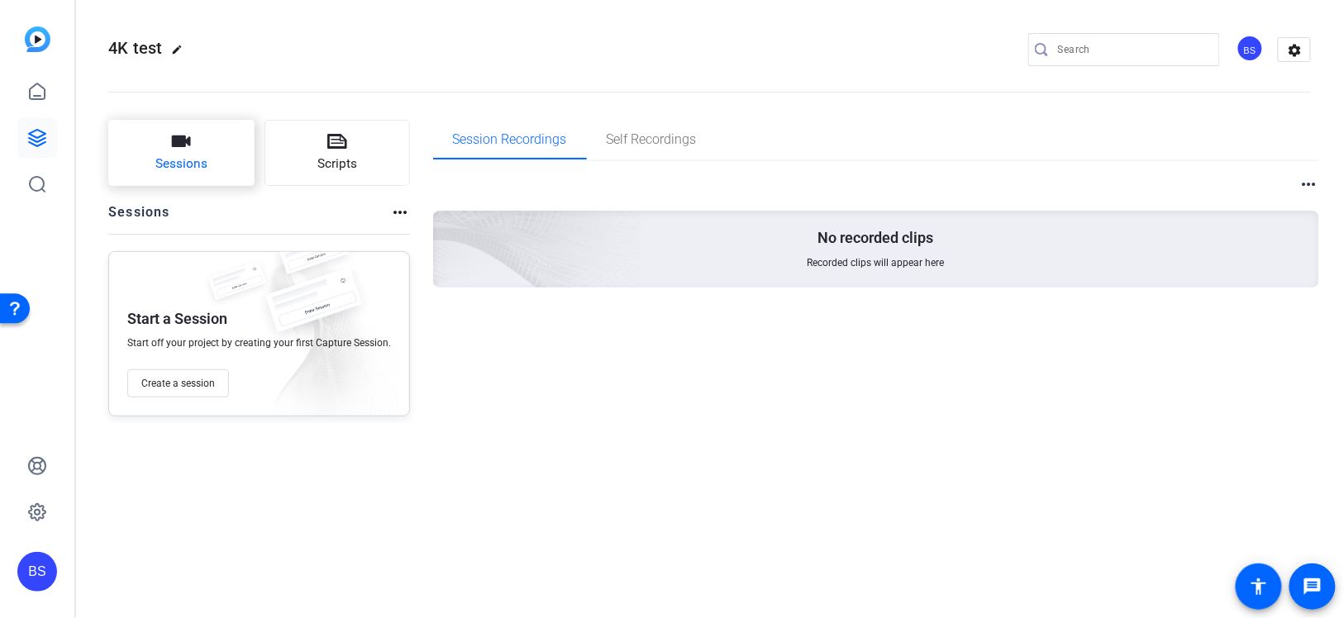
click at [187, 146] on icon "button" at bounding box center [181, 141] width 20 height 20
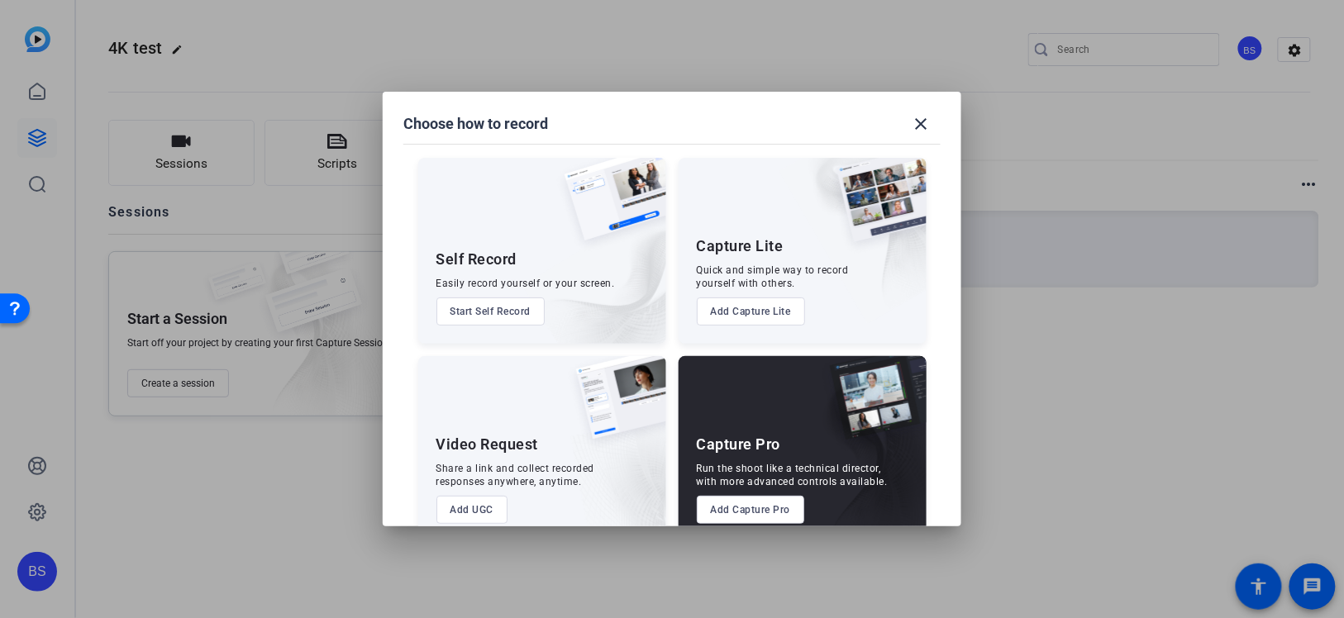
scroll to position [31, 0]
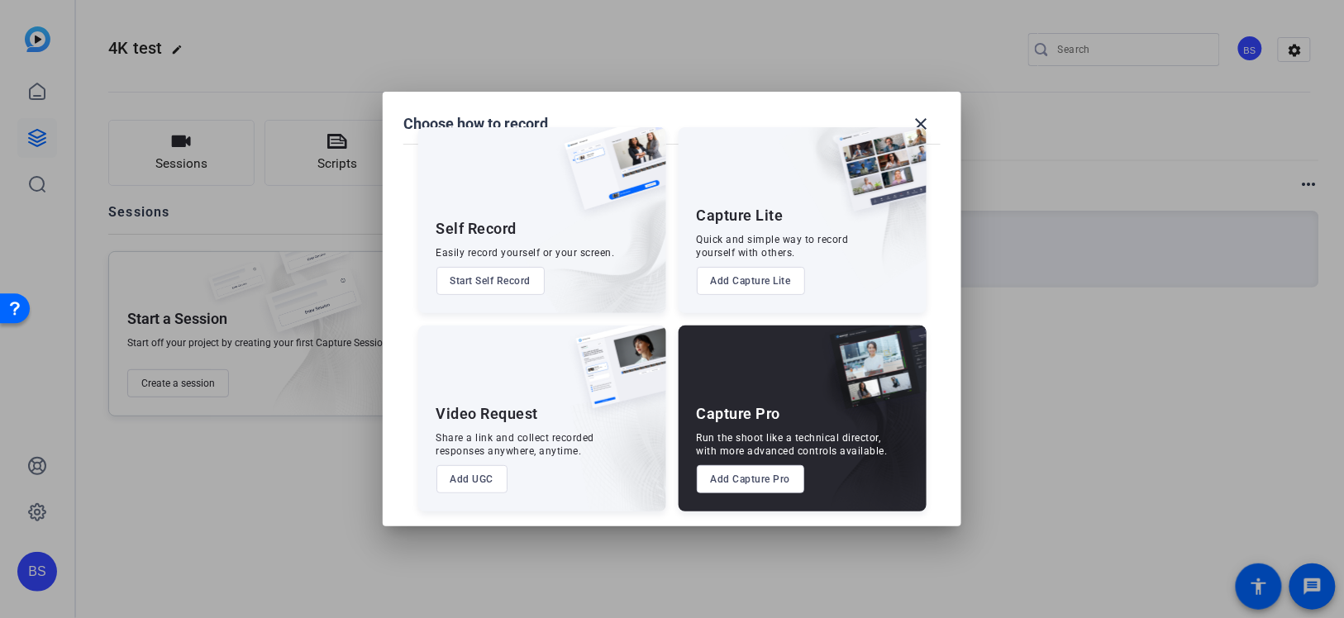
click at [751, 478] on button "Add Capture Pro" at bounding box center [751, 479] width 108 height 28
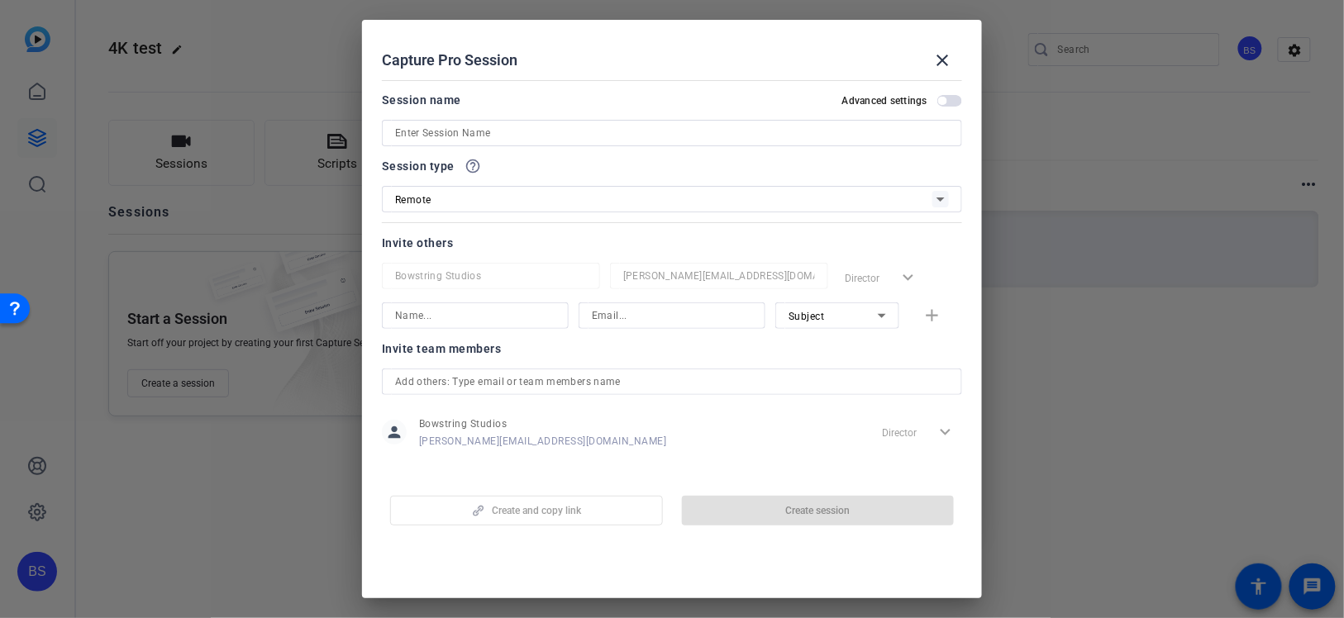
click at [478, 191] on div "Remote" at bounding box center [663, 199] width 537 height 21
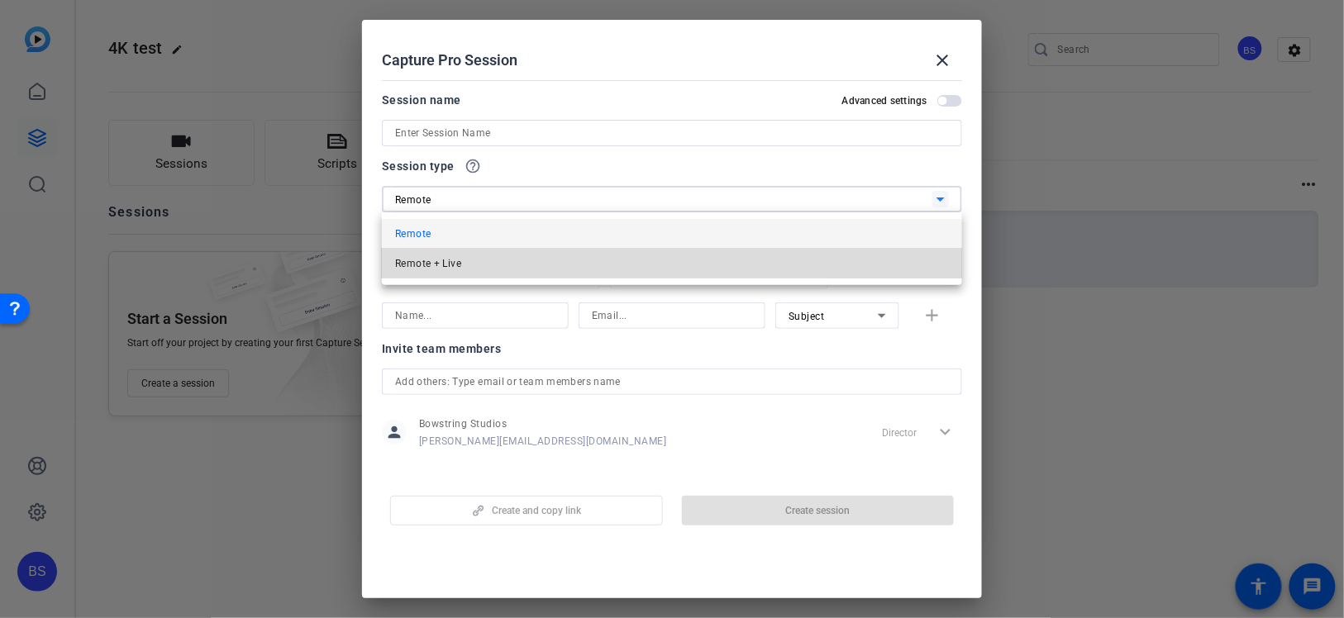
click at [474, 260] on mat-option "Remote + Live" at bounding box center [672, 264] width 580 height 30
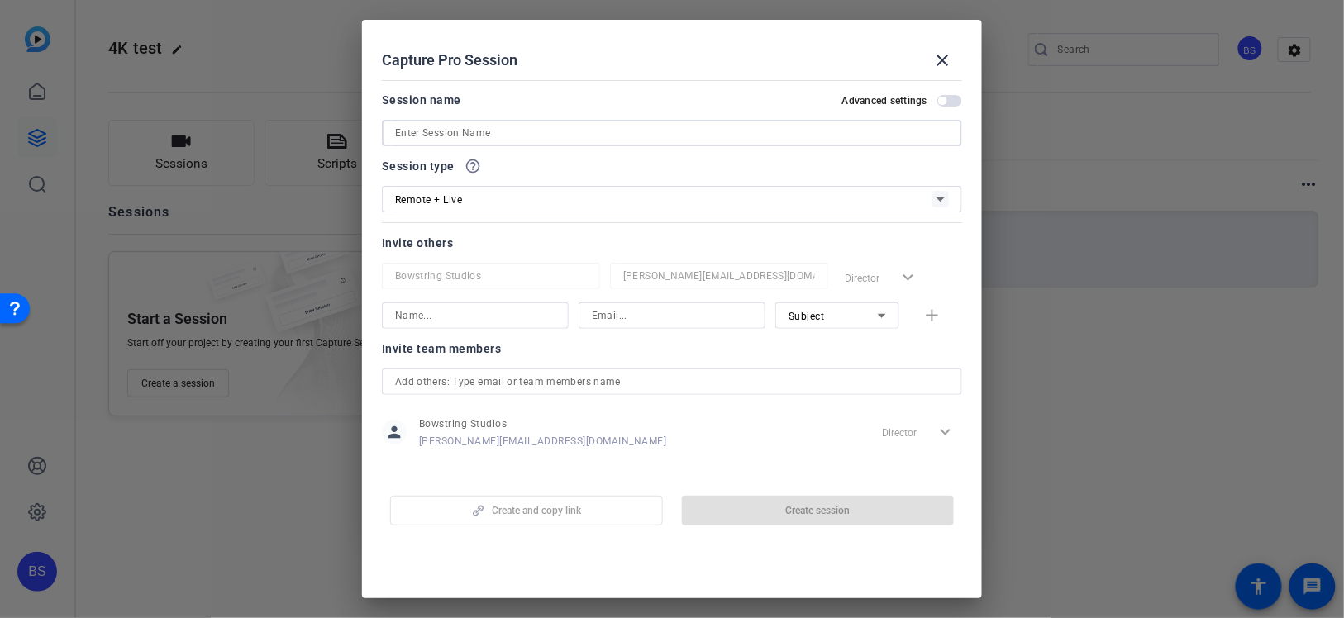
click at [454, 129] on input at bounding box center [672, 133] width 554 height 20
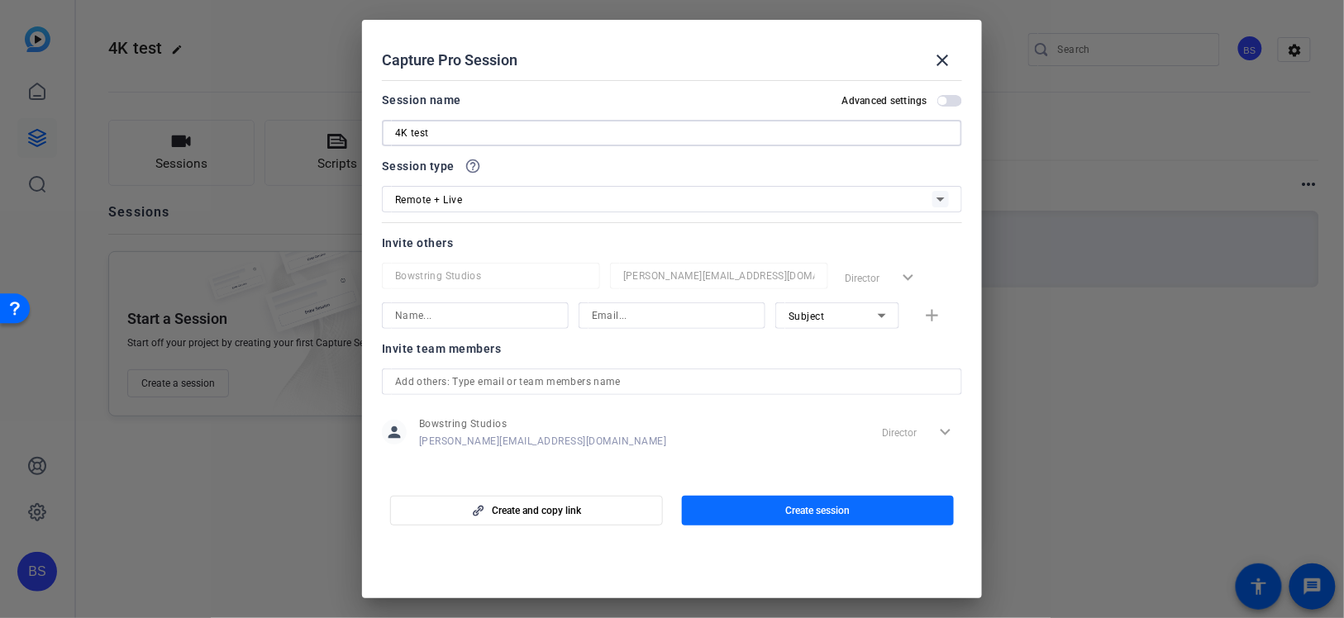
type input "4K test"
click at [803, 505] on span "Create session" at bounding box center [817, 510] width 64 height 13
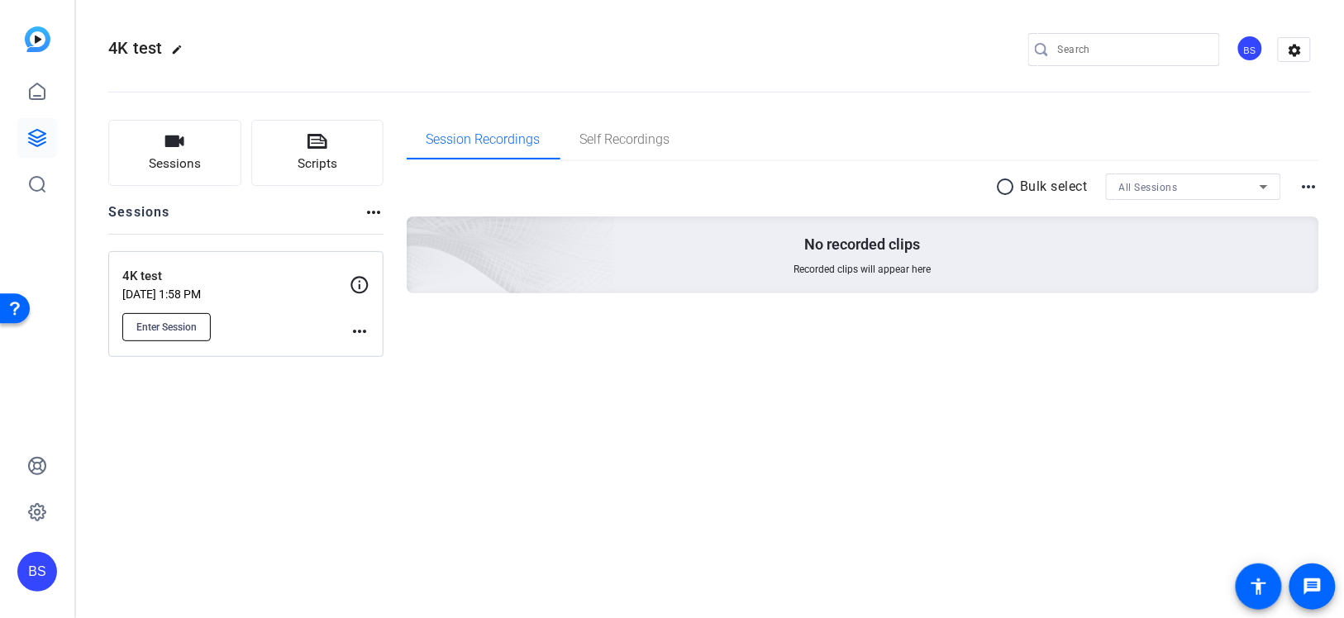
click at [187, 326] on span "Enter Session" at bounding box center [166, 327] width 60 height 13
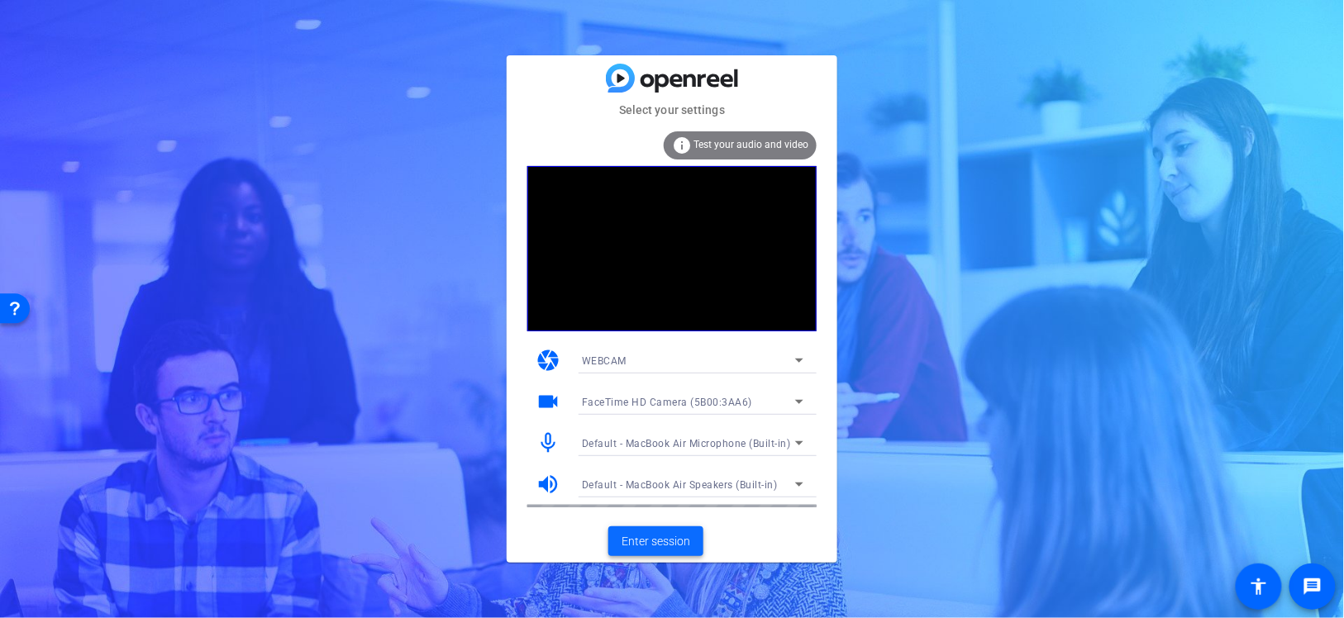
click at [674, 536] on span "Enter session" at bounding box center [656, 541] width 69 height 17
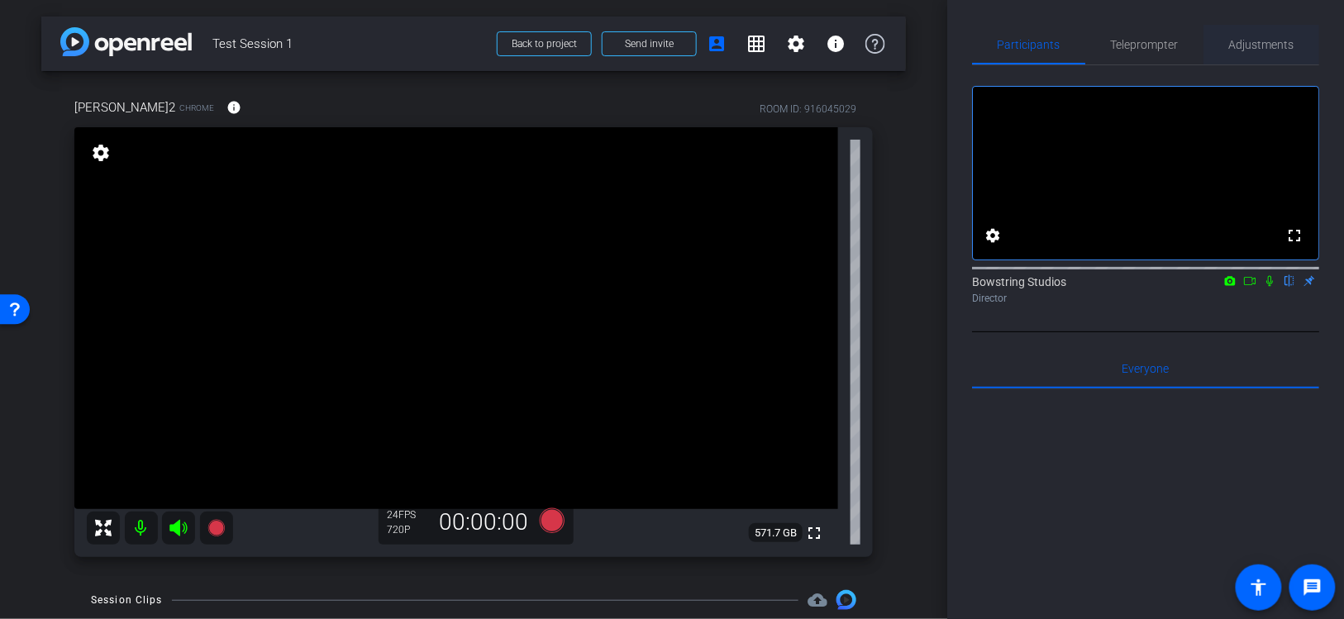
click at [1251, 48] on span "Adjustments" at bounding box center [1261, 45] width 65 height 12
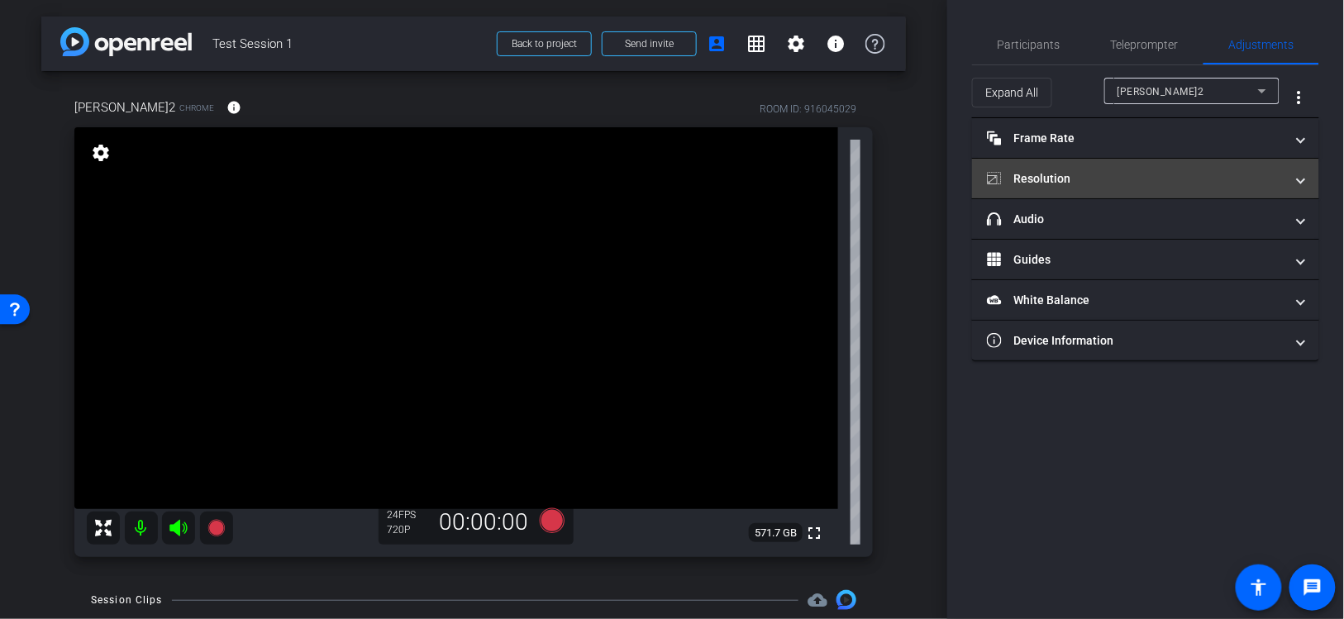
click at [1083, 178] on mat-panel-title "Resolution" at bounding box center [1136, 178] width 298 height 17
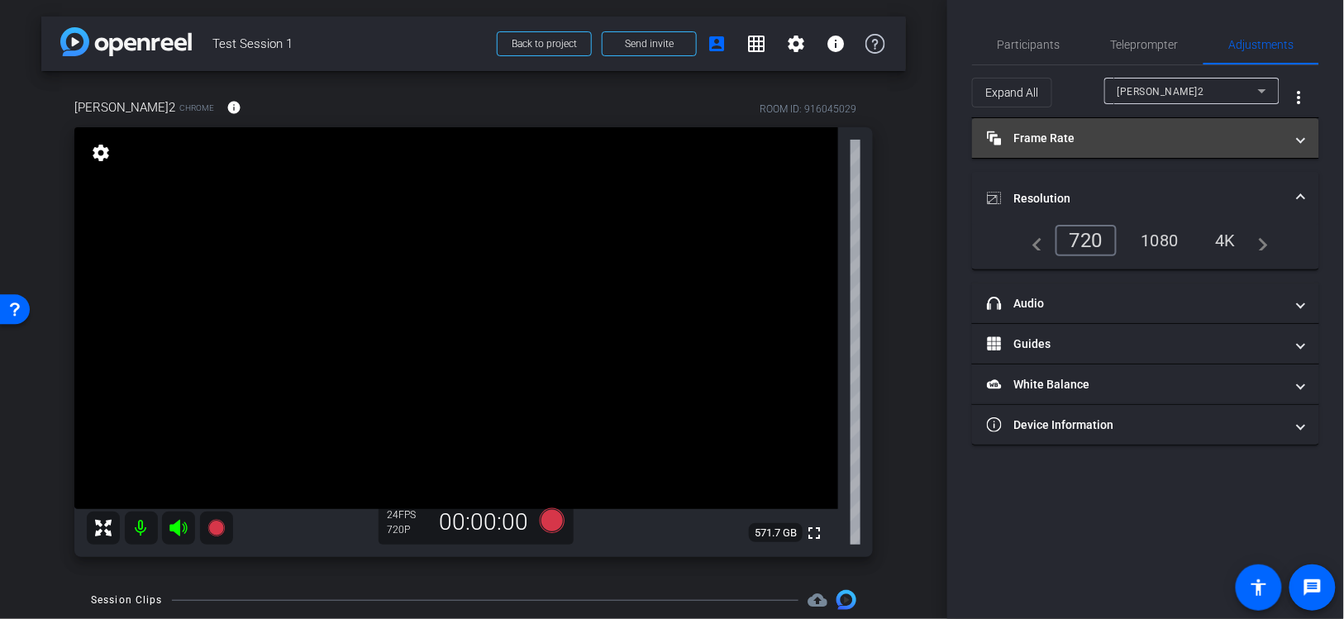
click at [1067, 140] on mat-panel-title "Frame Rate Frame Rate" at bounding box center [1136, 138] width 298 height 17
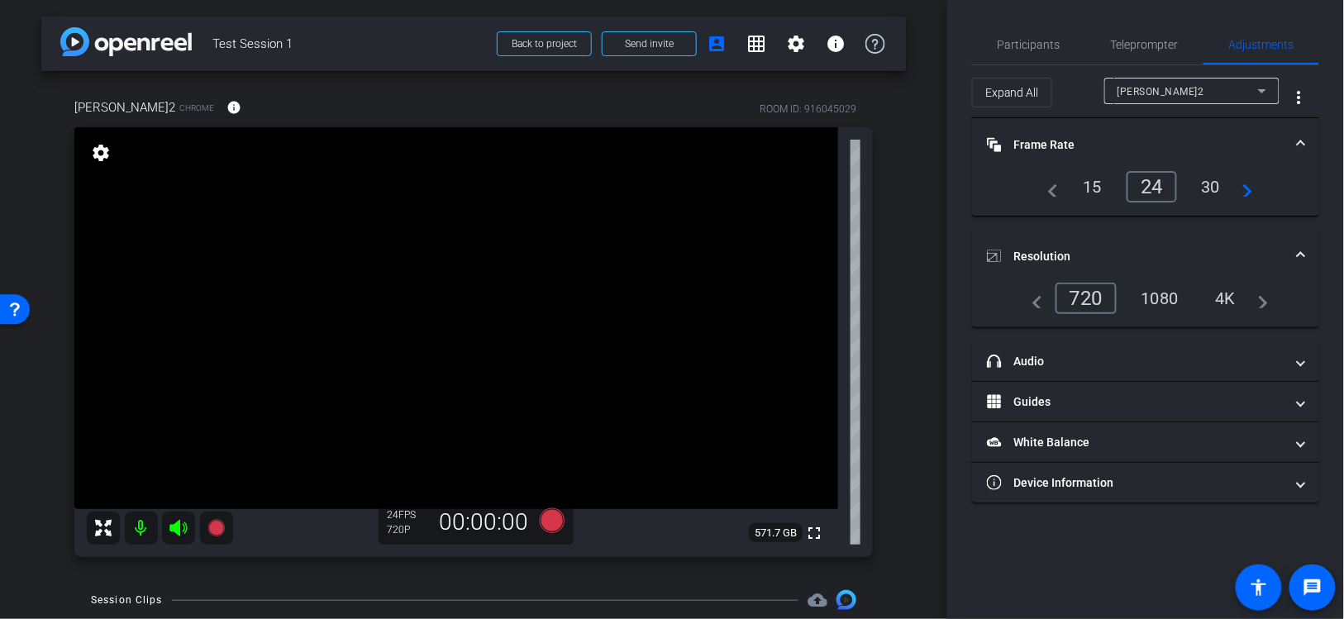
click at [1222, 293] on div "4K" at bounding box center [1225, 298] width 45 height 28
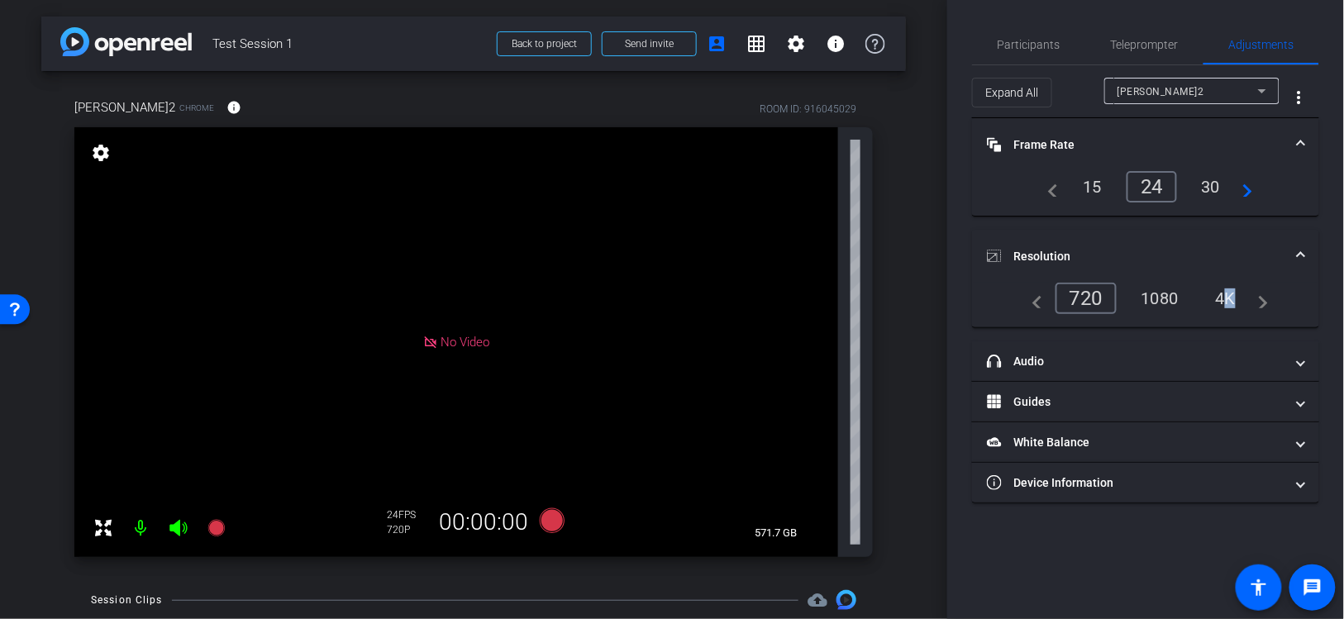
click at [1226, 296] on div "4K" at bounding box center [1225, 298] width 45 height 28
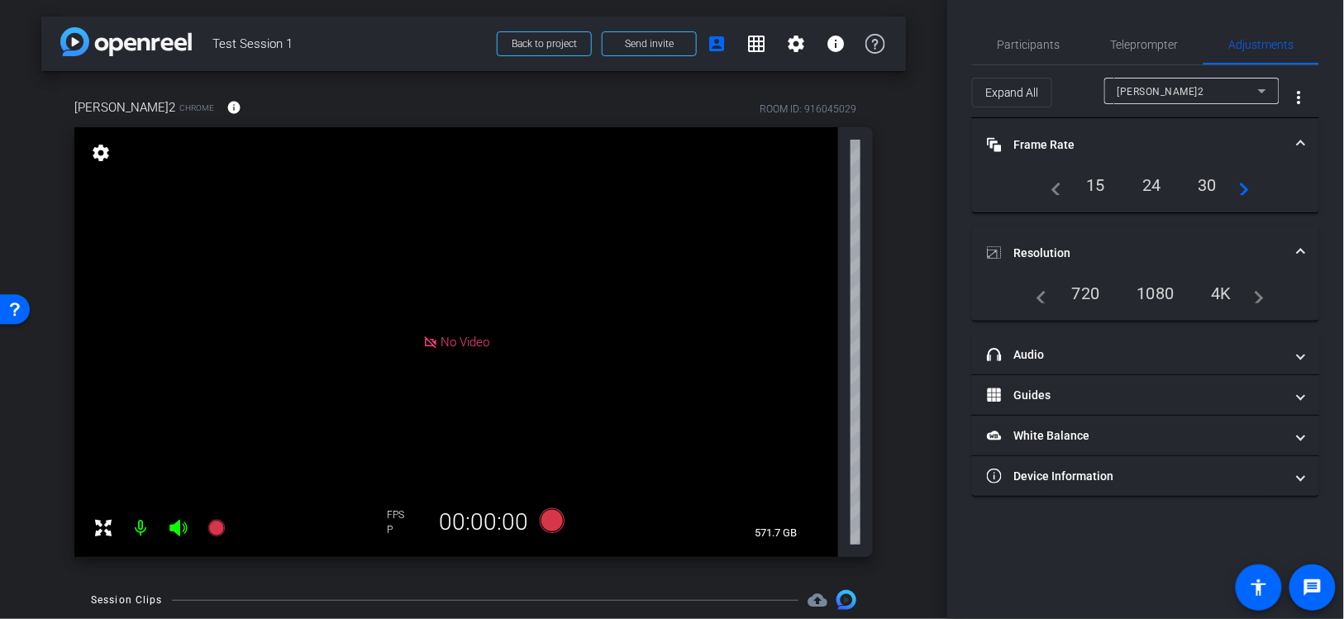
click at [1151, 287] on div "1080" at bounding box center [1156, 293] width 62 height 28
click at [1157, 293] on div "1080" at bounding box center [1156, 293] width 62 height 28
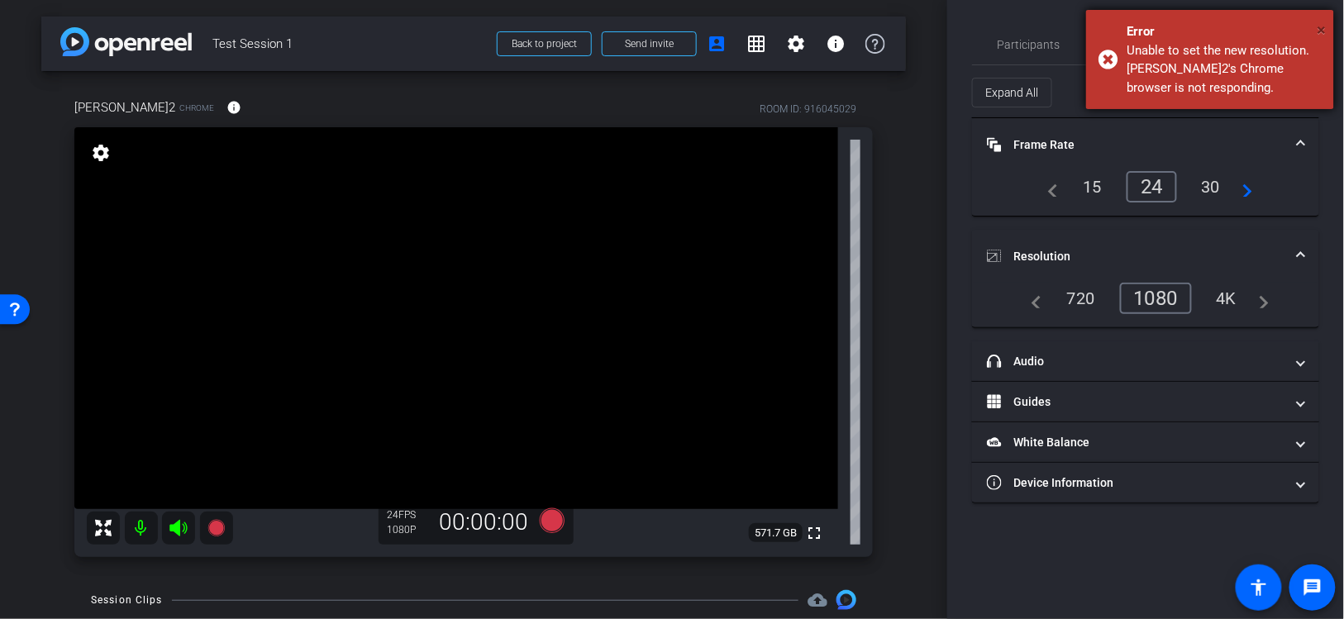
click at [1324, 26] on span "×" at bounding box center [1322, 30] width 9 height 20
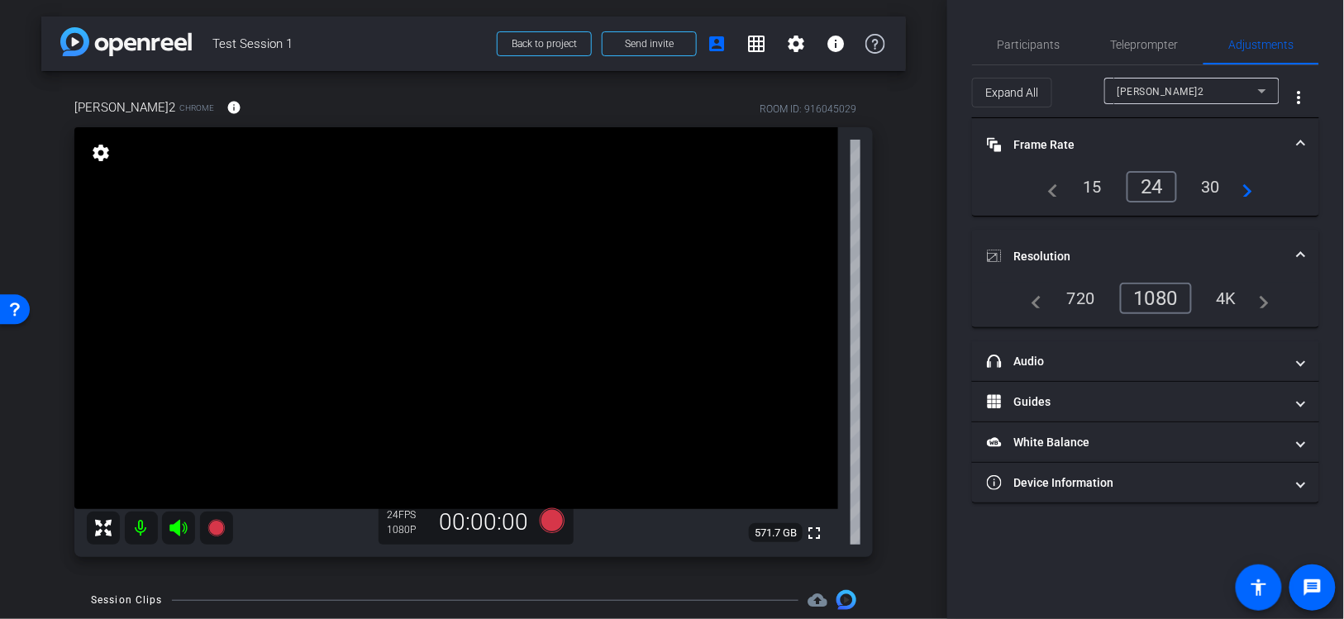
click at [1206, 187] on div "30" at bounding box center [1211, 187] width 44 height 28
click at [1226, 297] on div "4K" at bounding box center [1226, 298] width 45 height 28
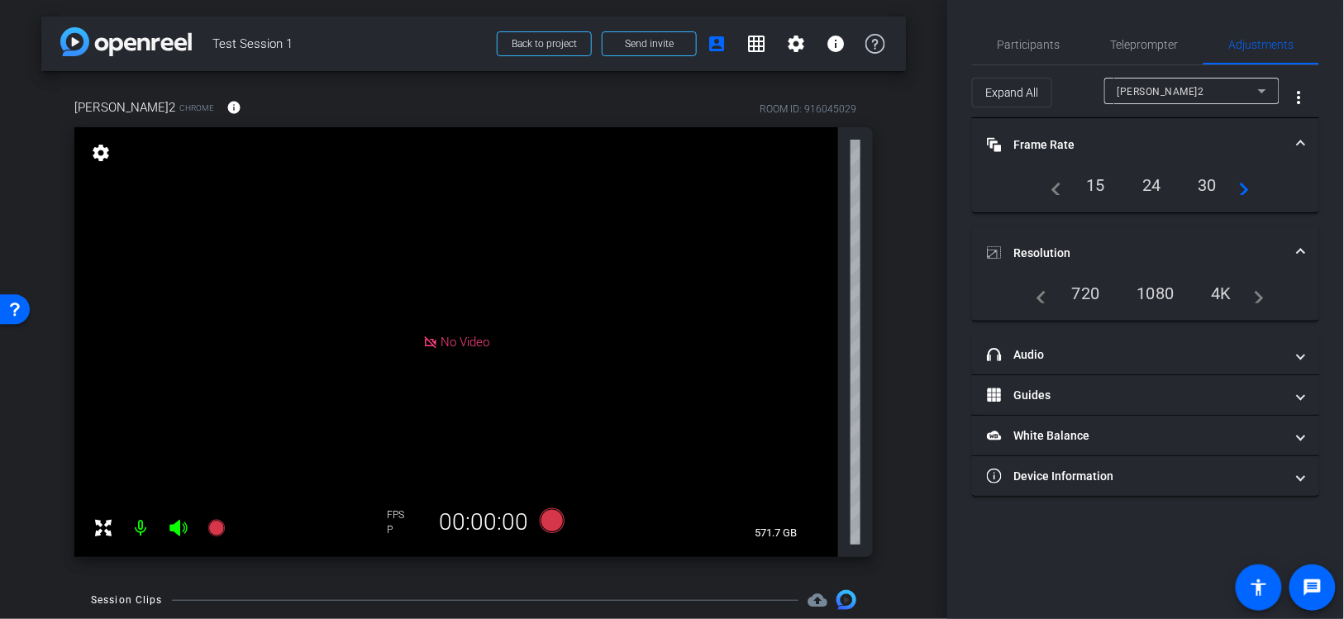
click at [1158, 290] on div "1080" at bounding box center [1156, 293] width 62 height 28
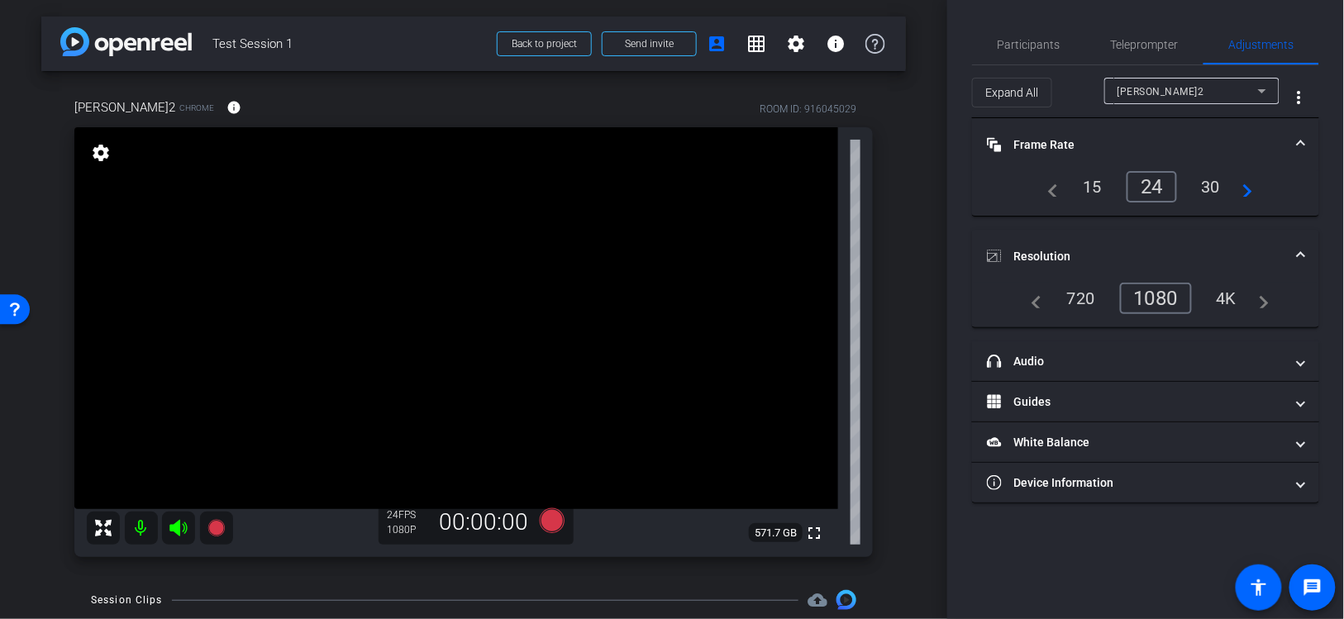
click at [1222, 293] on div "4K" at bounding box center [1226, 298] width 45 height 28
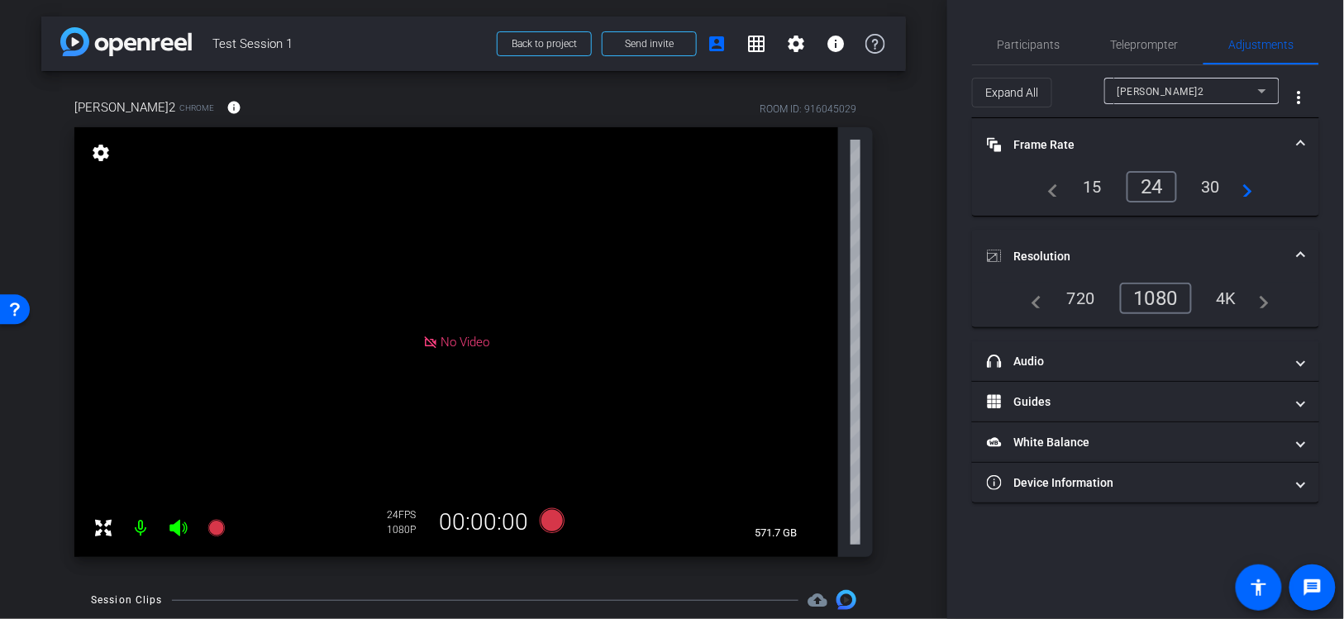
click at [1265, 299] on mat-icon "navigate_next" at bounding box center [1259, 298] width 20 height 20
click at [1218, 186] on div "30" at bounding box center [1211, 187] width 44 height 28
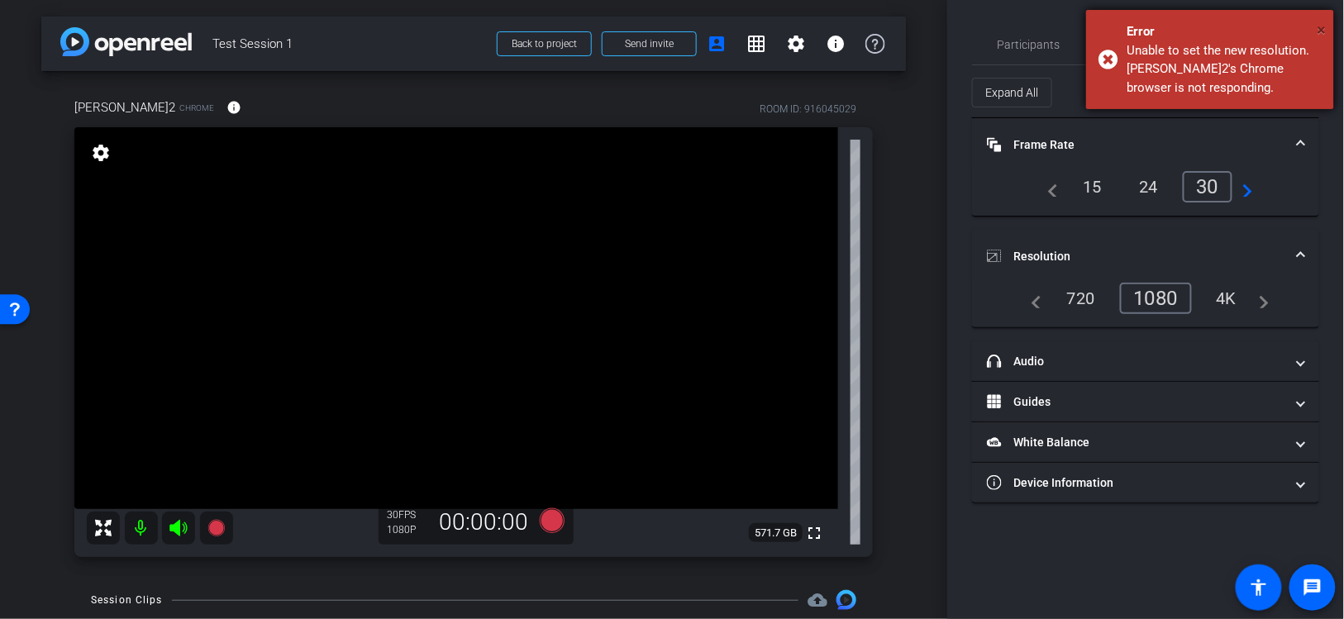
click at [1319, 29] on span "×" at bounding box center [1322, 30] width 9 height 20
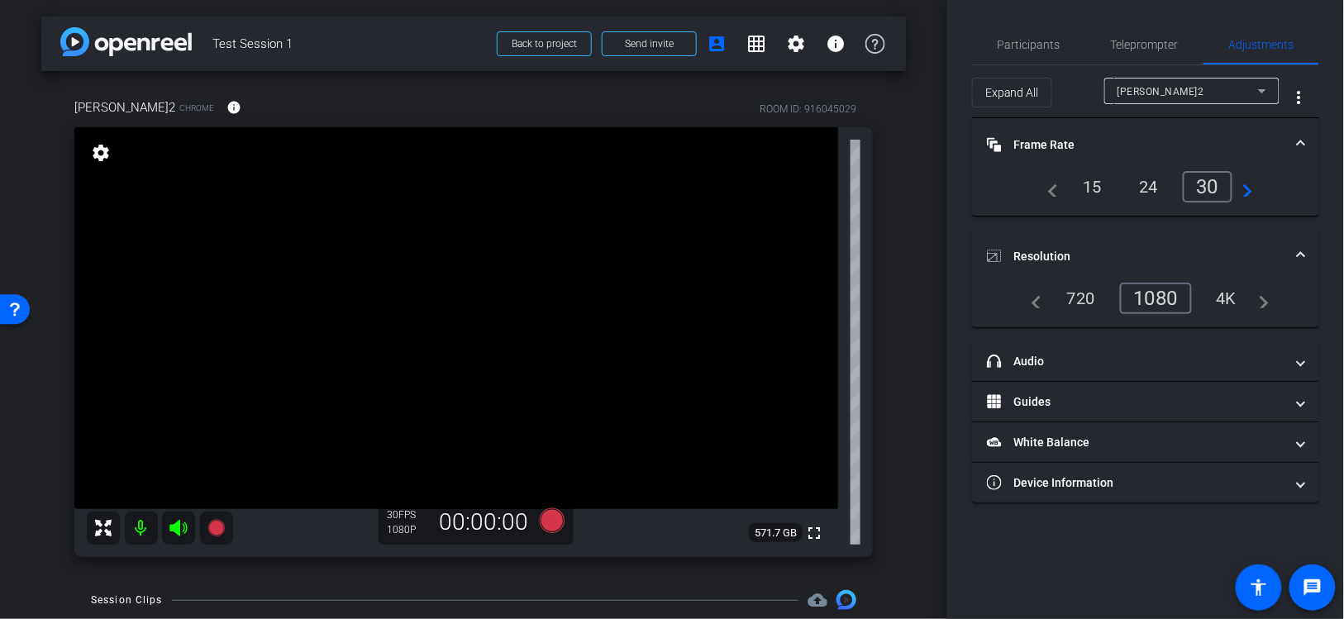
click at [898, 323] on div "[PERSON_NAME]2 Chrome info ROOM ID: 916045029 fullscreen settings 571.7 GB 30 F…" at bounding box center [473, 322] width 865 height 503
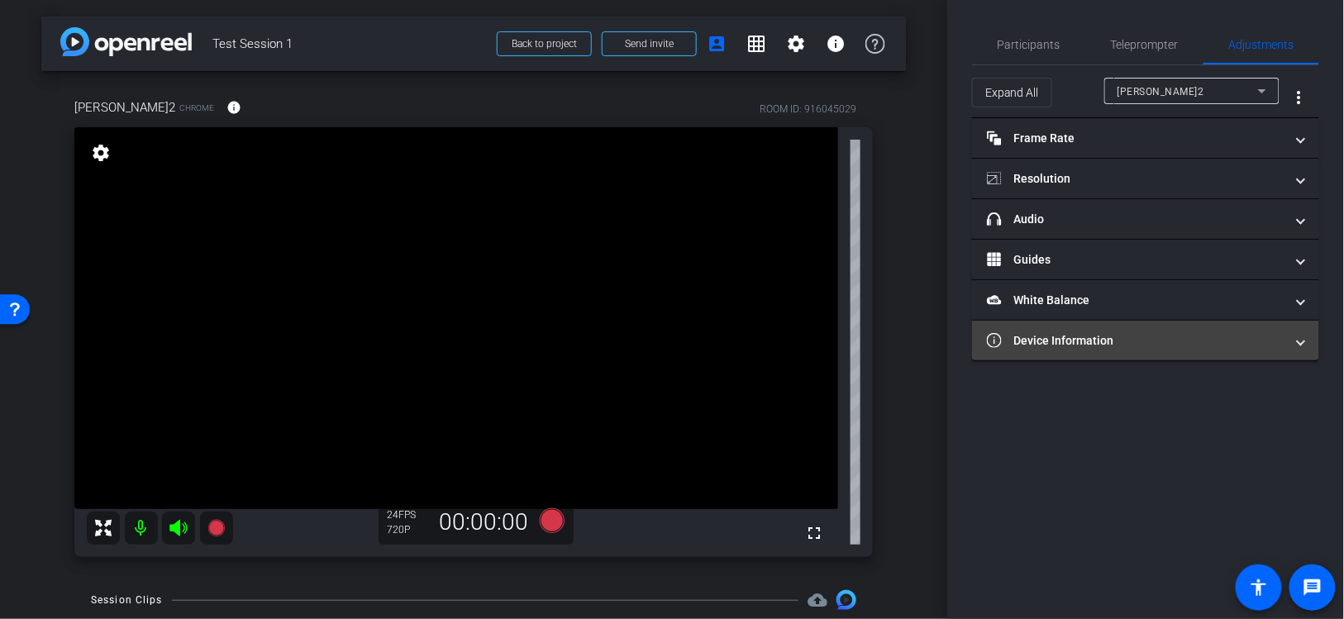
type input "11000"
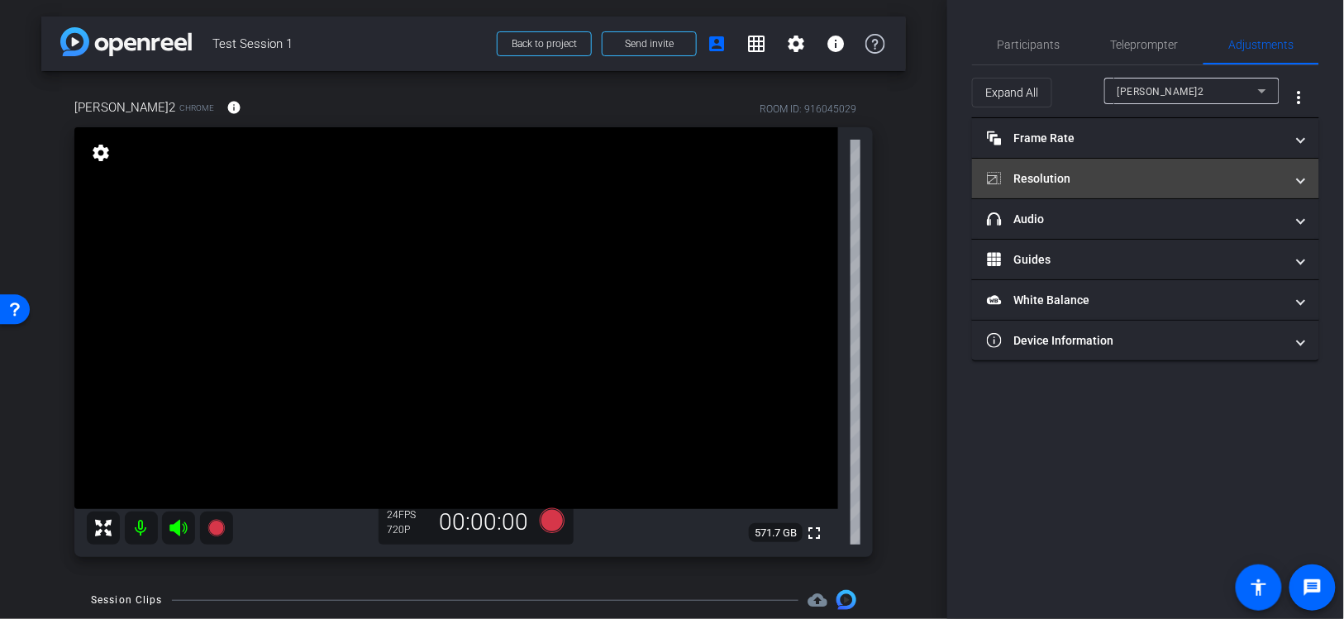
click at [1041, 174] on mat-panel-title "Resolution" at bounding box center [1136, 178] width 298 height 17
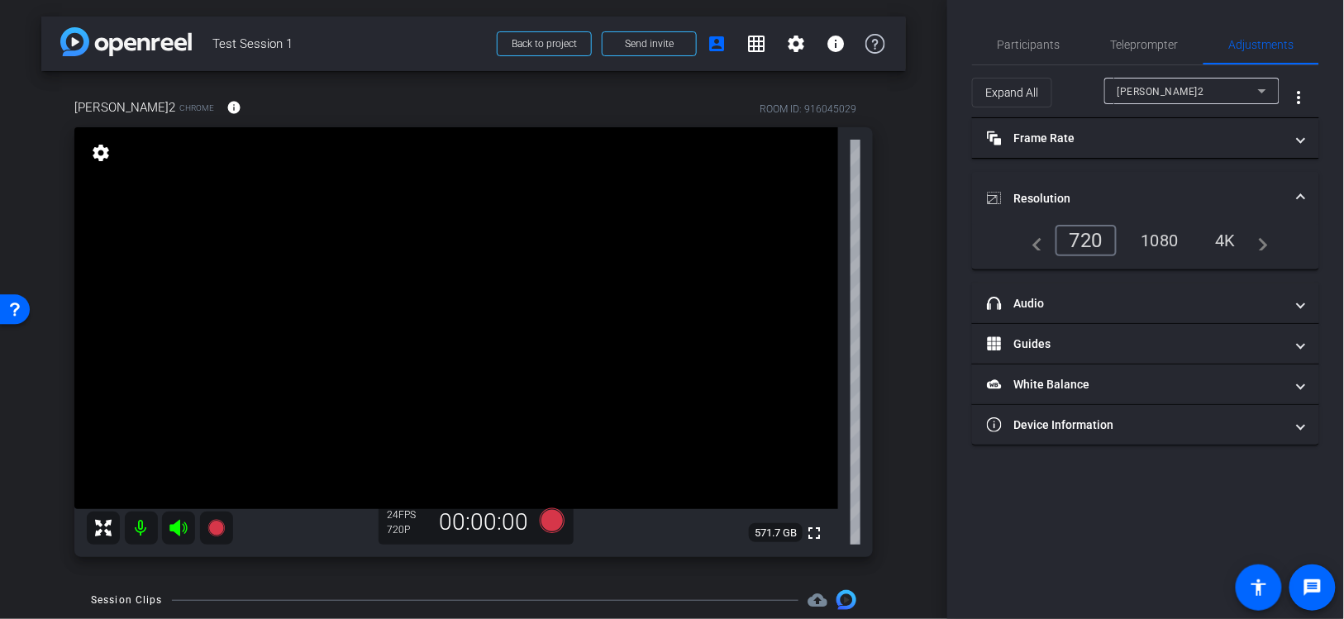
click at [1226, 236] on div "4K" at bounding box center [1225, 240] width 45 height 28
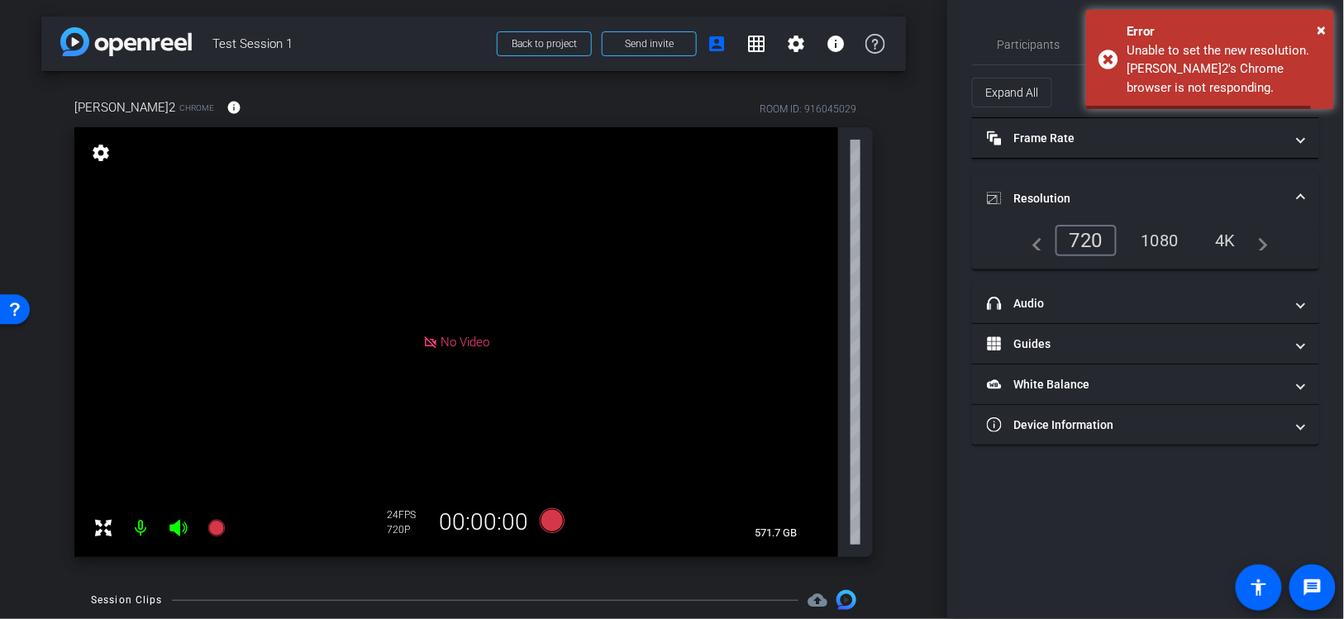
click at [1168, 237] on div "1080" at bounding box center [1160, 240] width 62 height 28
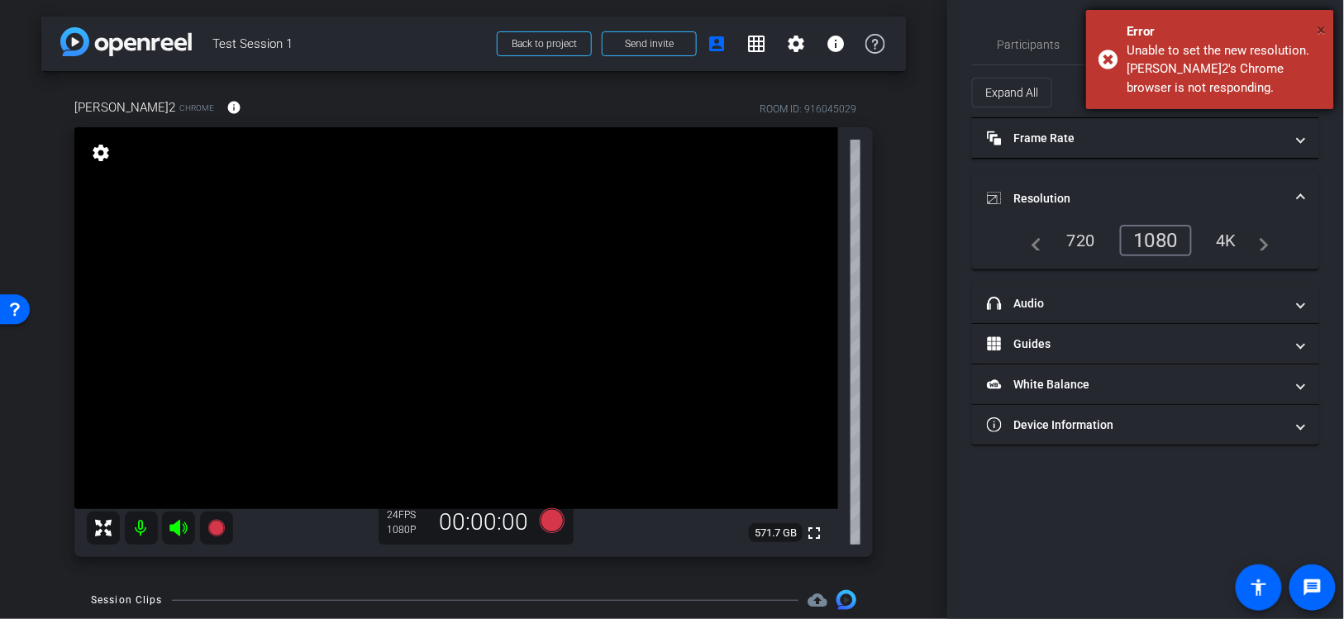
click at [1322, 26] on span "×" at bounding box center [1322, 30] width 9 height 20
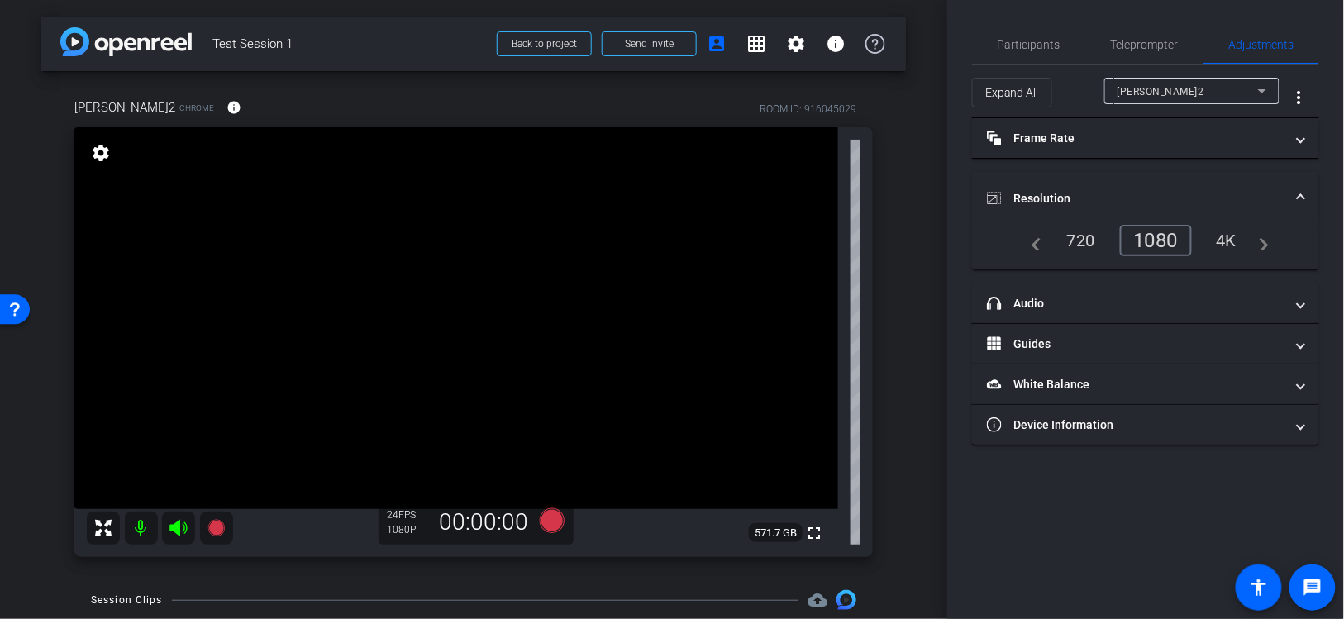
click at [908, 405] on div "arrow_back Test Session 1 Back to project Send invite account_box grid_on setti…" at bounding box center [473, 309] width 947 height 619
click at [1041, 39] on span "Participants" at bounding box center [1029, 45] width 63 height 12
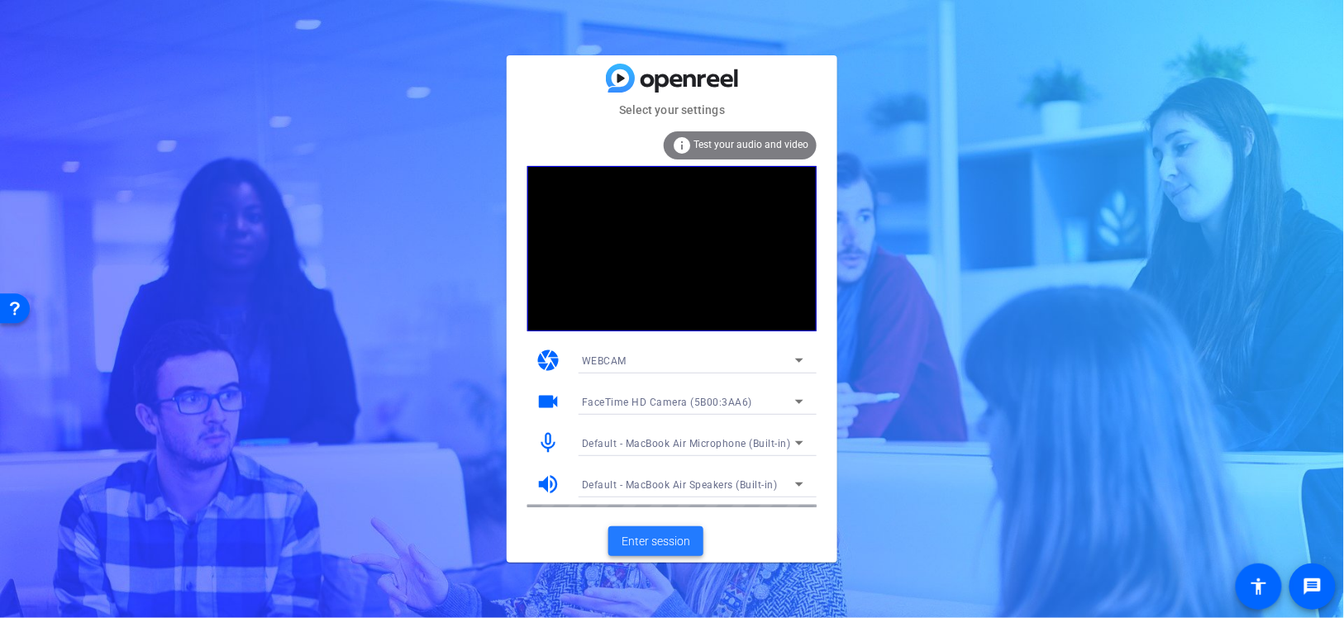
click at [658, 541] on span "Enter session" at bounding box center [656, 541] width 69 height 17
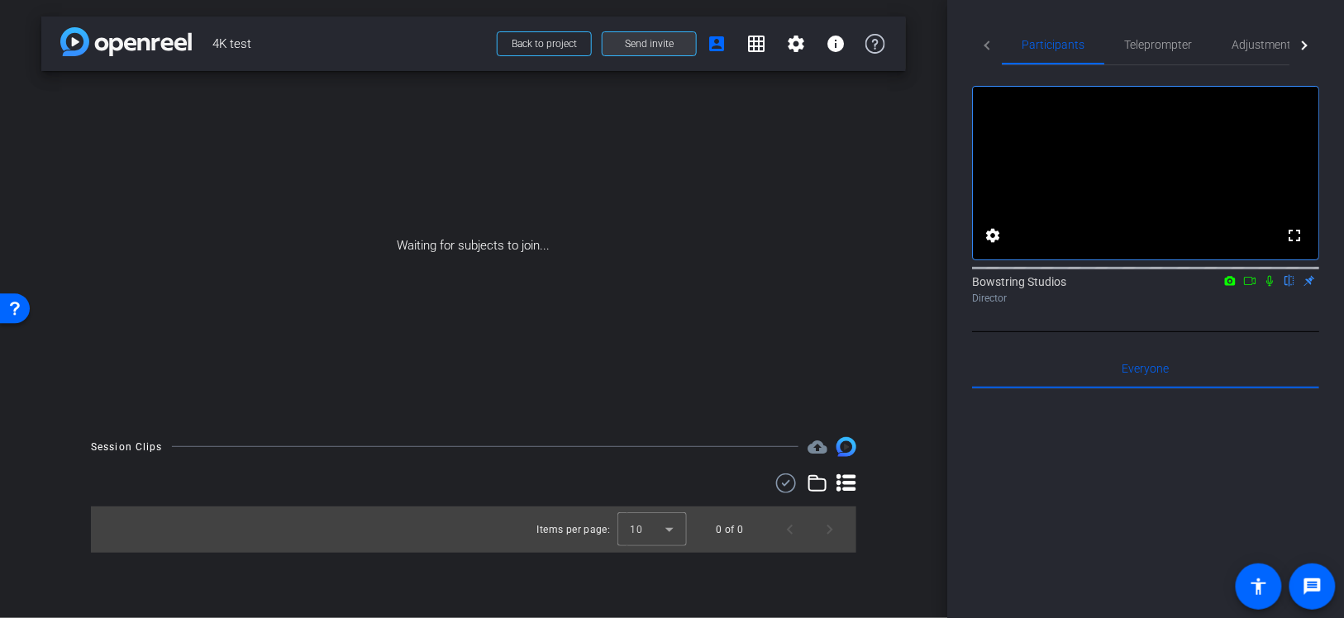
click at [648, 44] on span "Send invite" at bounding box center [649, 43] width 49 height 13
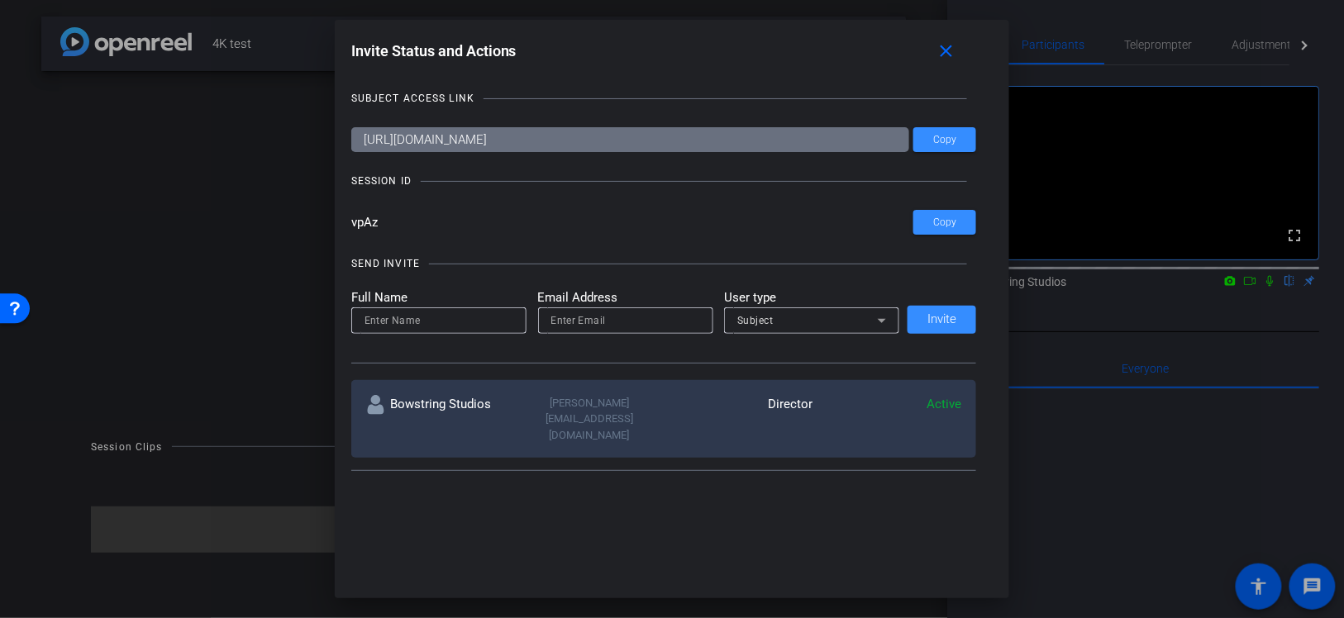
click at [527, 140] on input "https://capture.openreel.com/subject/MODE_OTP?otp=vpAz" at bounding box center [630, 139] width 559 height 25
click at [955, 51] on mat-icon "close" at bounding box center [947, 51] width 21 height 21
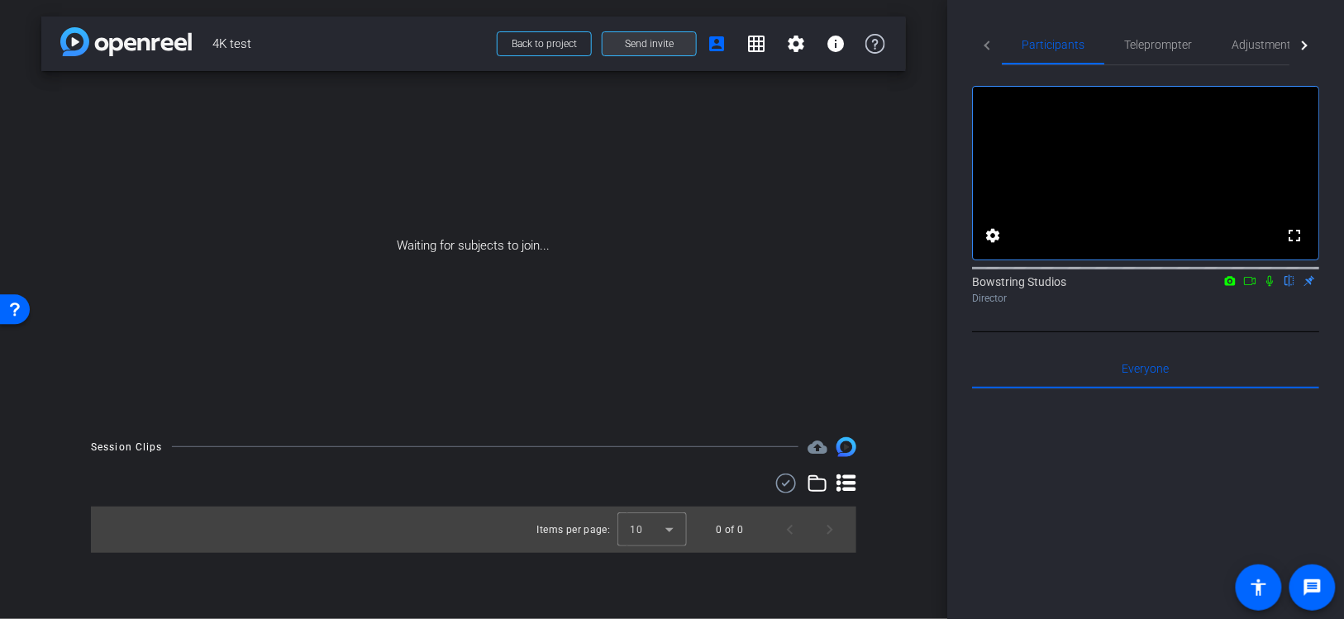
click at [645, 47] on span "Send invite" at bounding box center [649, 43] width 49 height 13
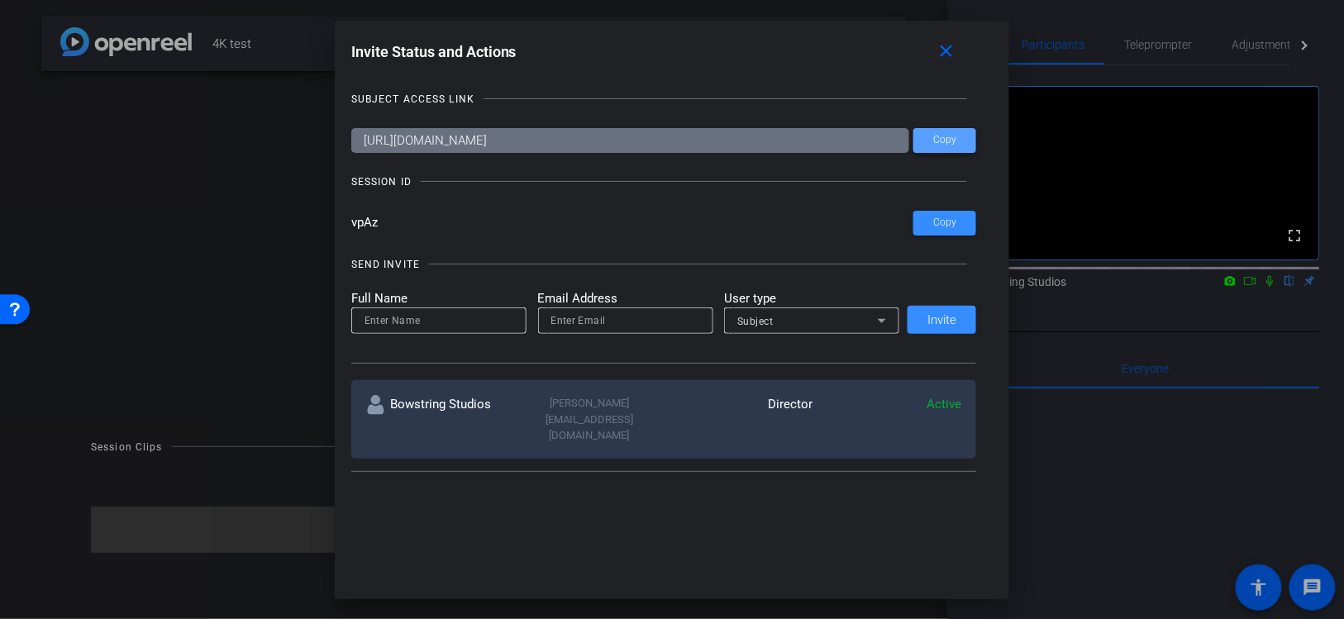
click at [976, 143] on span at bounding box center [944, 141] width 63 height 40
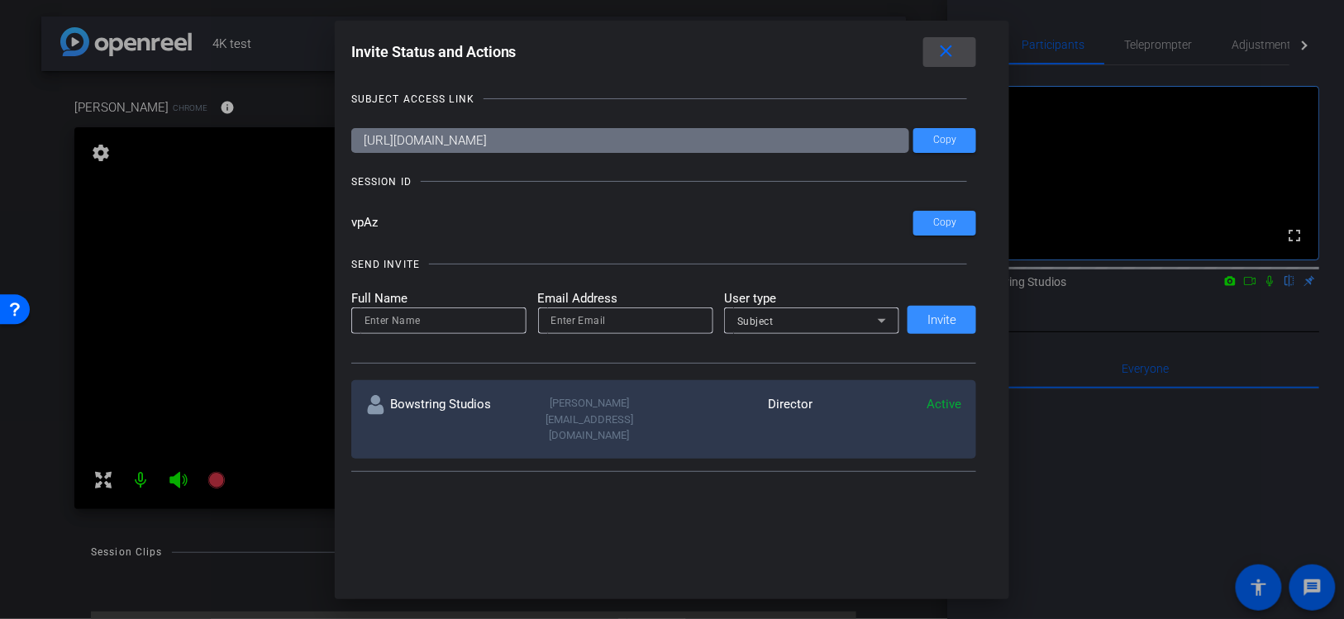
click at [947, 49] on mat-icon "close" at bounding box center [947, 51] width 21 height 21
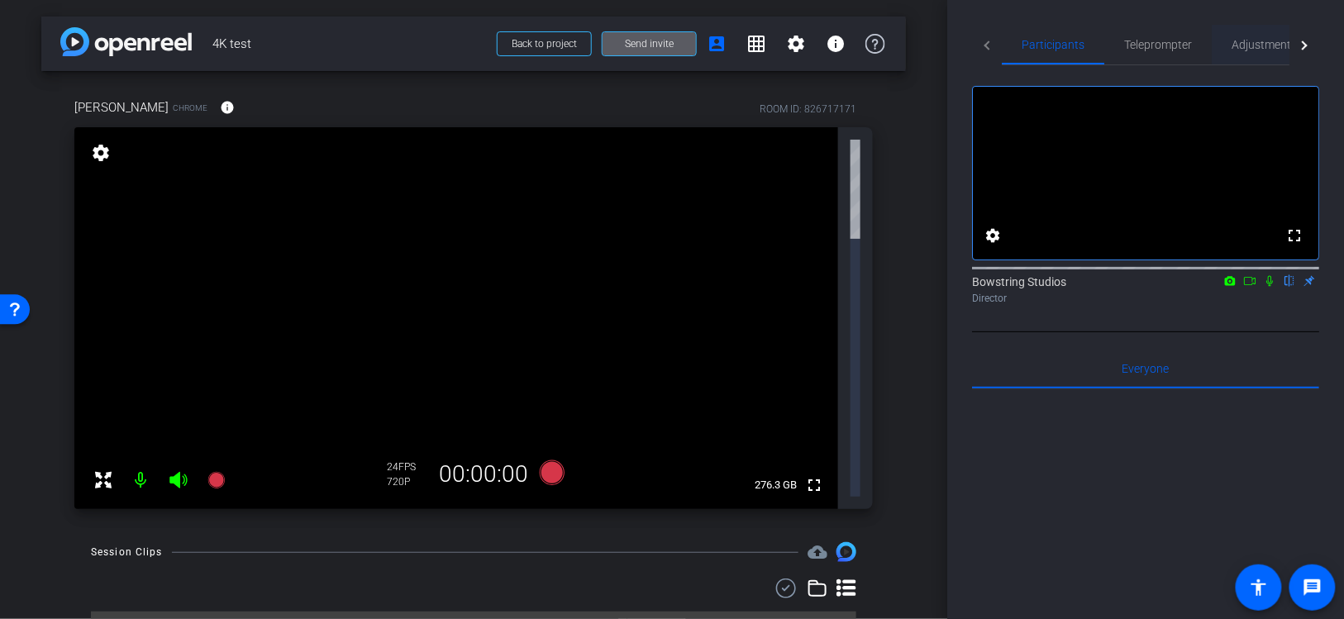
click at [1259, 40] on span "Adjustments" at bounding box center [1264, 45] width 65 height 12
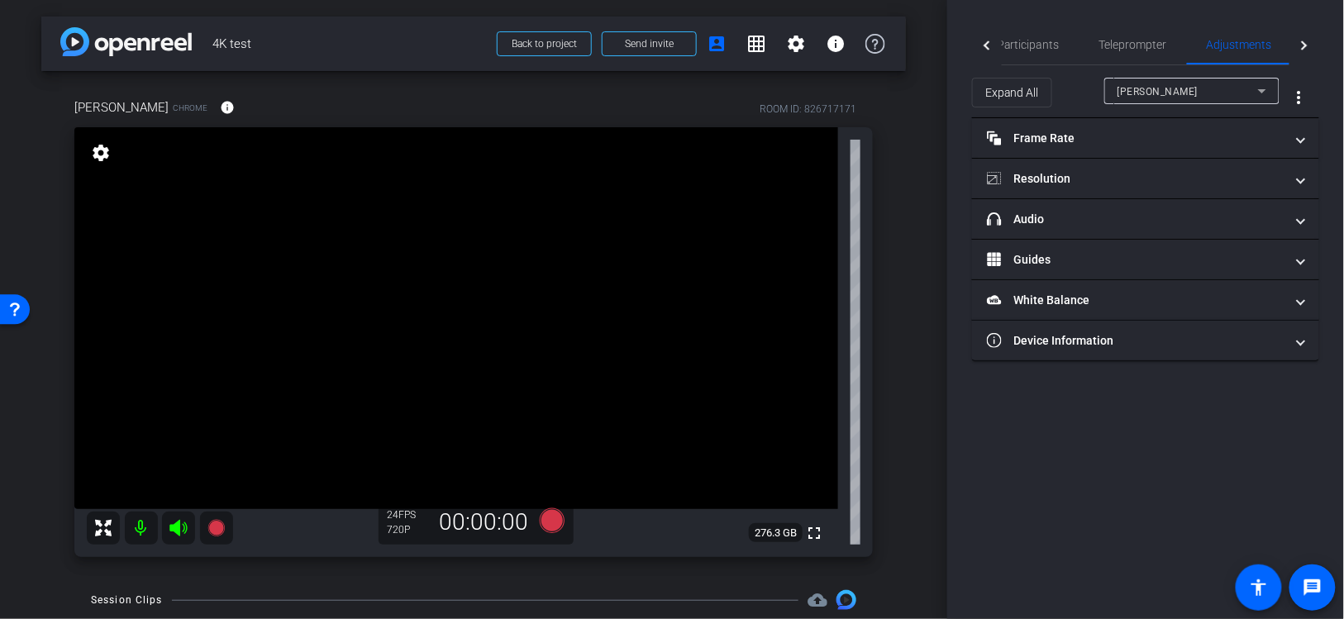
scroll to position [17, 0]
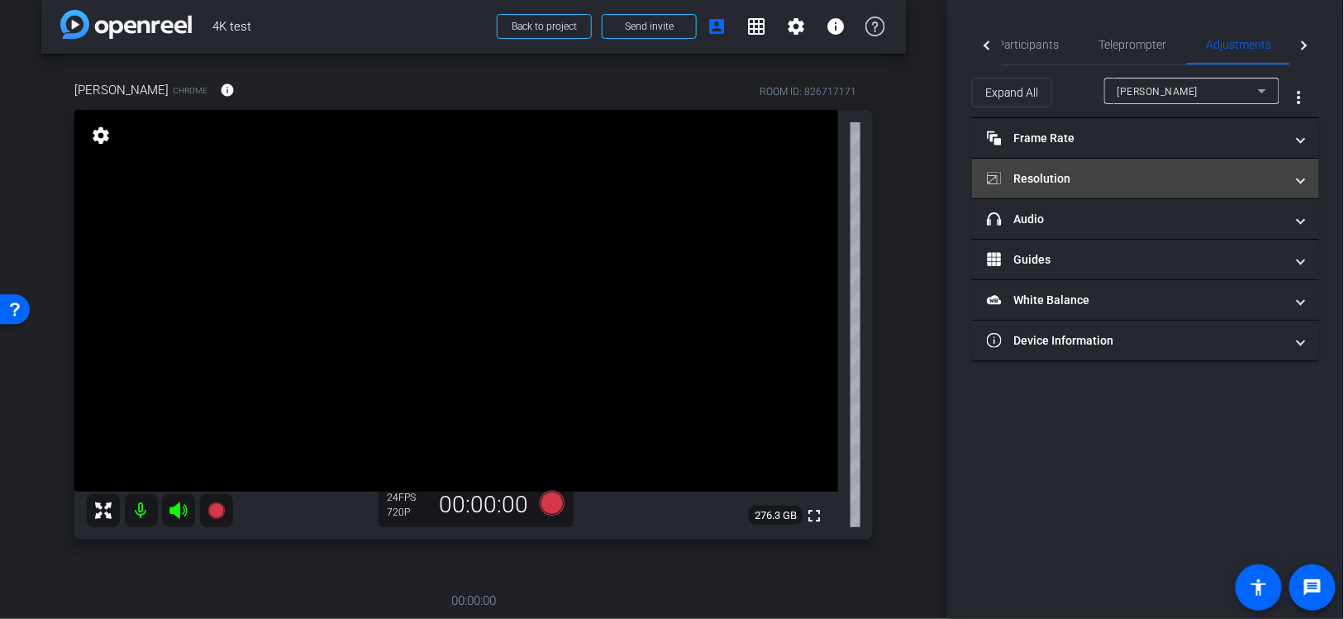
click at [1046, 174] on mat-panel-title "Resolution" at bounding box center [1136, 178] width 298 height 17
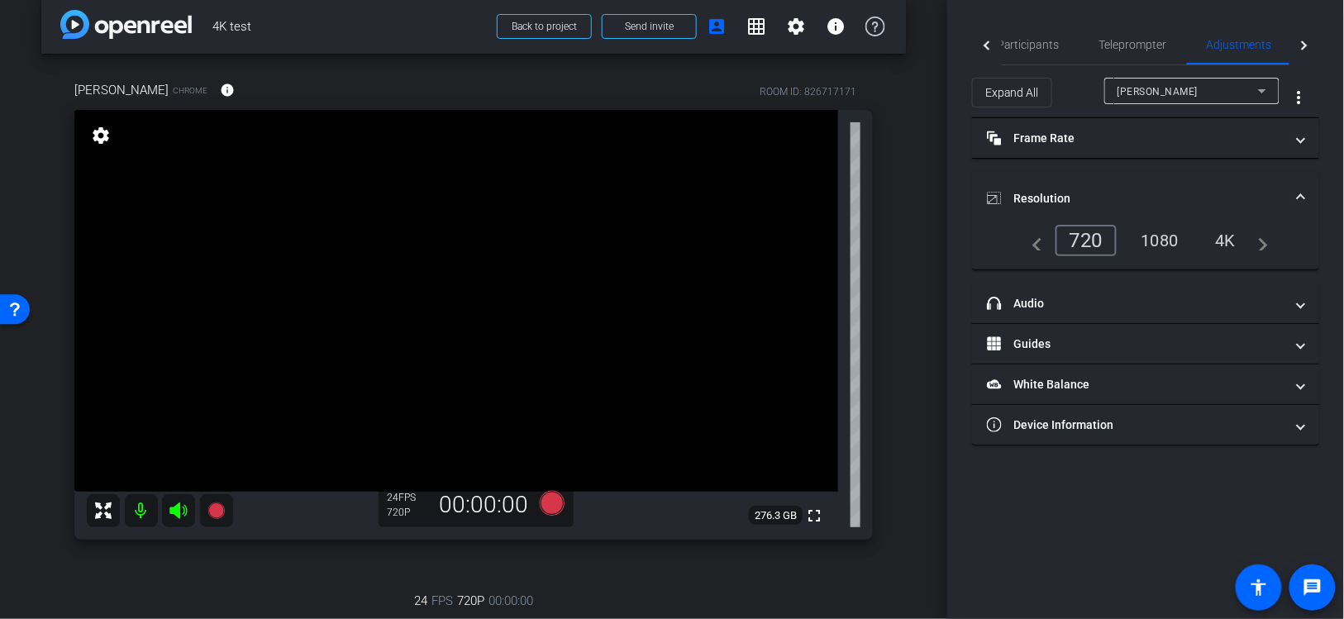
click at [1227, 238] on div "4K" at bounding box center [1225, 240] width 45 height 28
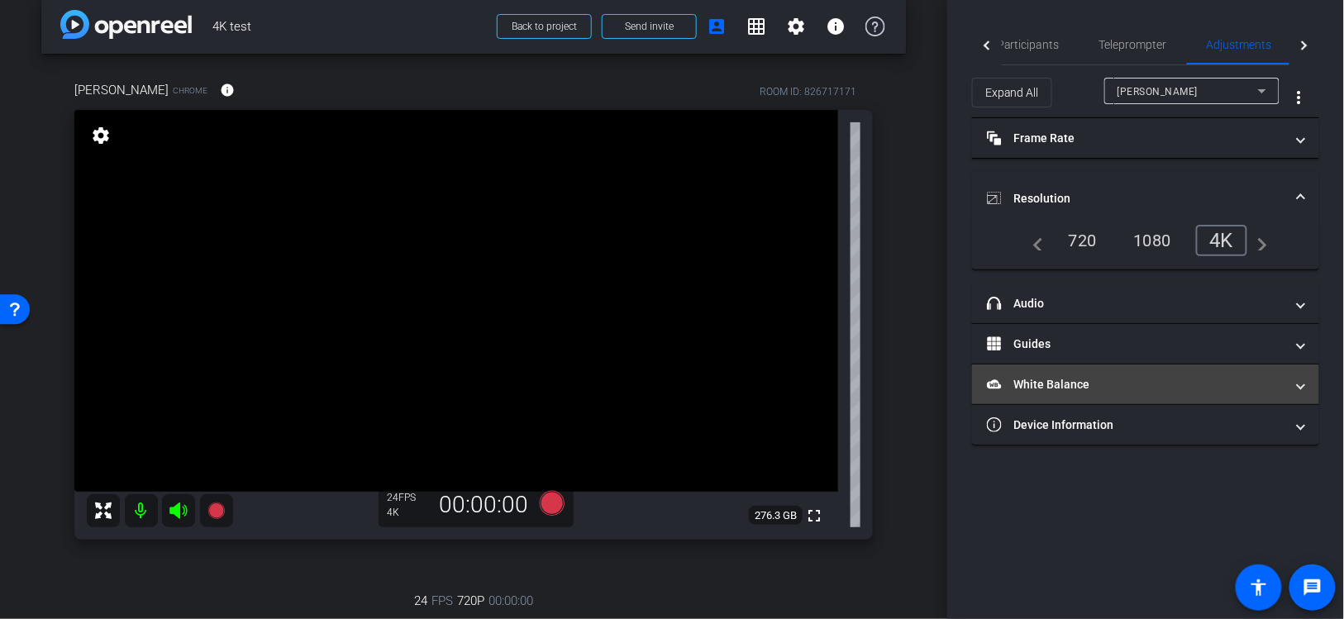
click at [1053, 385] on mat-panel-title "White Balance White Balance" at bounding box center [1136, 384] width 298 height 17
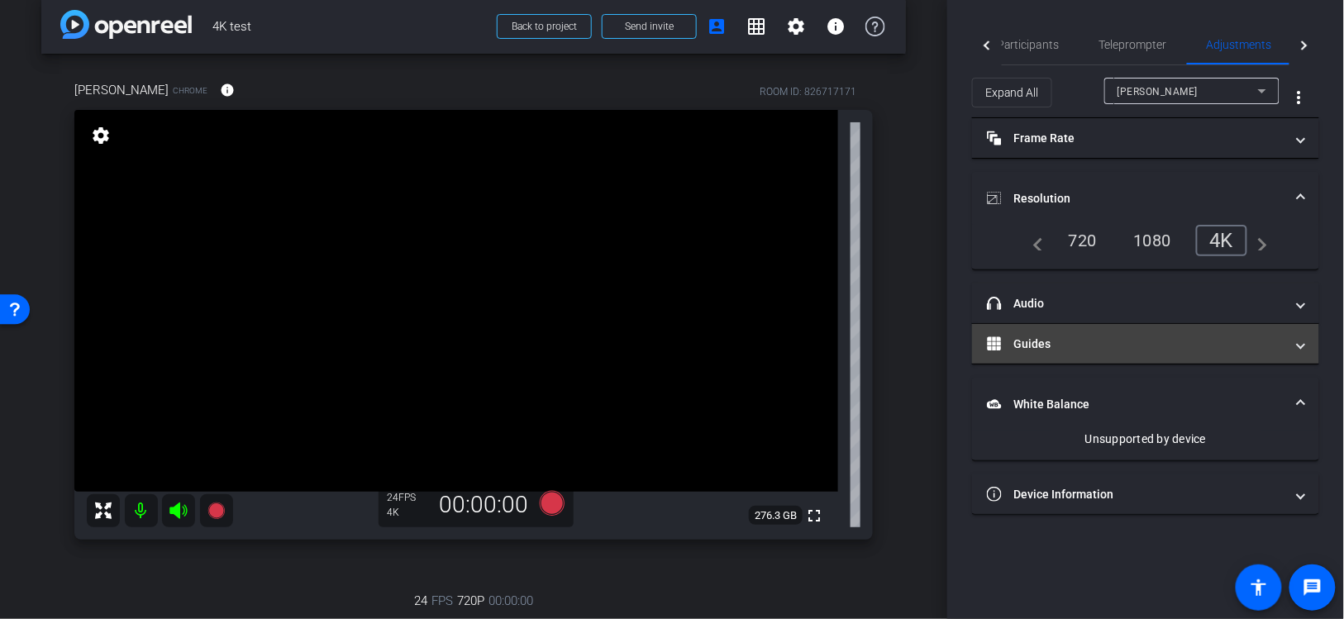
click at [1030, 345] on mat-panel-title "Guides" at bounding box center [1136, 344] width 298 height 17
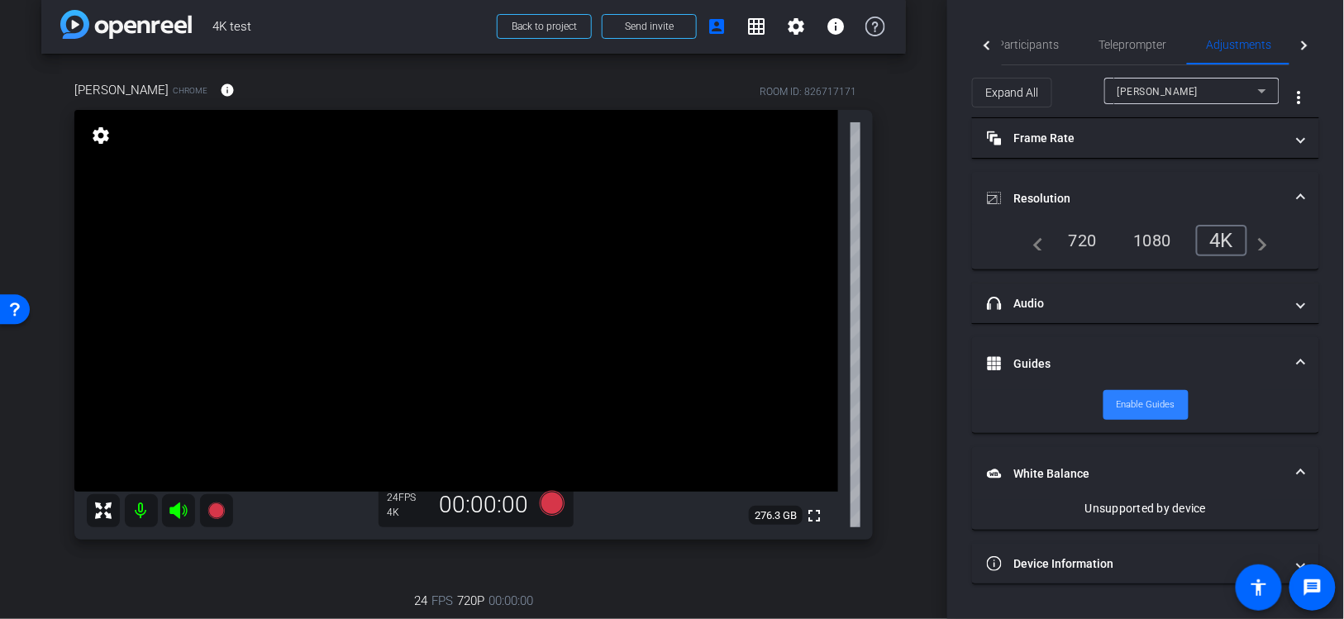
click at [1144, 394] on span "Enable Guides" at bounding box center [1146, 405] width 59 height 25
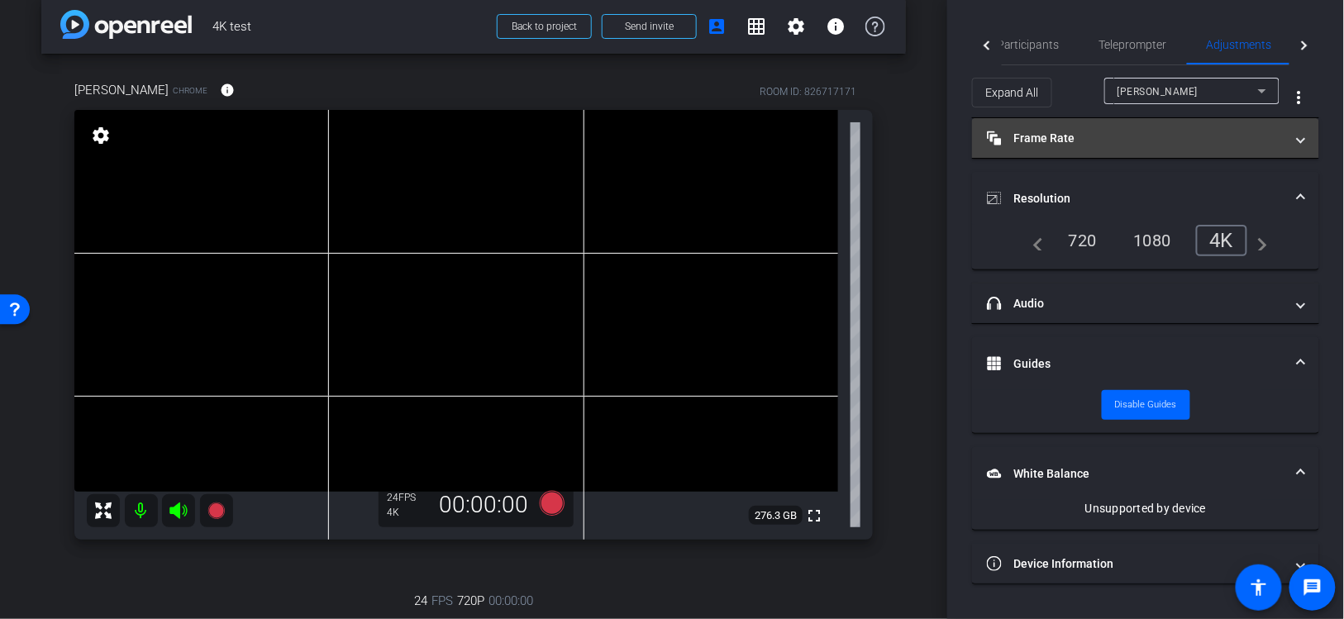
click at [1033, 142] on mat-panel-title "Frame Rate Frame Rate" at bounding box center [1136, 138] width 298 height 17
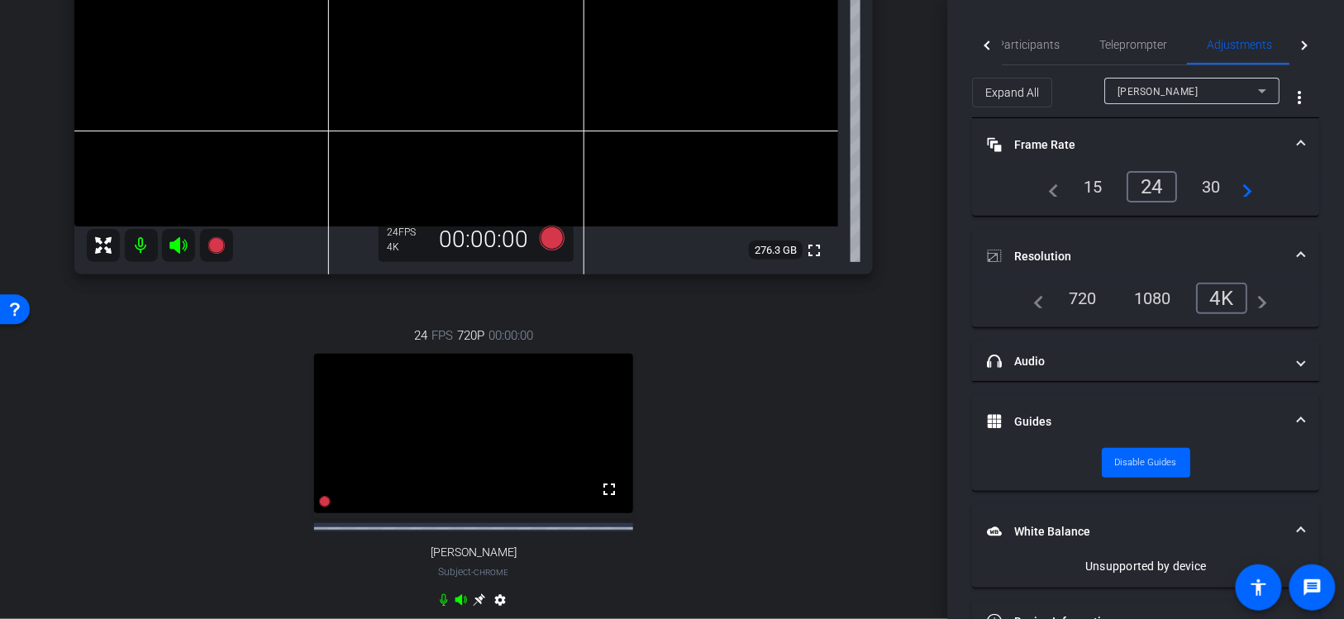
scroll to position [286, 0]
click at [479, 603] on icon at bounding box center [479, 597] width 12 height 12
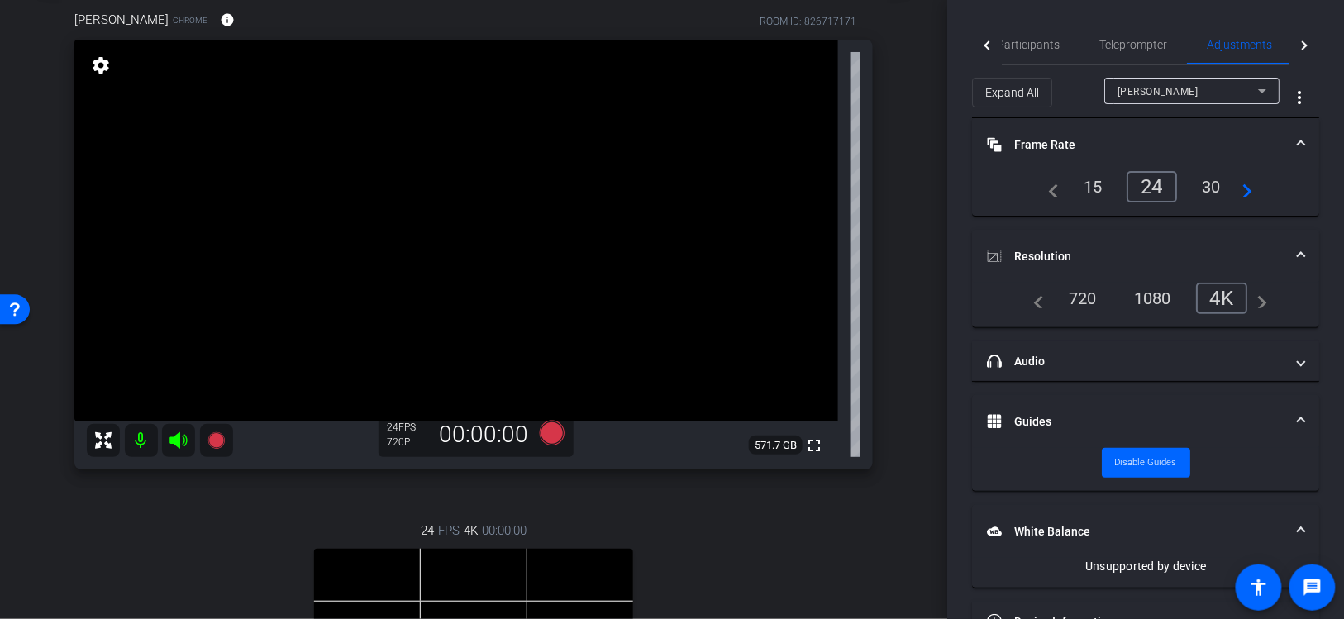
scroll to position [39, 0]
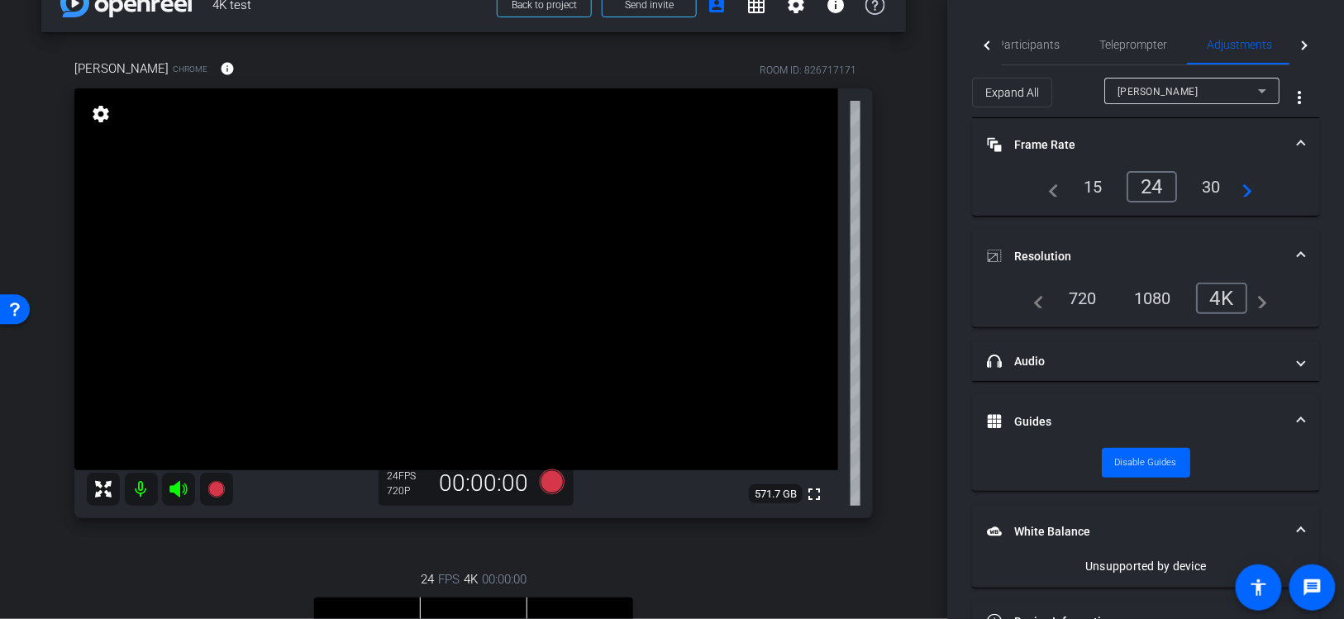
click at [1172, 95] on div "Zoe" at bounding box center [1188, 91] width 141 height 21
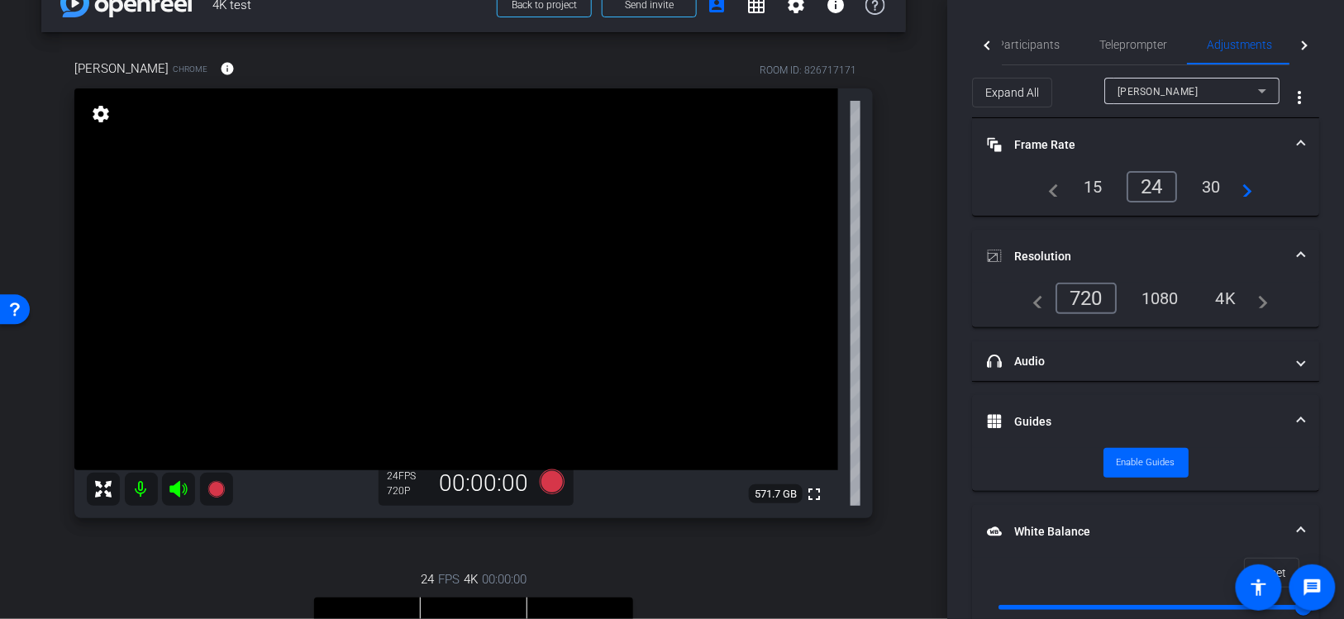
click at [1208, 186] on div "30" at bounding box center [1211, 187] width 44 height 28
click at [1225, 295] on div "4K" at bounding box center [1225, 298] width 45 height 28
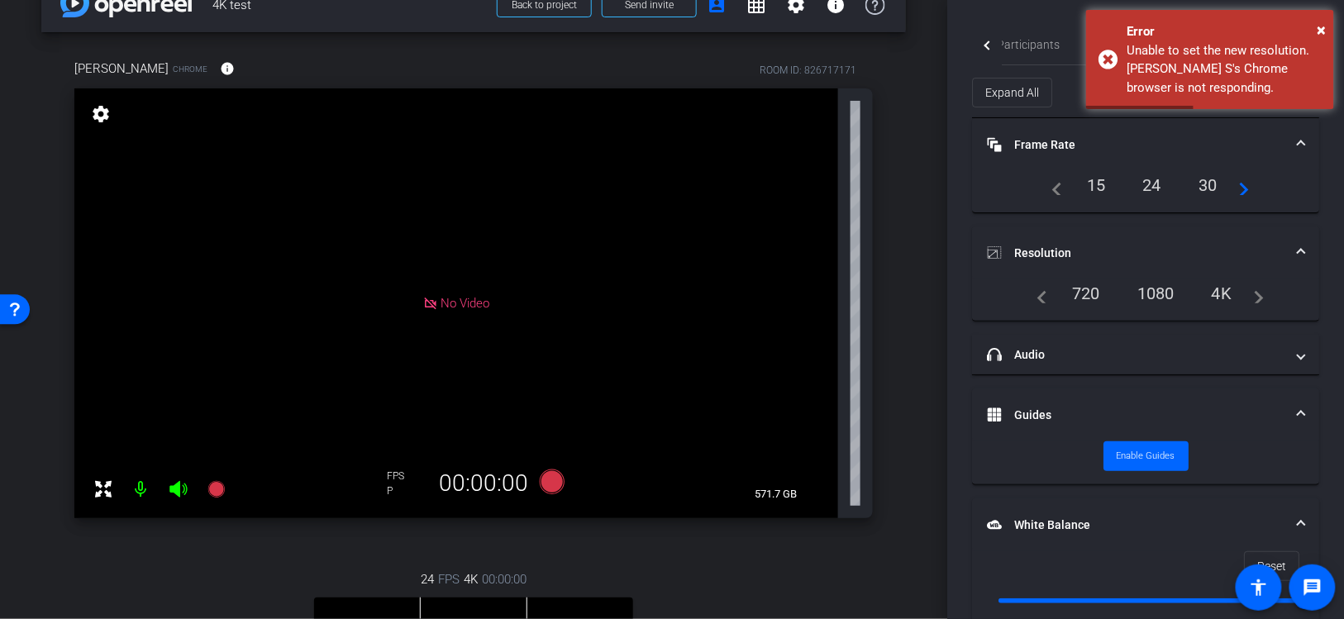
click at [1152, 187] on div "24" at bounding box center [1152, 185] width 44 height 28
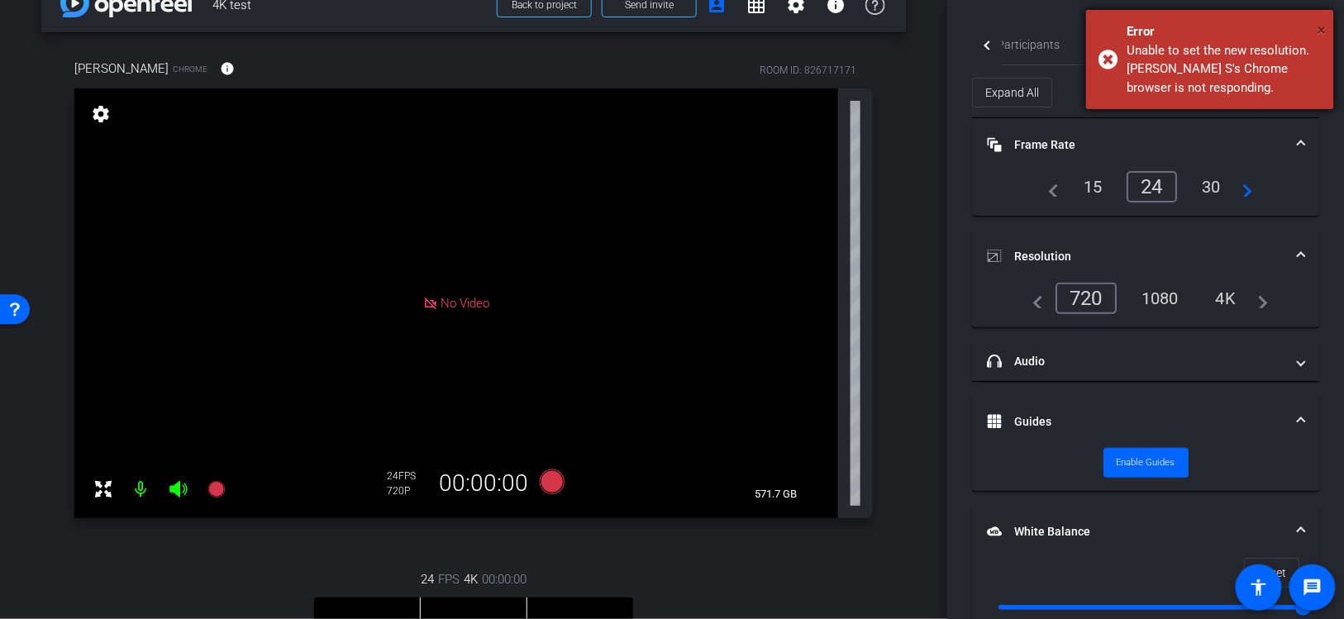
click at [1321, 33] on span "×" at bounding box center [1322, 30] width 9 height 20
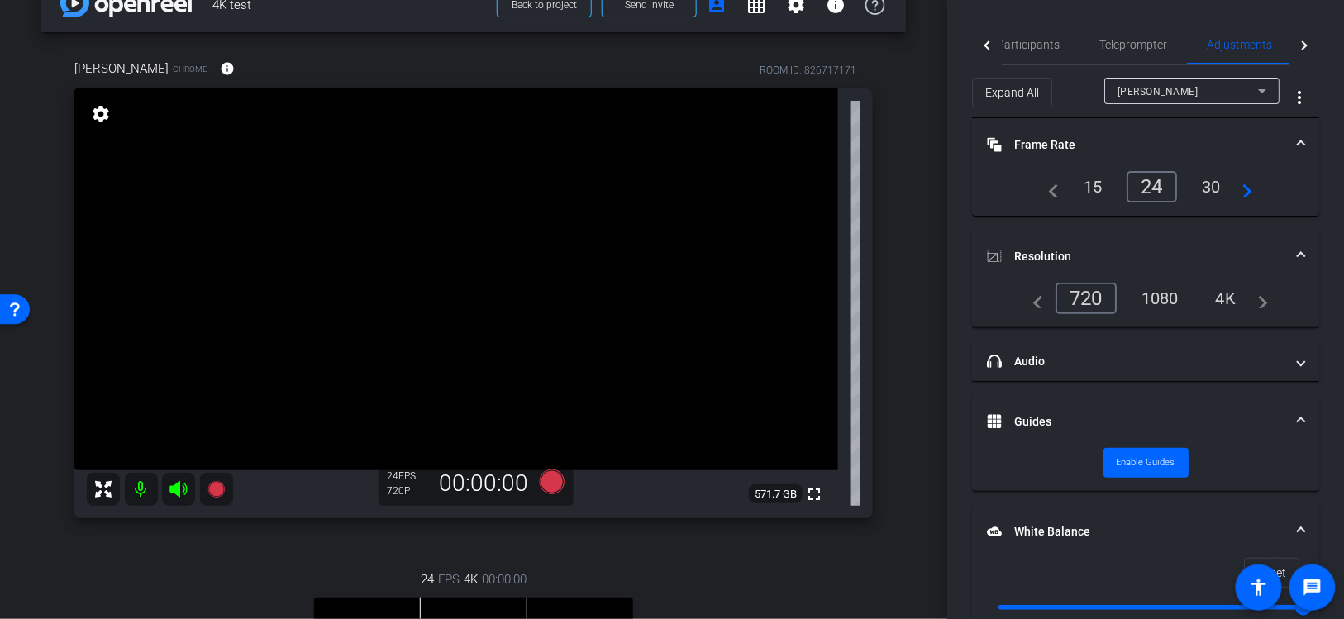
click at [1156, 289] on div "1080" at bounding box center [1160, 298] width 62 height 28
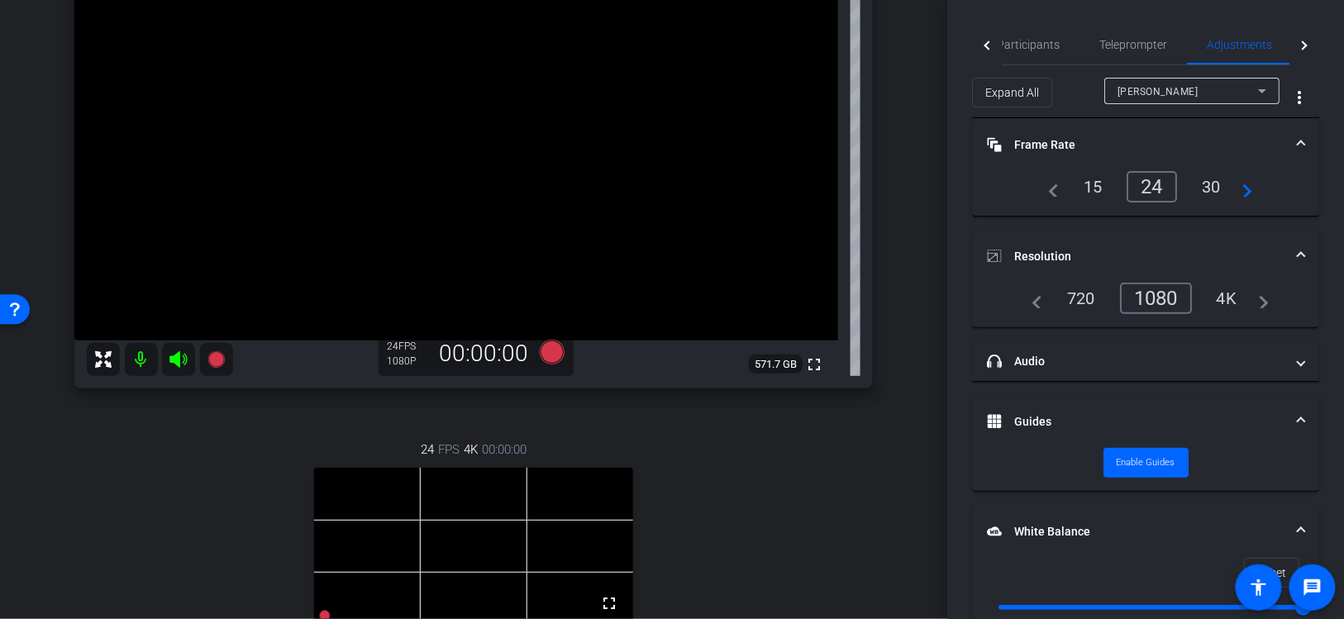
scroll to position [102, 0]
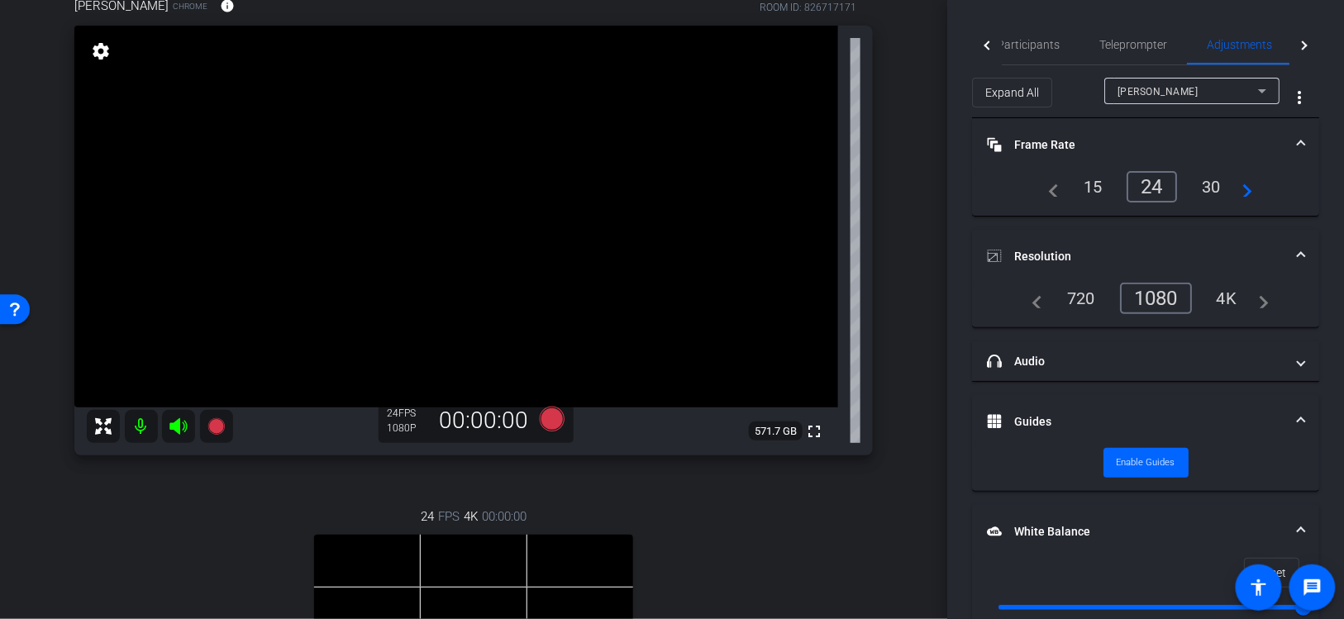
click at [1218, 296] on div "4K" at bounding box center [1226, 298] width 45 height 28
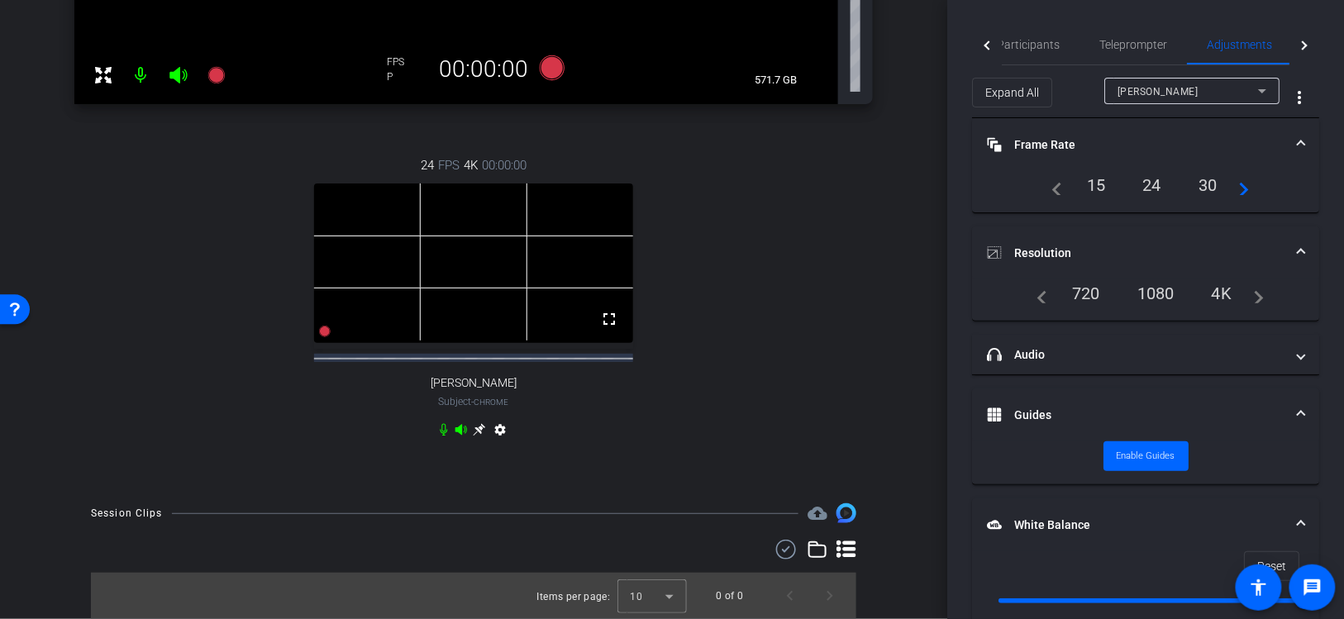
scroll to position [468, 0]
click at [481, 430] on icon at bounding box center [479, 429] width 13 height 13
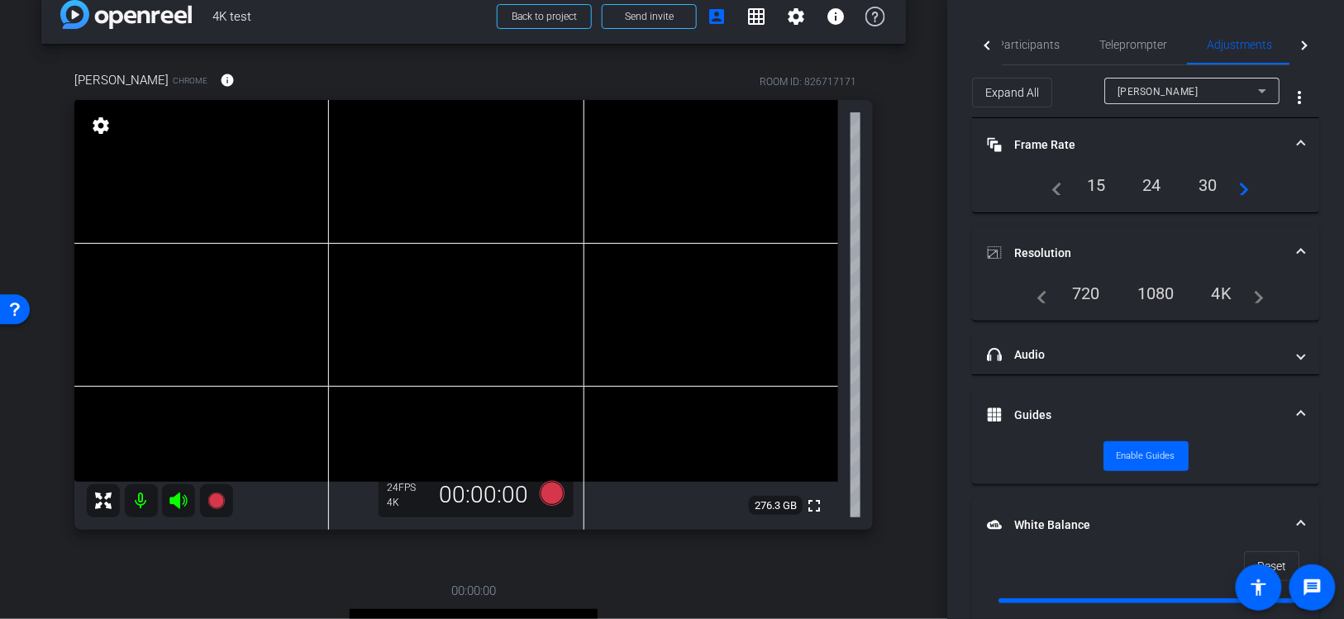
scroll to position [23, 0]
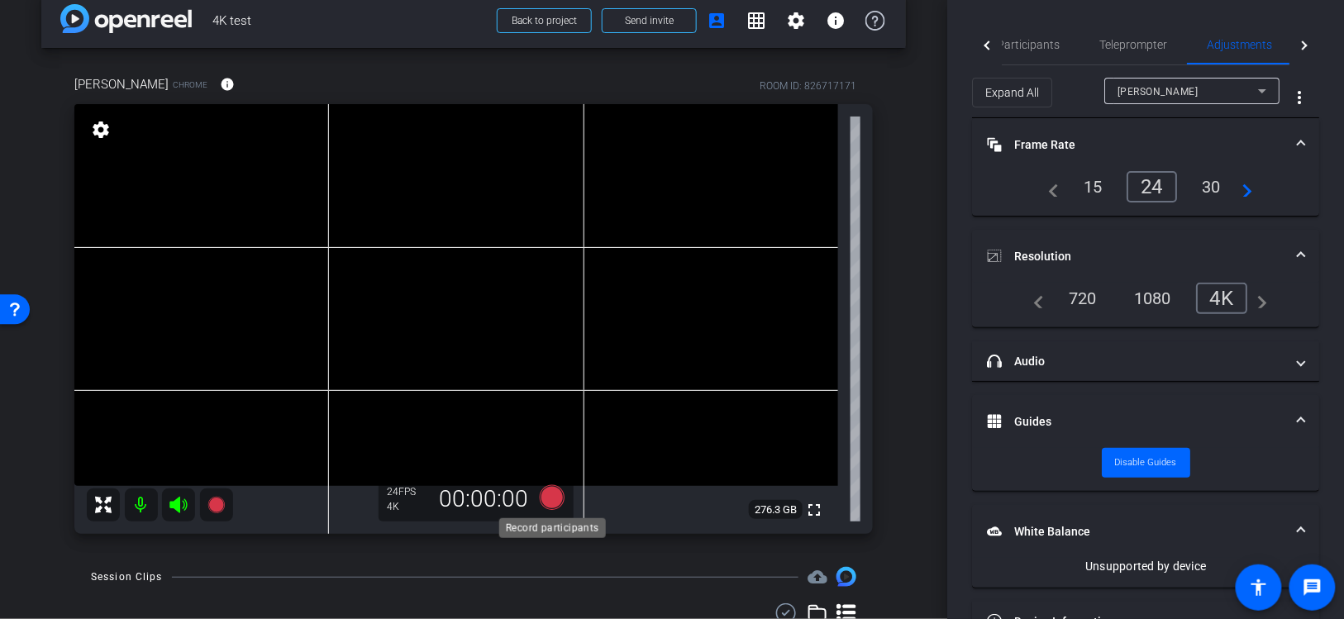
click at [555, 495] on icon at bounding box center [552, 497] width 25 height 25
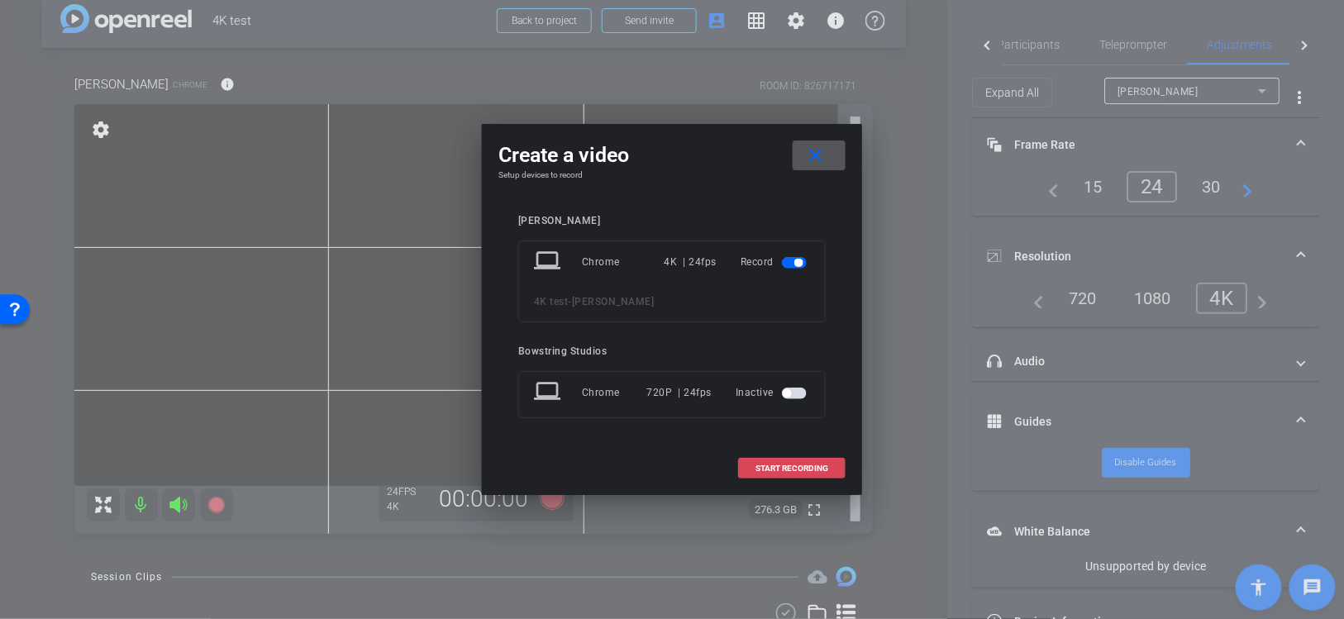
click at [781, 465] on span "START RECORDING" at bounding box center [791, 469] width 73 height 8
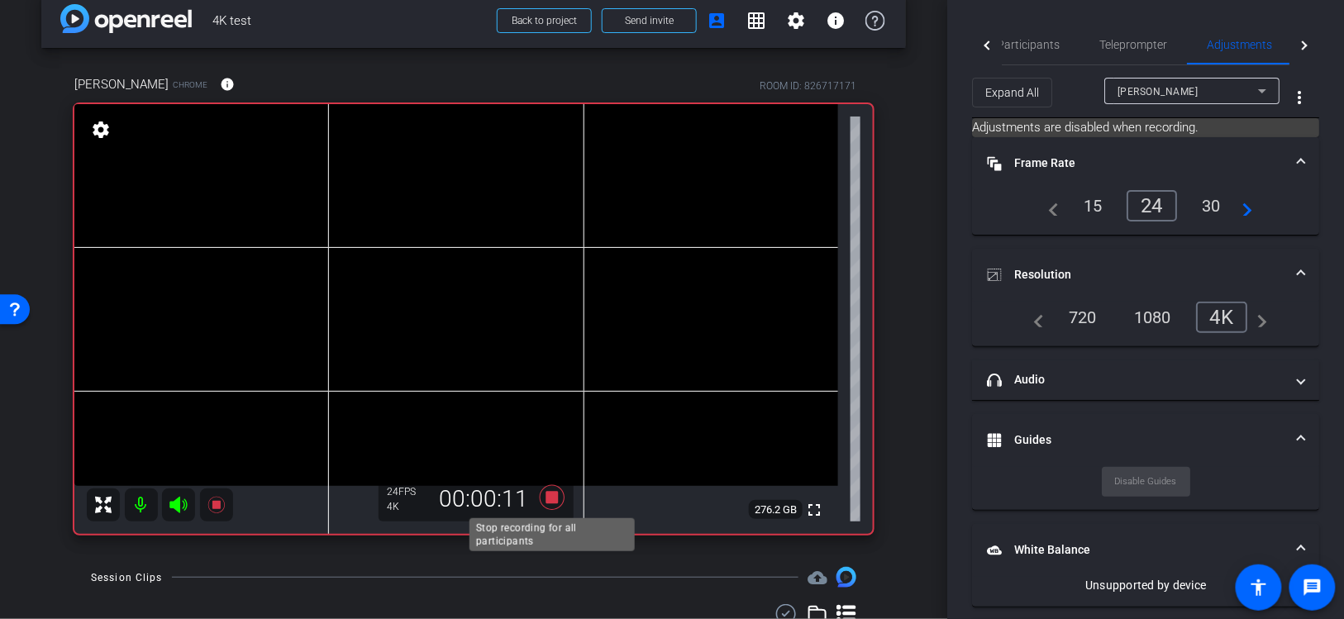
click at [560, 496] on icon at bounding box center [552, 498] width 40 height 30
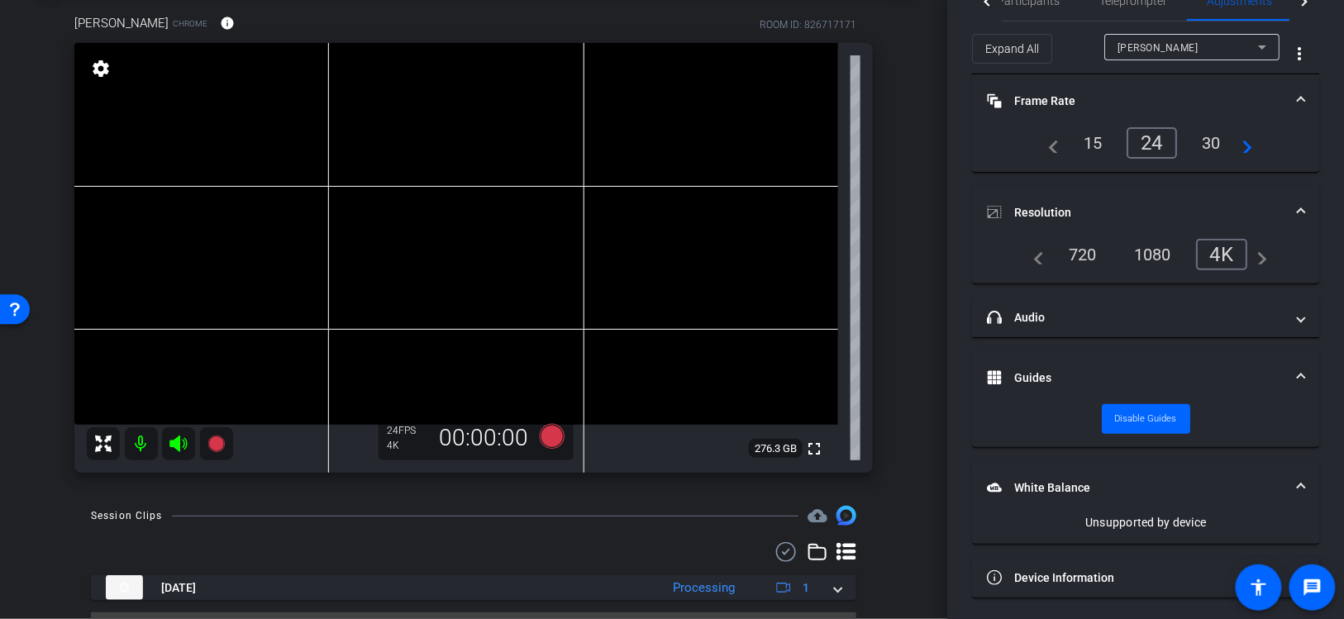
scroll to position [124, 0]
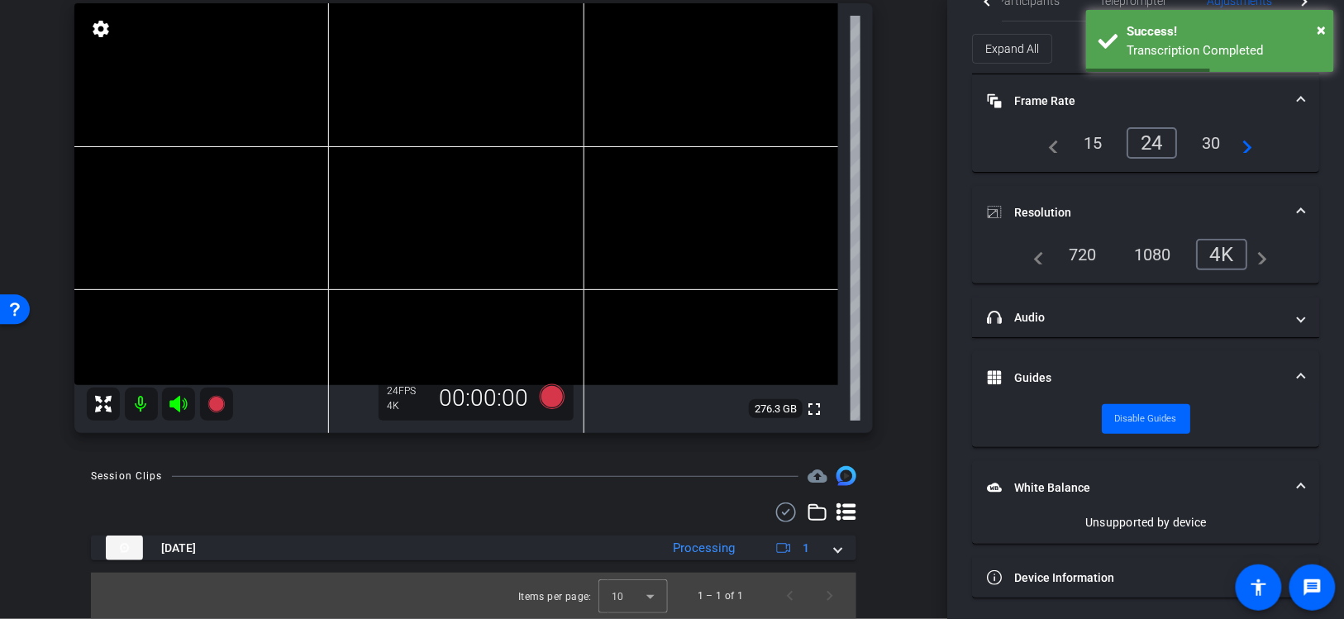
click at [905, 170] on div "Zoe Chrome info ROOM ID: 826717171 fullscreen settings 276.3 GB 24 FPS 4K 00:00…" at bounding box center [473, 198] width 865 height 503
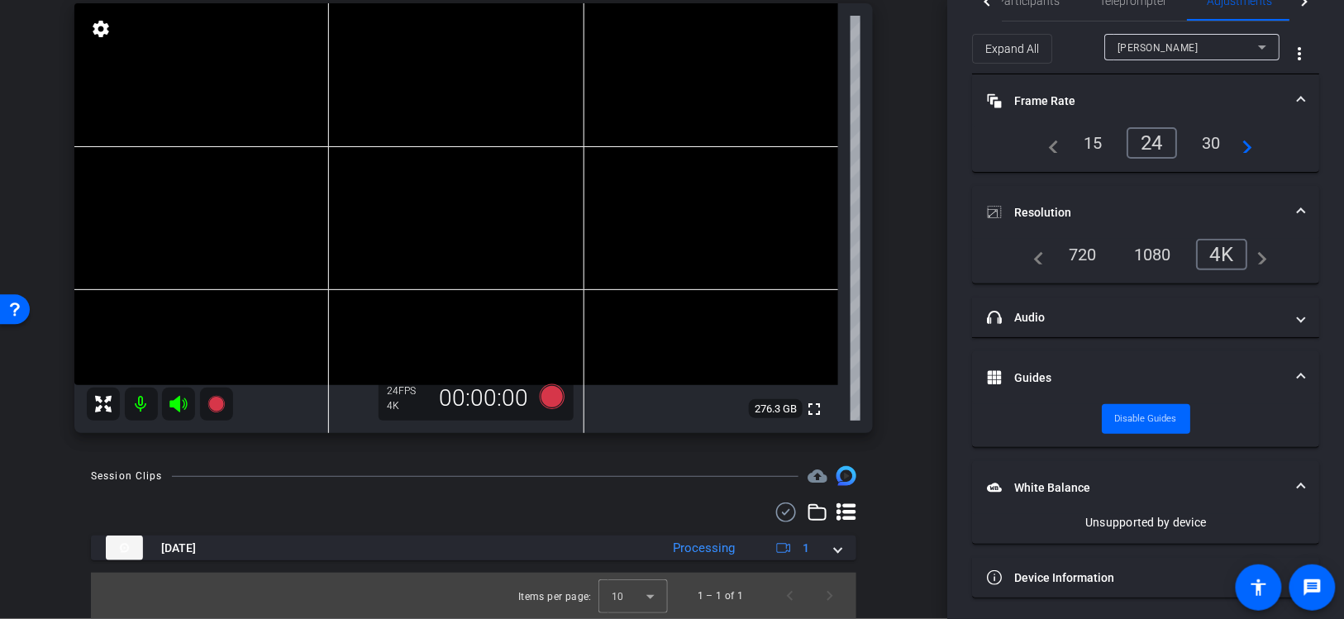
click at [907, 159] on div "arrow_back 4K test Back to project Send invite account_box grid_on settings inf…" at bounding box center [473, 185] width 947 height 619
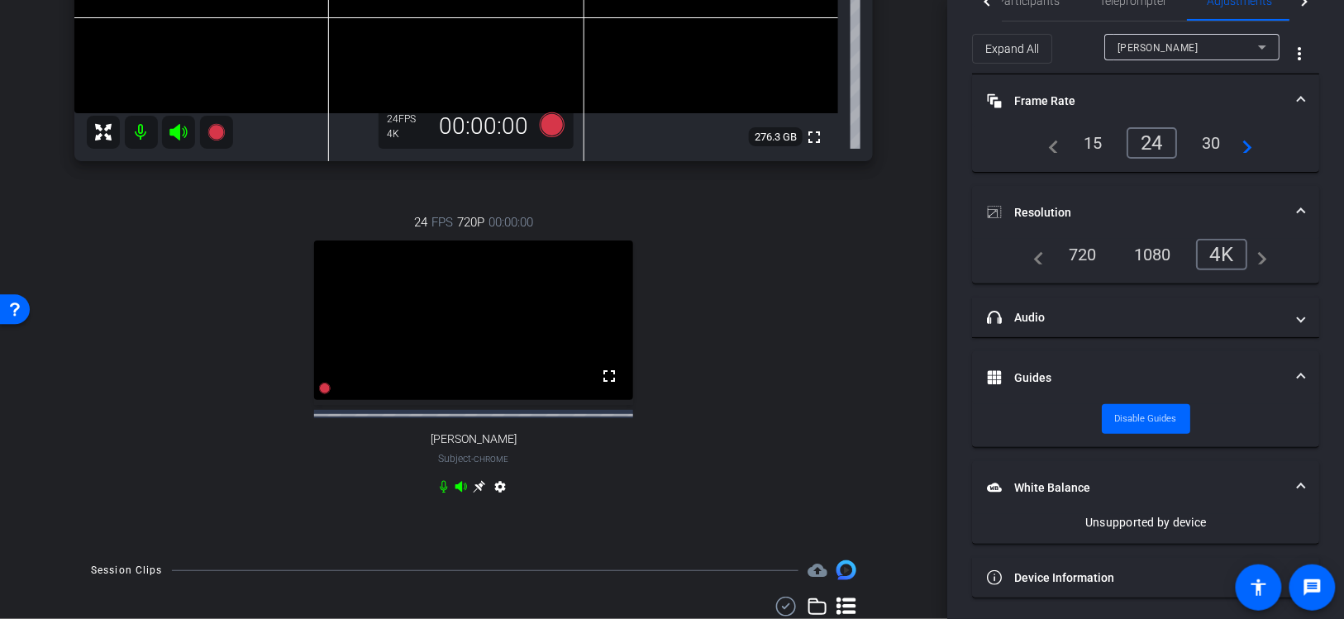
scroll to position [393, 0]
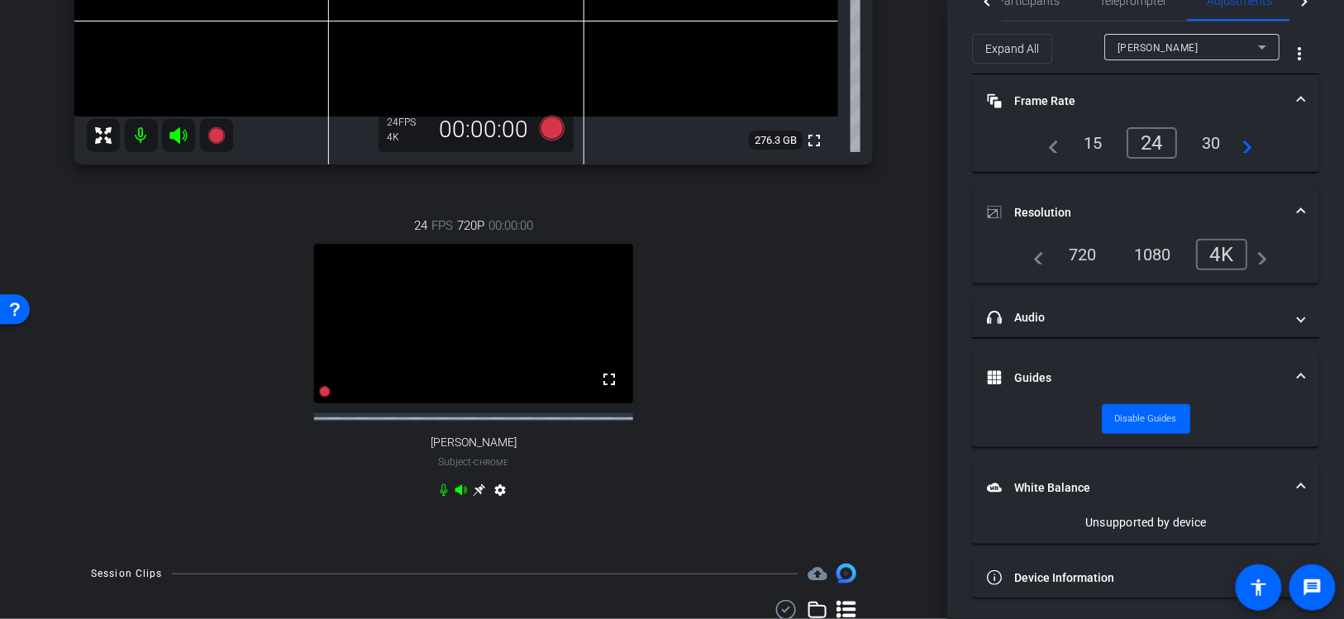
click at [481, 497] on icon at bounding box center [479, 490] width 12 height 12
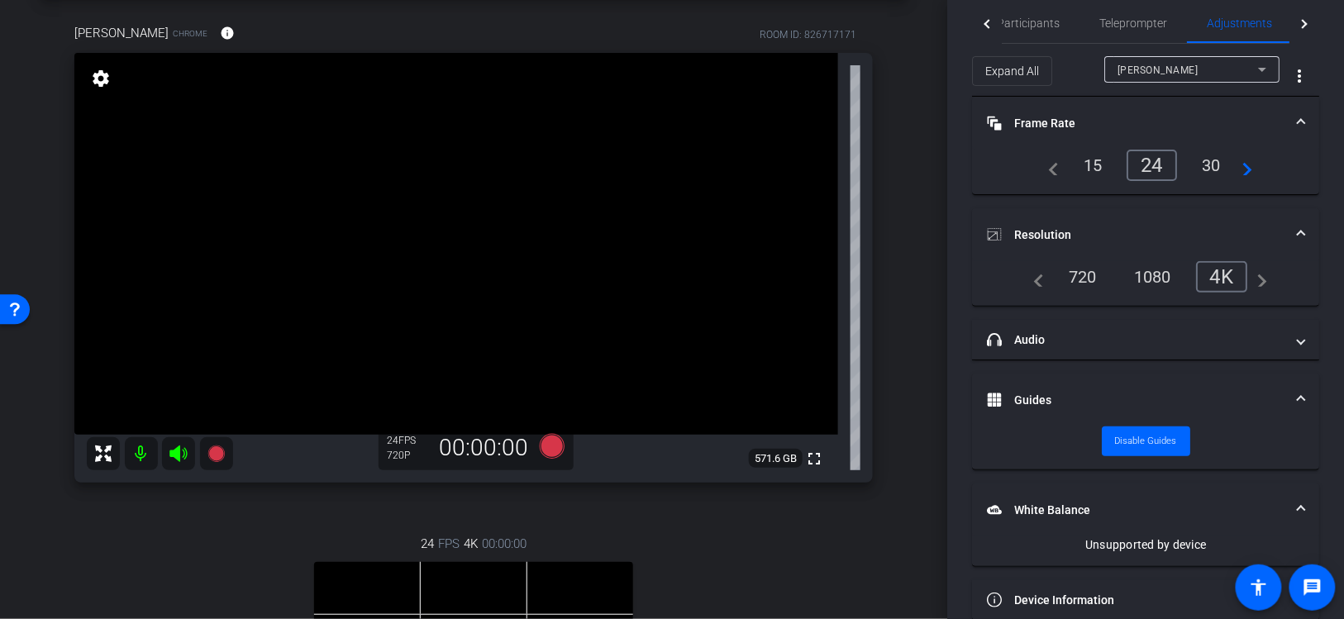
scroll to position [36, 0]
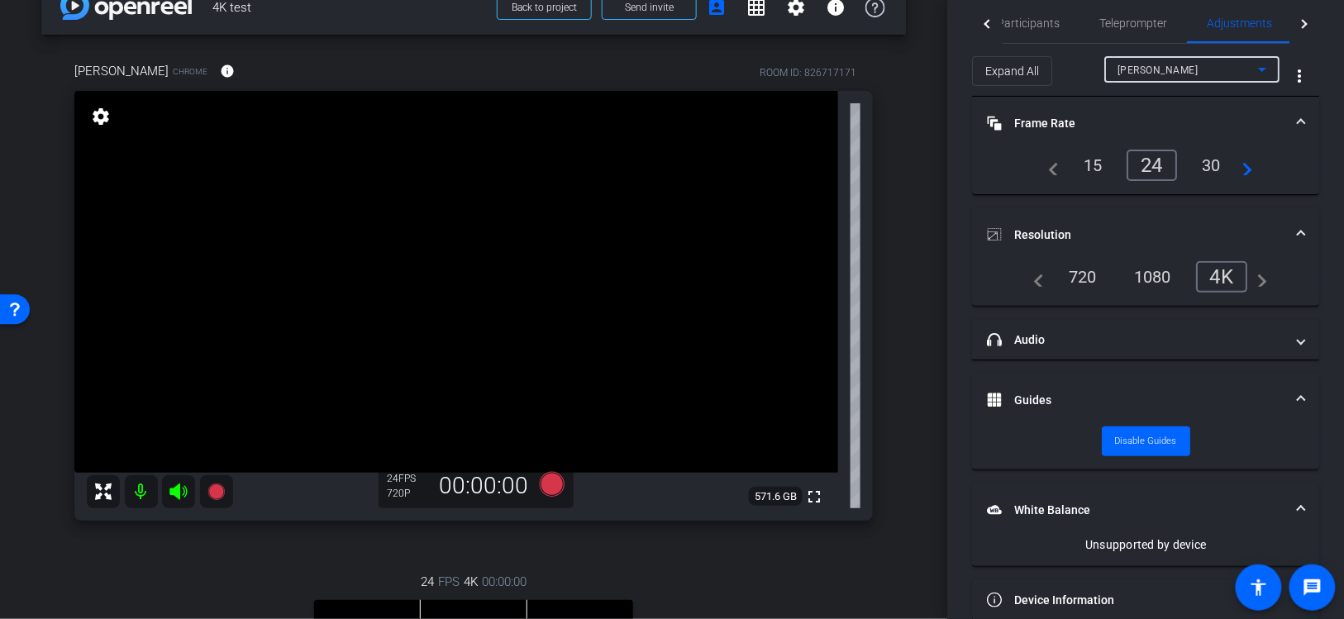
click at [1148, 74] on div "Zoe" at bounding box center [1188, 70] width 141 height 21
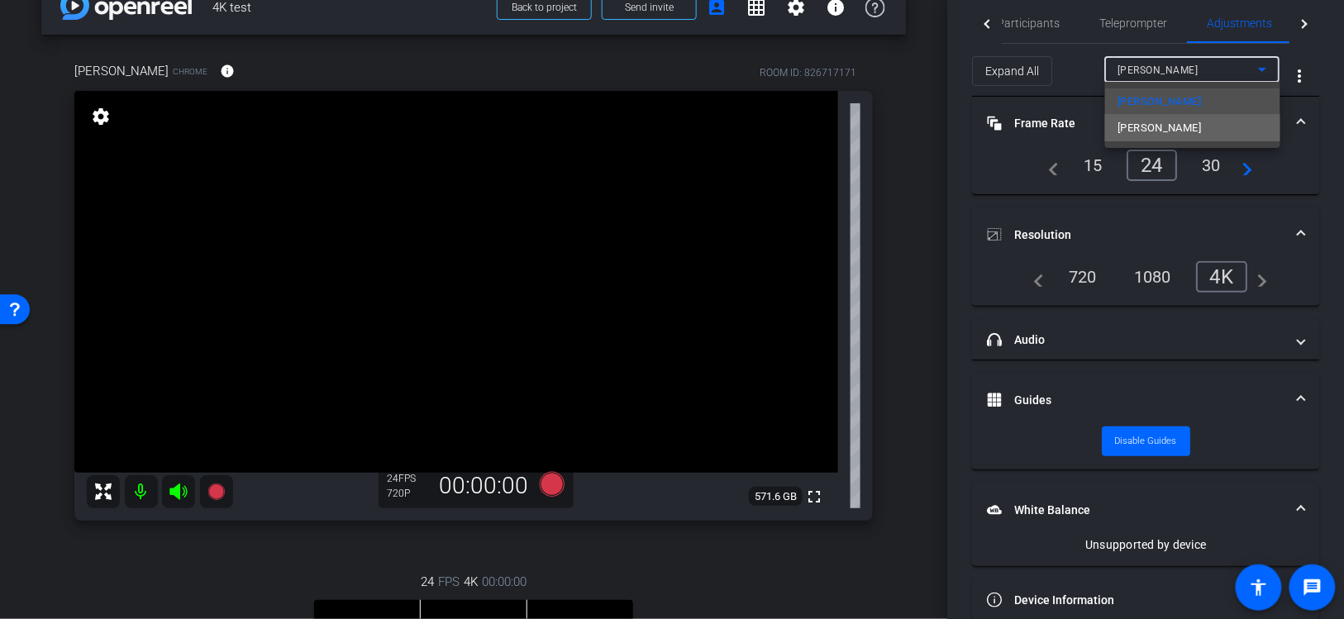
click at [1135, 131] on span "Tyler S." at bounding box center [1159, 128] width 83 height 20
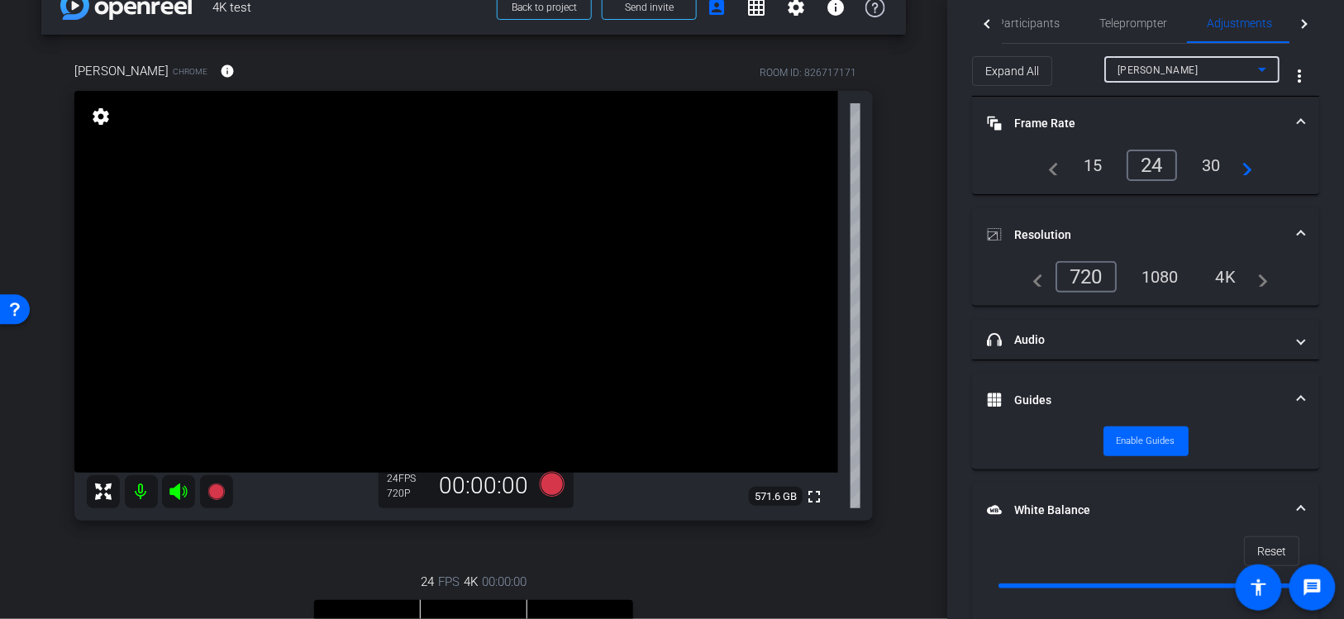
click at [1227, 273] on div "4K" at bounding box center [1225, 277] width 45 height 28
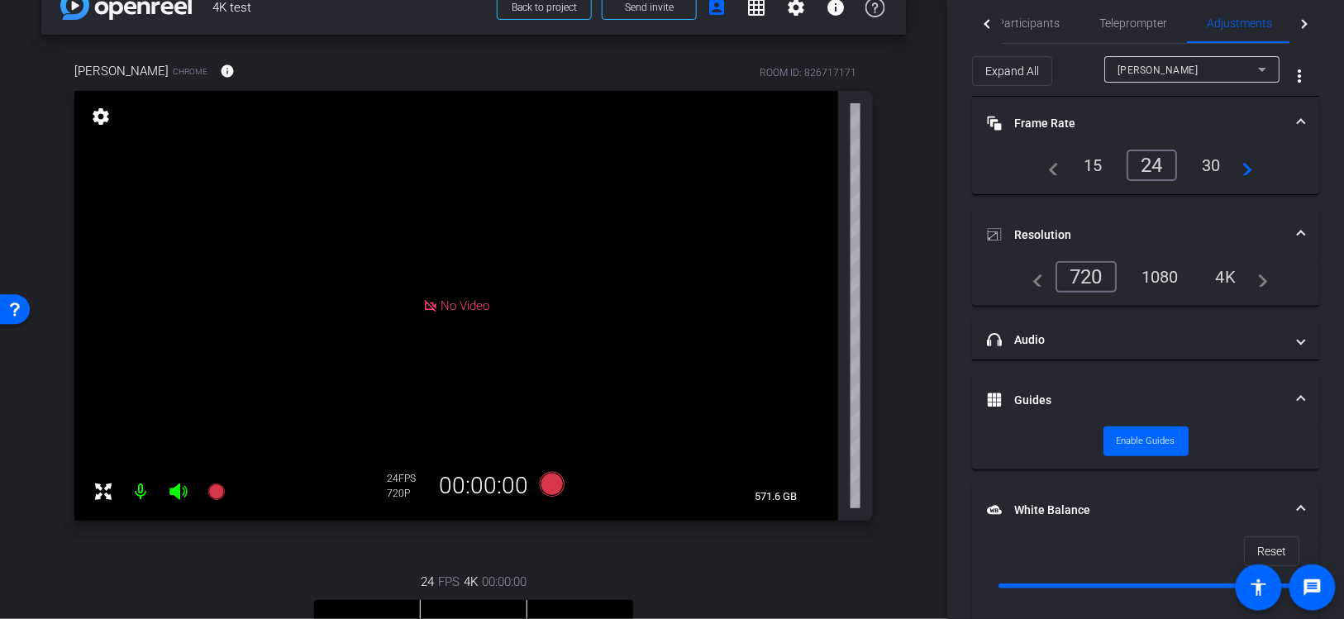
click at [1157, 269] on div "1080" at bounding box center [1160, 277] width 62 height 28
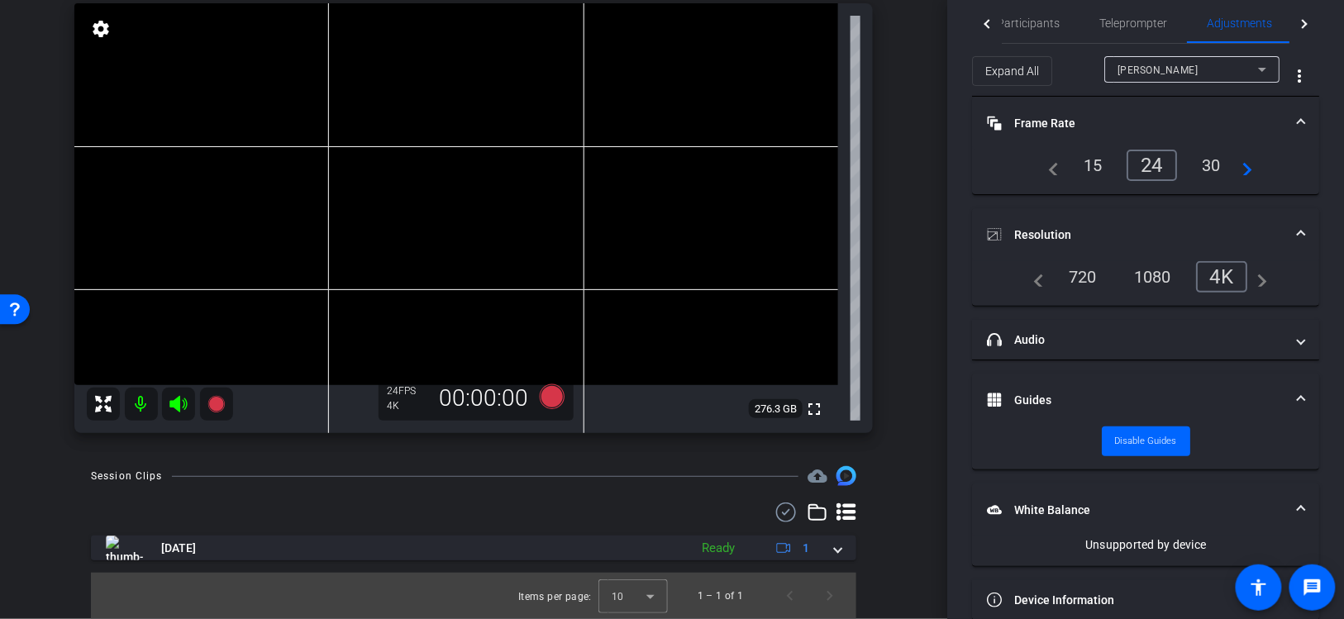
scroll to position [0, 0]
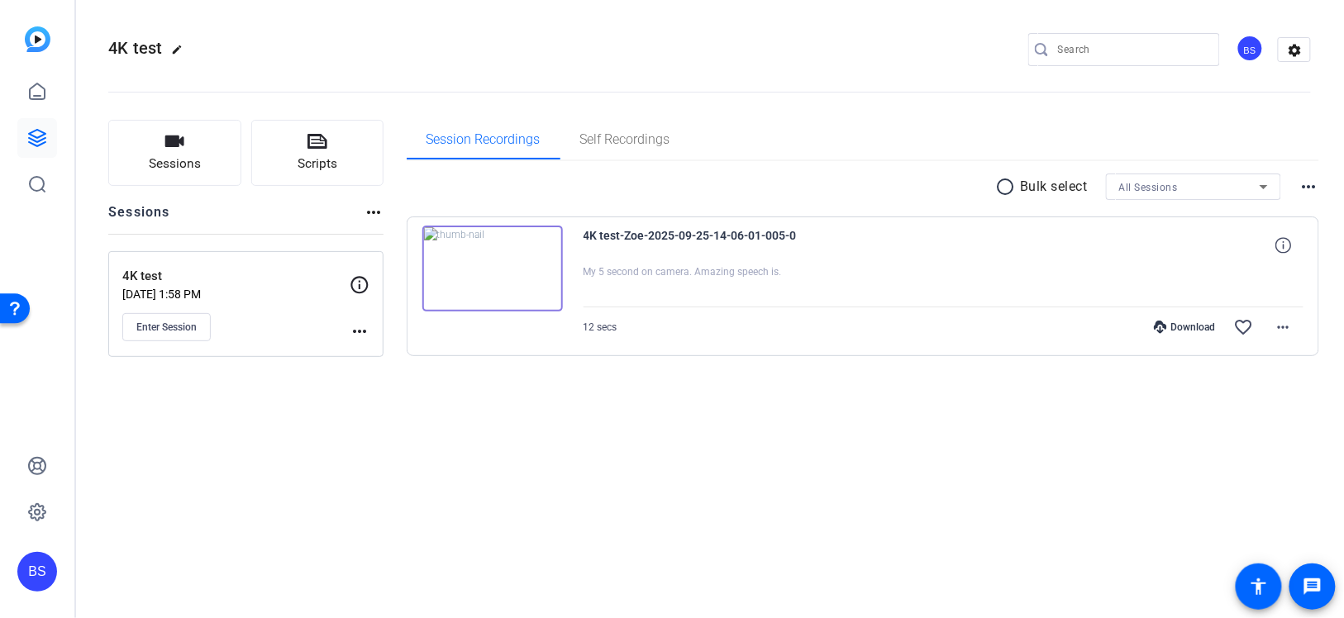
click at [1193, 327] on div "Download" at bounding box center [1185, 327] width 79 height 13
click at [1289, 331] on mat-icon "more_horiz" at bounding box center [1284, 327] width 20 height 20
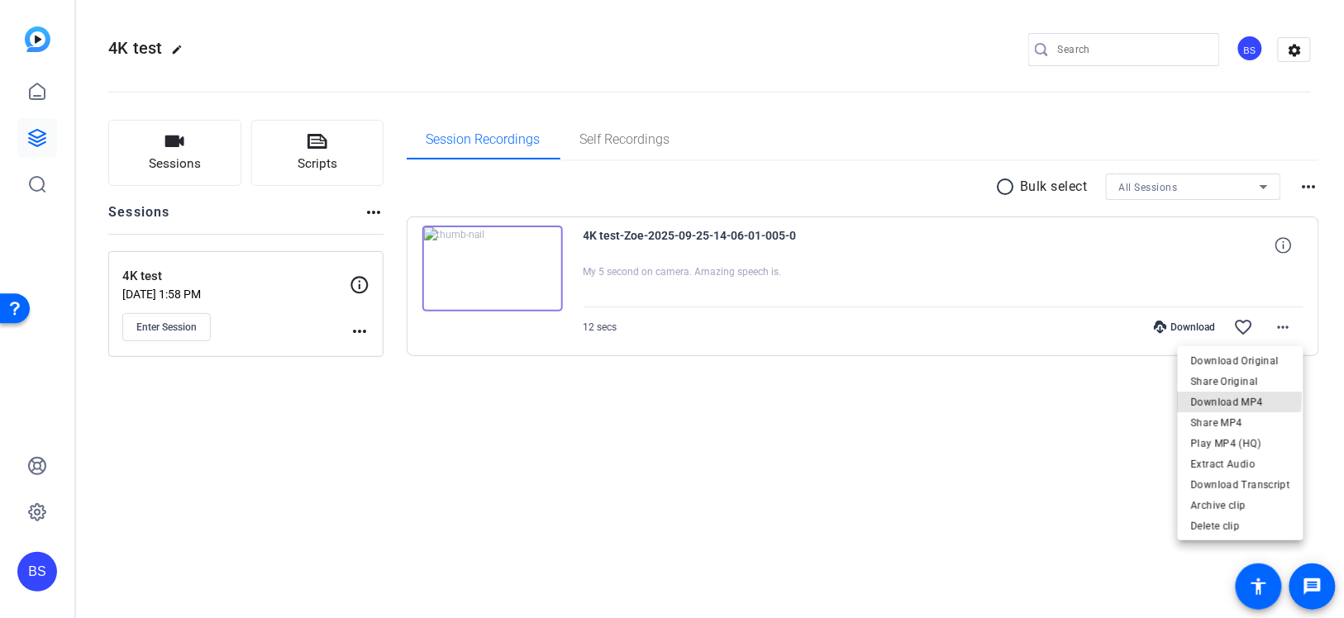
click at [1228, 398] on span "Download MP4" at bounding box center [1240, 403] width 99 height 20
